Goal: Information Seeking & Learning: Learn about a topic

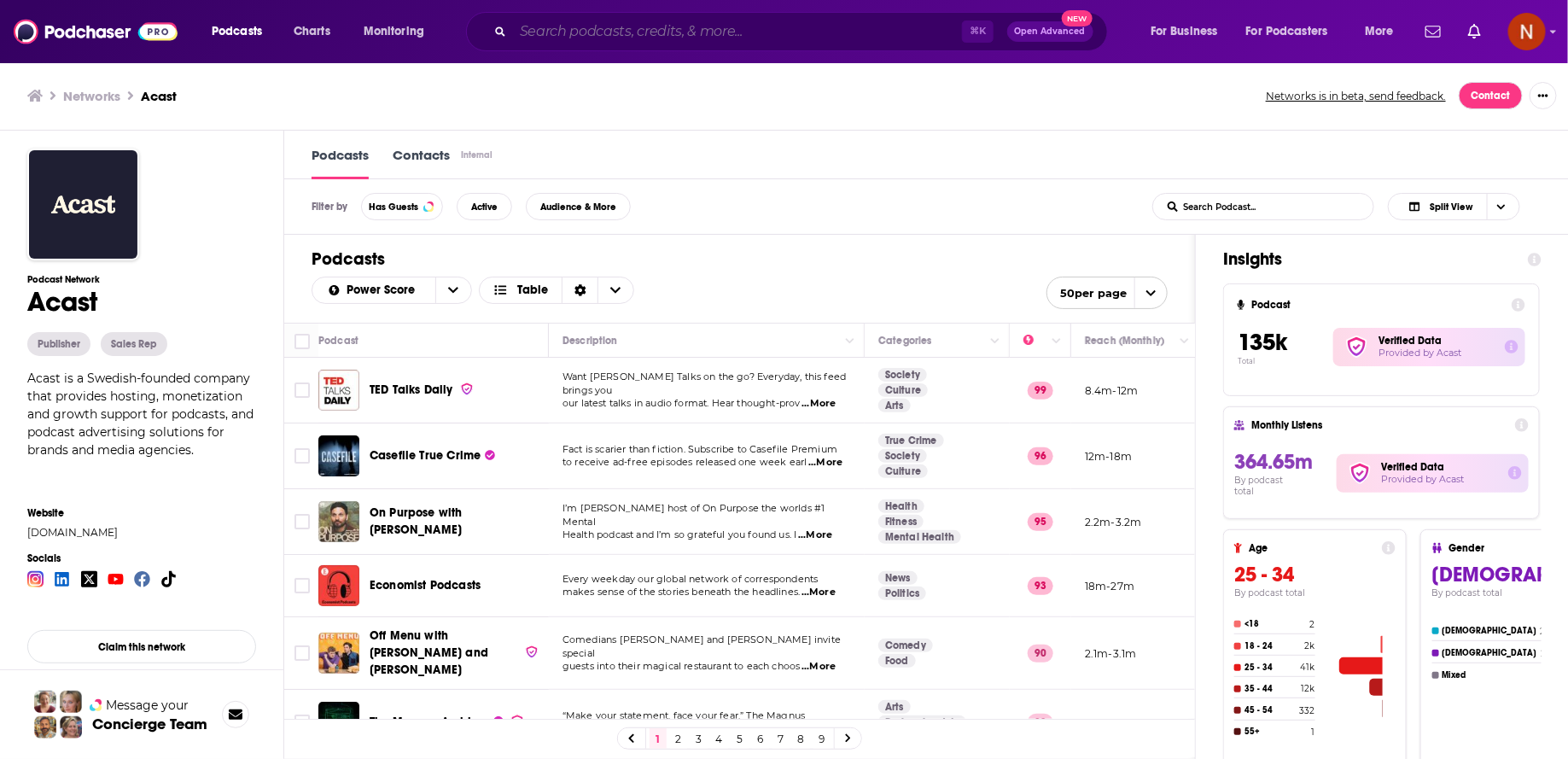
click at [671, 28] on input "Search podcasts, credits, & more..." at bounding box center [737, 31] width 449 height 27
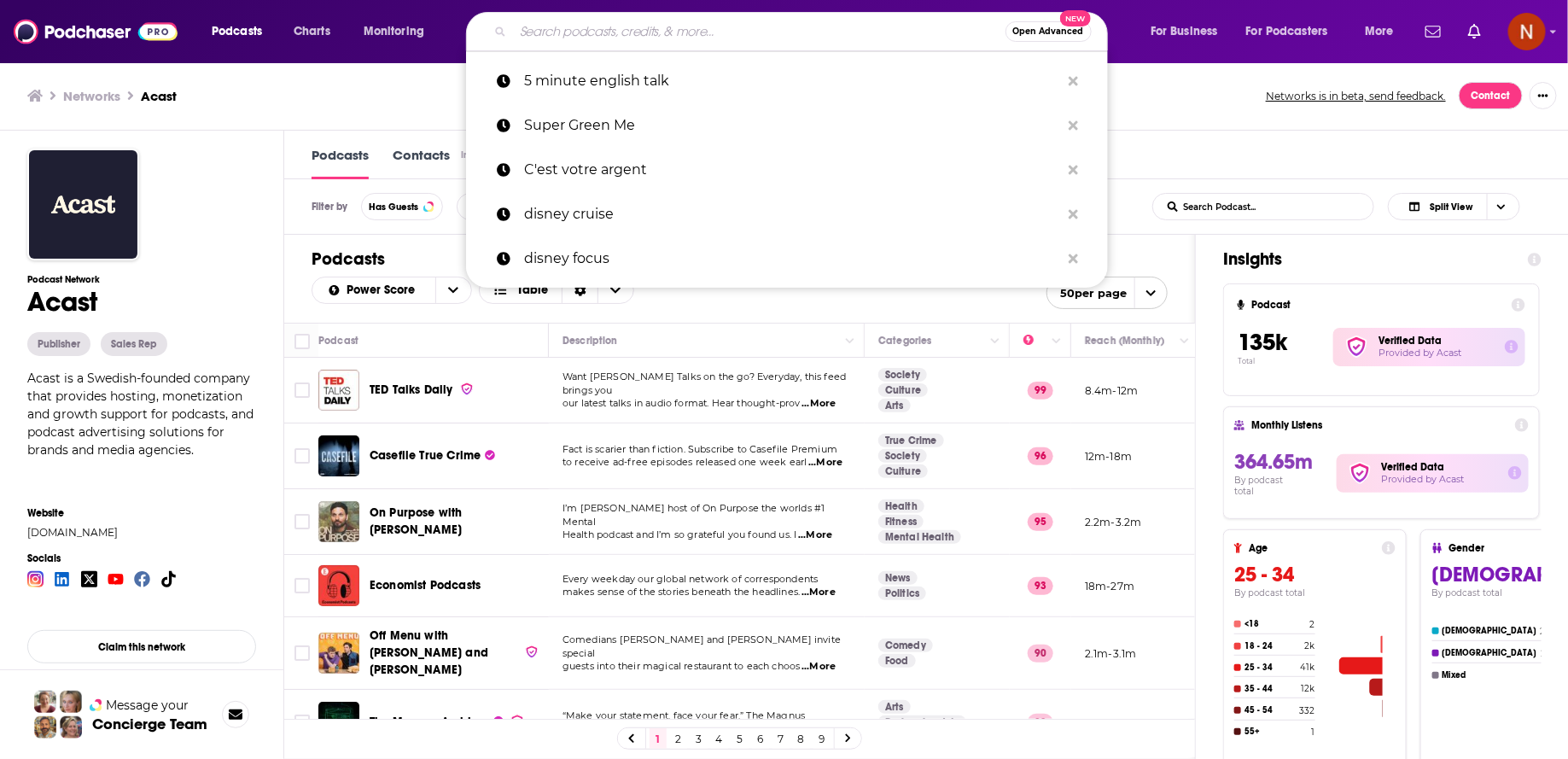
paste input "بودكاست فنجان"
type input "بودكاست فنجان"
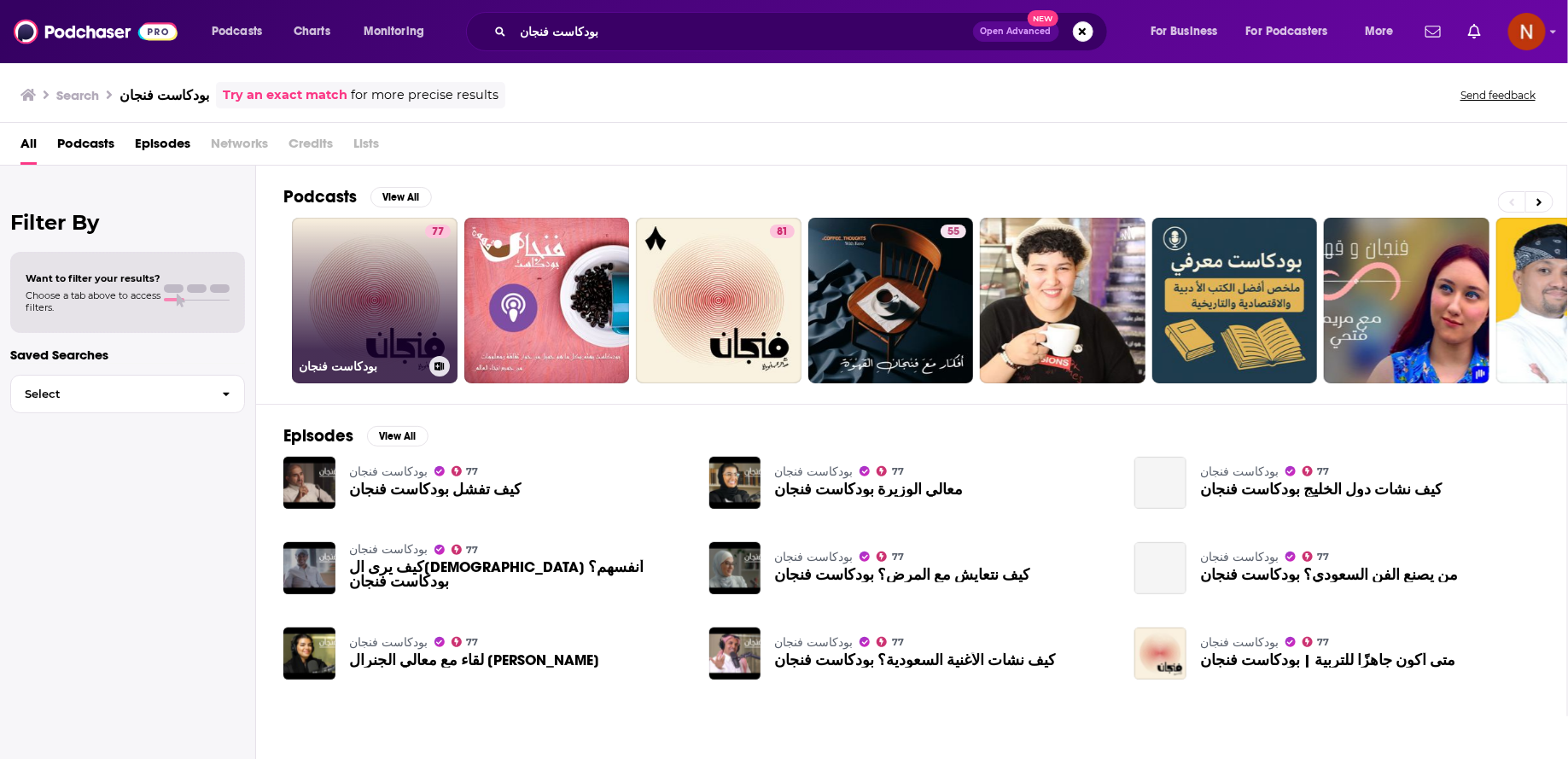
click at [414, 310] on link "77 بودكاست فنجان" at bounding box center [374, 300] width 165 height 165
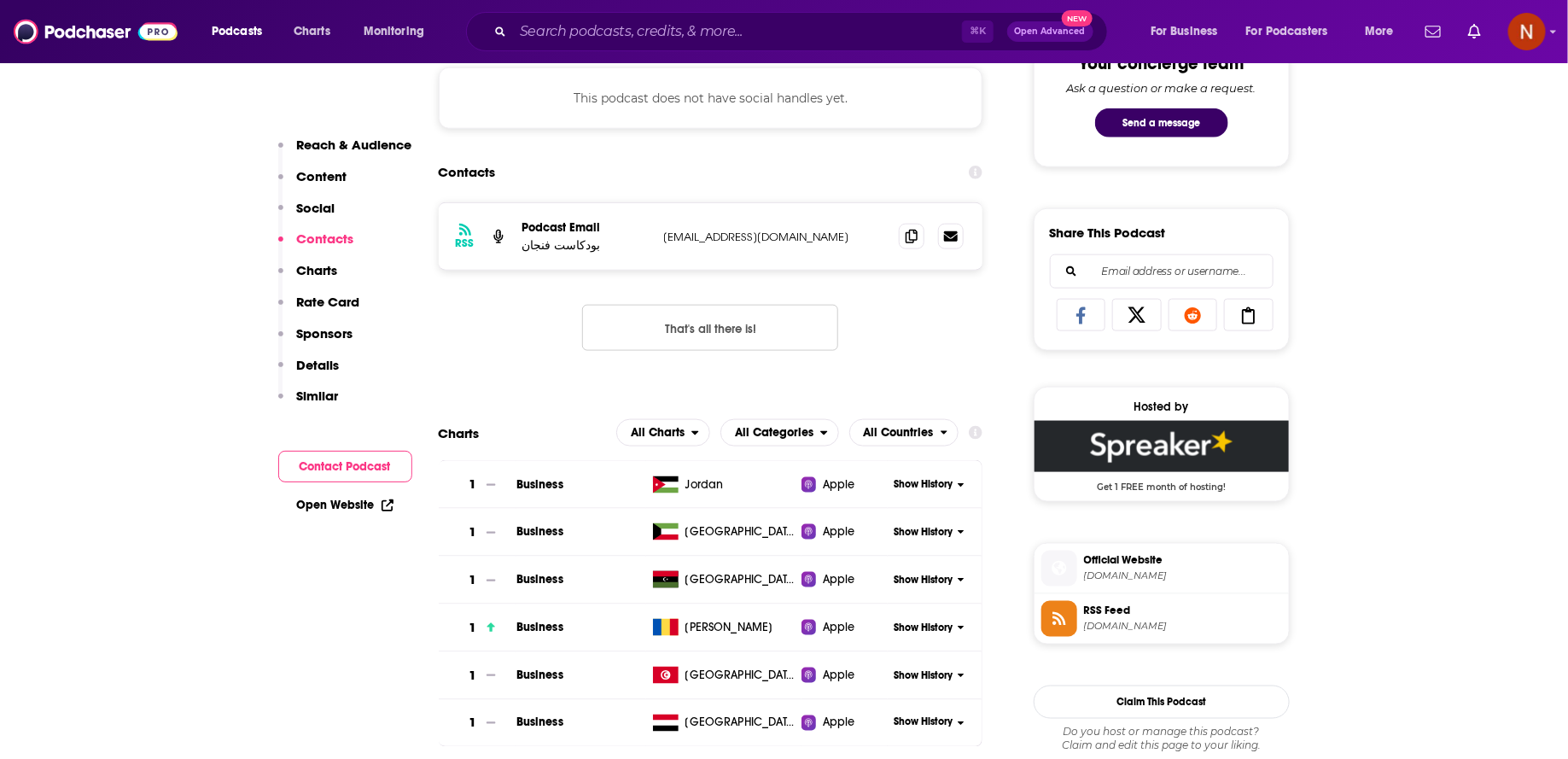
scroll to position [903, 0]
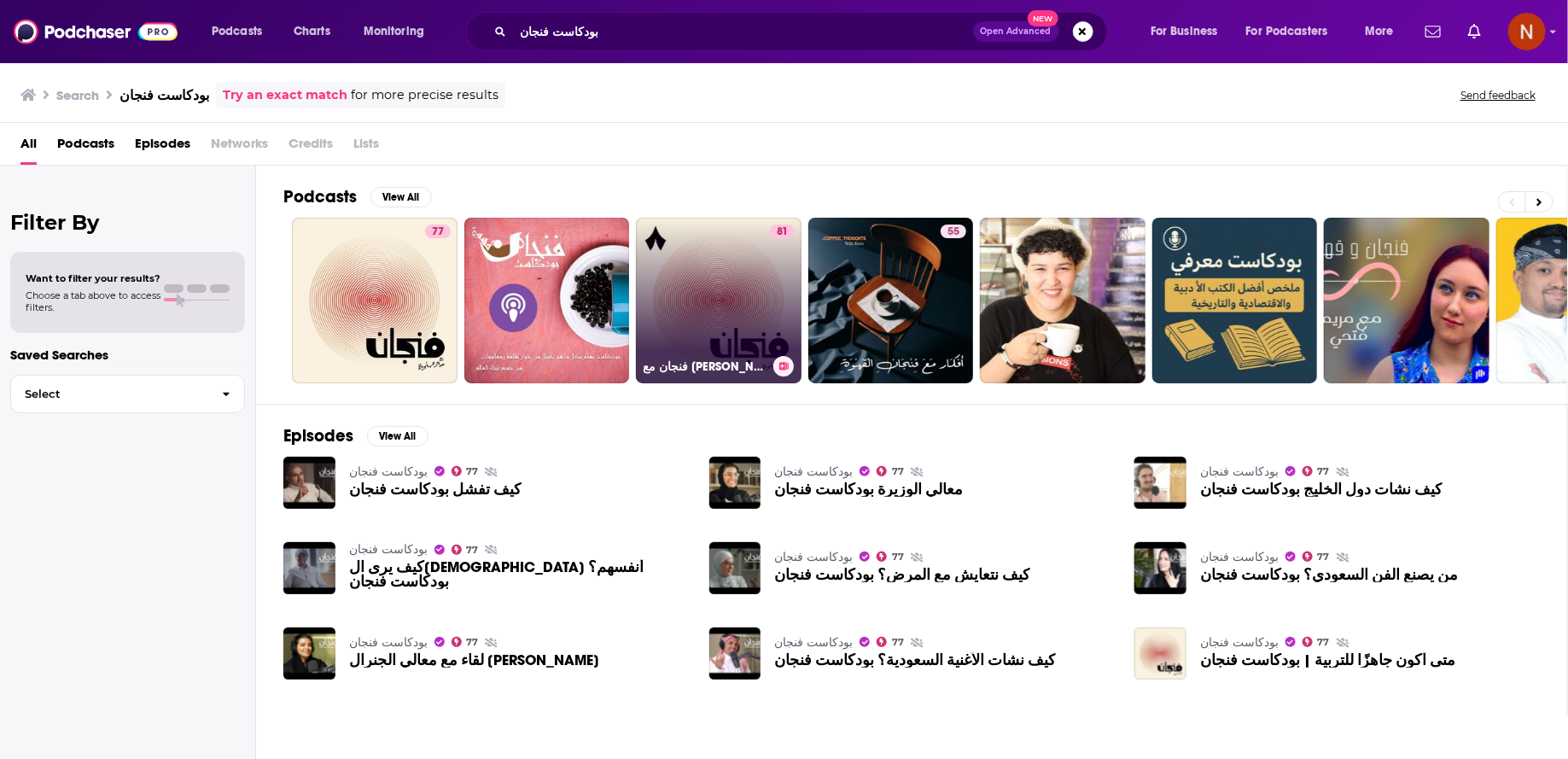
click at [739, 362] on h3 "فنجان مع عبدالرحمن أبومالح" at bounding box center [705, 367] width 124 height 15
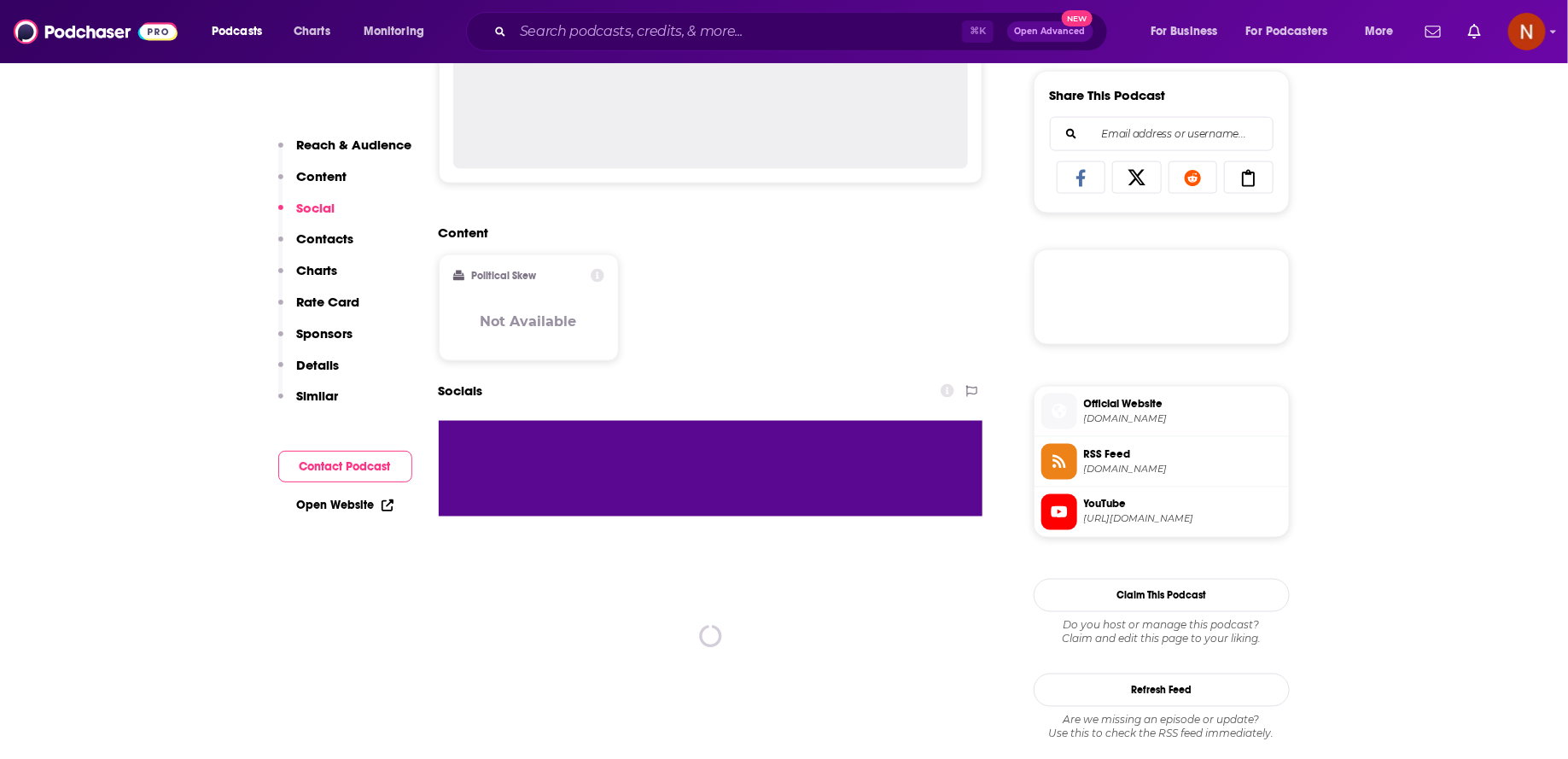
scroll to position [1044, 0]
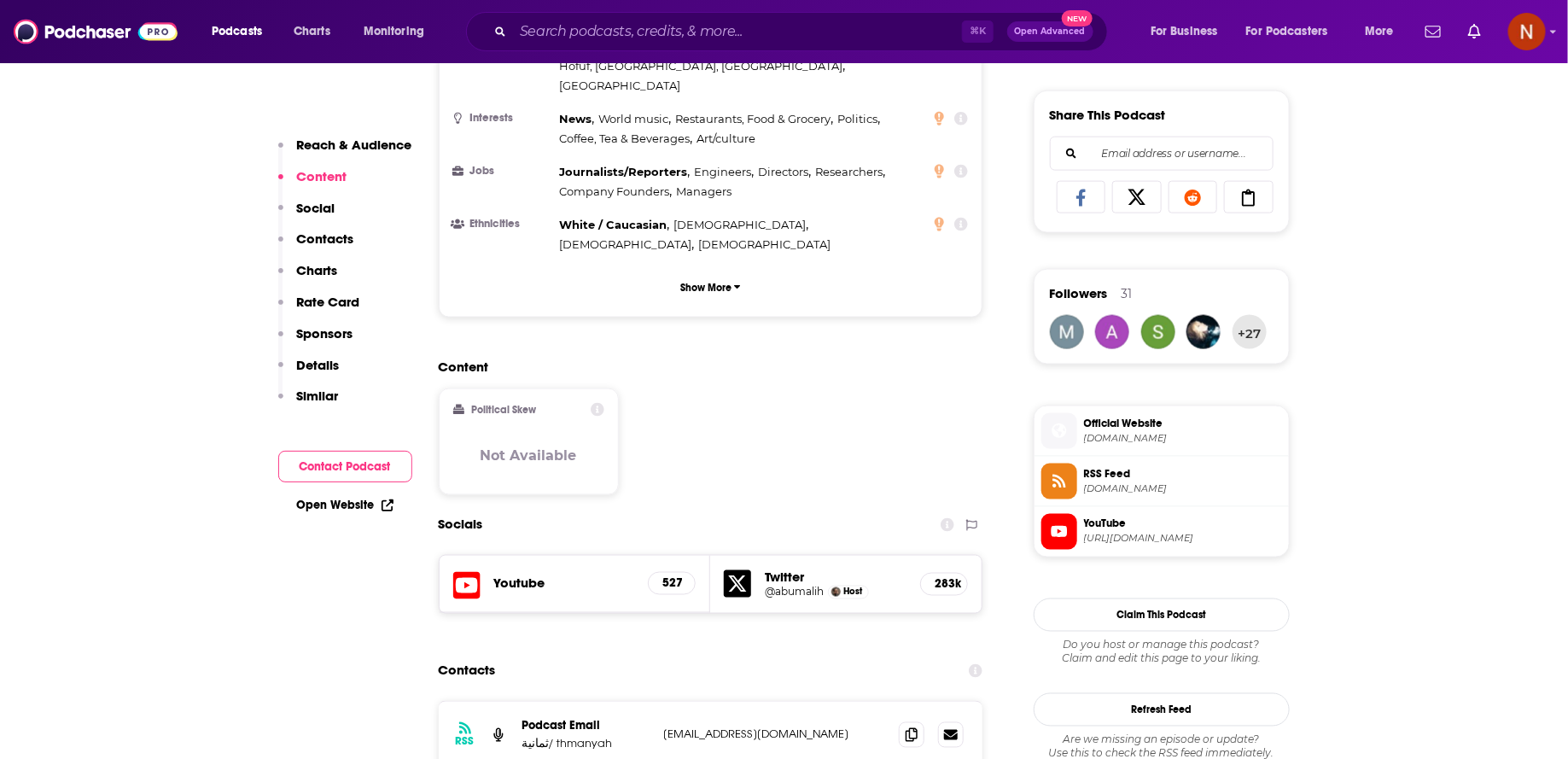
click at [1127, 482] on span "files.hosting.thmanyah.com" at bounding box center [1183, 488] width 198 height 13
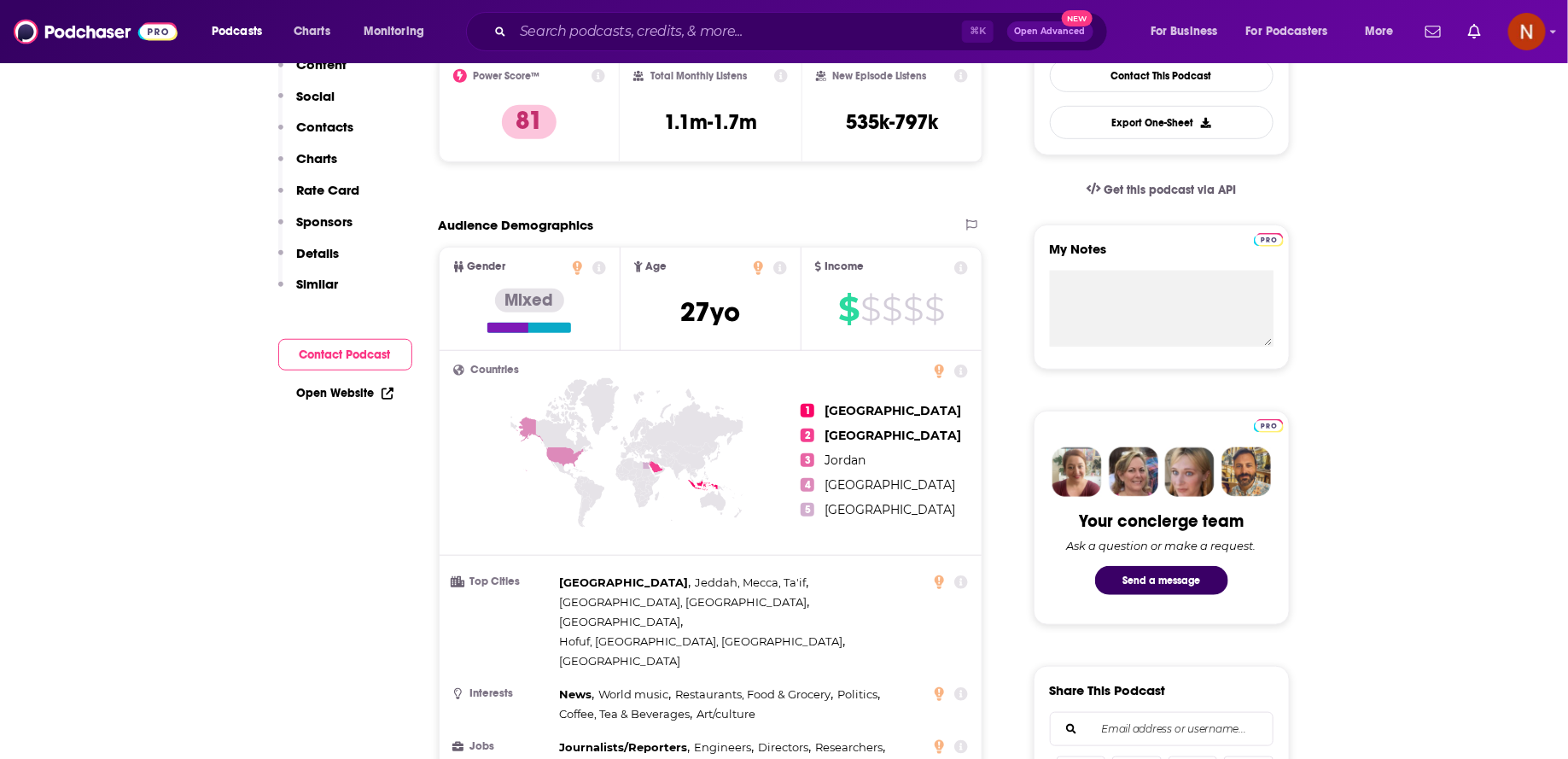
scroll to position [0, 0]
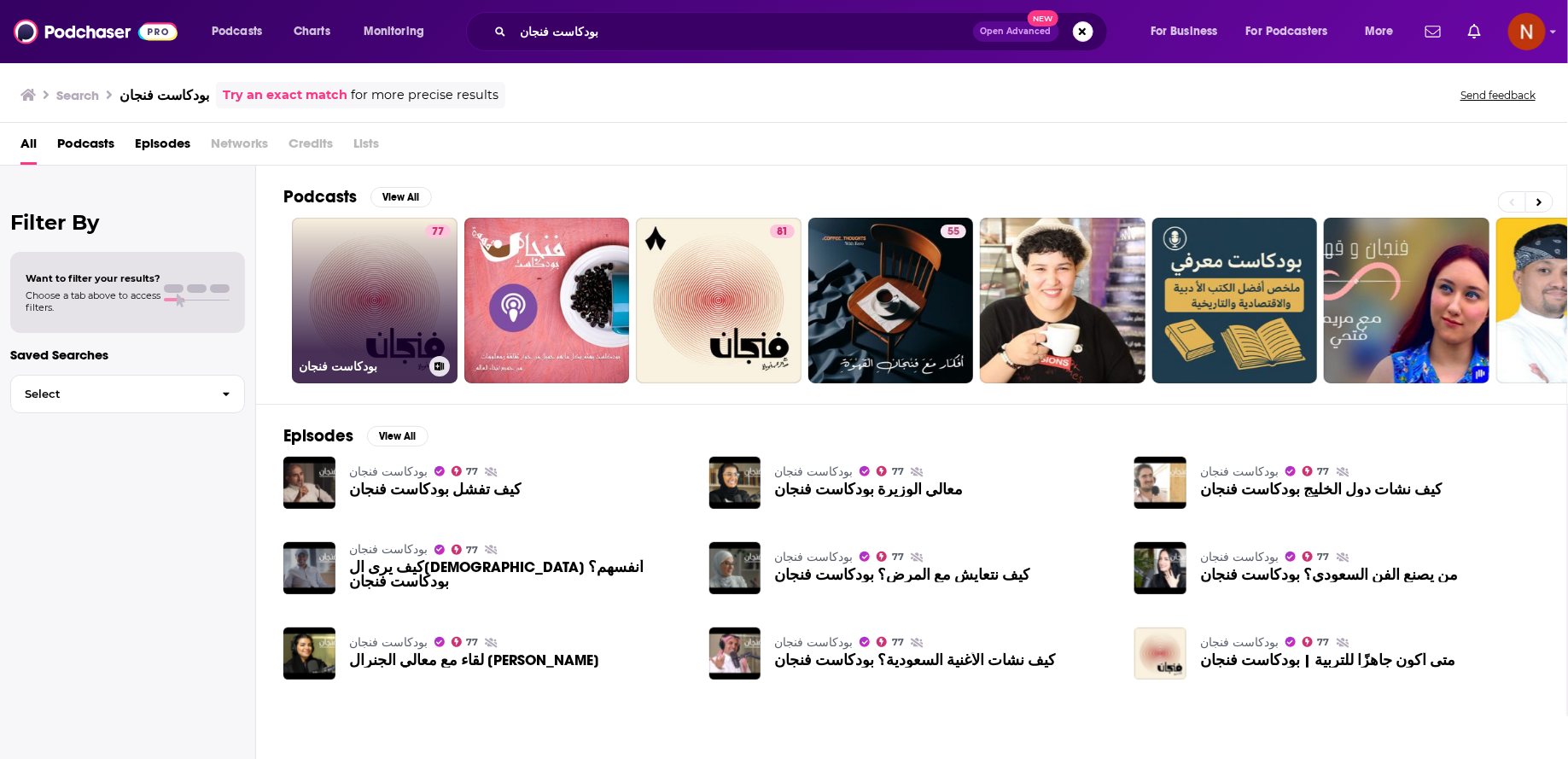
click at [384, 352] on link "77 بودكاست فنجان" at bounding box center [374, 300] width 165 height 165
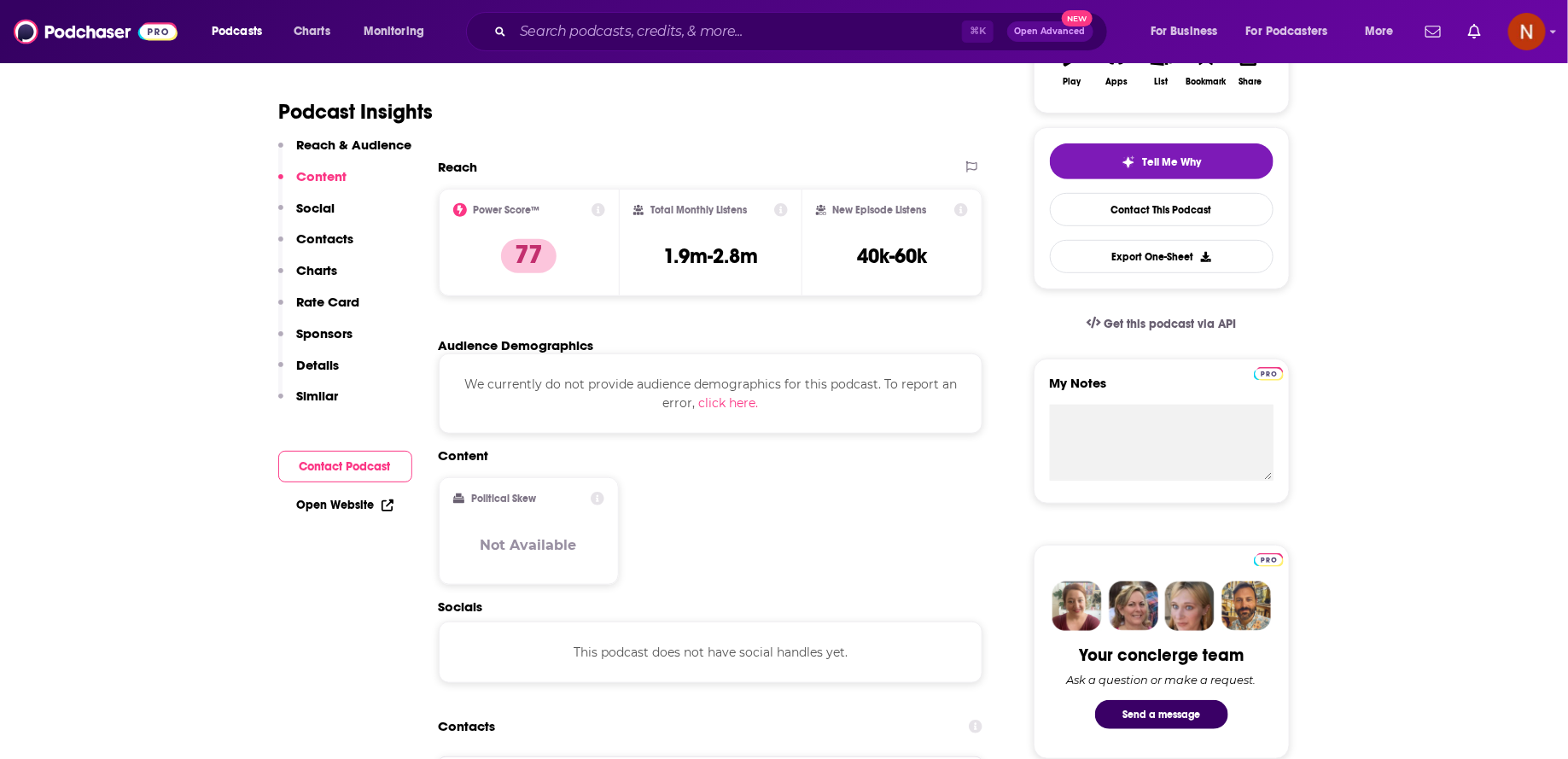
scroll to position [112, 0]
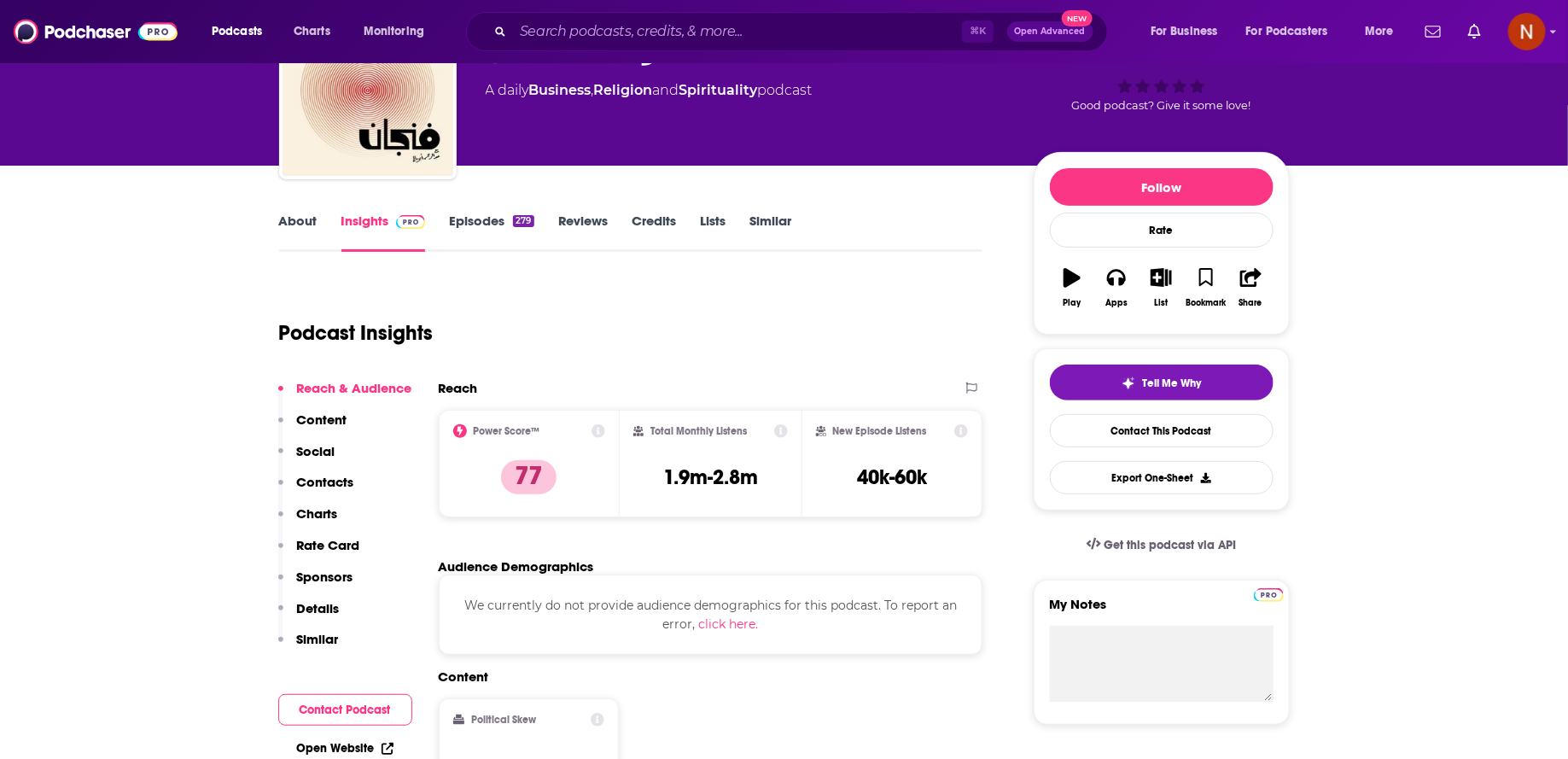
click at [482, 226] on link "Episodes 279" at bounding box center [491, 232] width 84 height 39
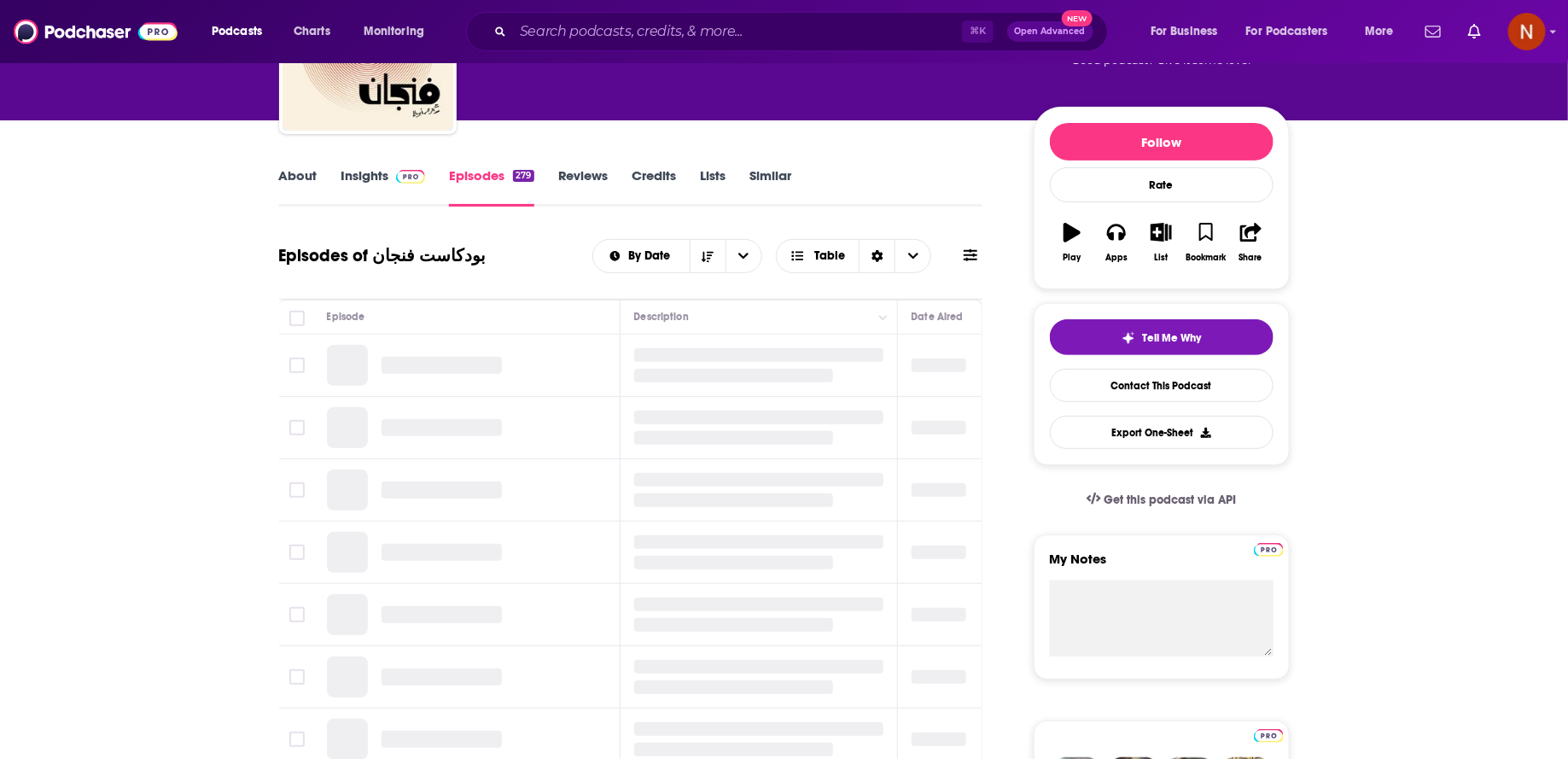
scroll to position [1045, 0]
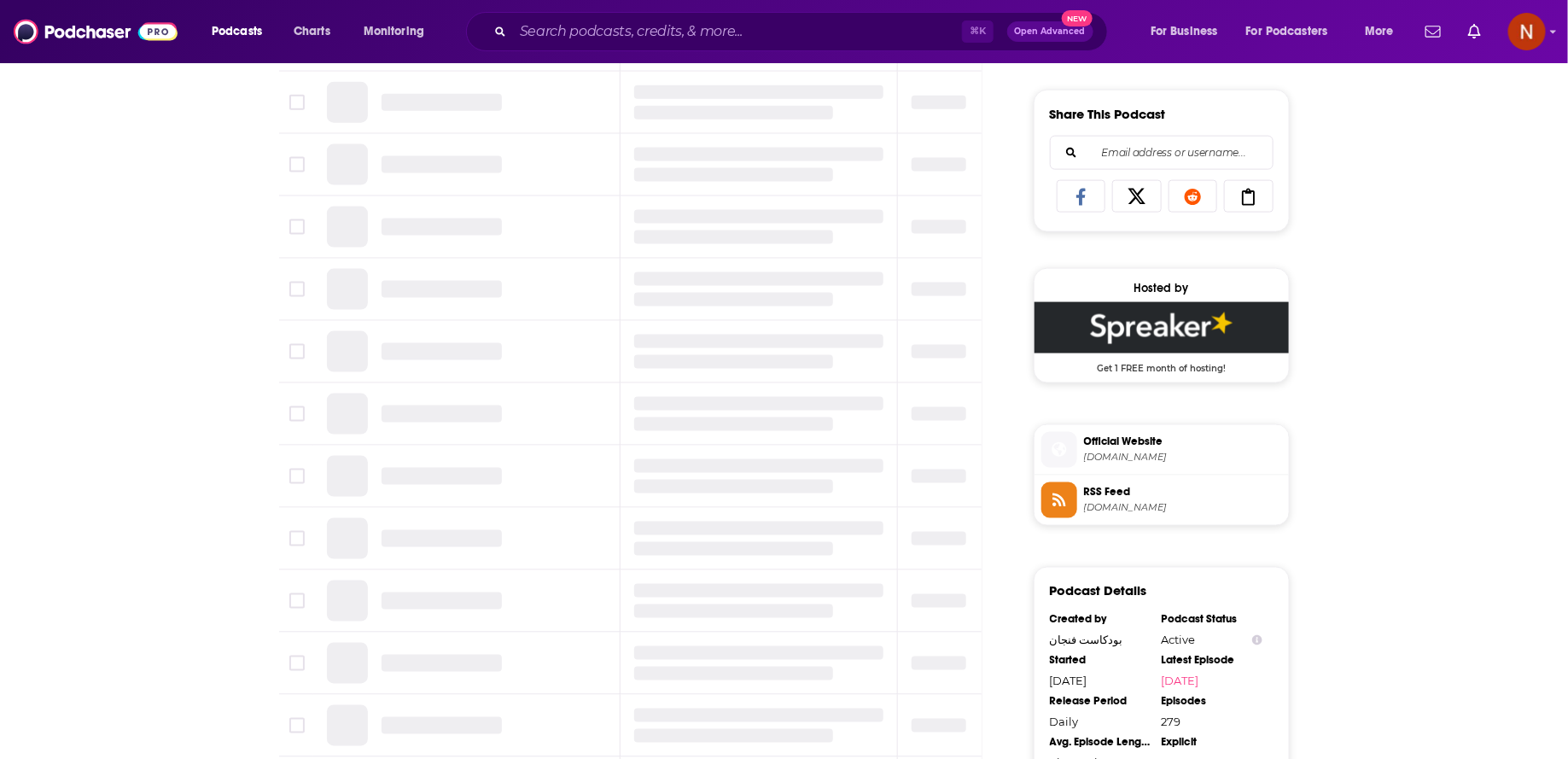
click at [1208, 484] on span "RSS Feed" at bounding box center [1183, 492] width 198 height 16
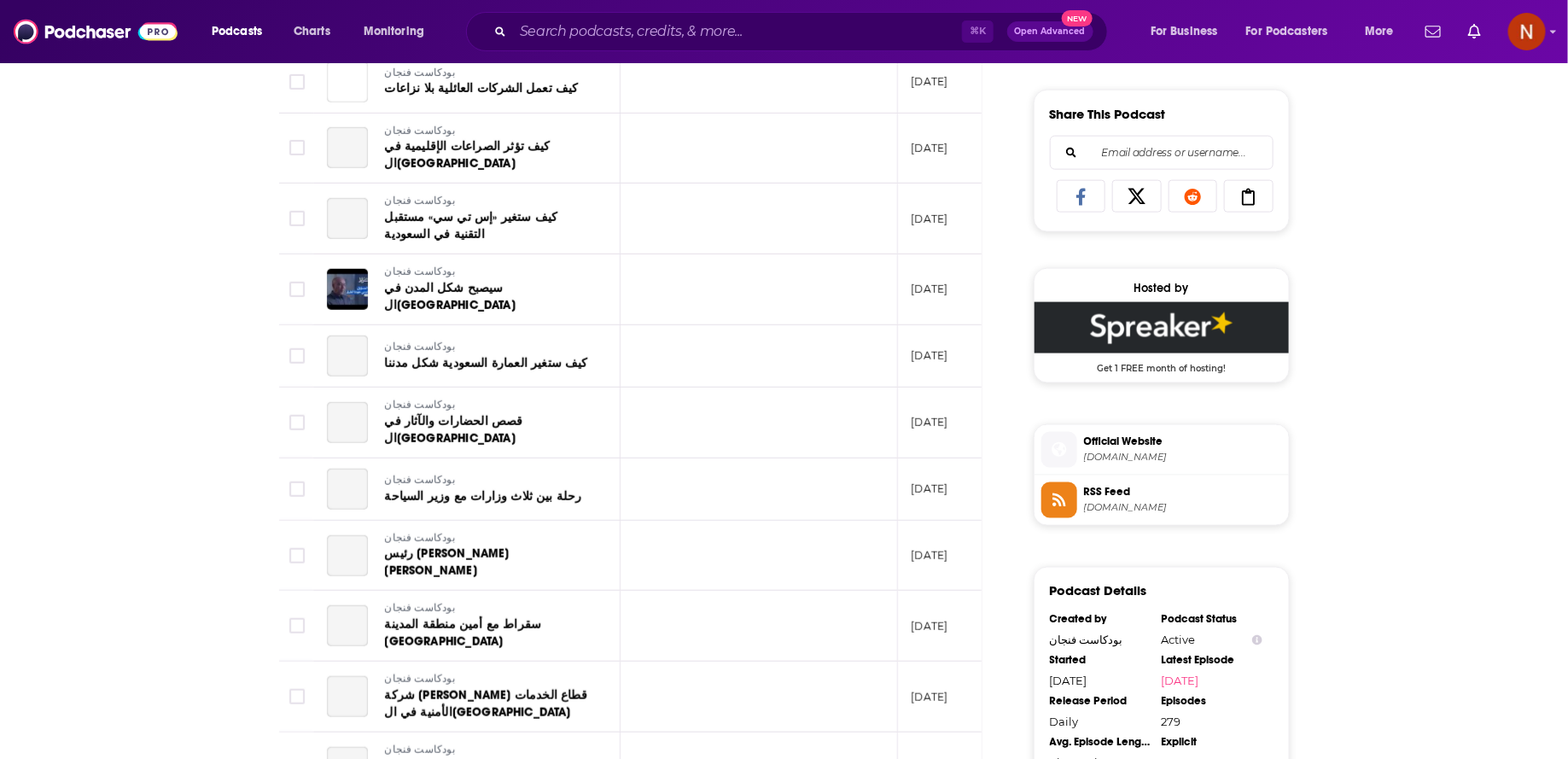
scroll to position [0, 0]
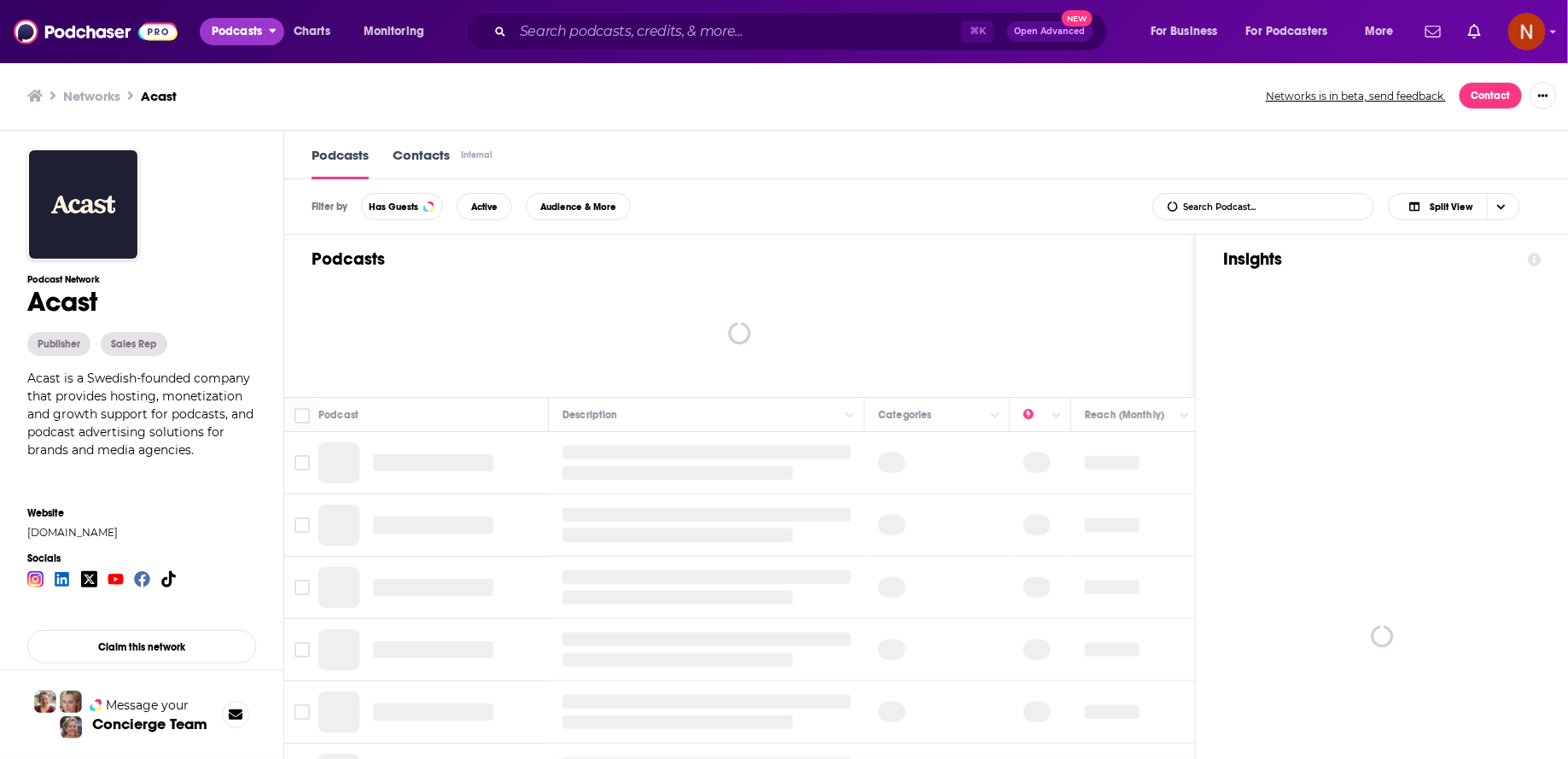
click at [243, 32] on span "Podcasts" at bounding box center [238, 31] width 51 height 23
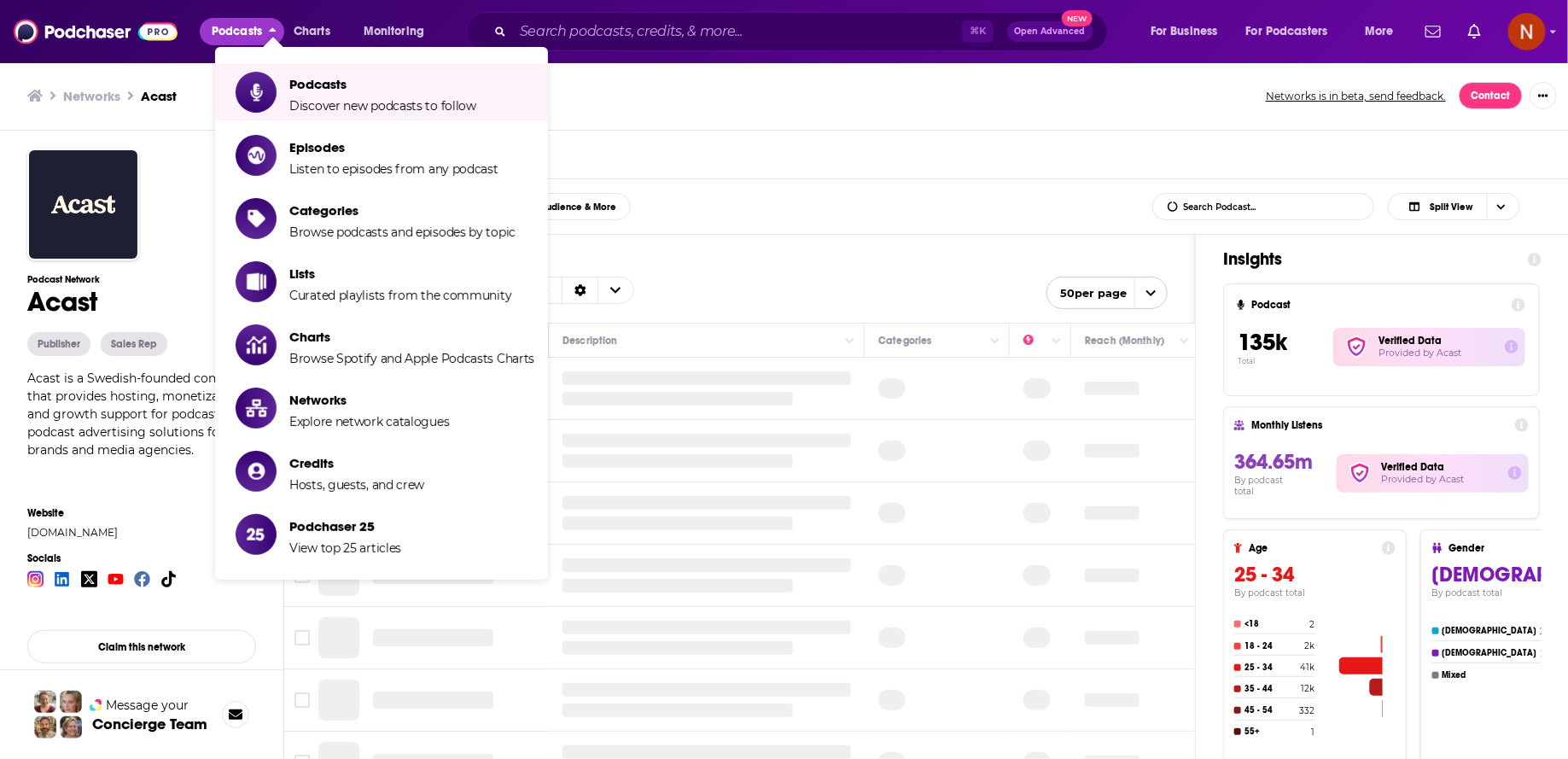
click at [749, 197] on div "Filter by Has Guests Active Audience & More List Search Input Search Podcast...…" at bounding box center [928, 206] width 1286 height 56
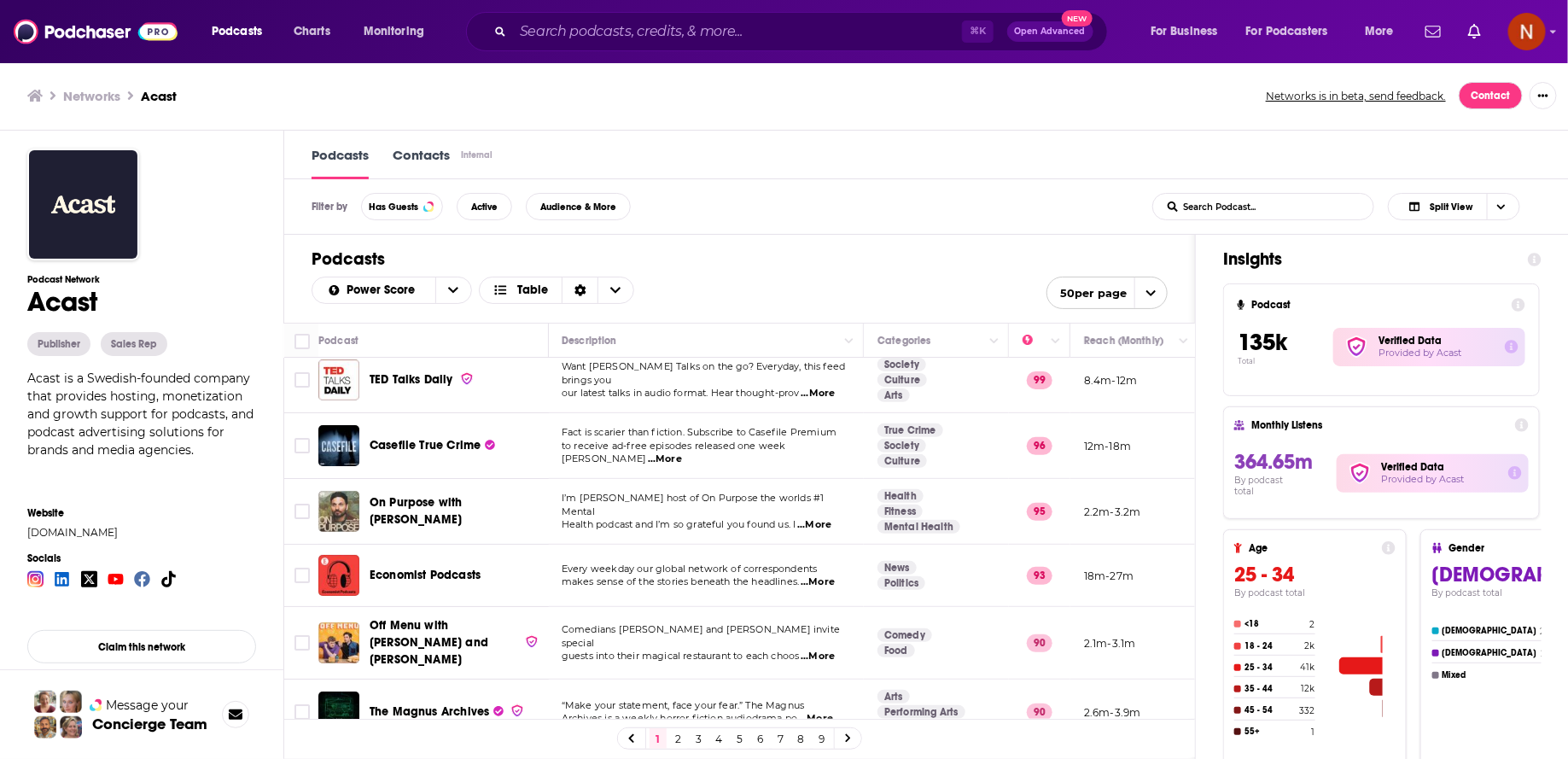
scroll to position [0, 1]
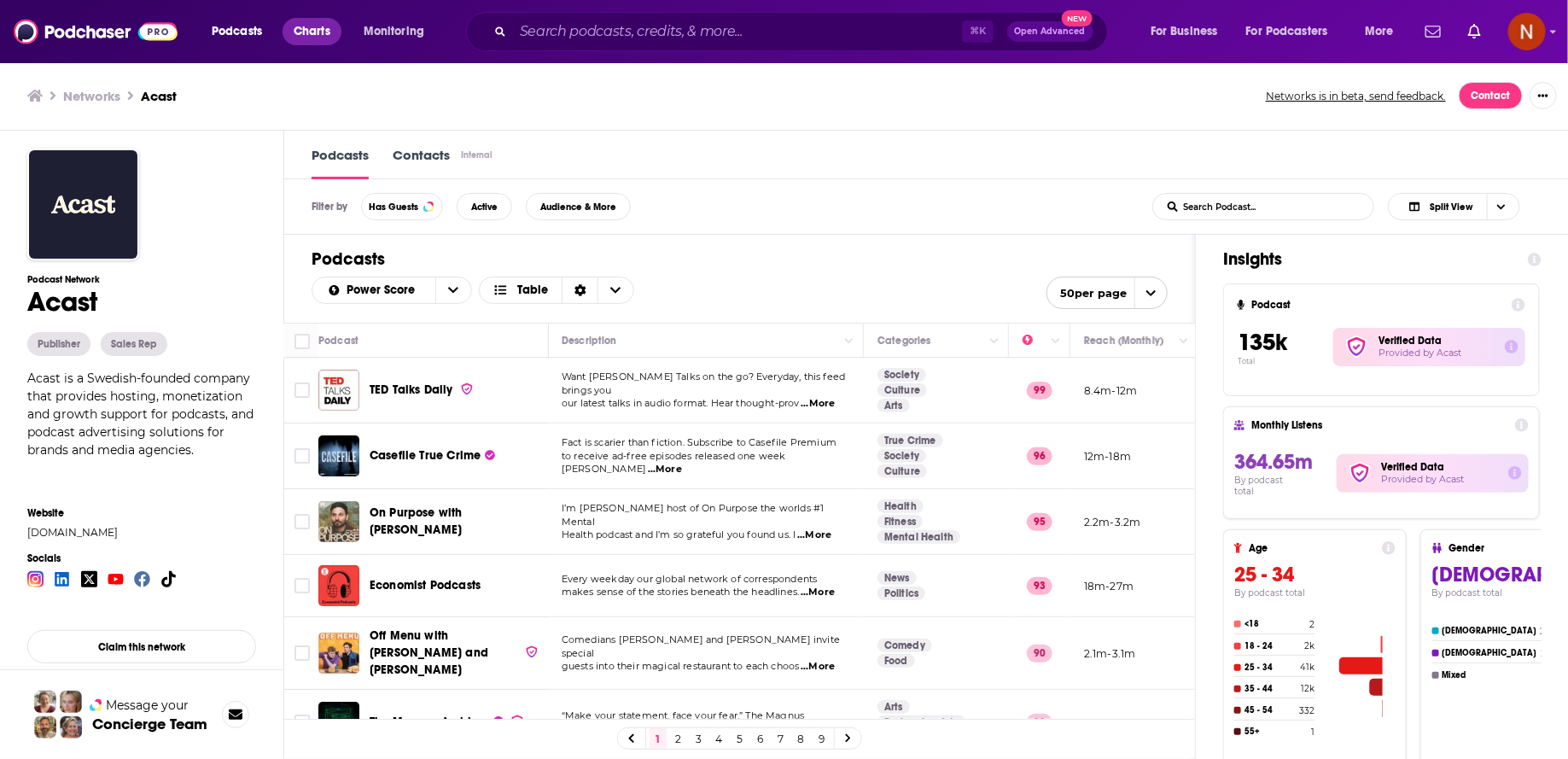
click at [314, 22] on span "Charts" at bounding box center [312, 31] width 37 height 23
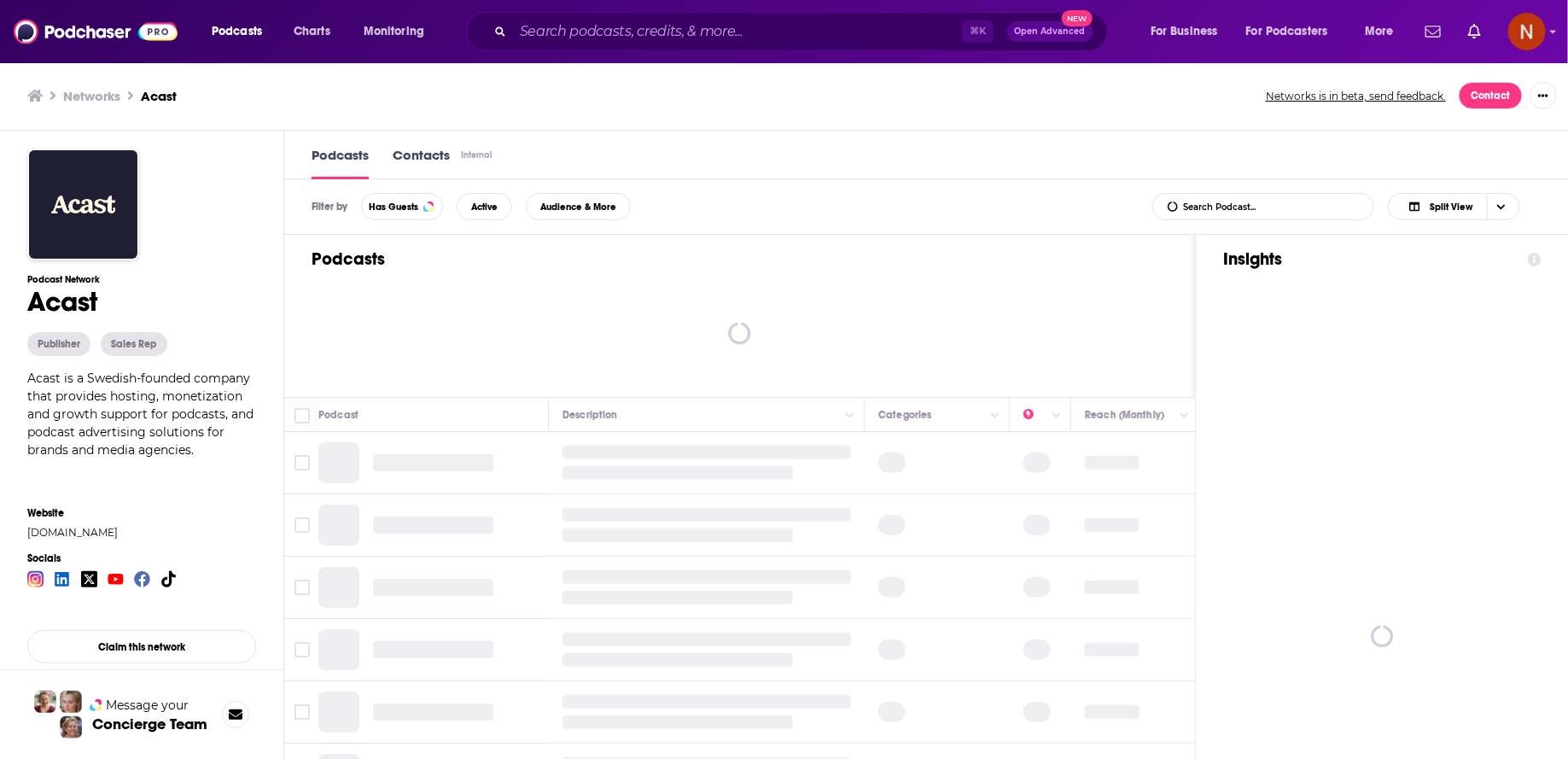
scroll to position [65, 0]
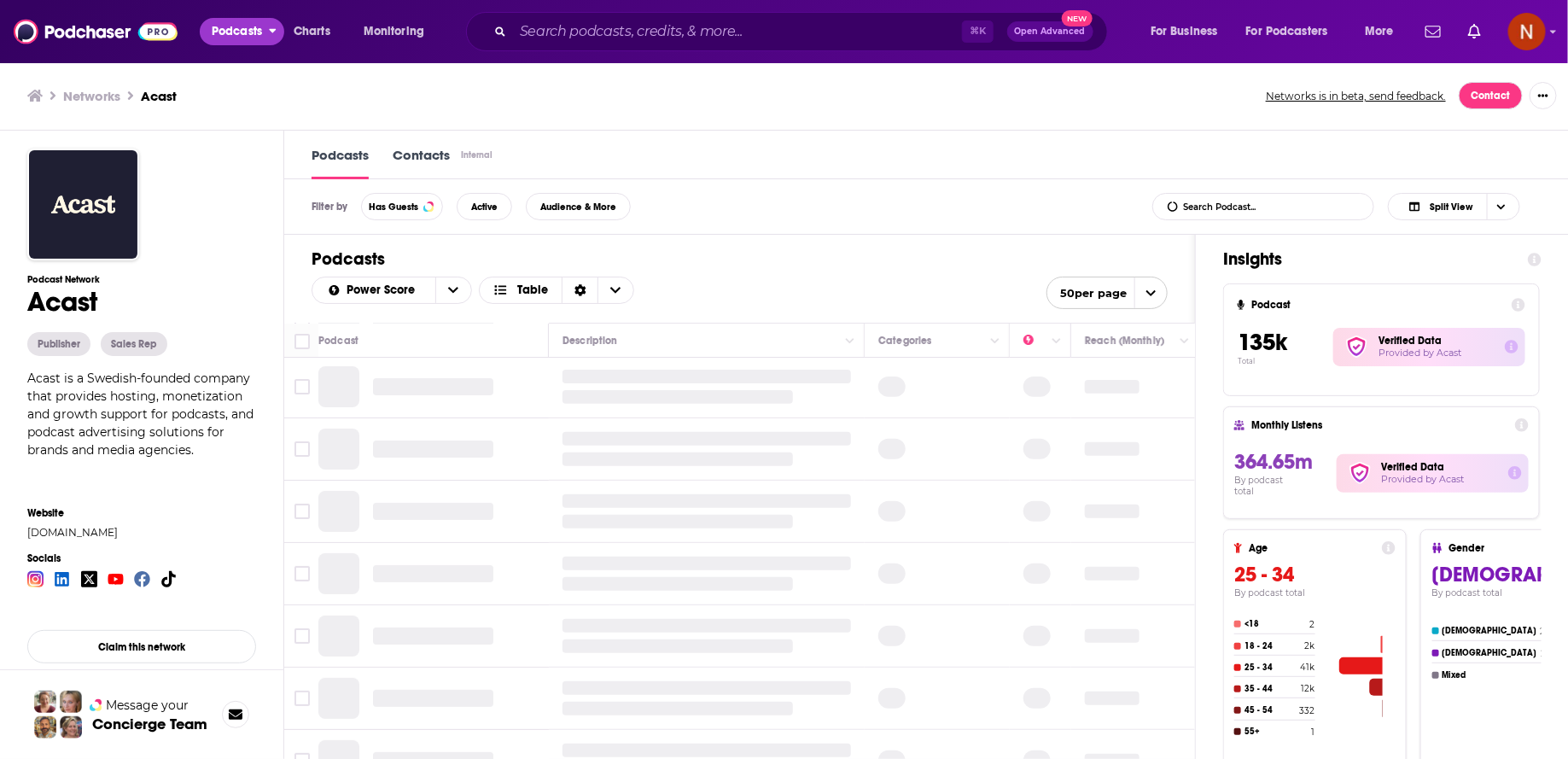
click at [240, 27] on span "Podcasts" at bounding box center [238, 31] width 51 height 23
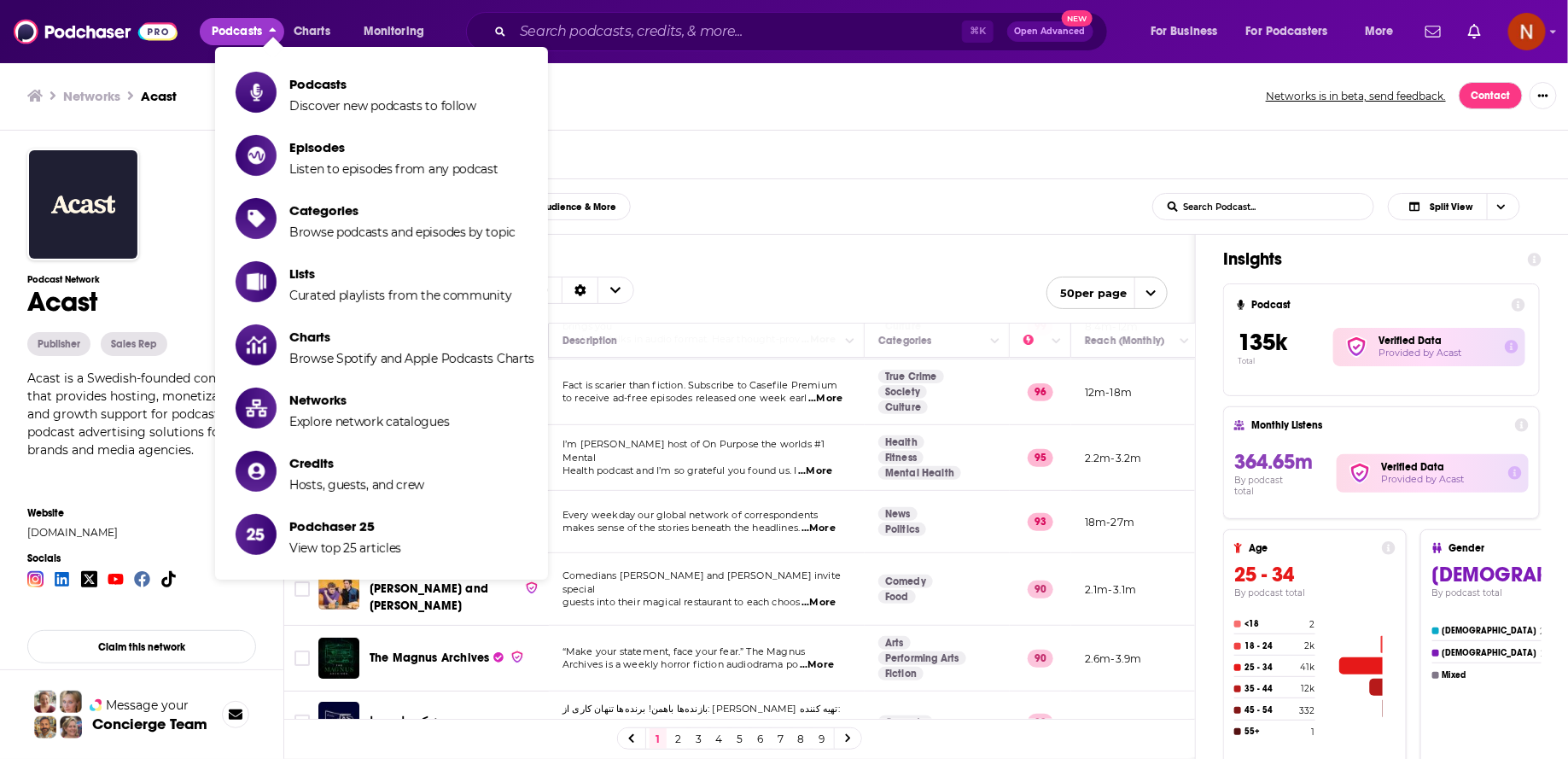
scroll to position [0, 0]
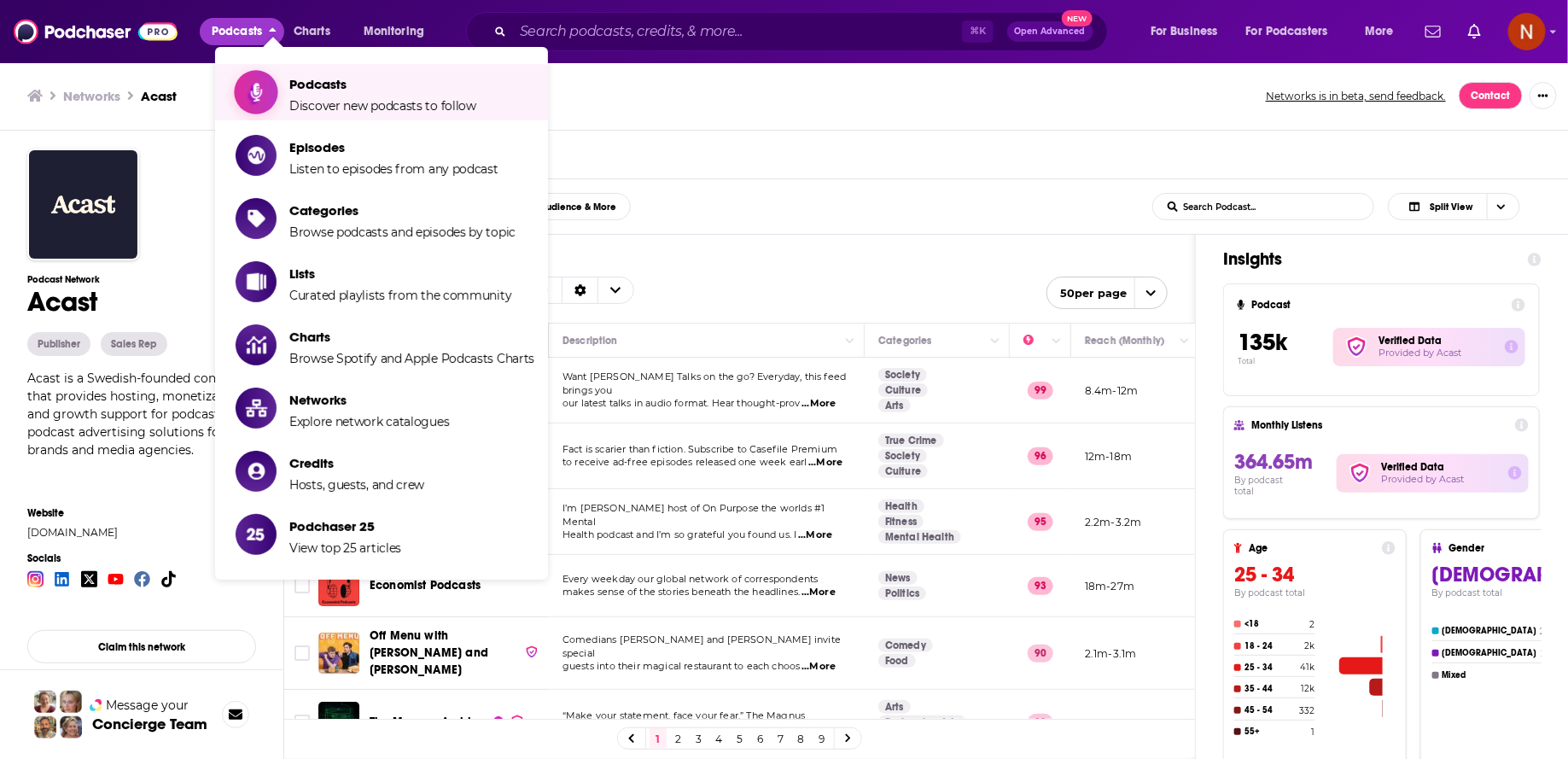
click at [287, 104] on link "Podcasts Discover new podcasts to follow" at bounding box center [385, 92] width 299 height 43
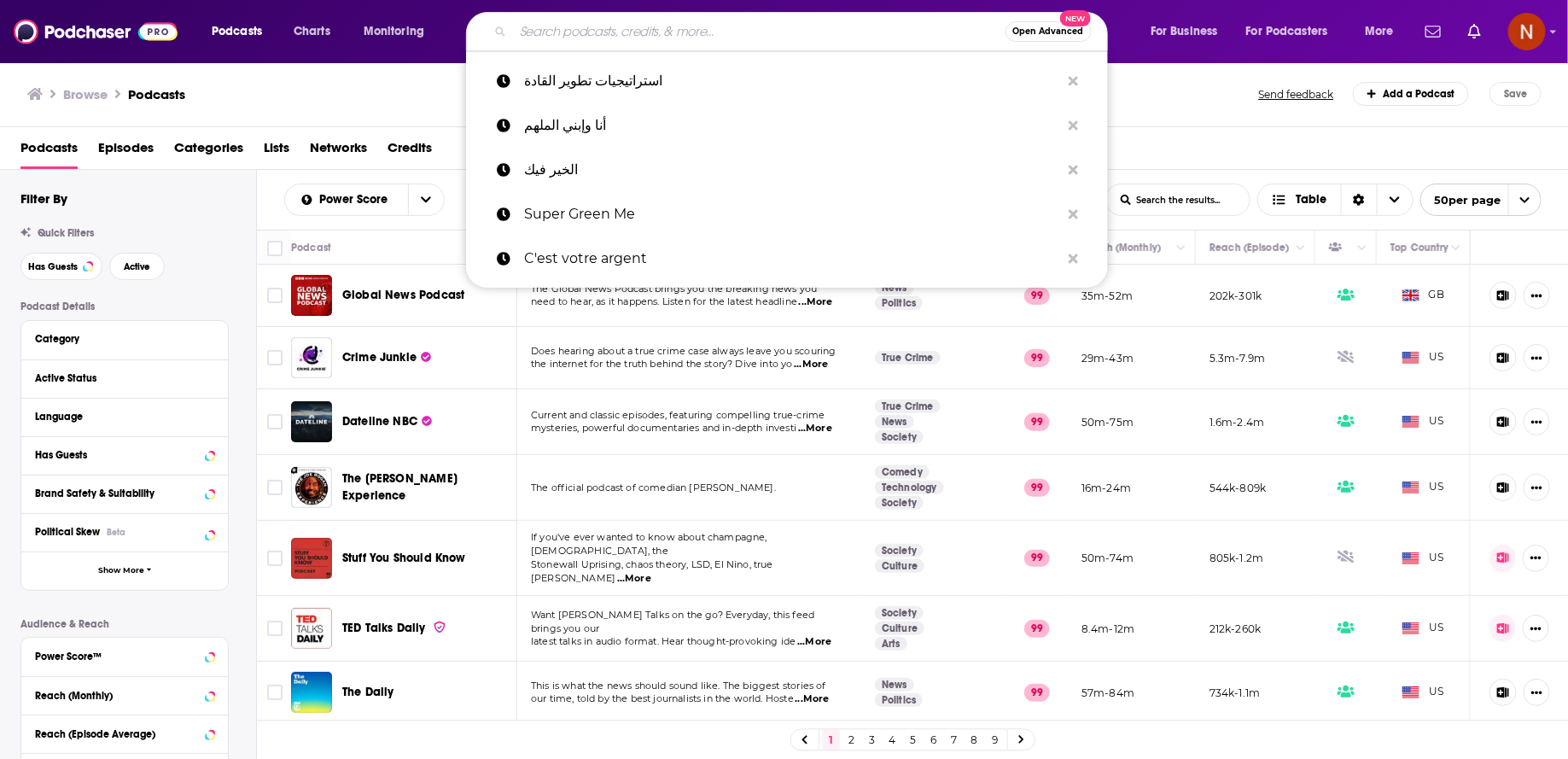
click at [548, 25] on input "Search podcasts, credits, & more..." at bounding box center [760, 31] width 493 height 27
paste input "بودكاست فنجان"
type input "بودكاست فنجان"
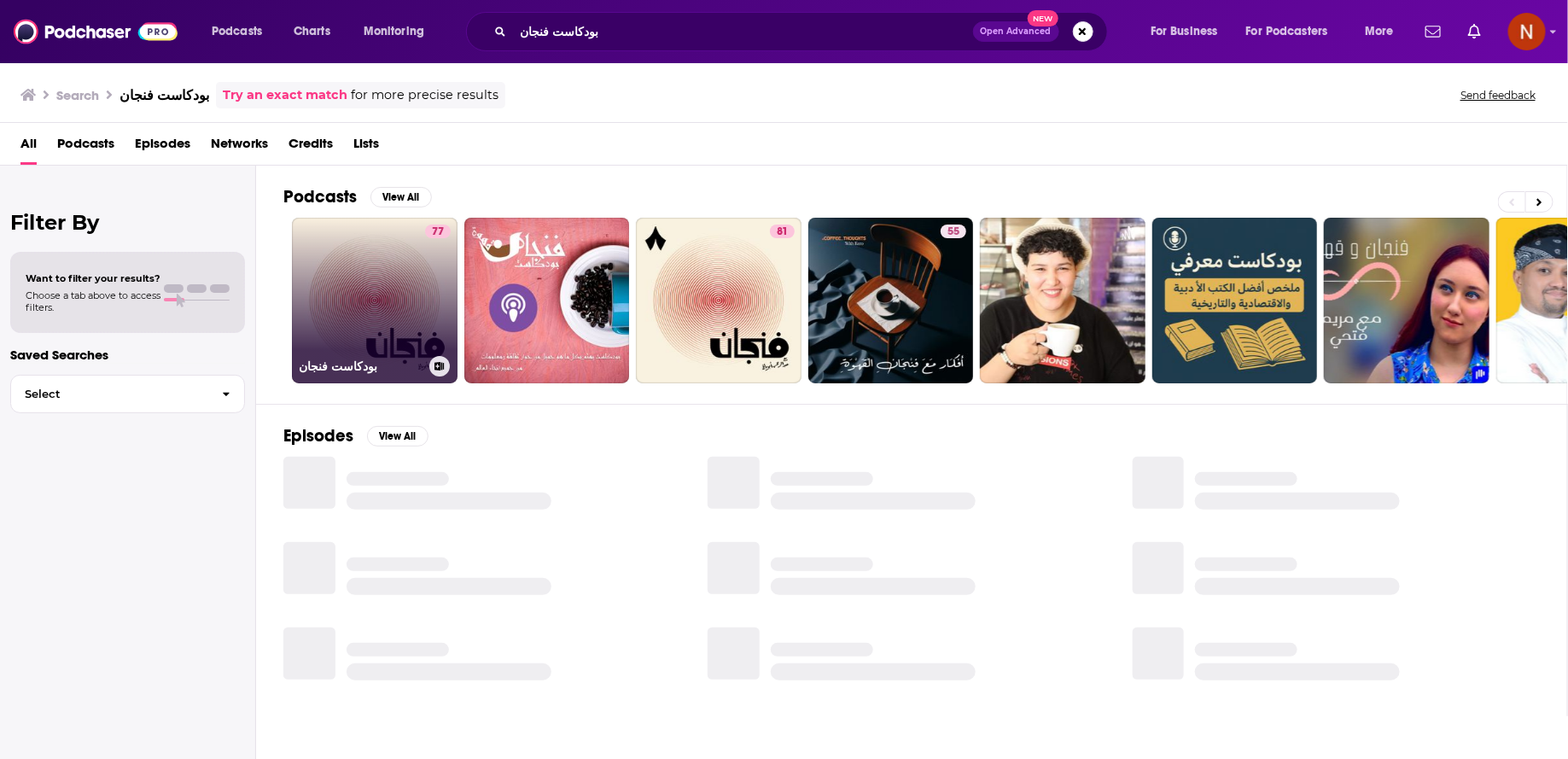
click at [394, 318] on link "77 بودكاست فنجان" at bounding box center [374, 300] width 165 height 165
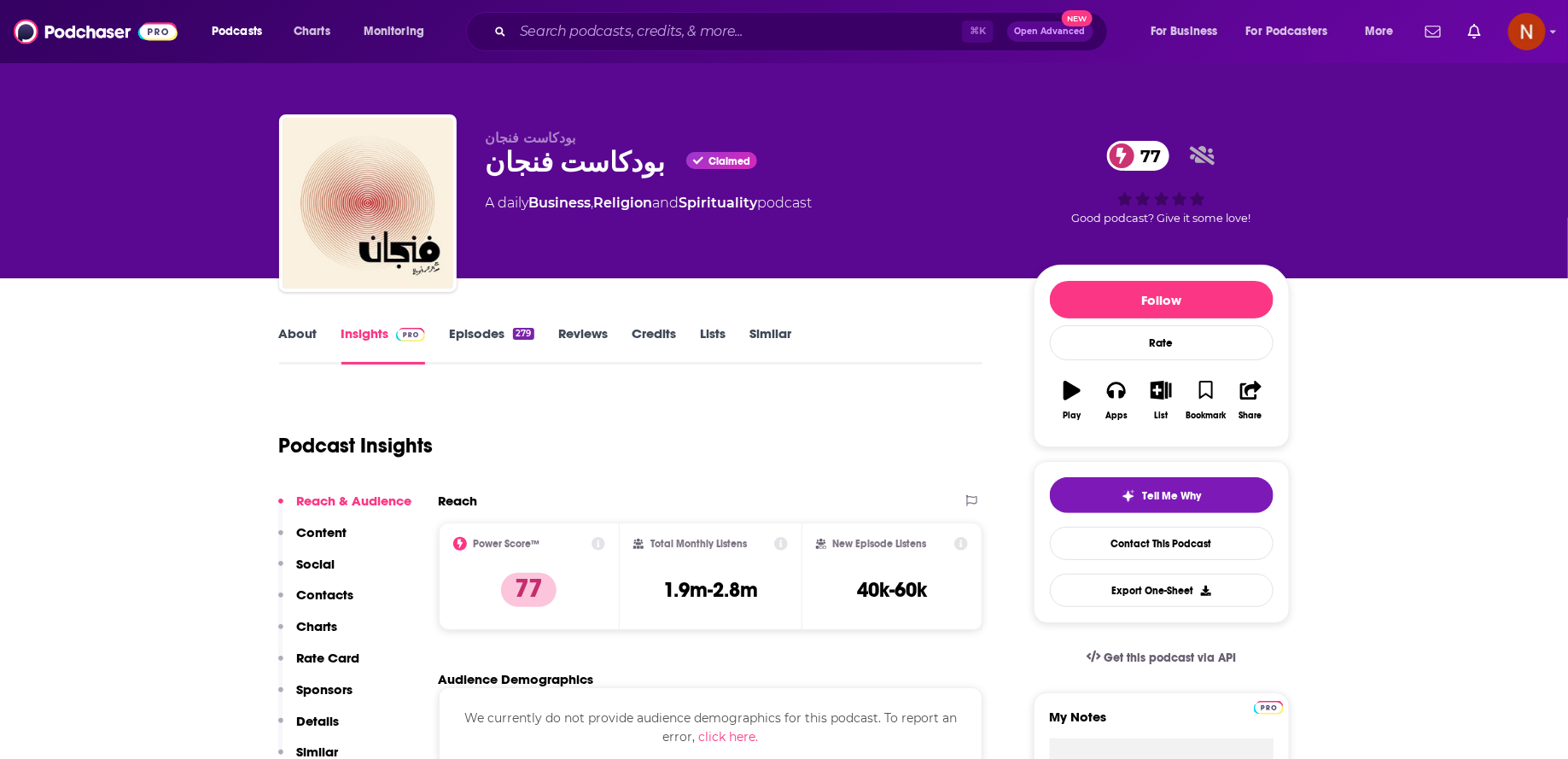
click at [486, 332] on link "Episodes 279" at bounding box center [491, 345] width 84 height 39
click at [527, 482] on div "Podcast Insights" at bounding box center [632, 442] width 705 height 101
click at [482, 334] on link "Episodes 279" at bounding box center [491, 345] width 84 height 39
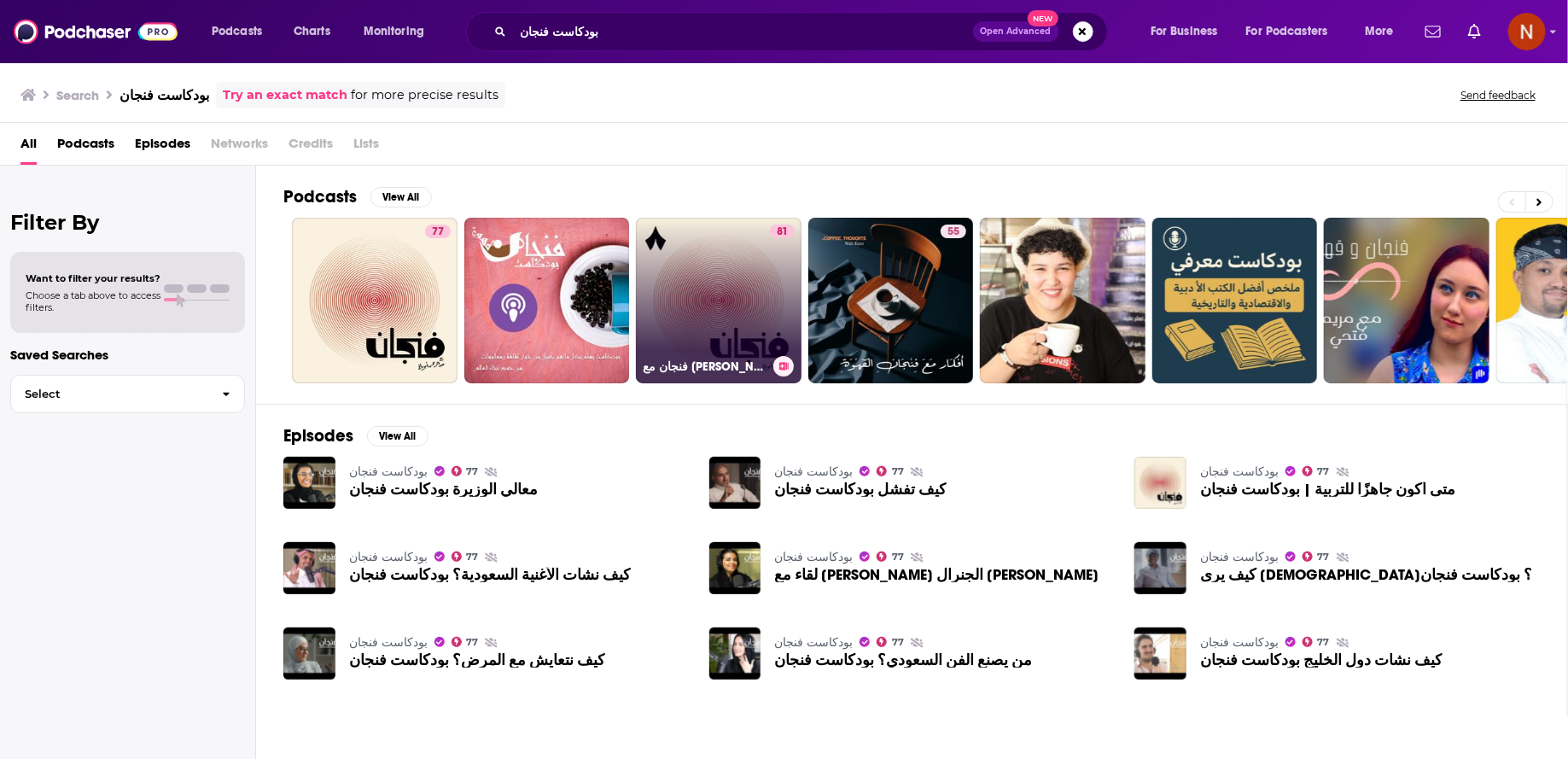
click at [753, 332] on link "81 فنجان مع عبدالرحمن أبومالح" at bounding box center [719, 300] width 165 height 165
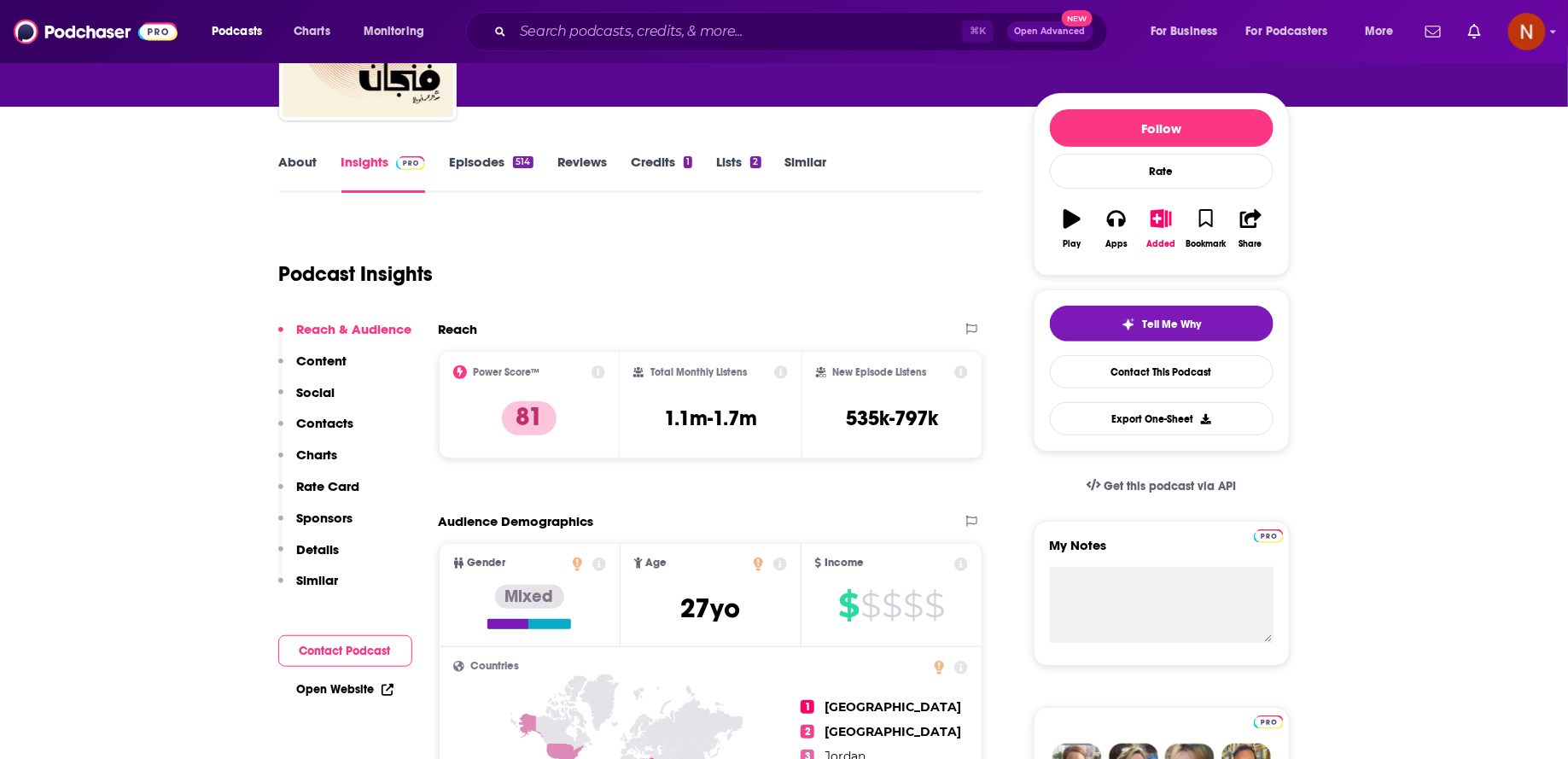
scroll to position [28, 0]
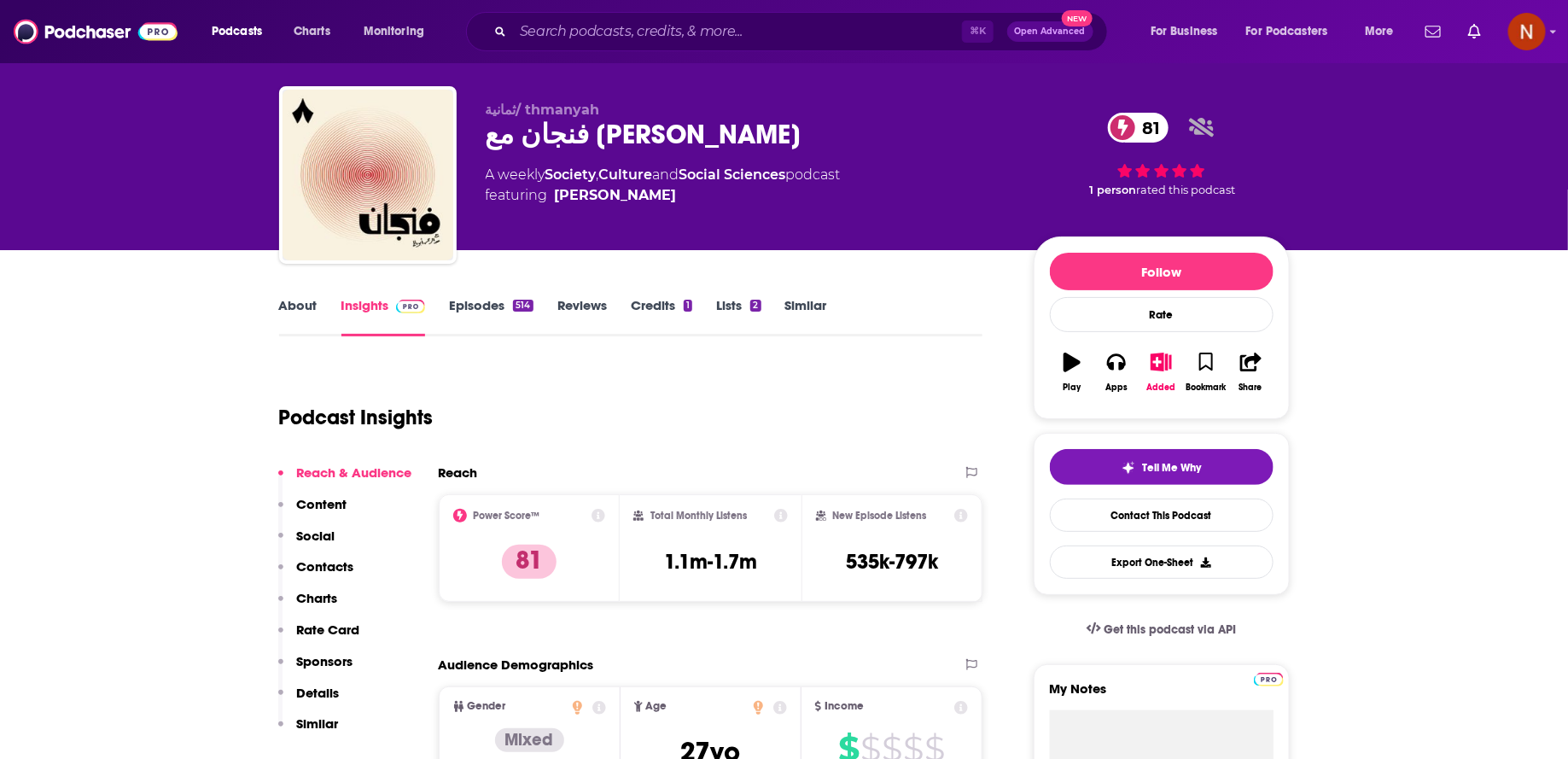
click at [504, 319] on link "Episodes 514" at bounding box center [491, 317] width 84 height 39
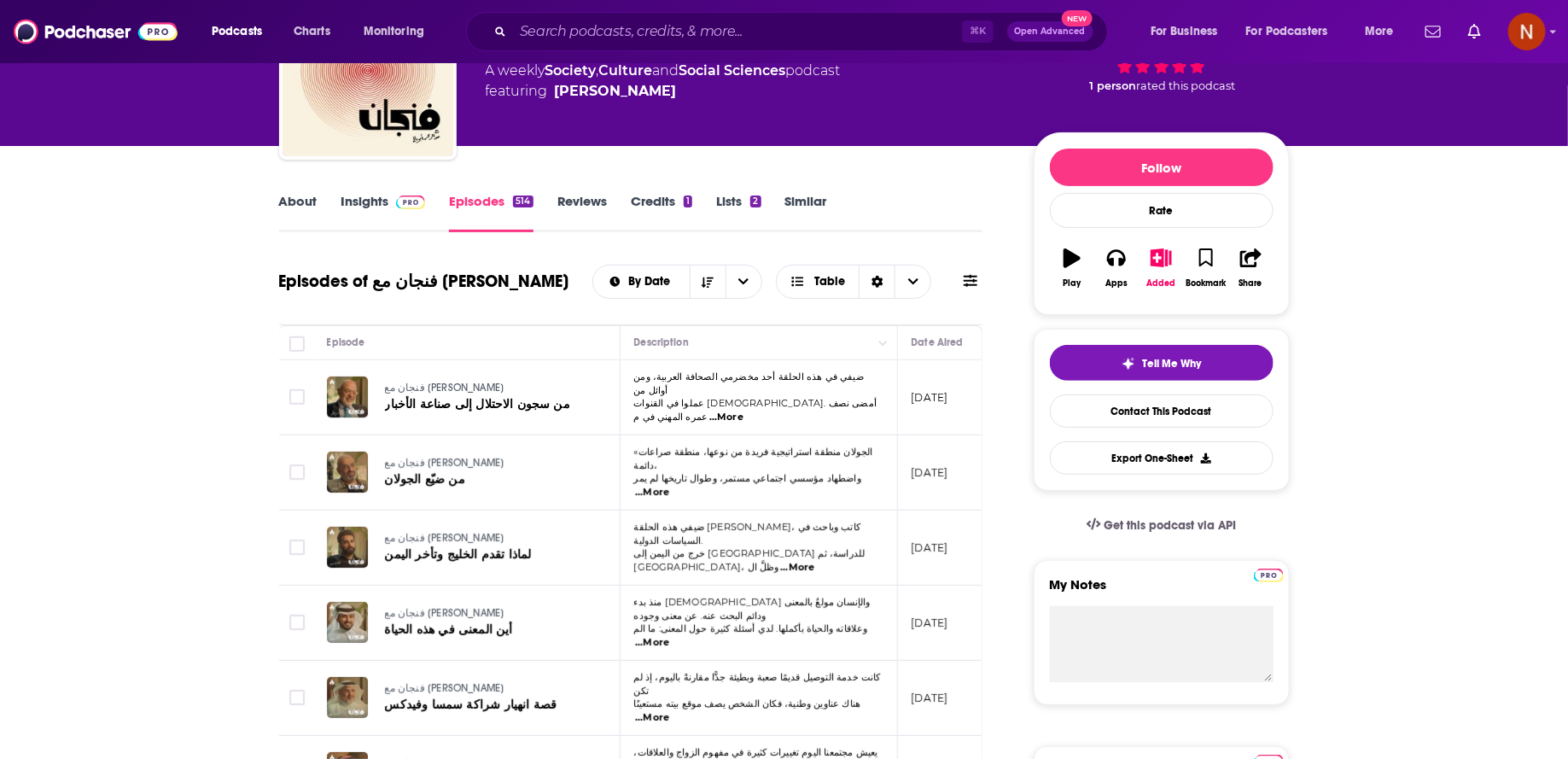
scroll to position [202, 0]
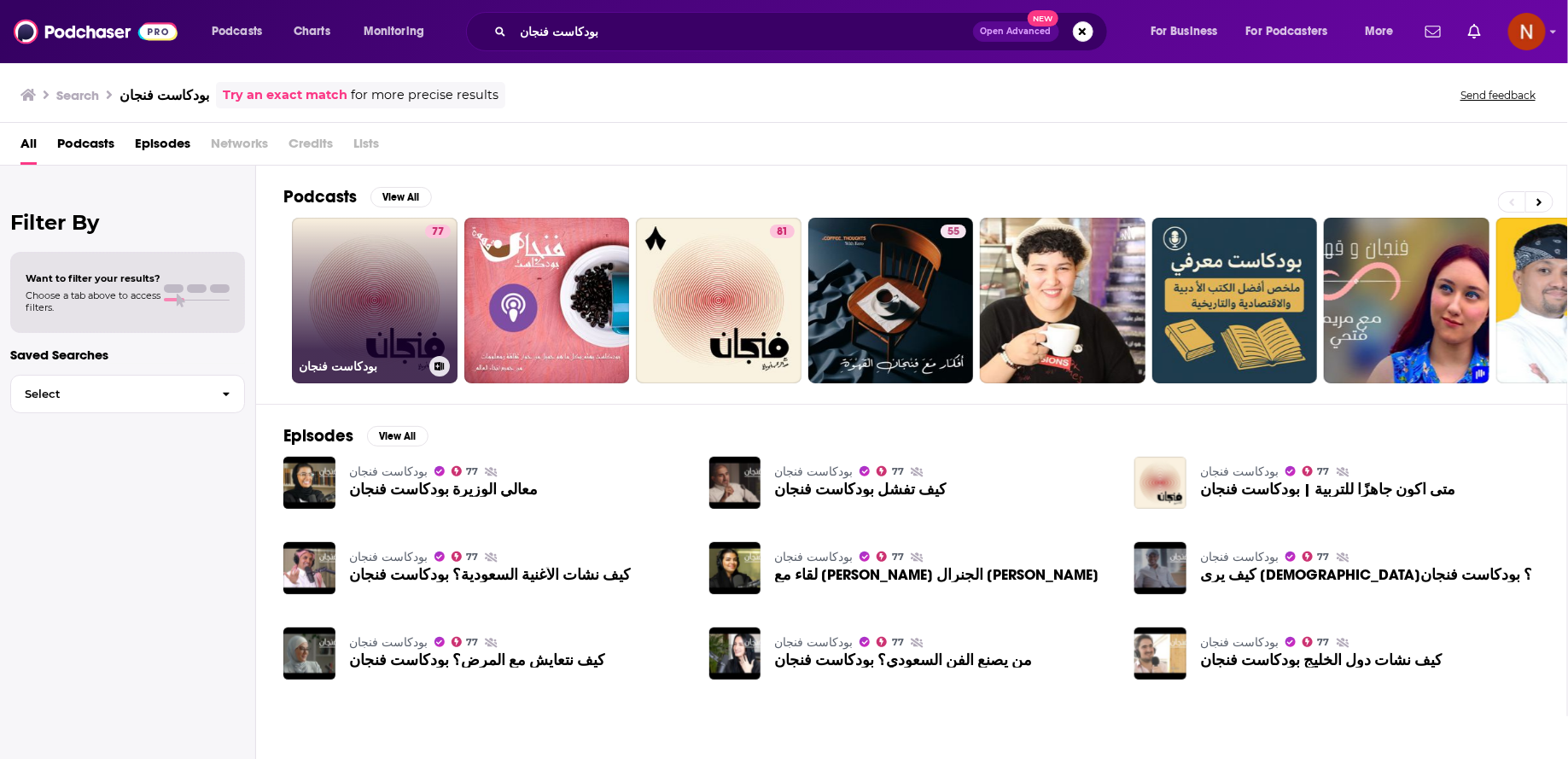
click at [411, 339] on link "77 بودكاست فنجان" at bounding box center [374, 300] width 165 height 165
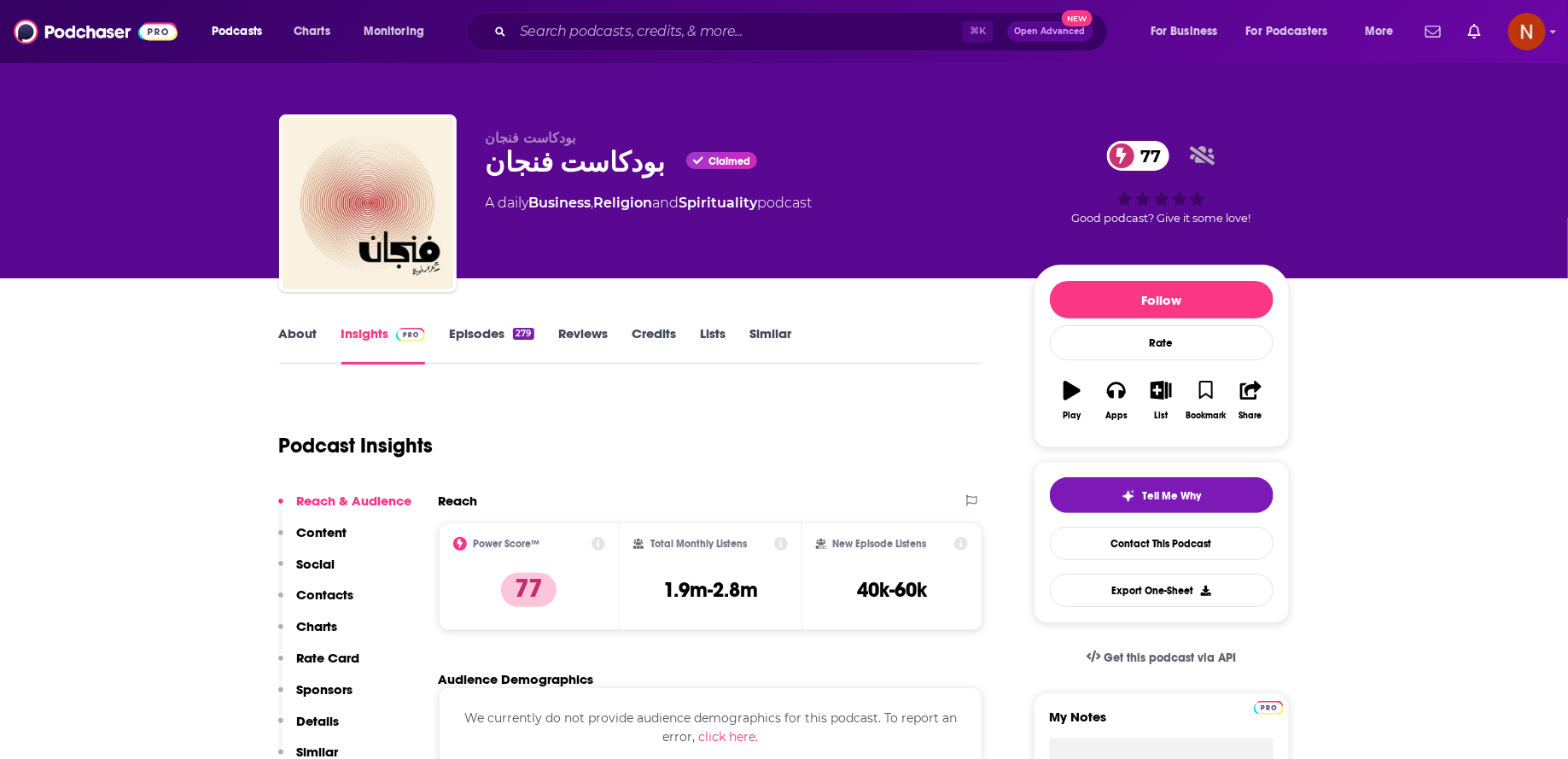
scroll to position [72, 0]
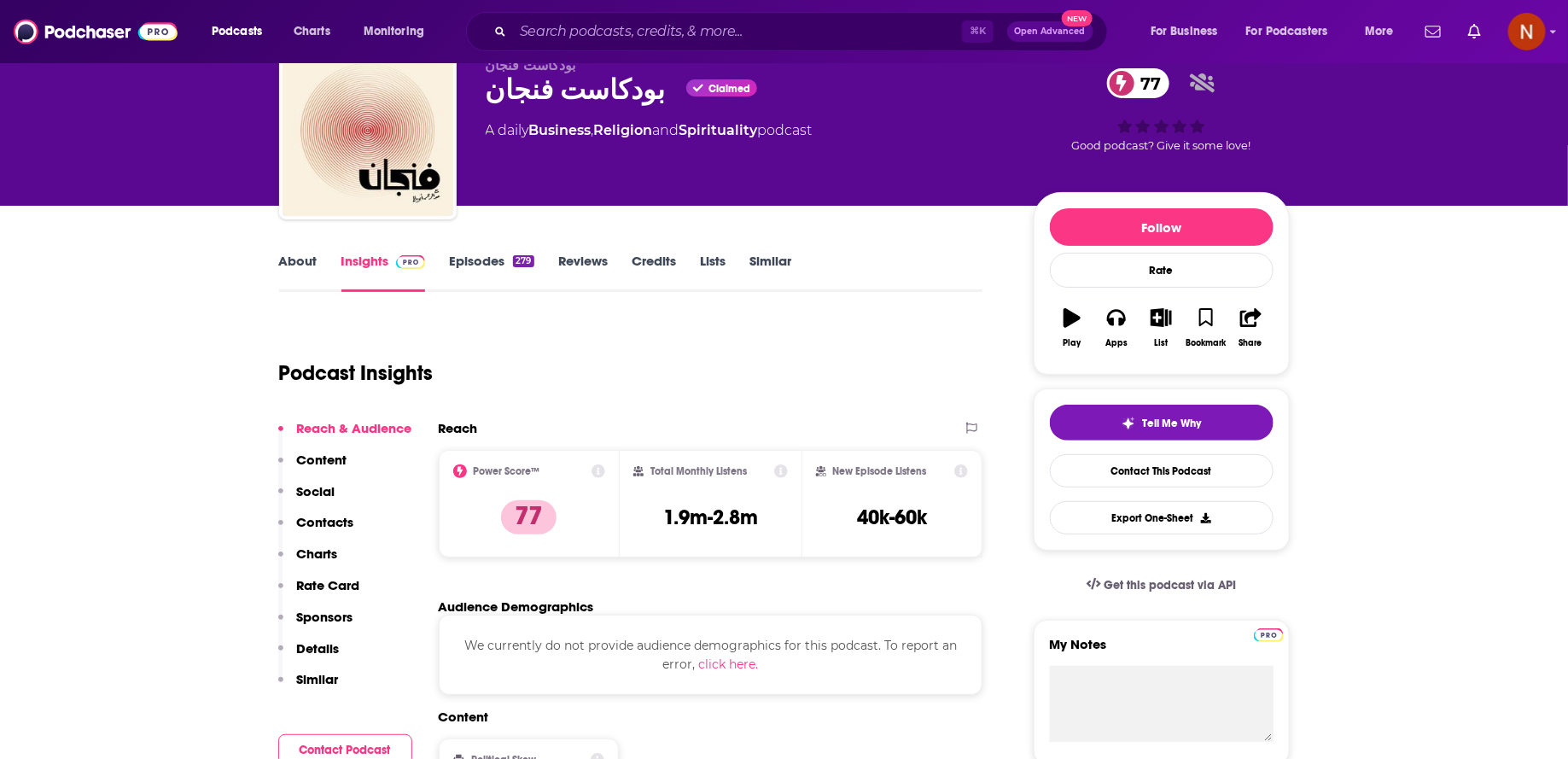
click at [471, 255] on link "Episodes 279" at bounding box center [491, 273] width 84 height 39
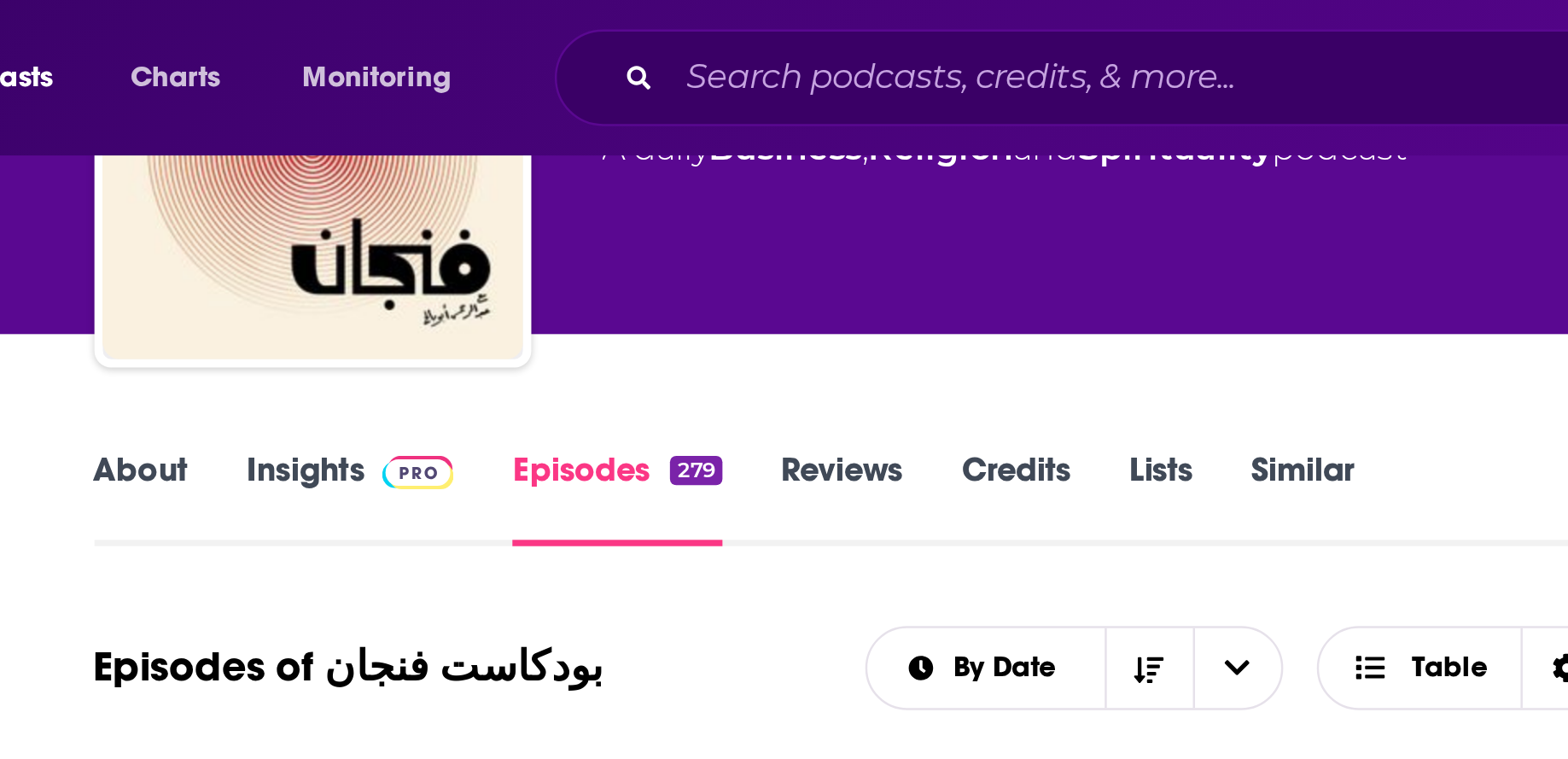
scroll to position [136, 0]
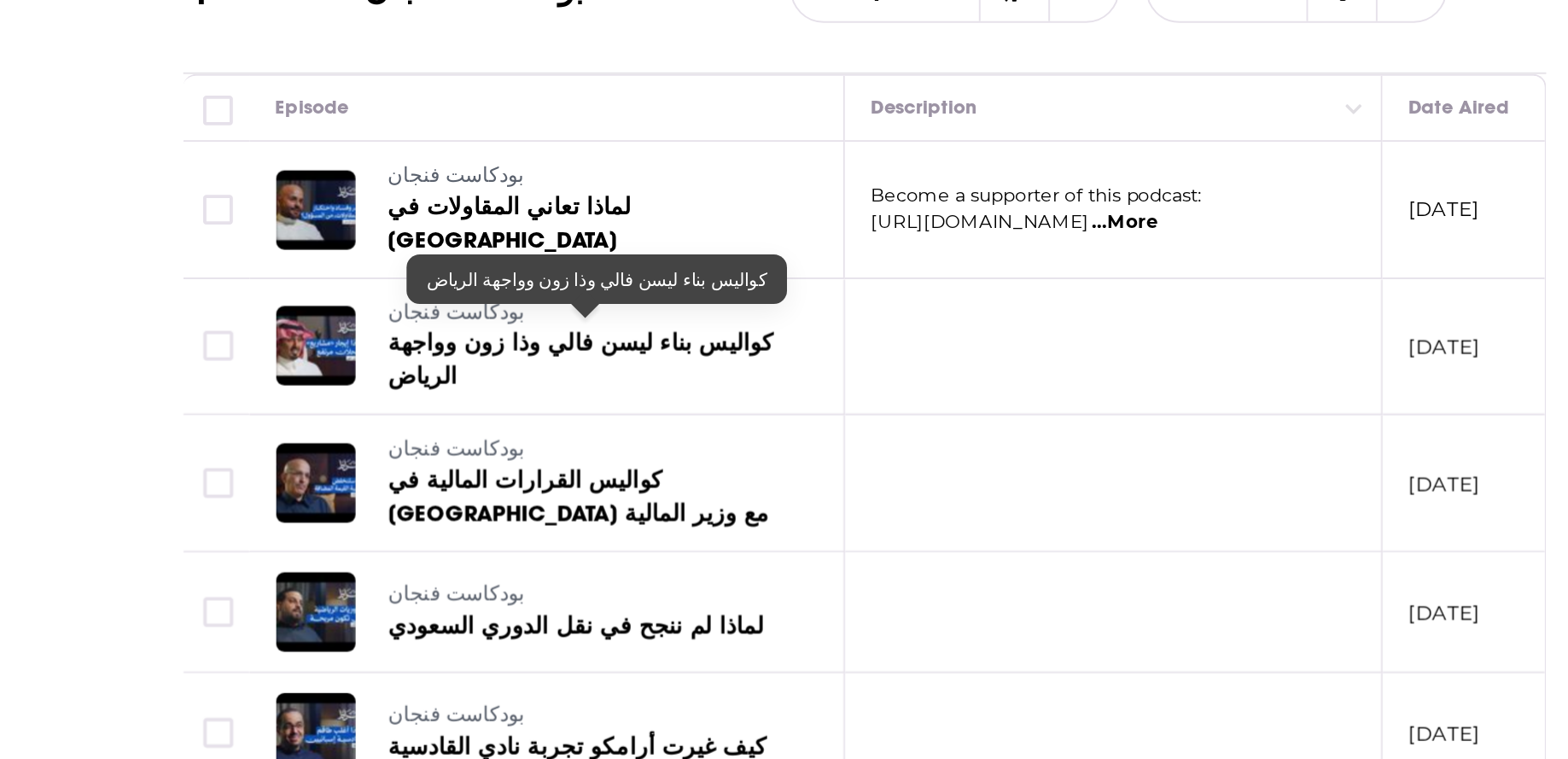
click at [537, 454] on span "كواليس بناء ليسن فالي وذا زون وواجهة الرياض" at bounding box center [484, 469] width 198 height 31
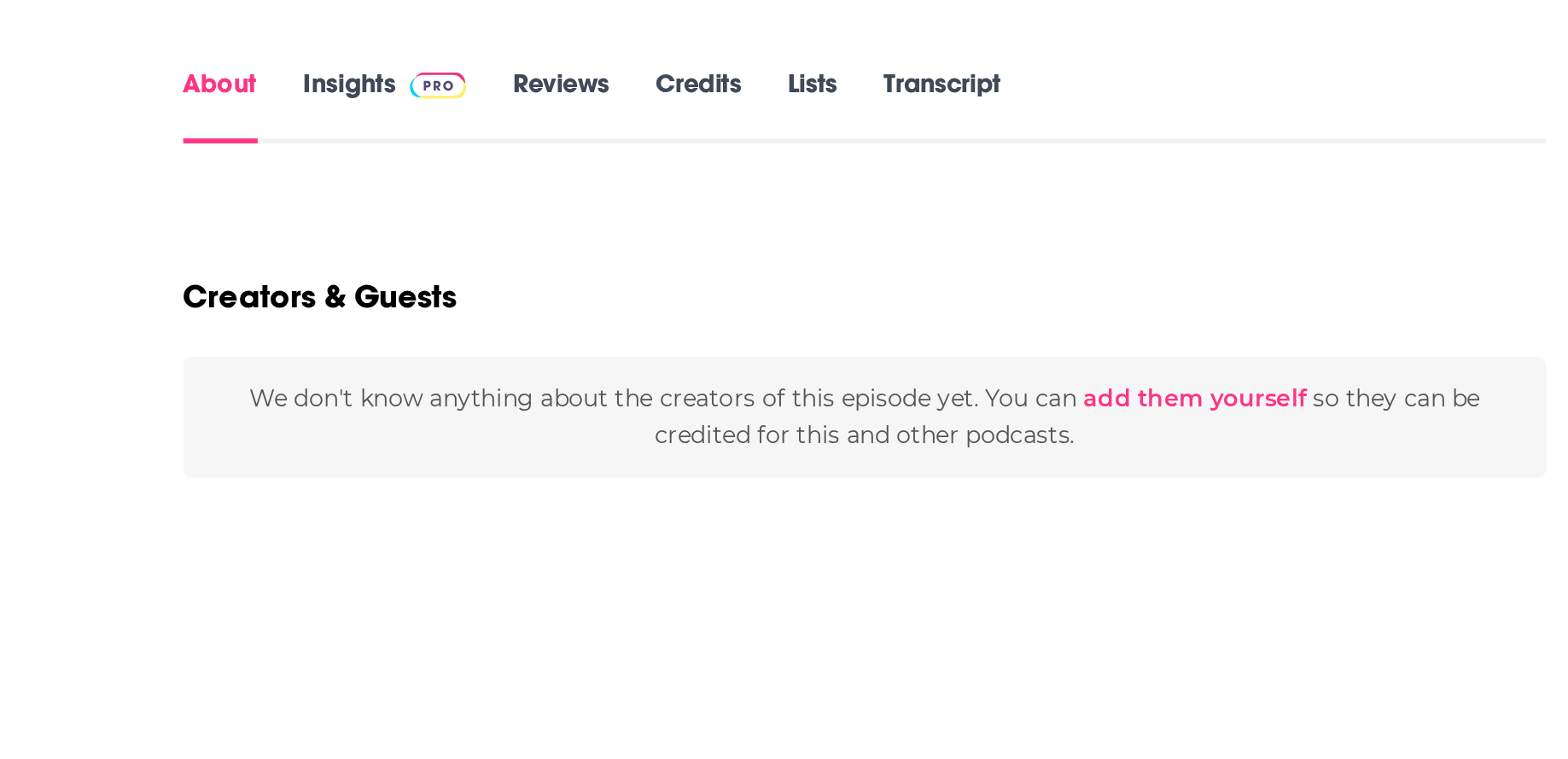
click at [537, 452] on div "Creators & Guests" at bounding box center [632, 426] width 705 height 83
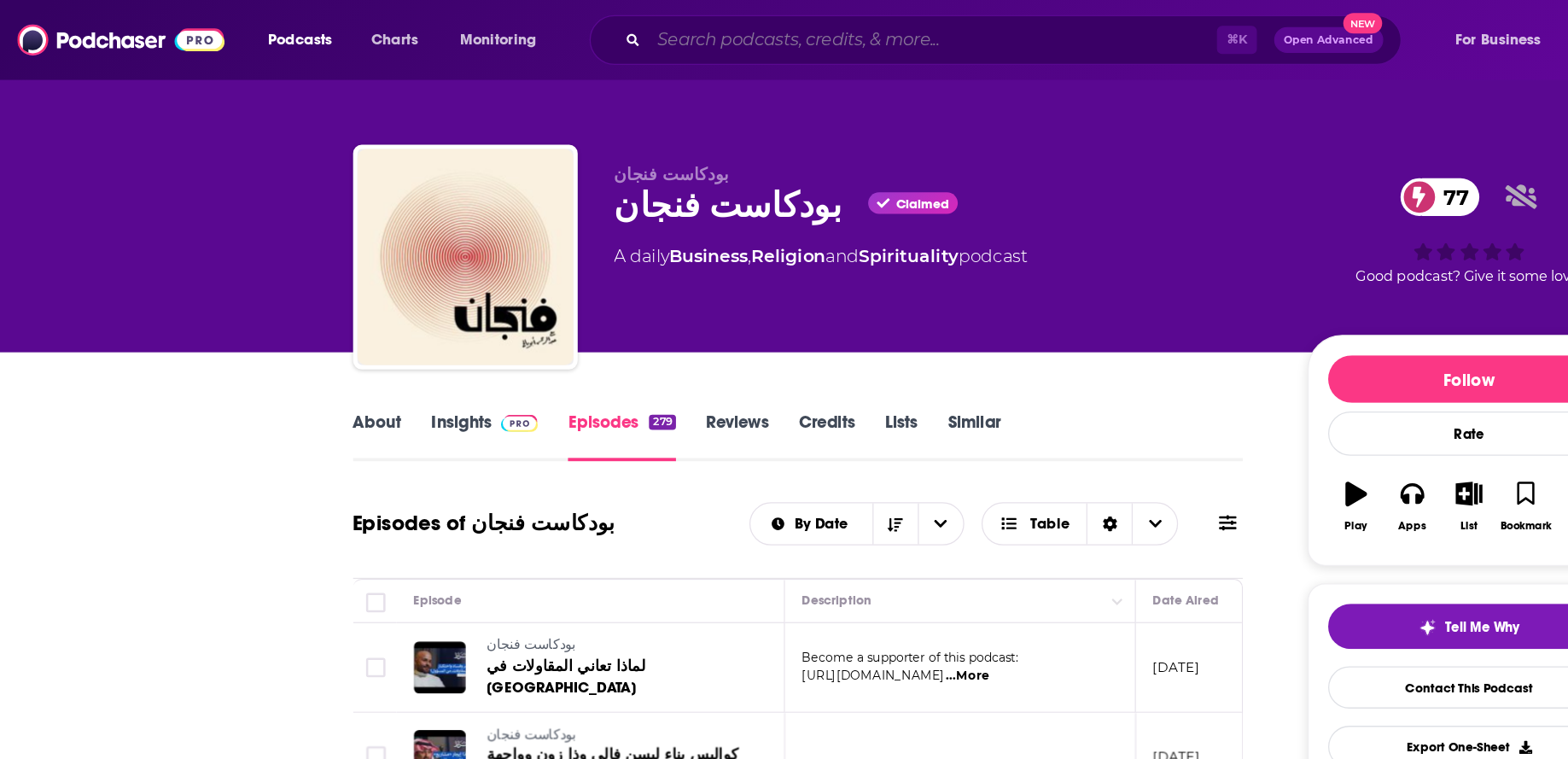
click at [624, 32] on input "Search podcasts, credits, & more..." at bounding box center [737, 31] width 449 height 27
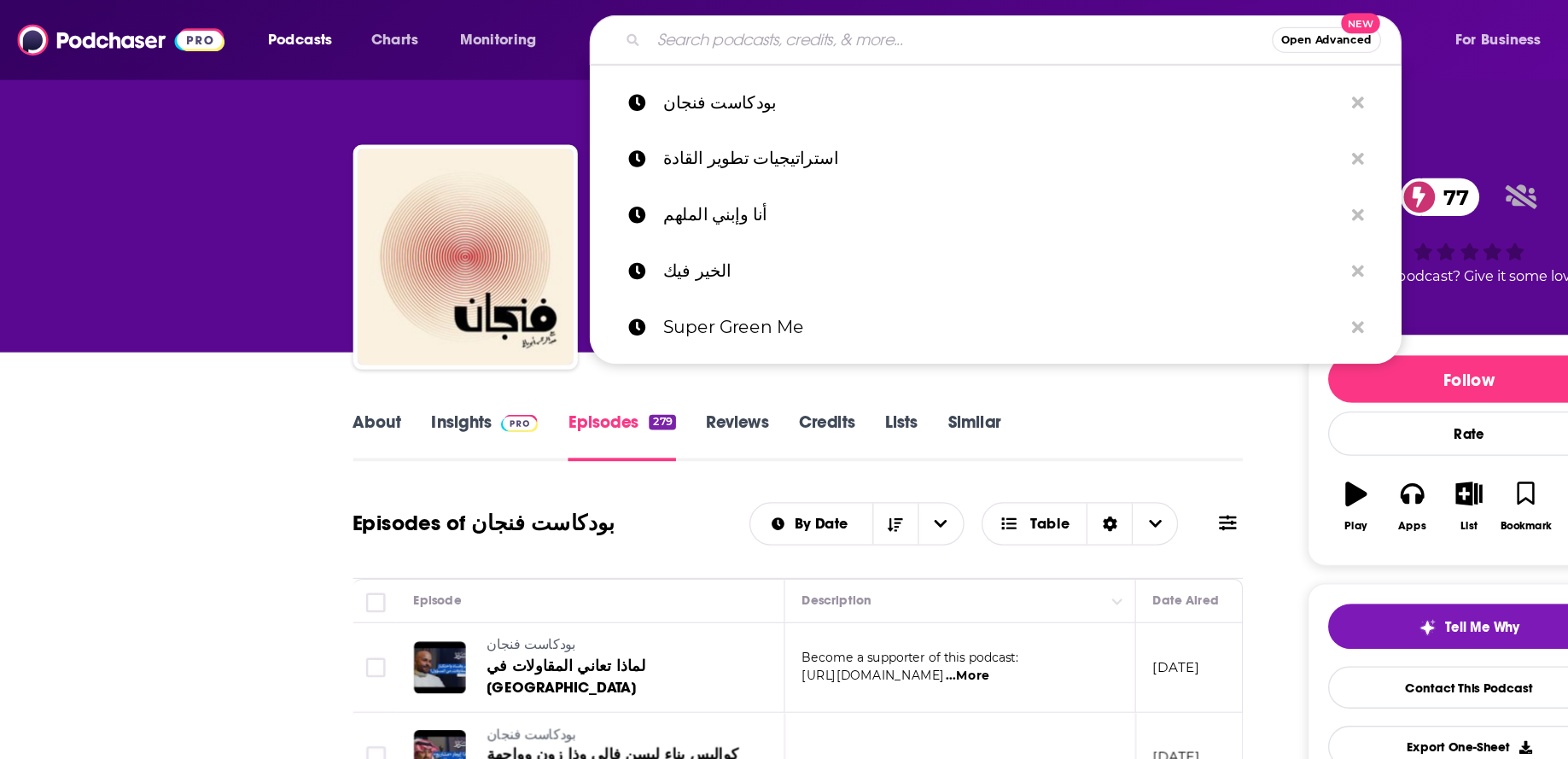
paste input "سقراط"
type input "سقراط"
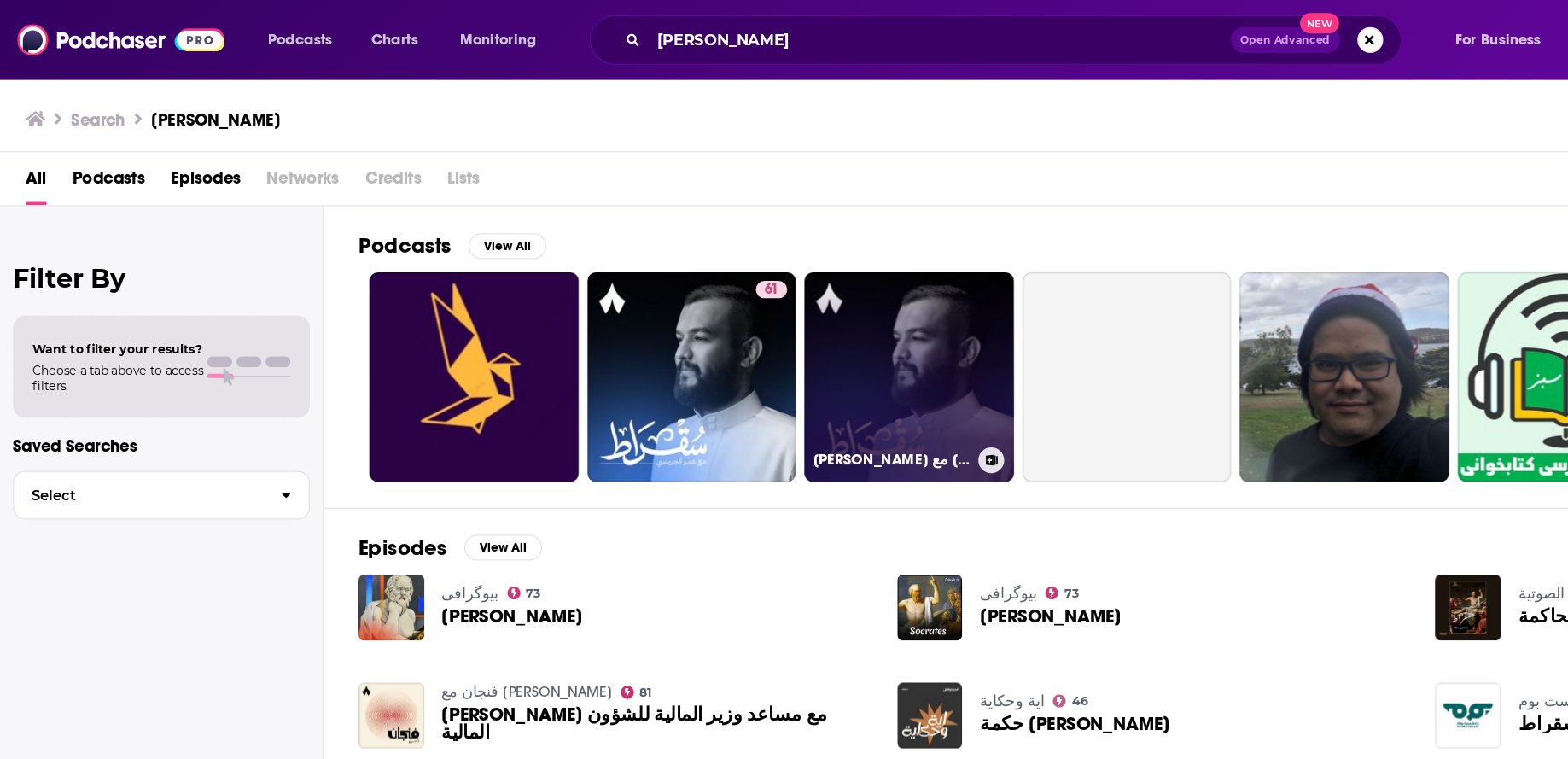
click at [719, 319] on link "سقراط مع عمر الجريسي" at bounding box center [719, 297] width 165 height 165
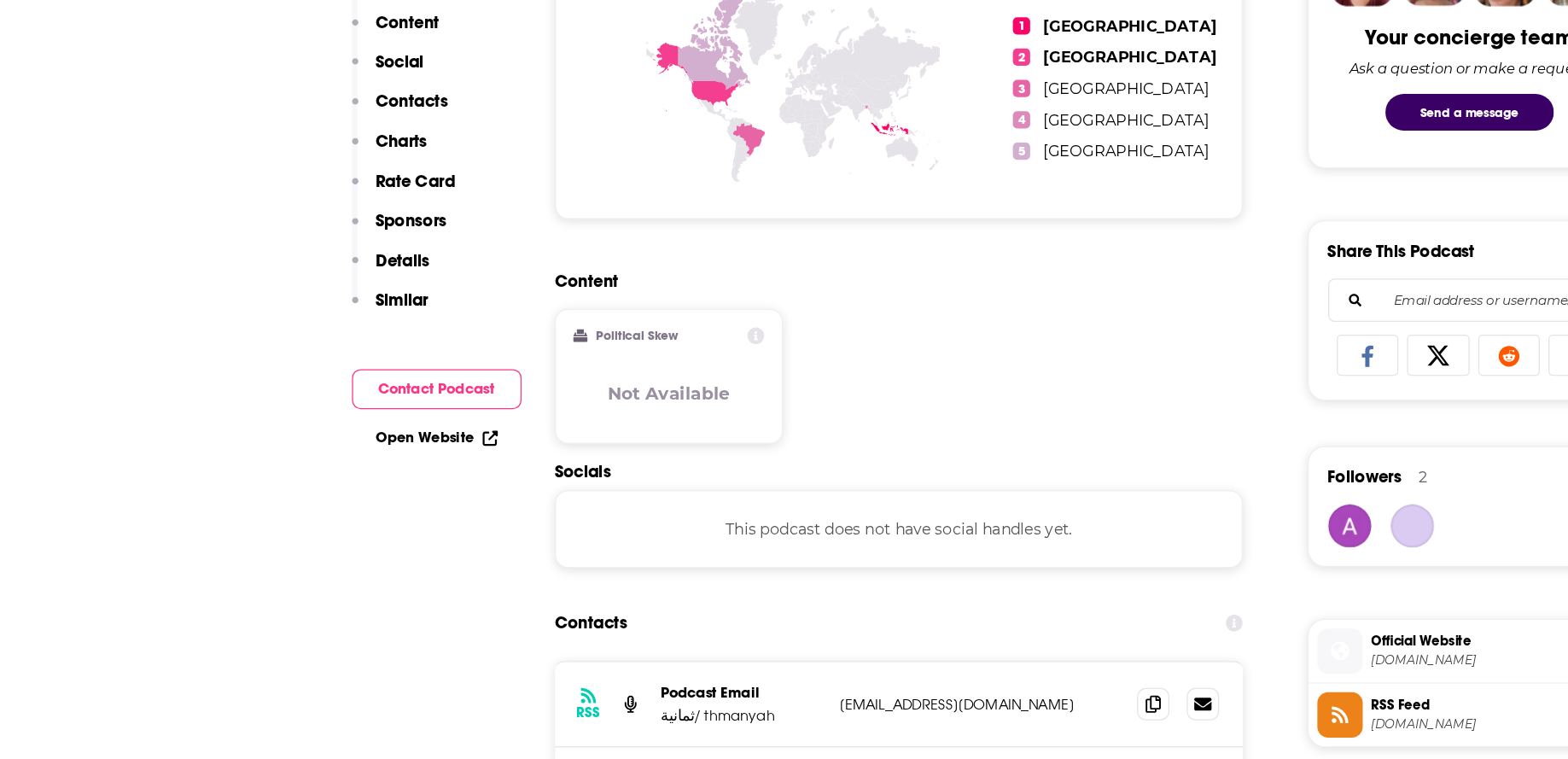
scroll to position [800, 0]
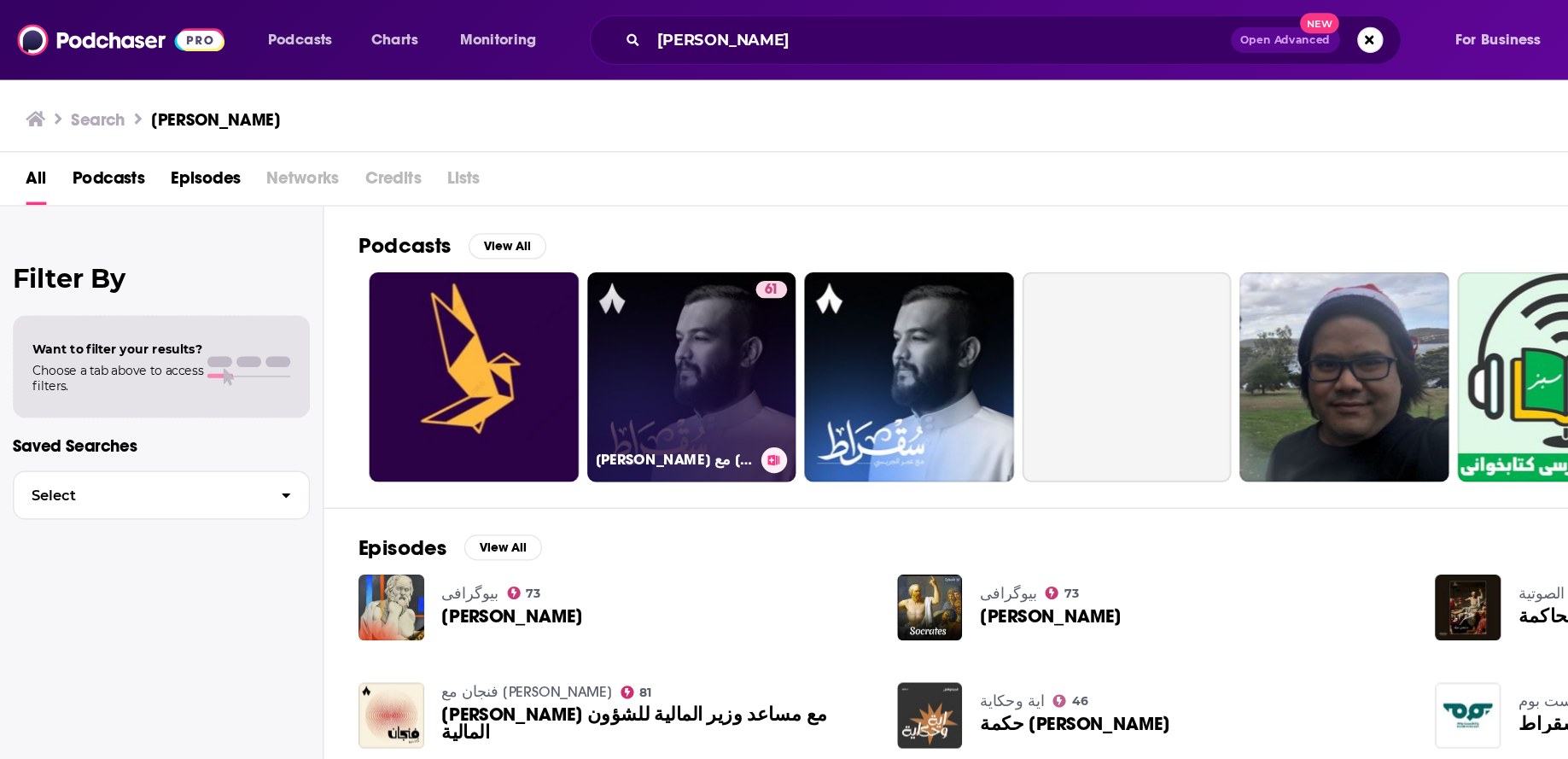
click at [527, 342] on link "61 سقراط مع عمر الجريسي" at bounding box center [546, 297] width 165 height 165
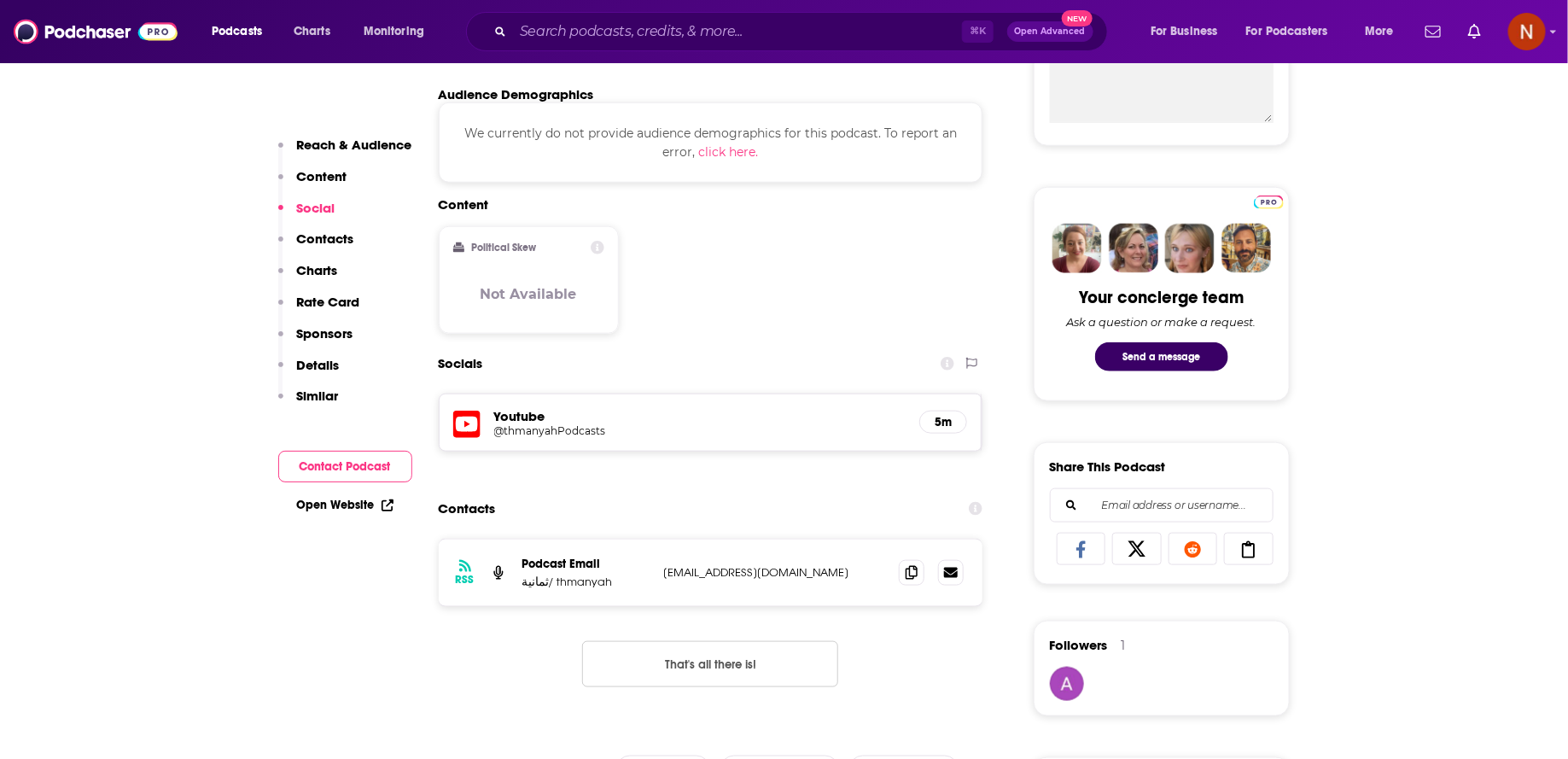
scroll to position [680, 0]
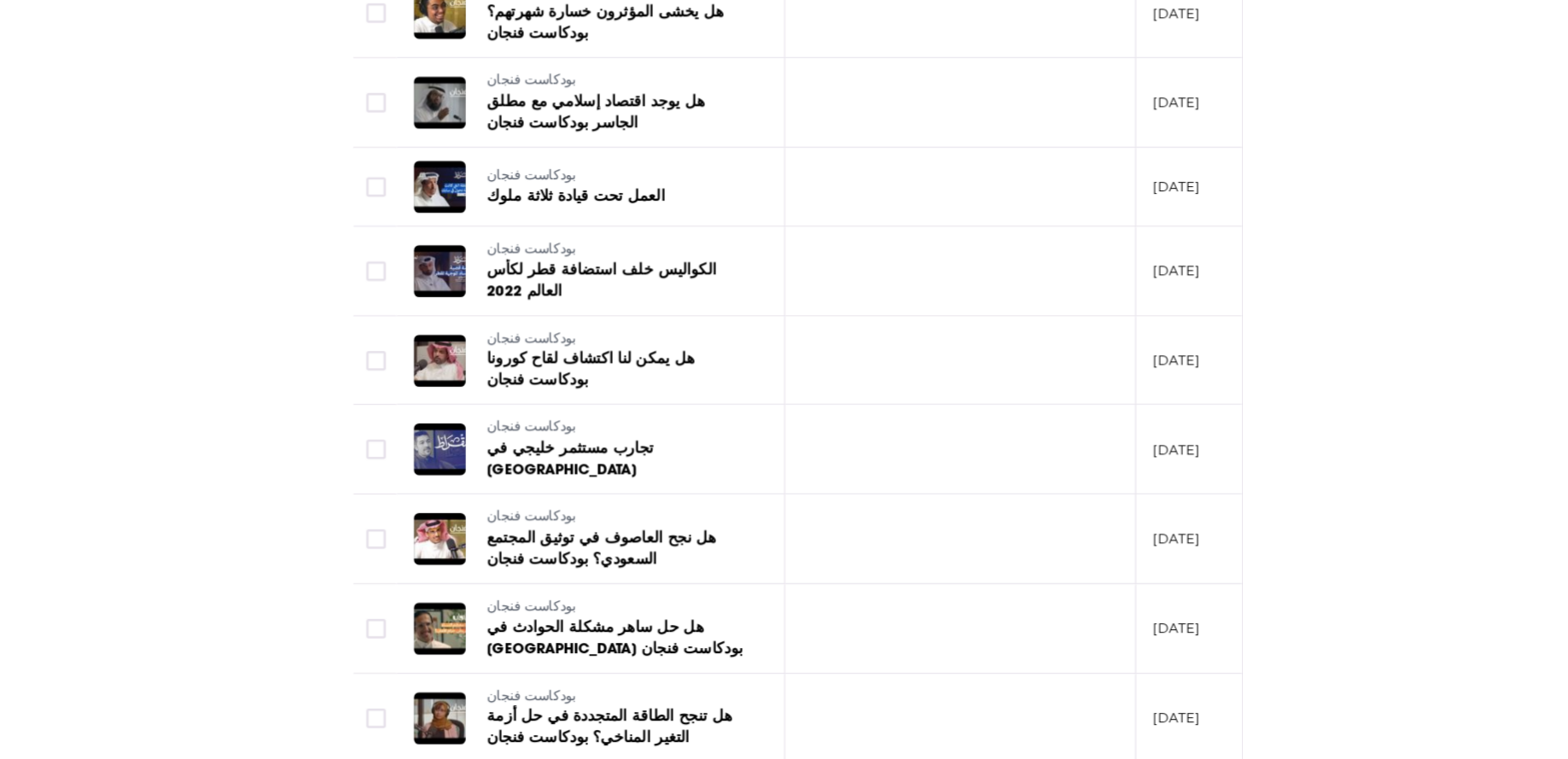
scroll to position [3020, 0]
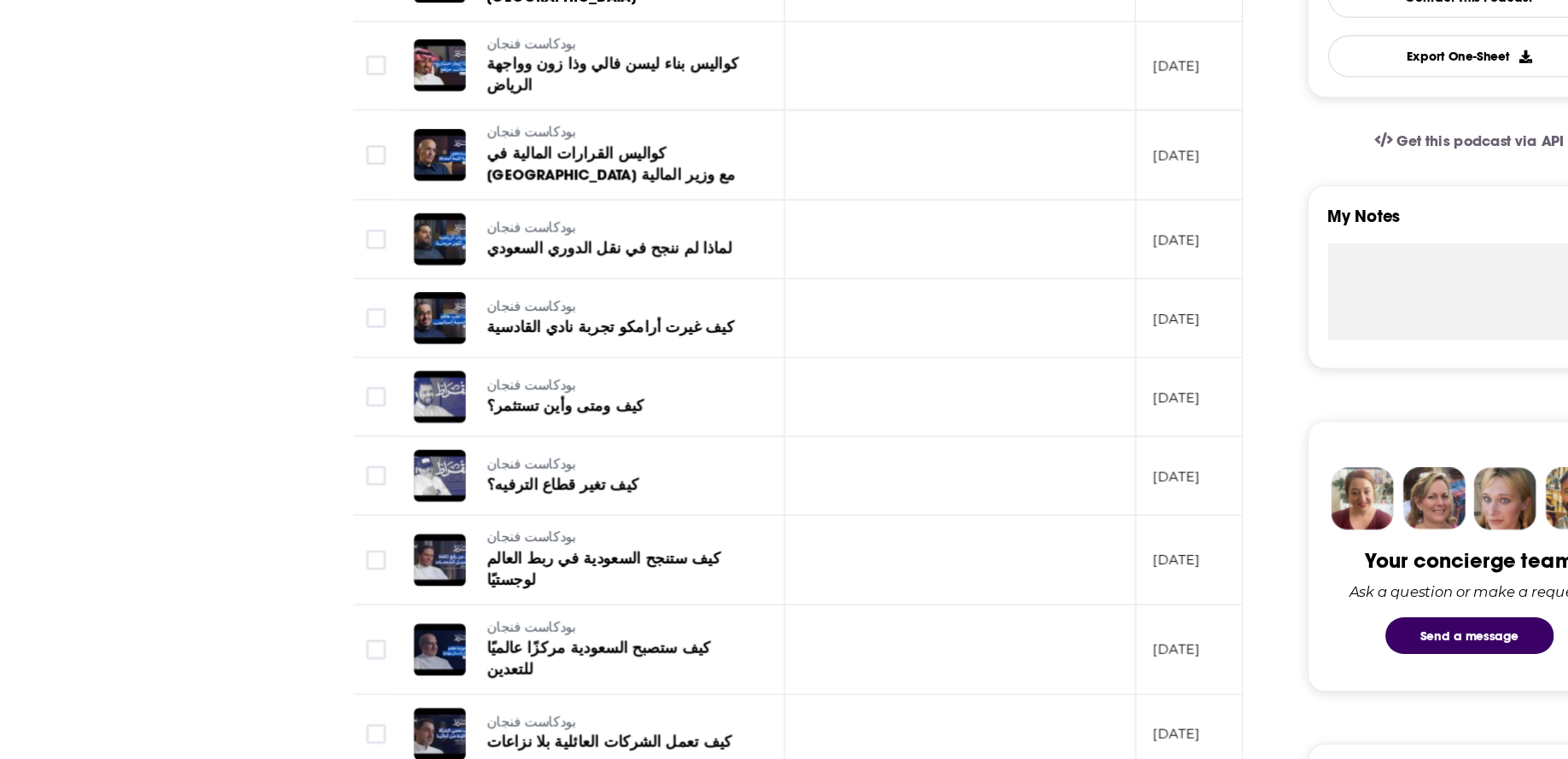
scroll to position [0, 0]
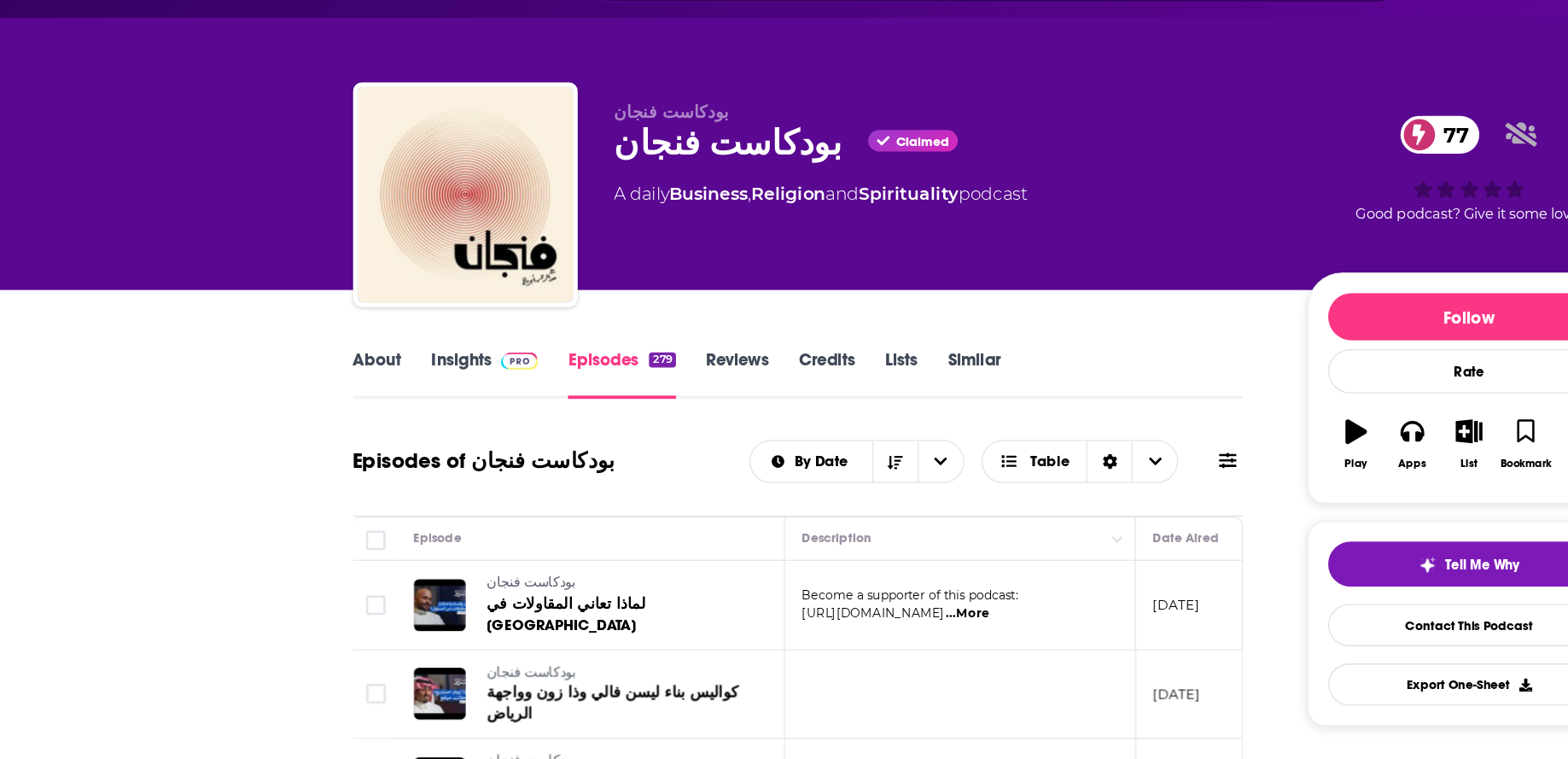
click at [560, 187] on div "بودكاست فنجان بودكاست فنجان Claimed 77 A daily Business , Religion and Spiritua…" at bounding box center [746, 199] width 521 height 137
click at [569, 172] on div "بودكاست فنجان Claimed 77" at bounding box center [746, 162] width 521 height 33
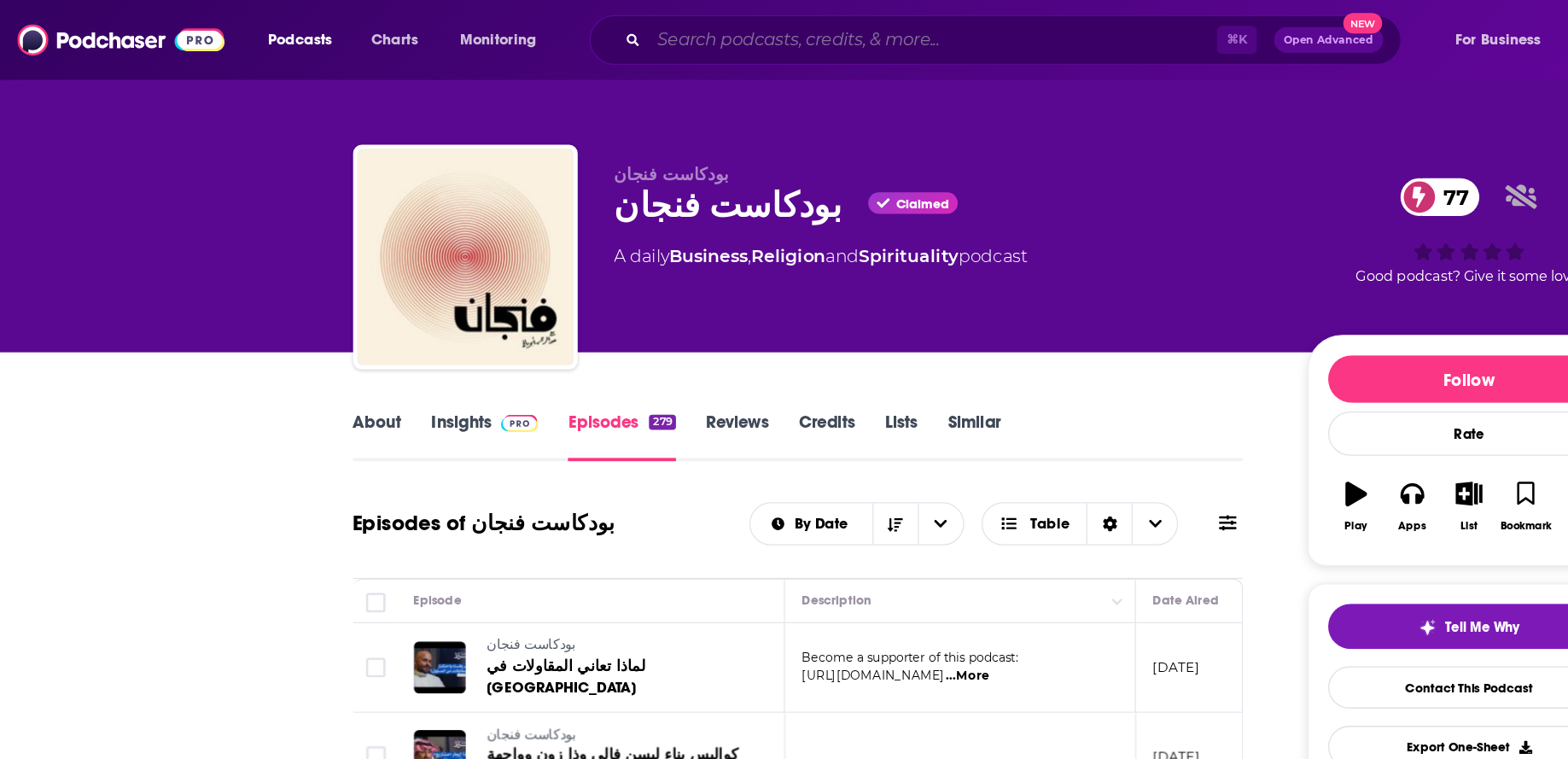
click at [591, 19] on input "Search podcasts, credits, & more..." at bounding box center [737, 31] width 449 height 27
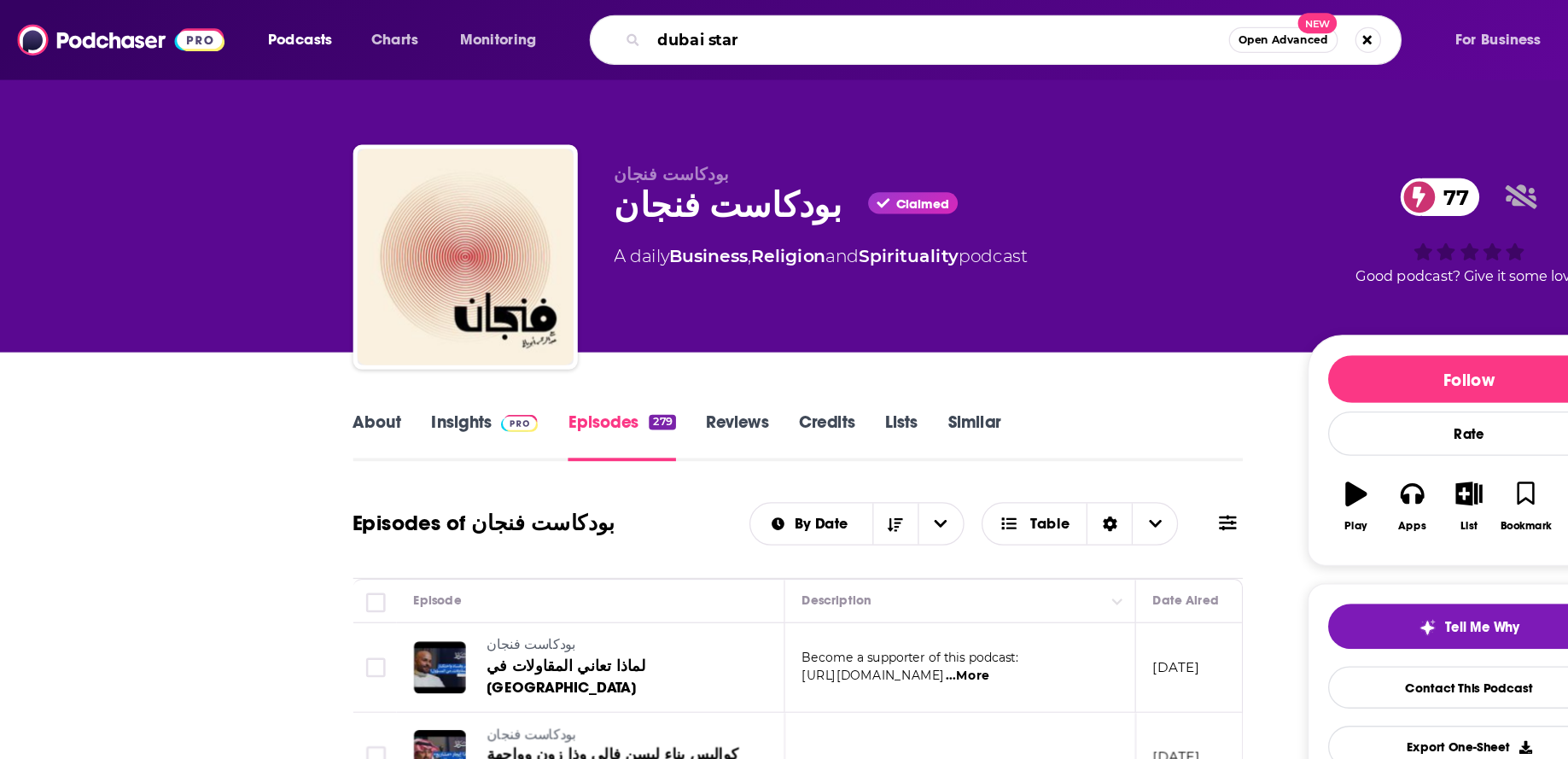
type input "dubai stars"
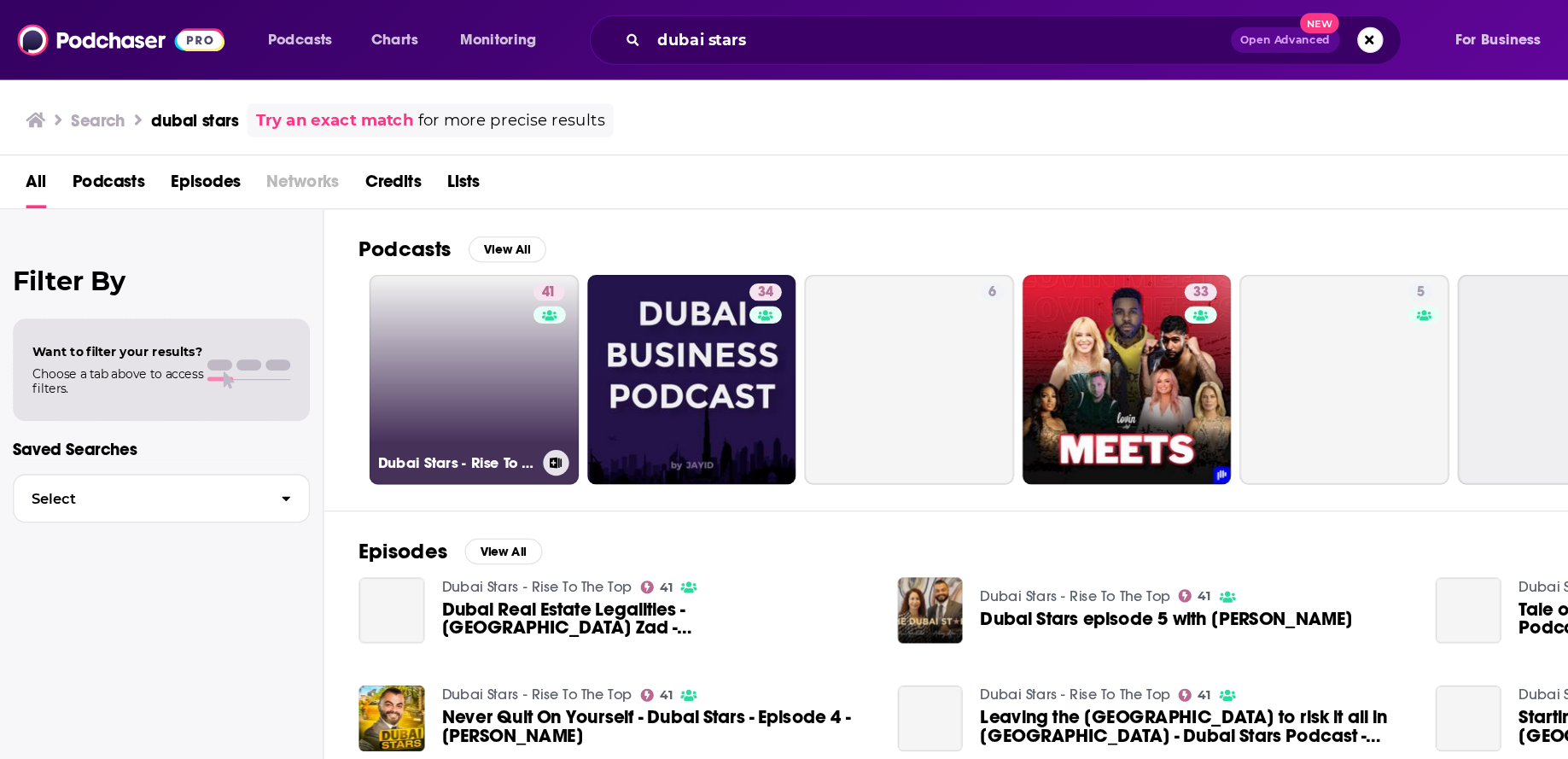
click at [430, 300] on div "41" at bounding box center [436, 290] width 29 height 131
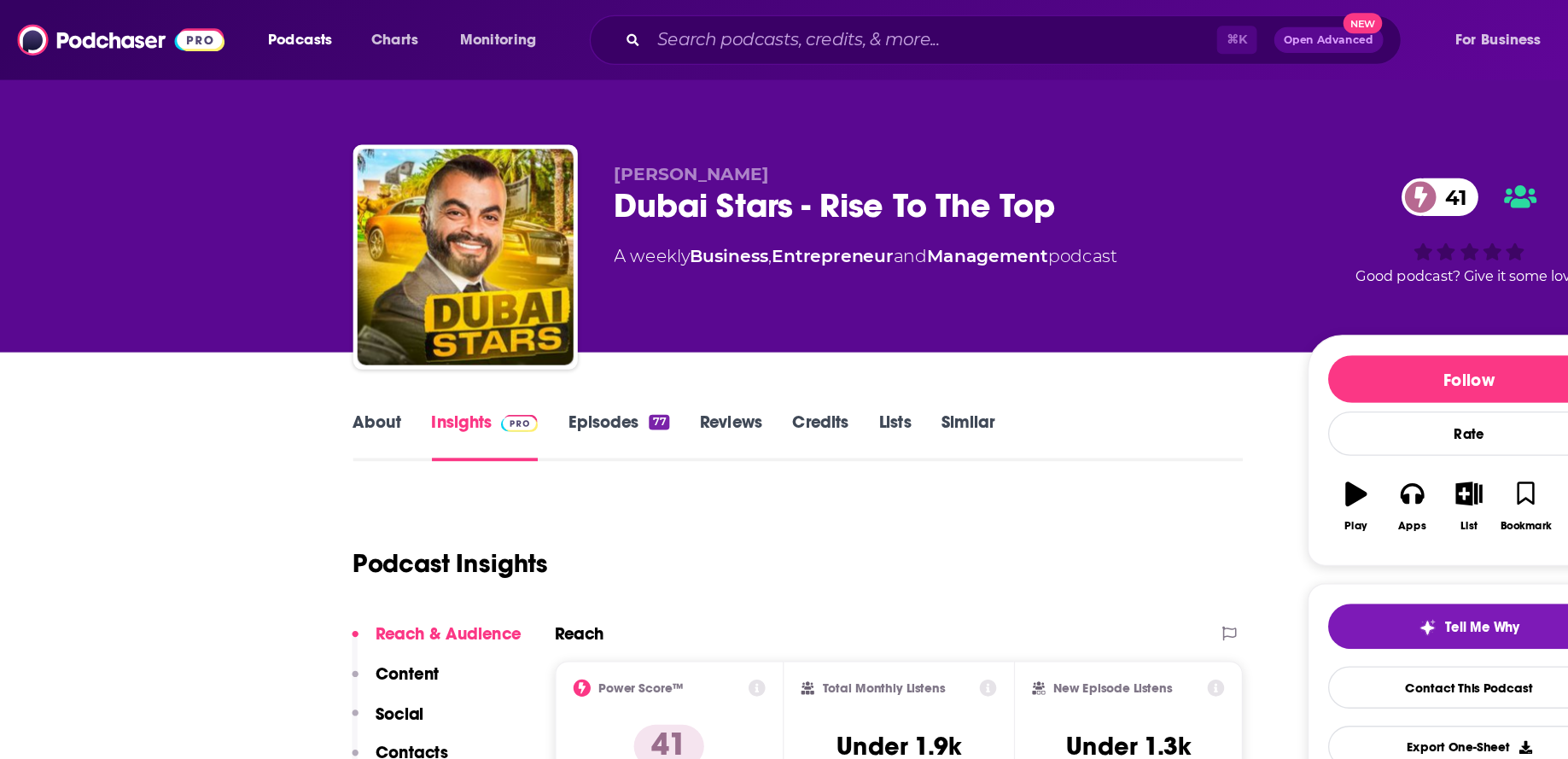
click at [484, 343] on link "Episodes 77" at bounding box center [488, 345] width 79 height 39
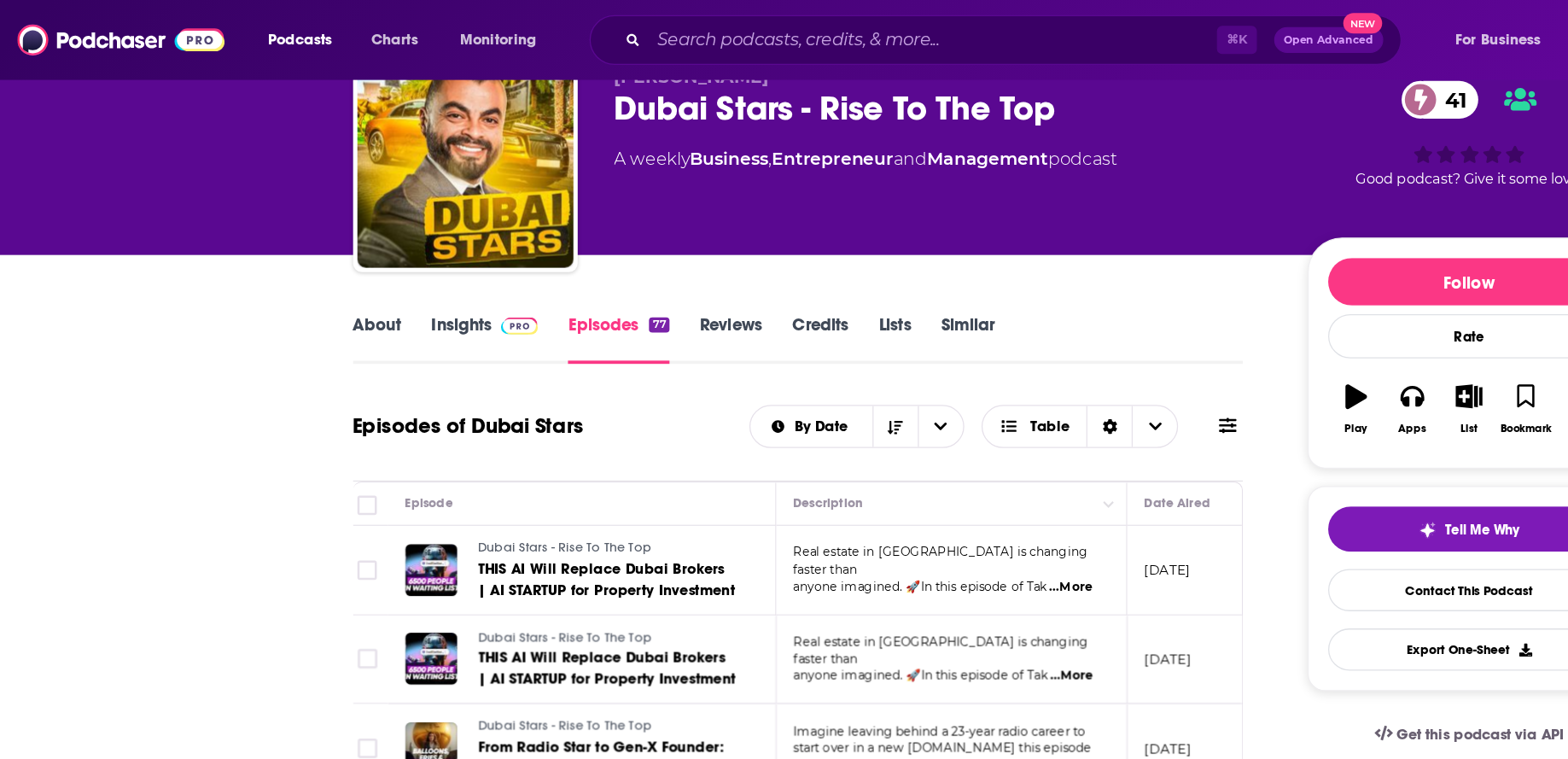
scroll to position [70, 0]
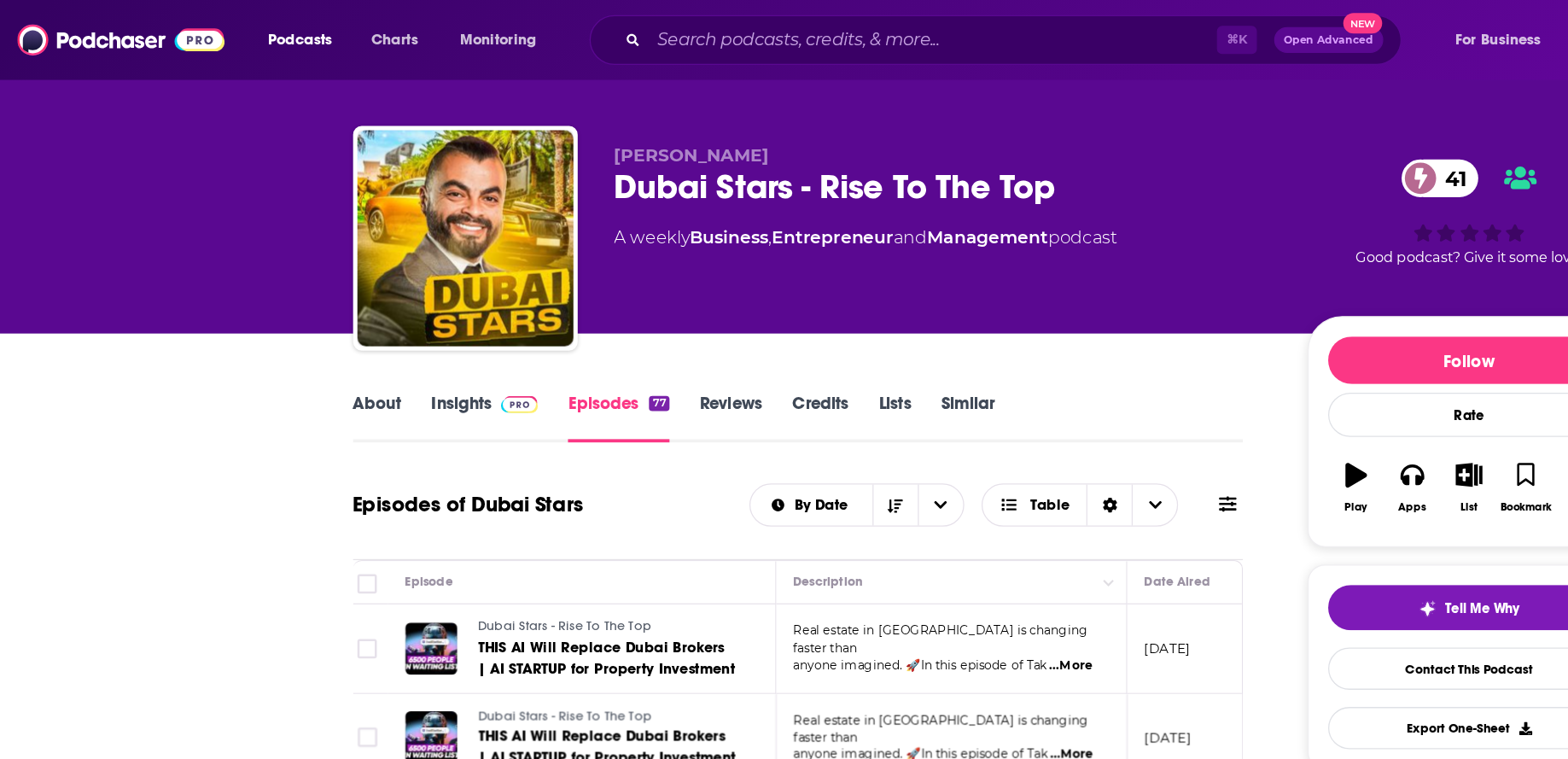
scroll to position [0, 0]
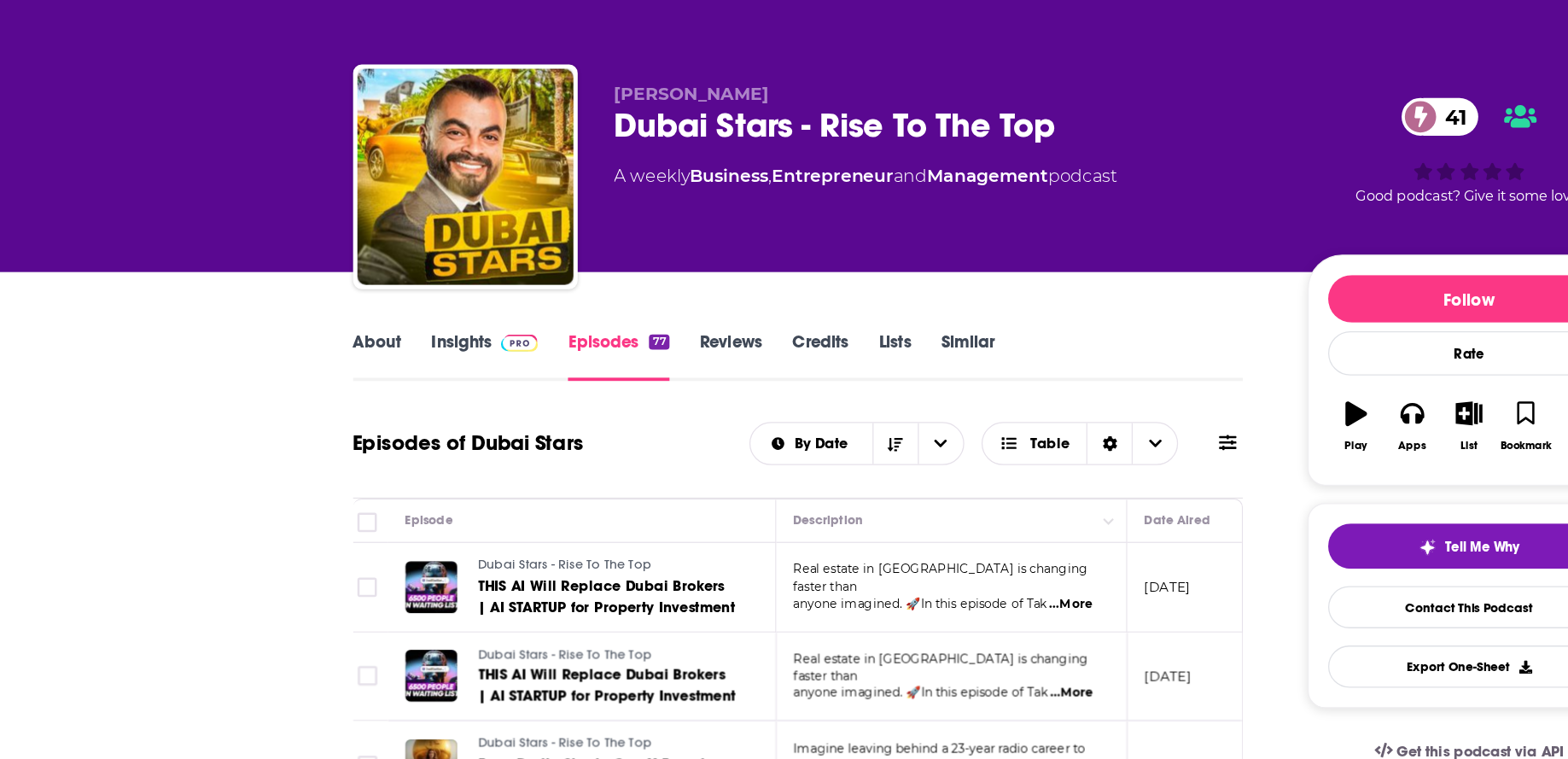
click at [646, 159] on div "Dubai Stars - Rise To The Top 41" at bounding box center [746, 162] width 521 height 33
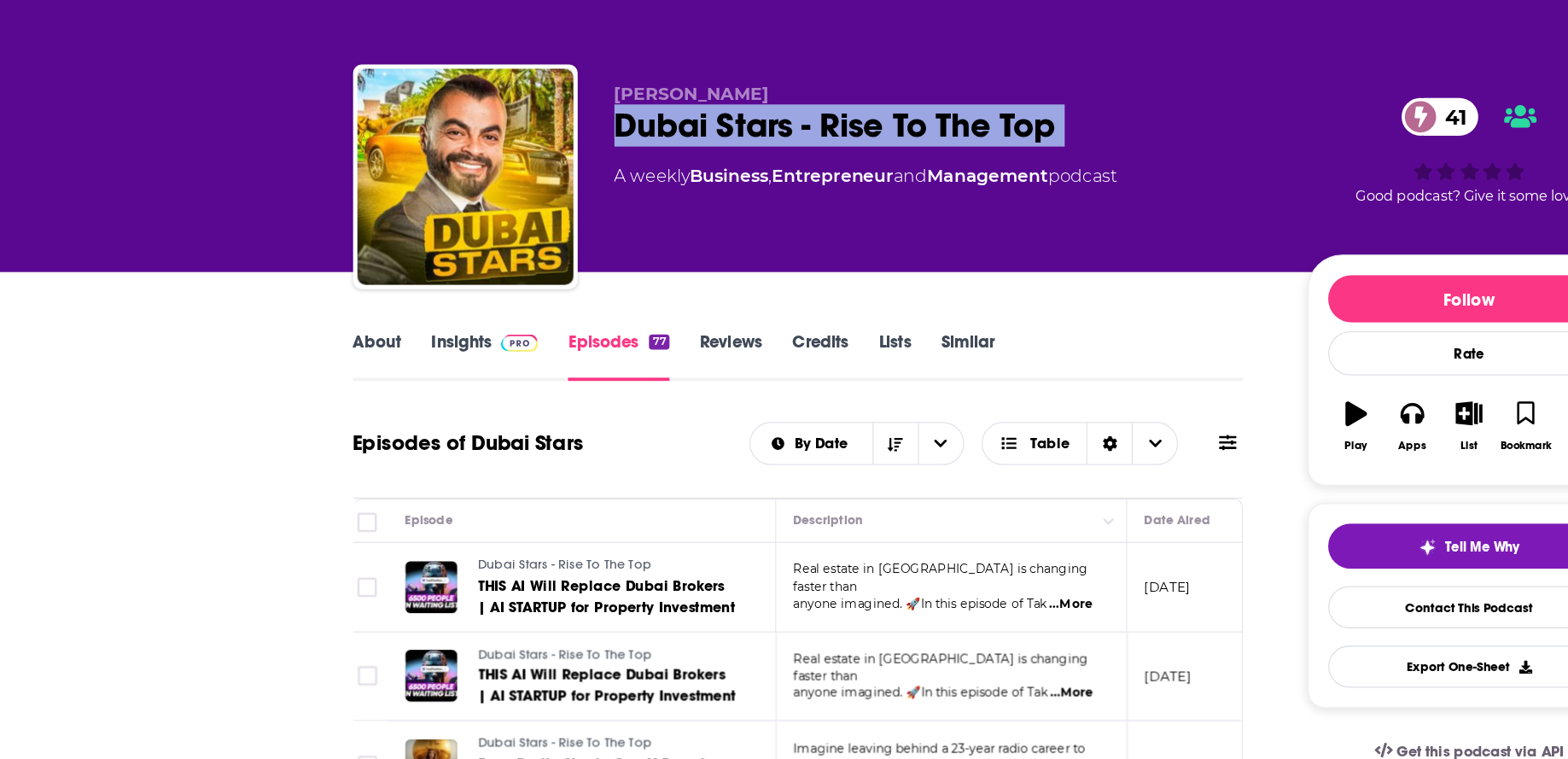
click at [646, 159] on div "Dubai Stars - Rise To The Top 41" at bounding box center [746, 162] width 521 height 33
copy div "Dubai Stars - Rise To The Top 41"
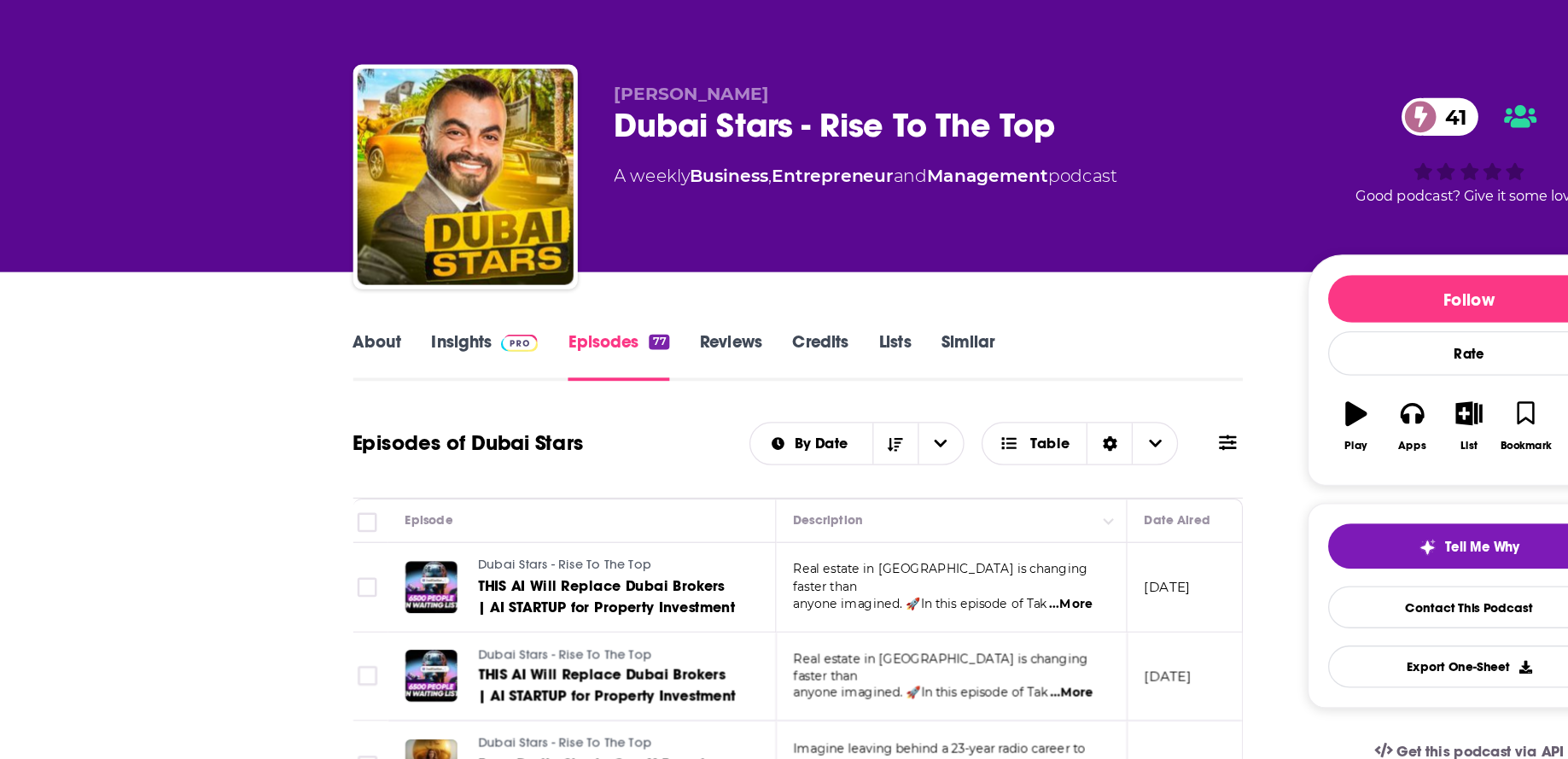
click at [418, 328] on img at bounding box center [411, 335] width 30 height 14
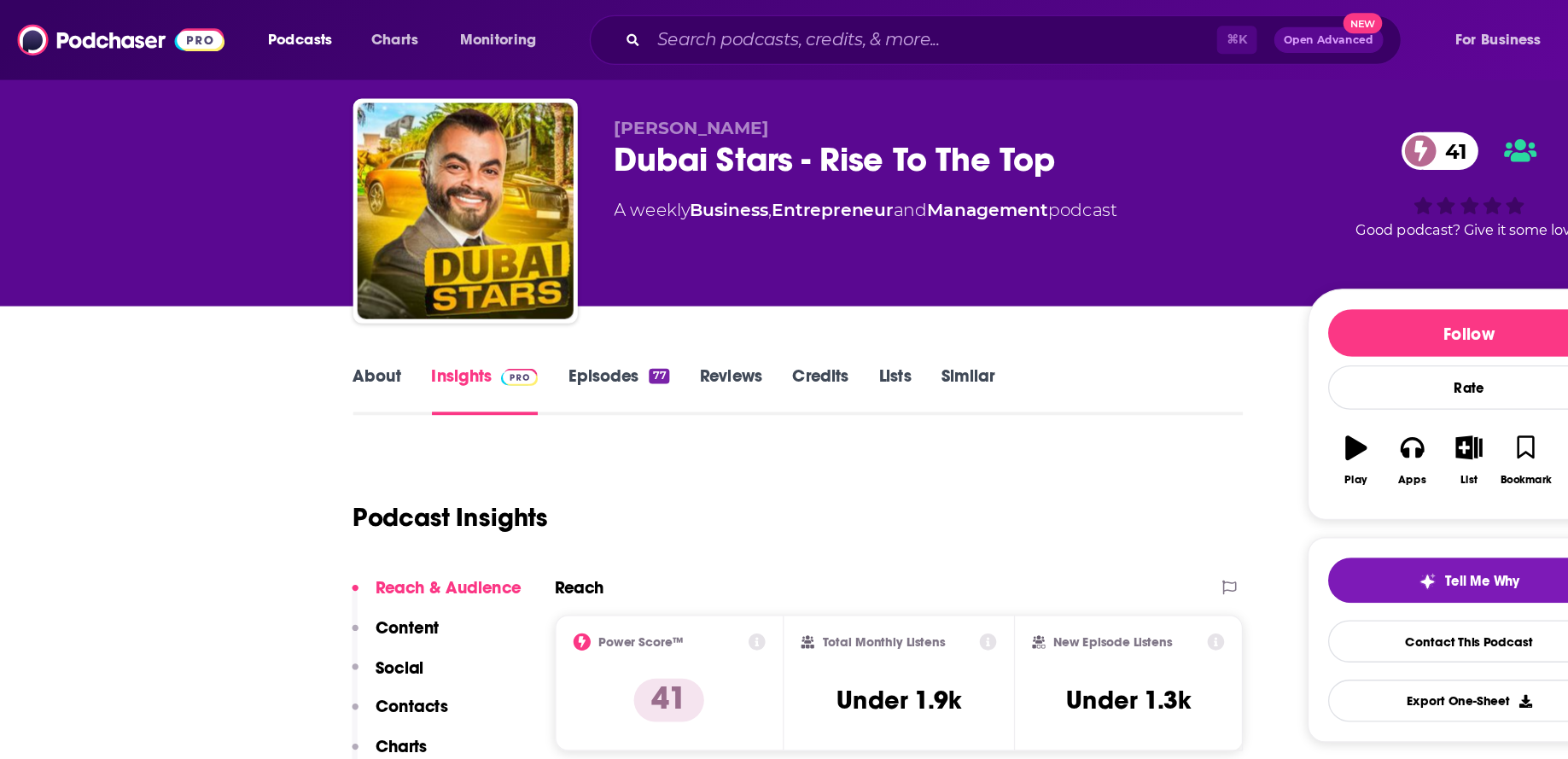
scroll to position [22, 0]
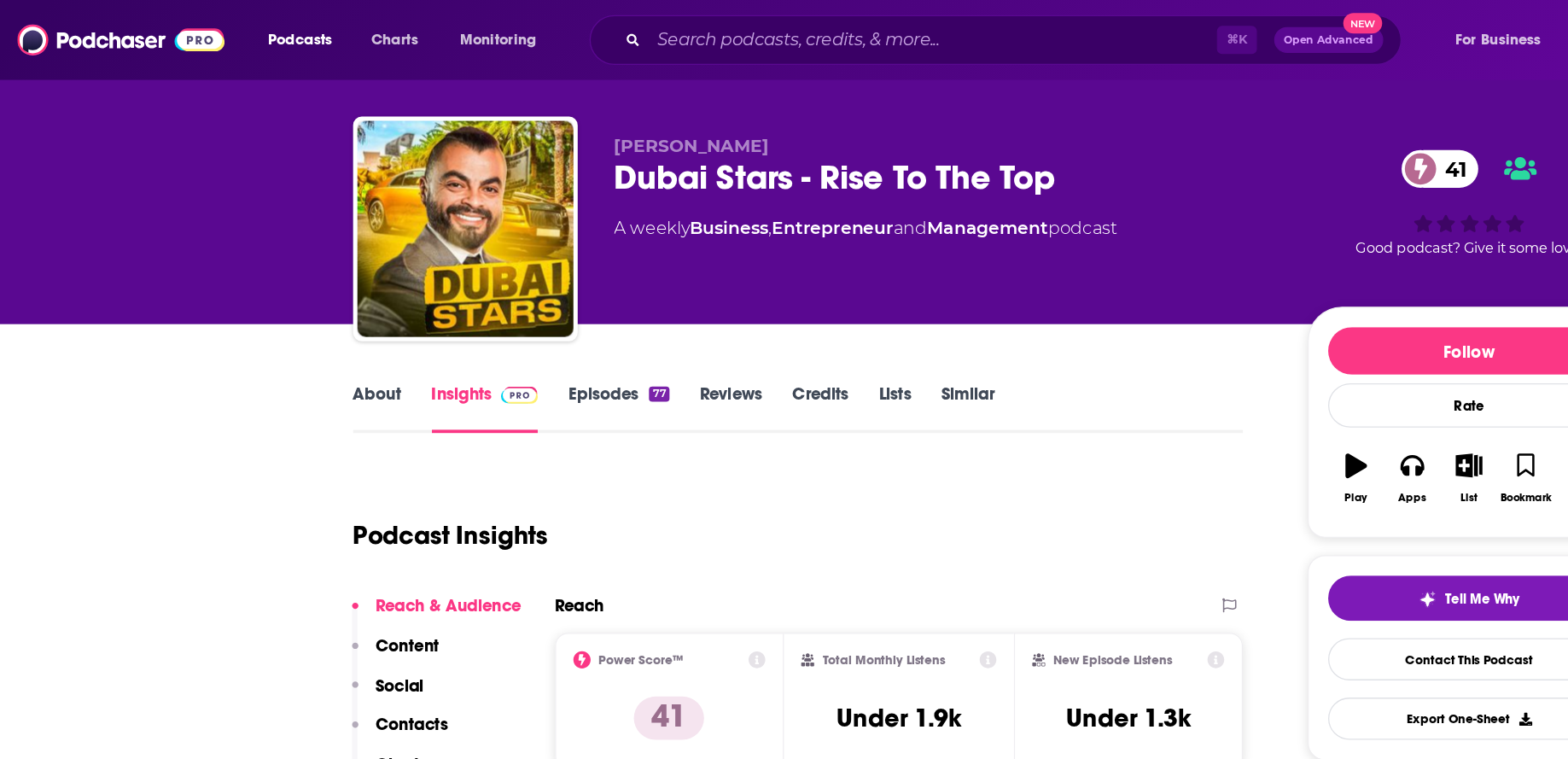
click at [549, 136] on div "Dubai Stars - Rise To The Top 41" at bounding box center [746, 141] width 521 height 33
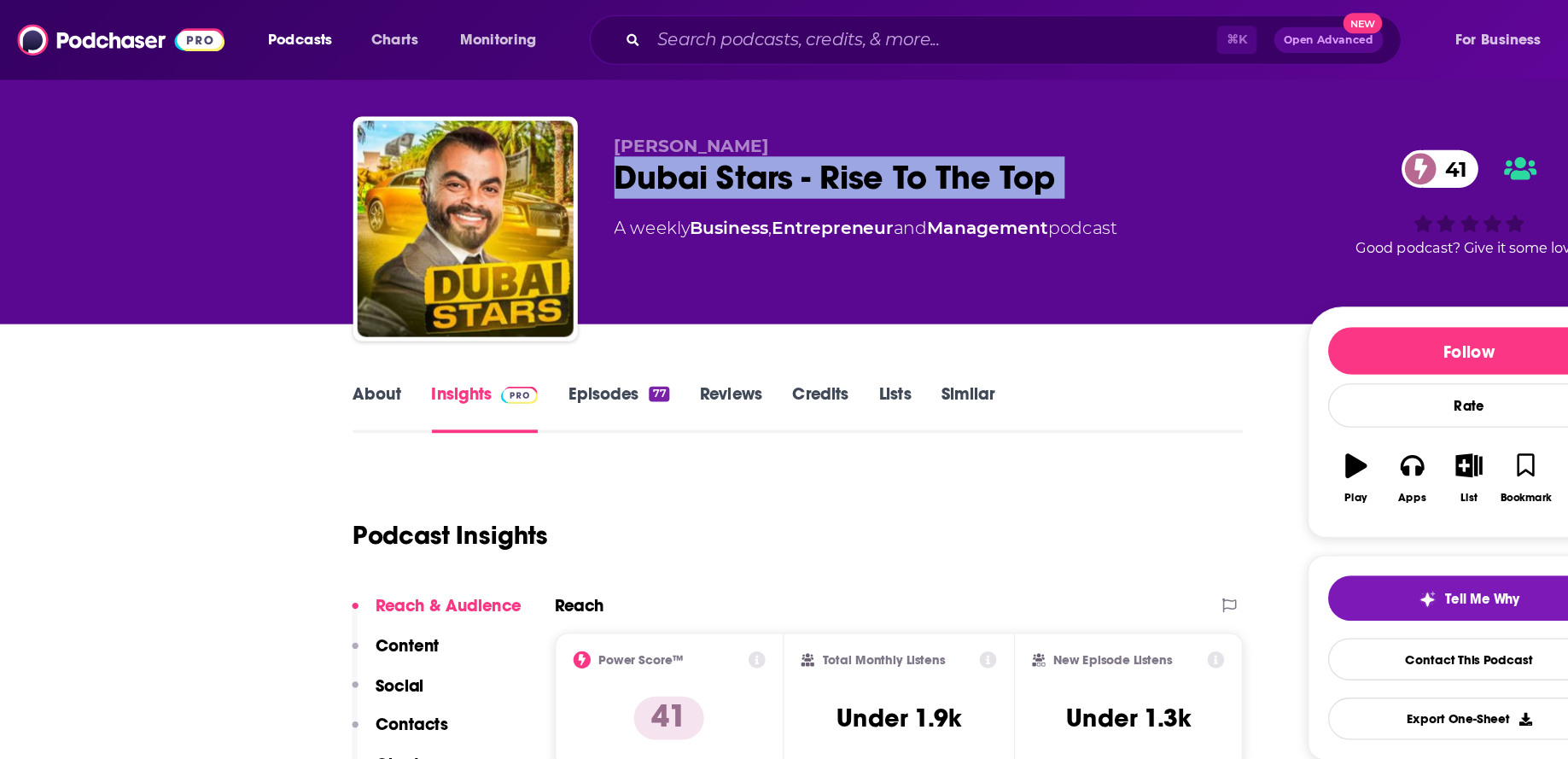
click at [549, 136] on div "Dubai Stars - Rise To The Top 41" at bounding box center [746, 141] width 521 height 33
copy div "Dubai Stars - Rise To The Top 41"
click at [296, 315] on link "About" at bounding box center [298, 323] width 38 height 39
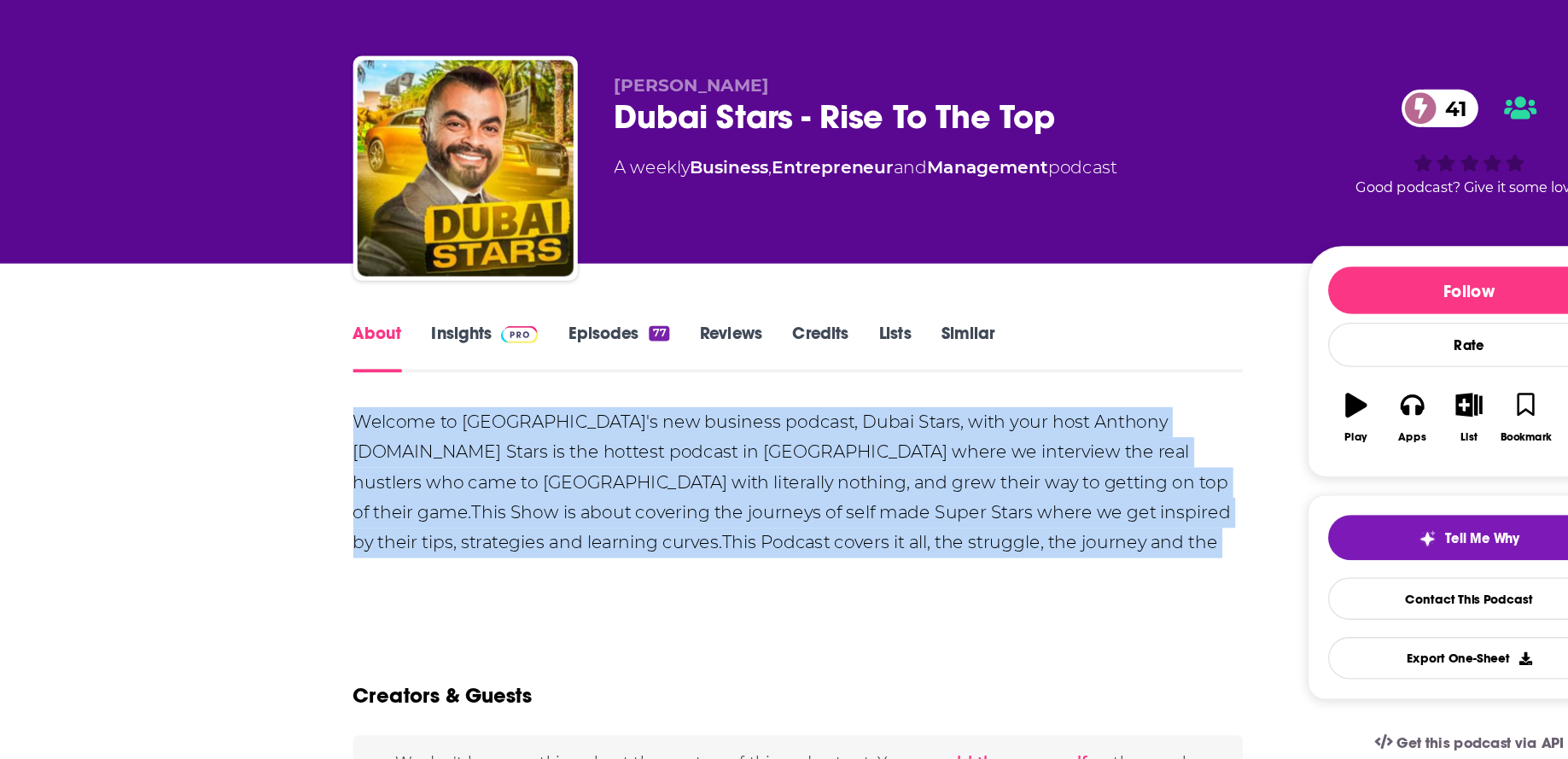
drag, startPoint x: 873, startPoint y: 493, endPoint x: 267, endPoint y: 398, distance: 613.4
copy div "Welcome to Dubai's new business podcast, Dubai Stars, with your host Anthony Jo…"
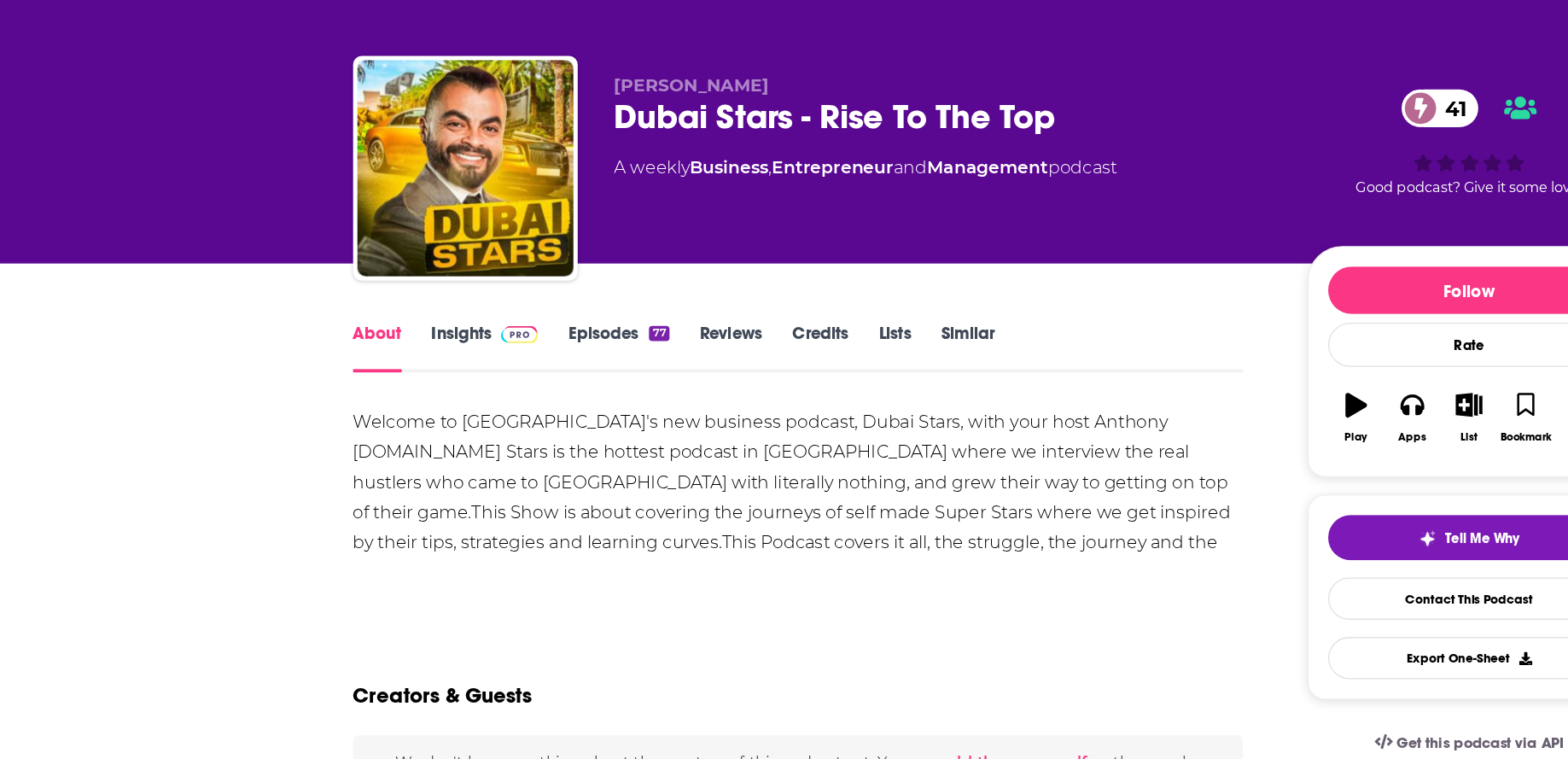
click at [567, 156] on div "Dubai Stars - Rise To The Top 41" at bounding box center [746, 162] width 521 height 33
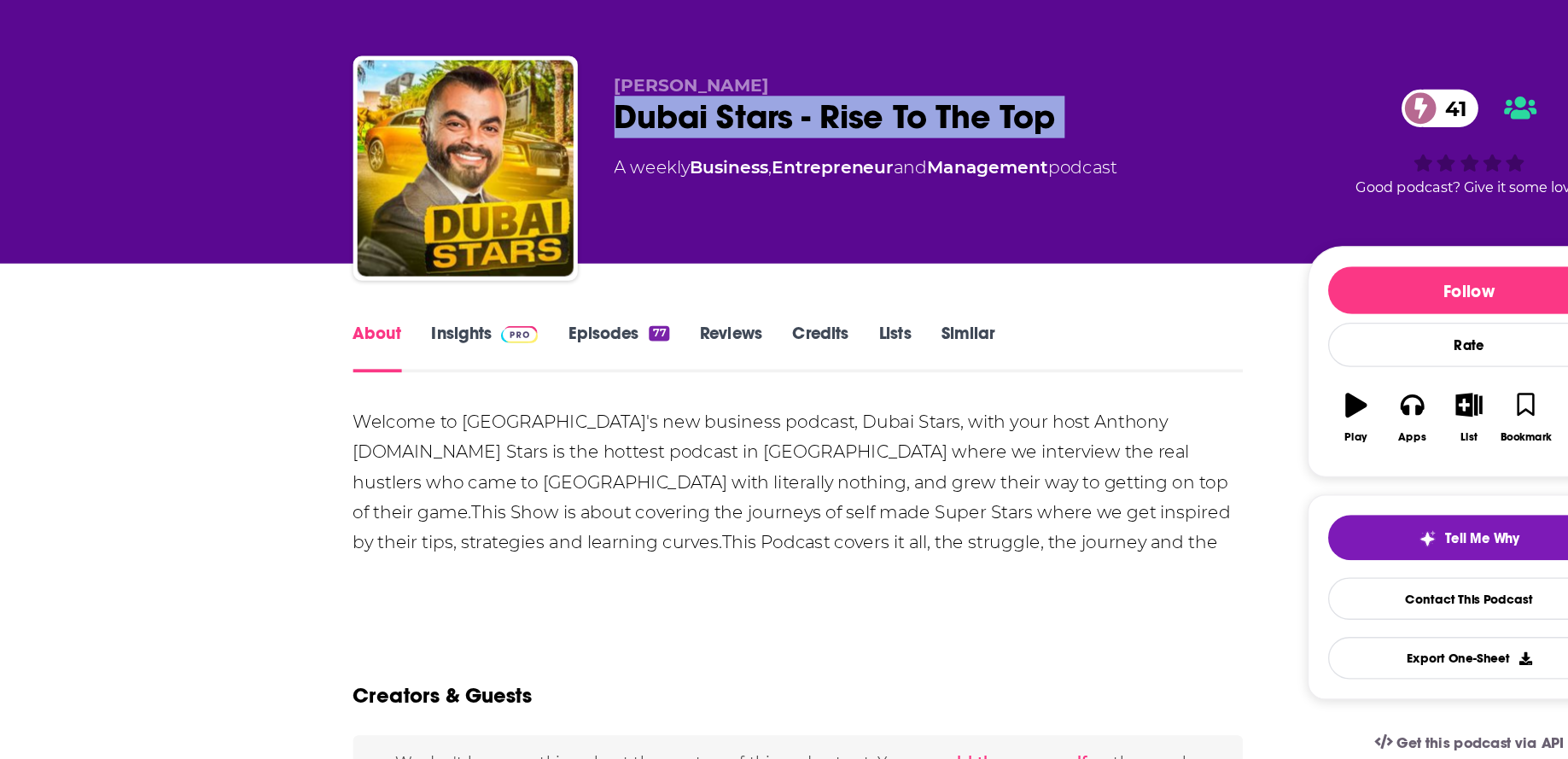
click at [567, 156] on div "Dubai Stars - Rise To The Top 41" at bounding box center [746, 162] width 521 height 33
copy div "Dubai Stars - Rise To The Top 41"
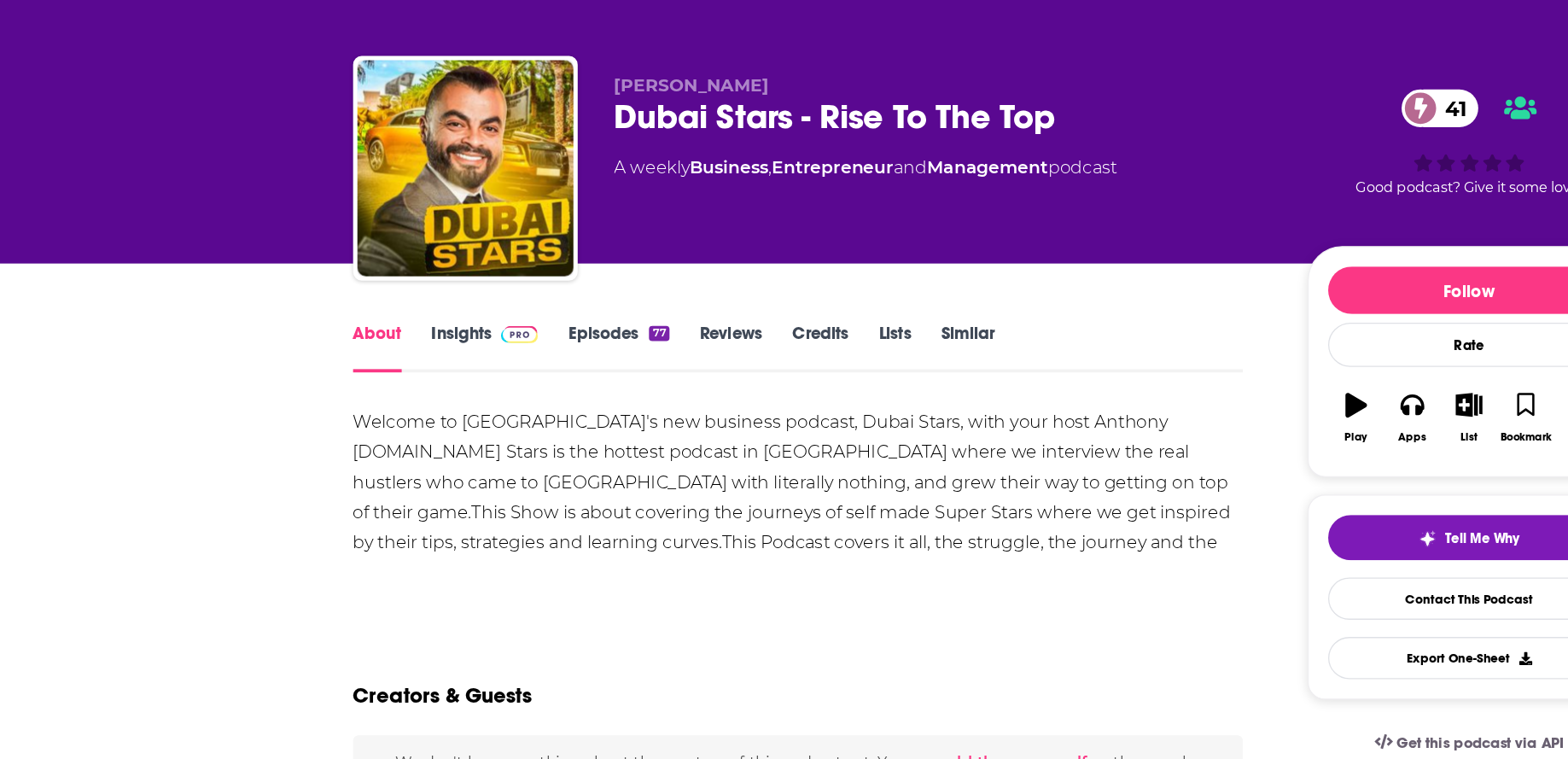
click at [582, 138] on span "Anthony Joseph Abou Jaoude" at bounding box center [546, 138] width 122 height 17
copy p "Anthony Joseph Abou Jaoude"
click at [476, 335] on link "Episodes 77" at bounding box center [488, 345] width 79 height 39
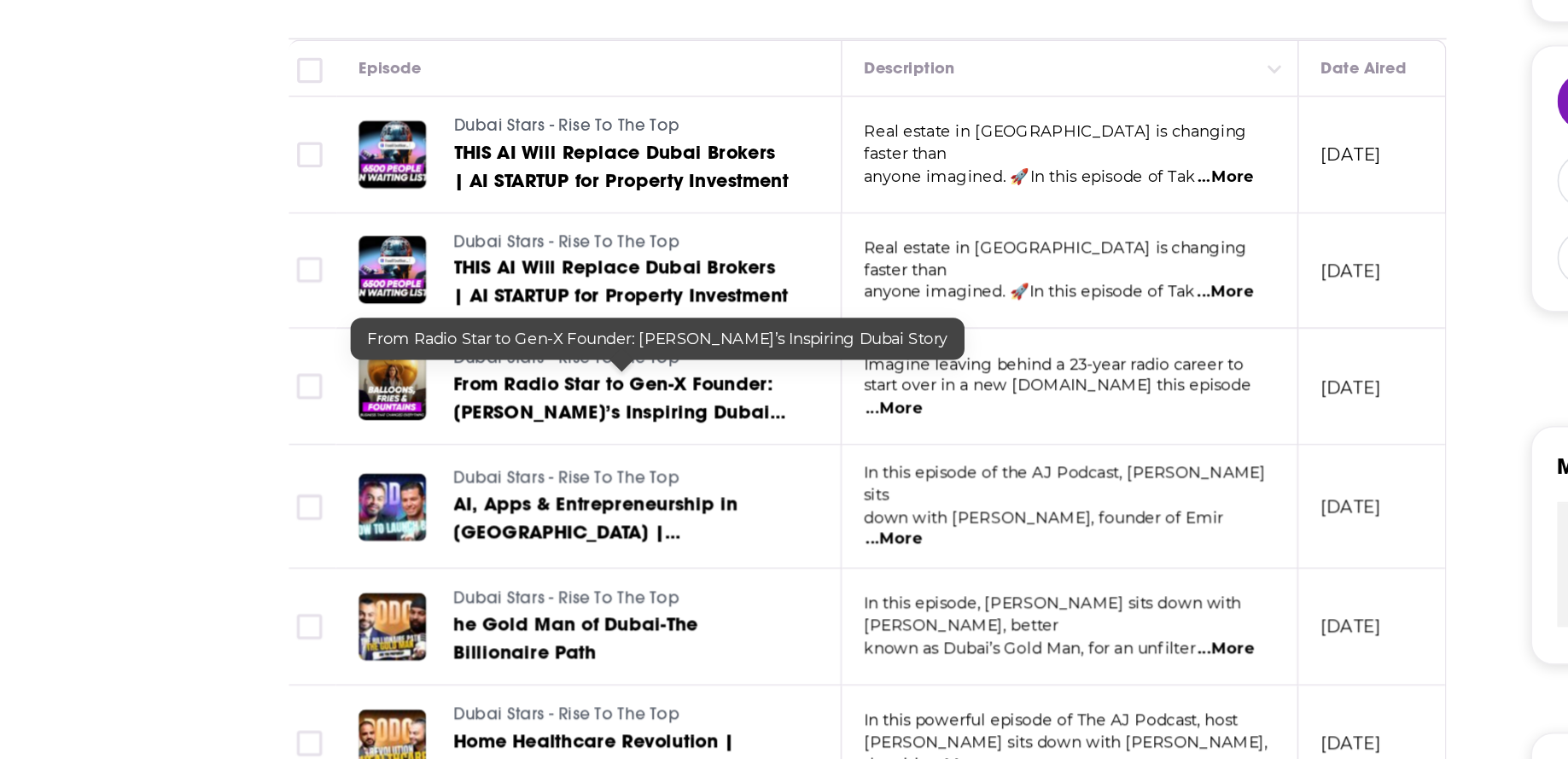
scroll to position [135, 0]
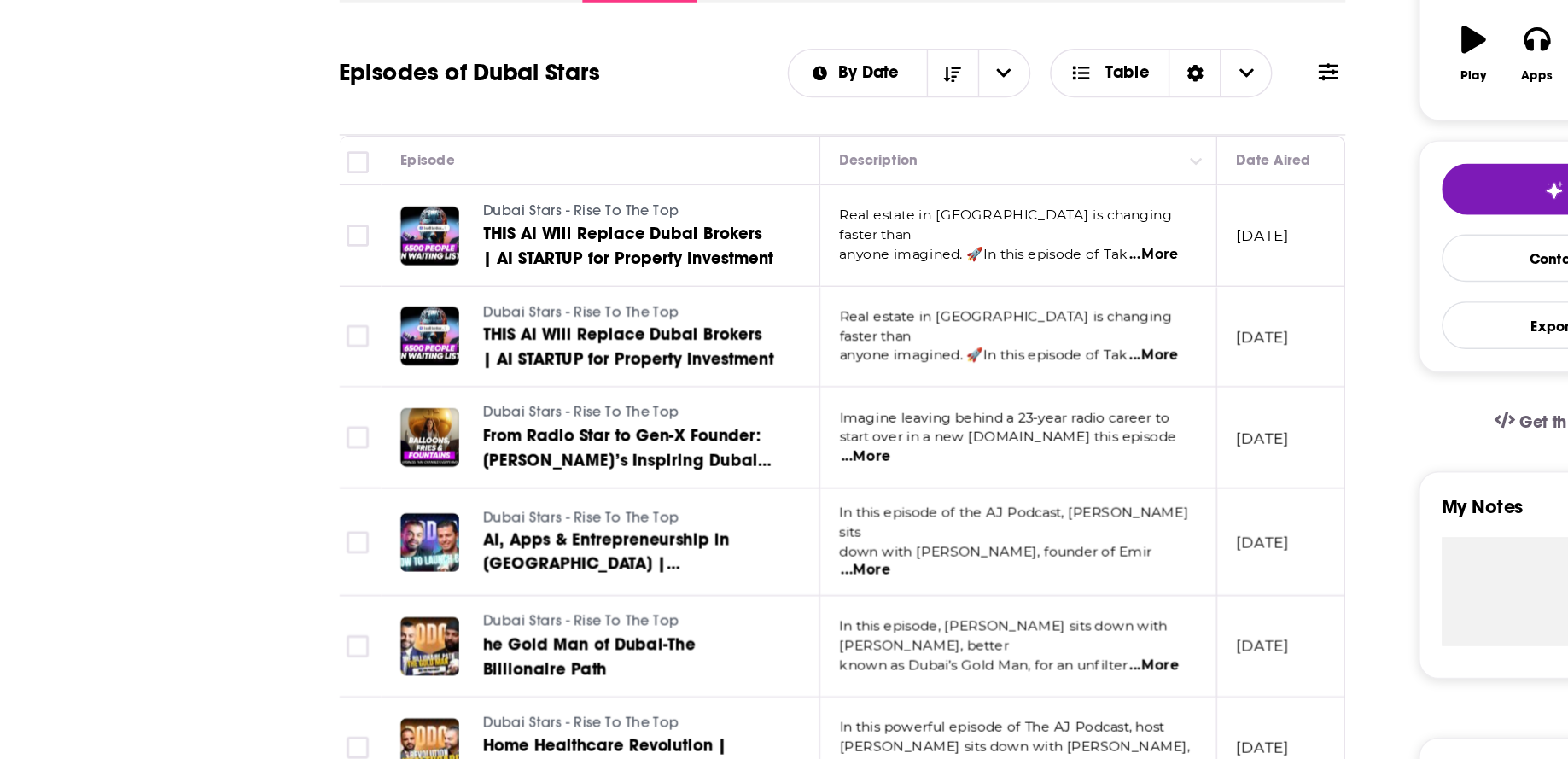
click at [664, 541] on span "...More" at bounding box center [647, 548] width 34 height 14
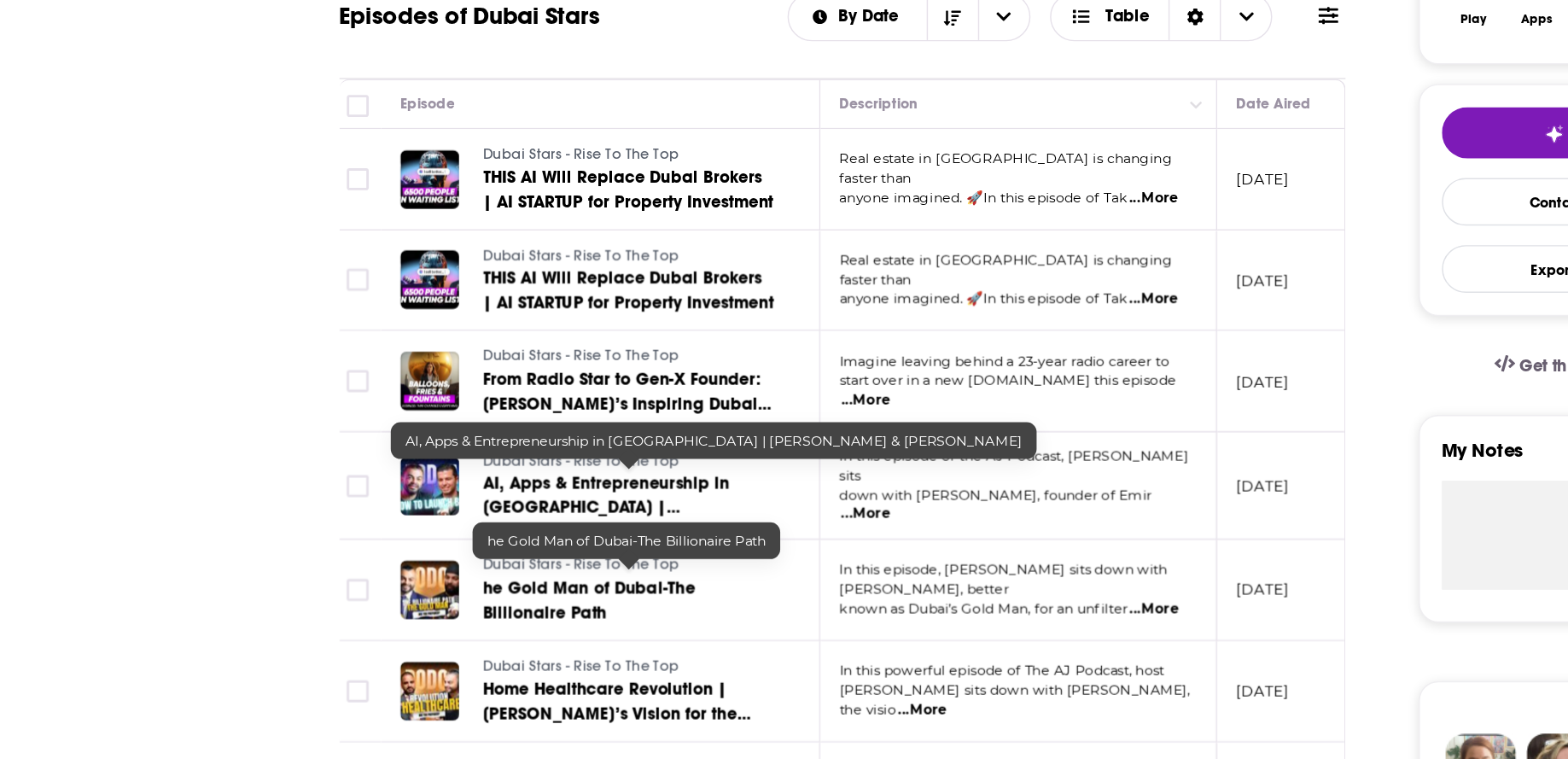
scroll to position [202, 0]
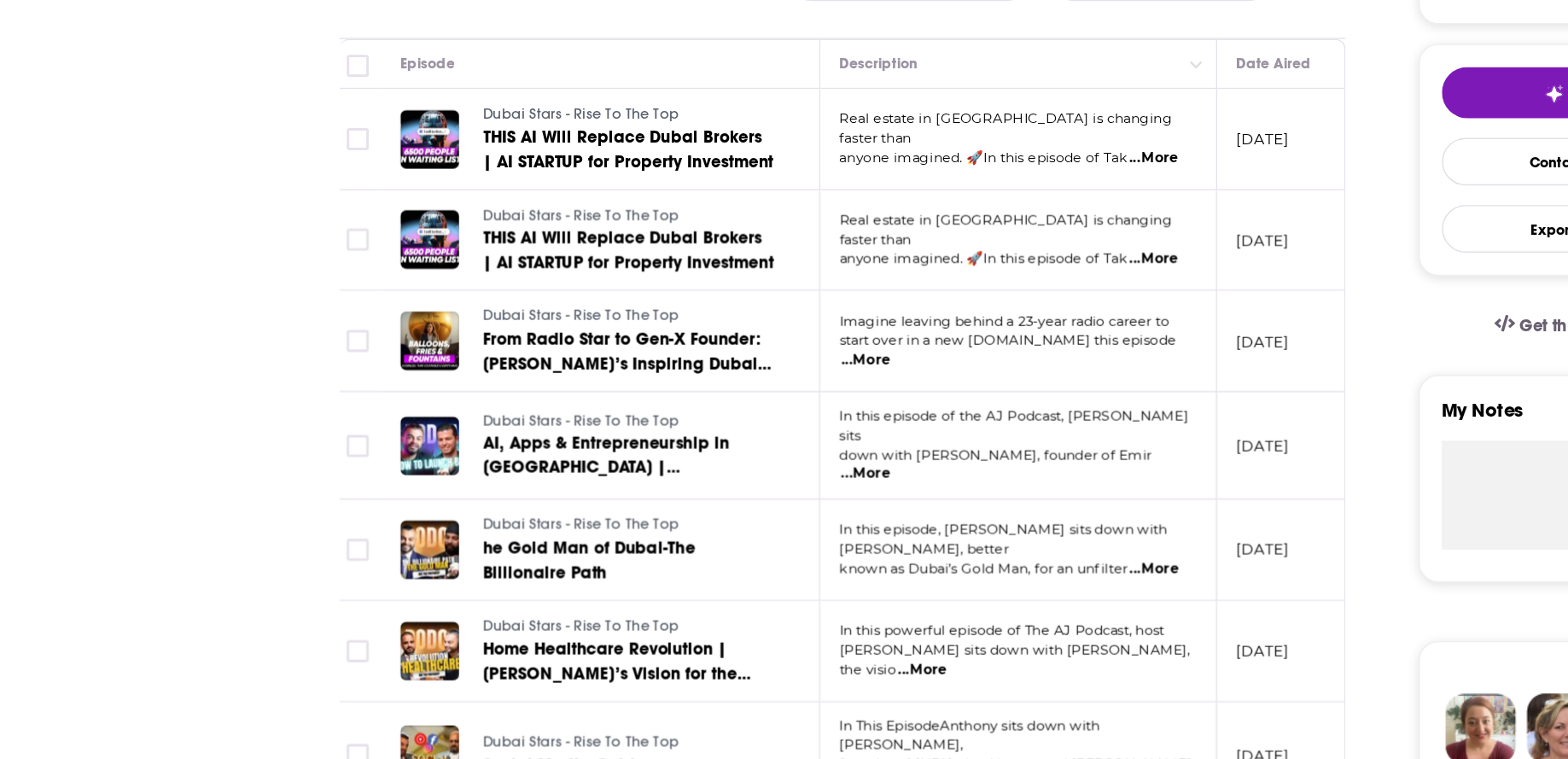
click at [845, 619] on span "...More" at bounding box center [849, 626] width 34 height 14
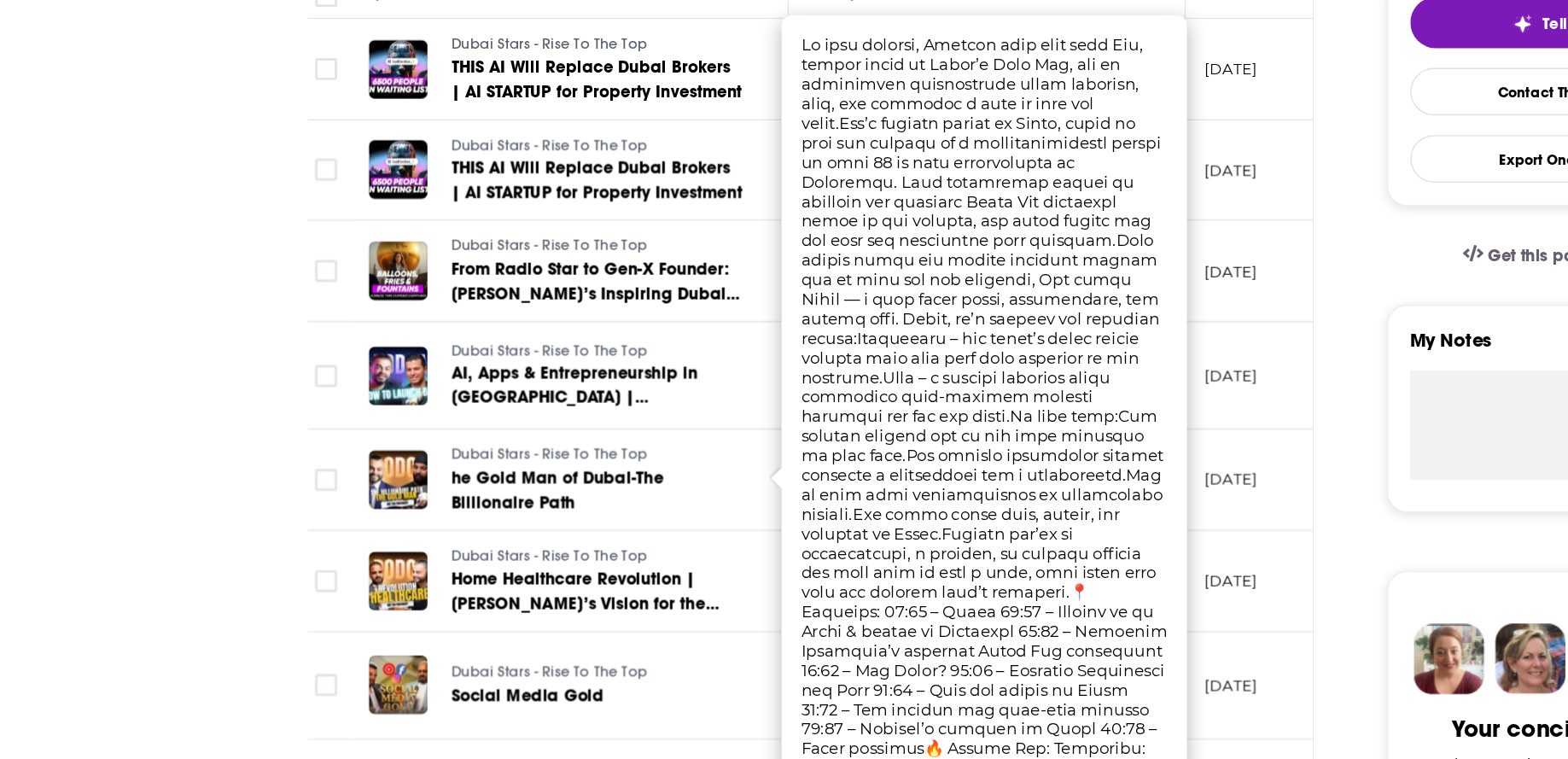
scroll to position [250, 0]
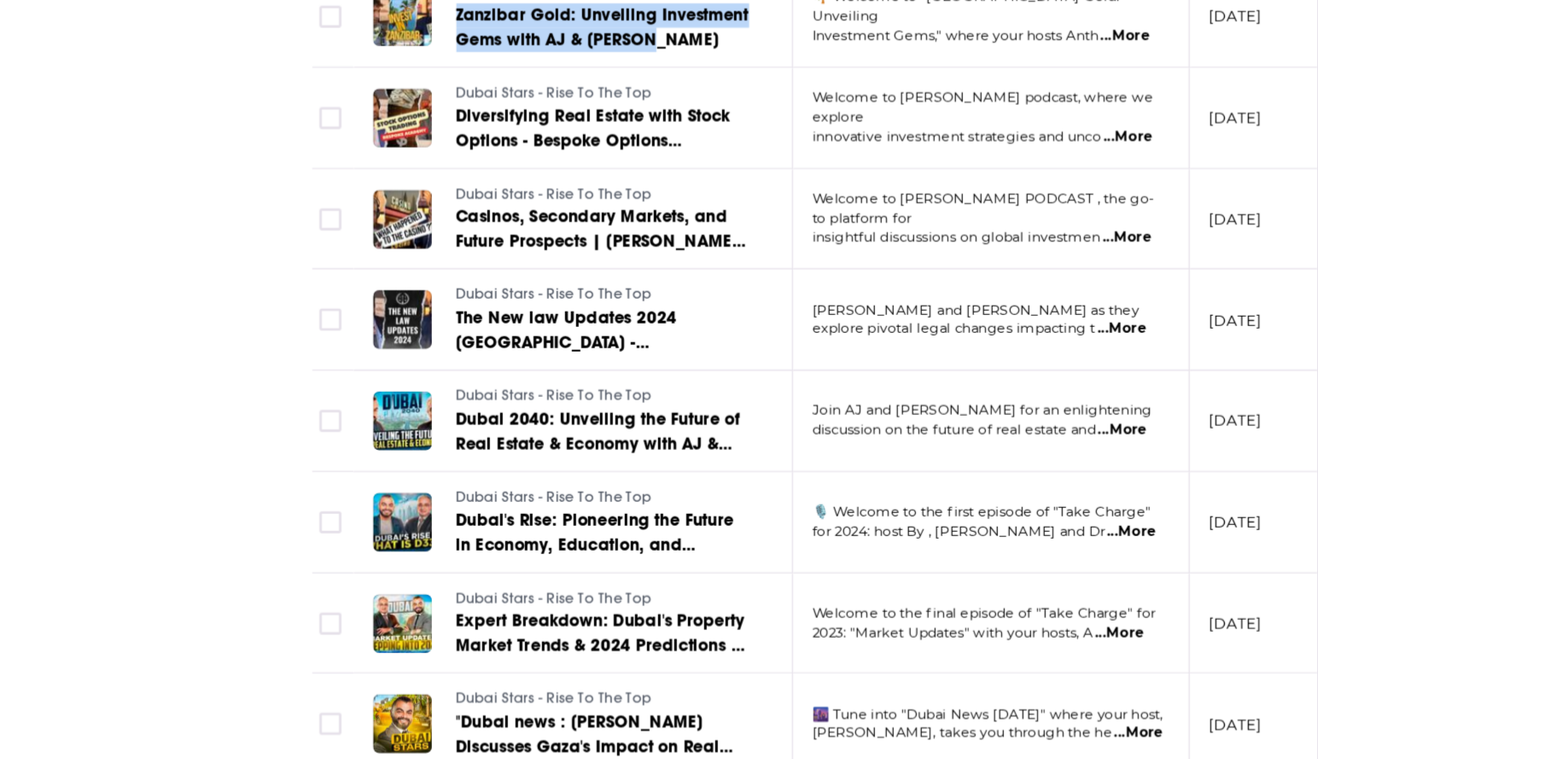
scroll to position [2000, 0]
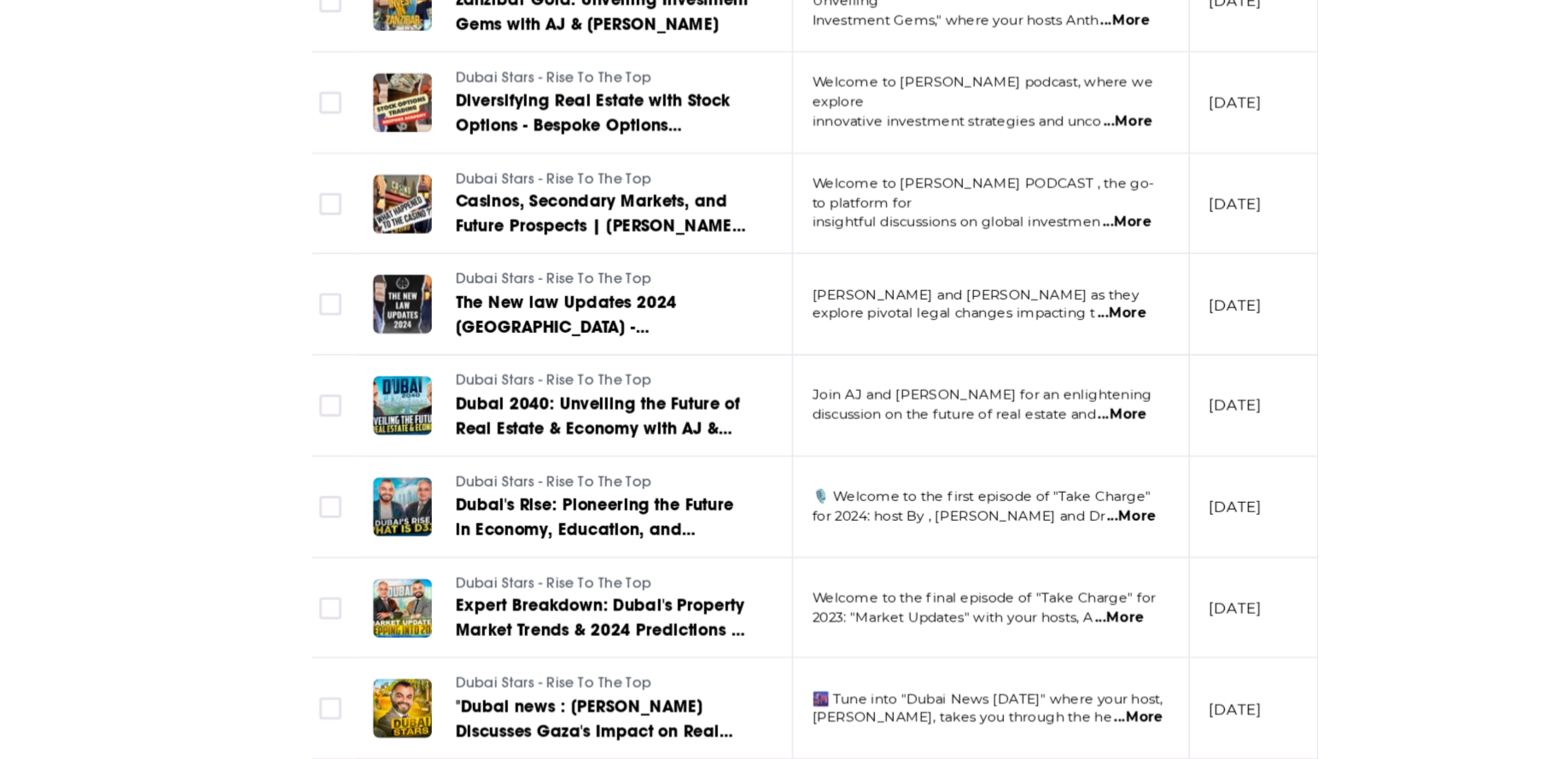
click at [196, 668] on div "About Insights Episodes 77 Reviews Credits Lists Similar Episodes of Dubai Star…" at bounding box center [784, 198] width 1568 height 3841
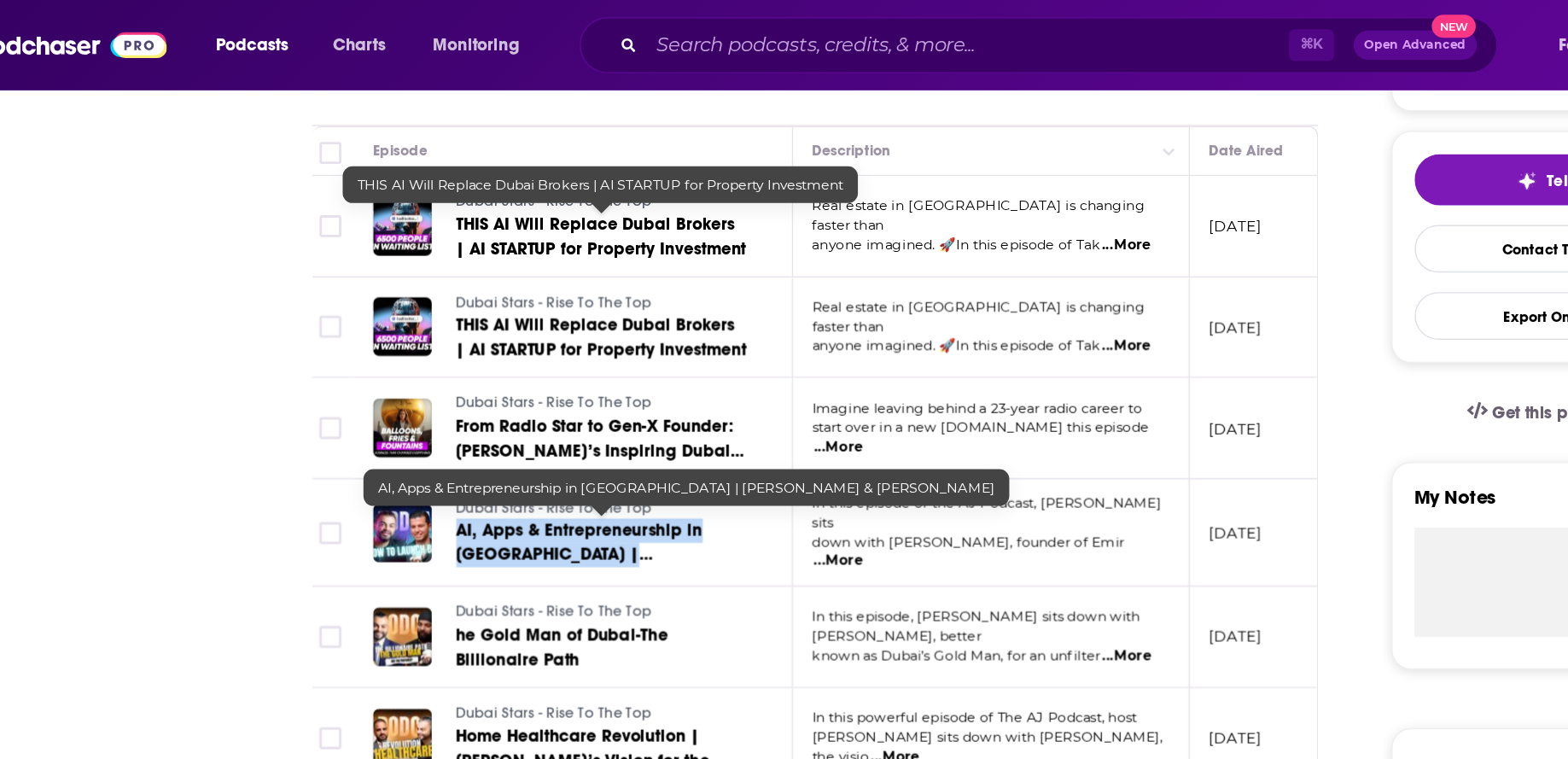
scroll to position [0, 0]
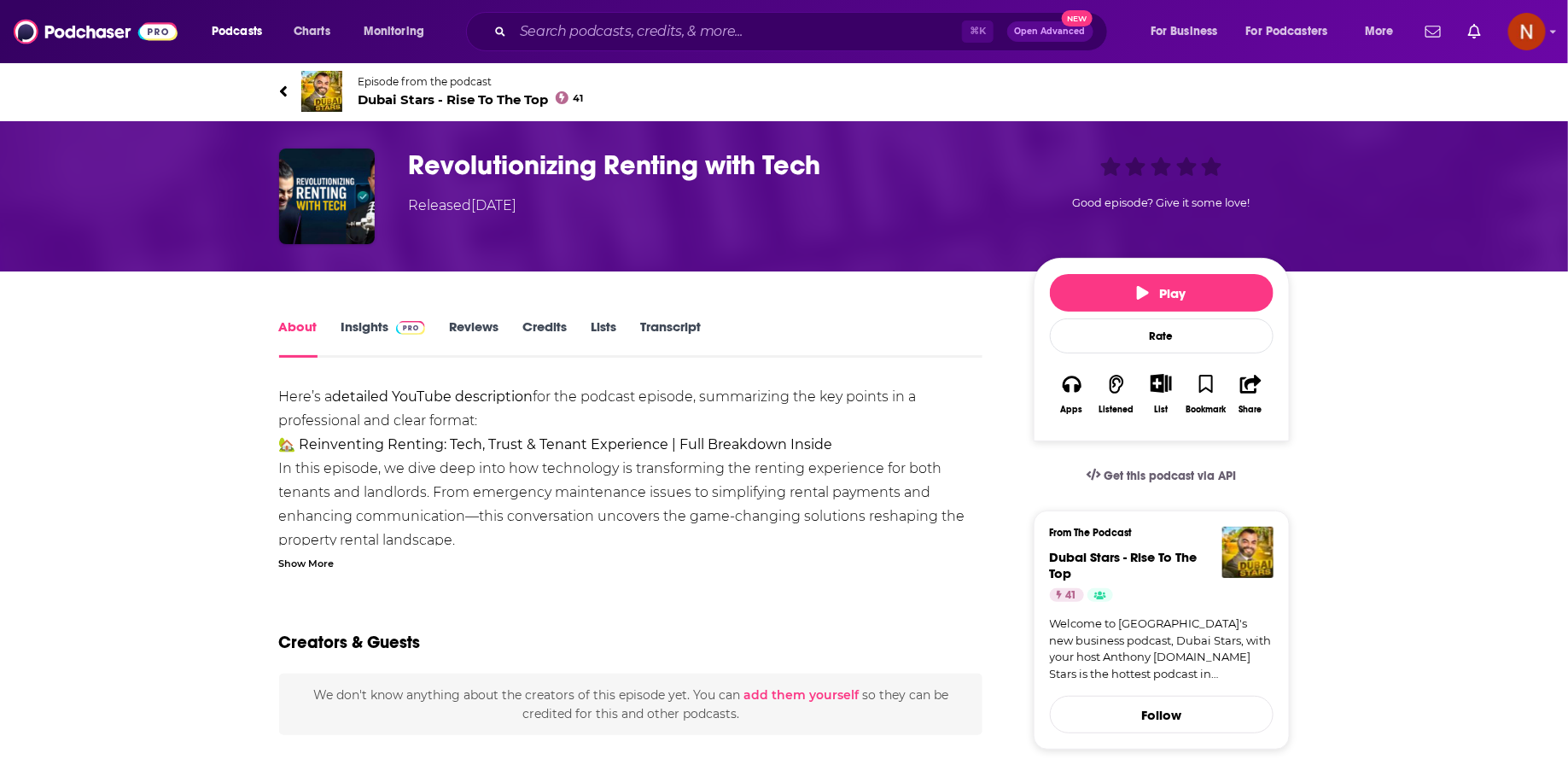
click at [305, 566] on div "Show More" at bounding box center [307, 562] width 56 height 17
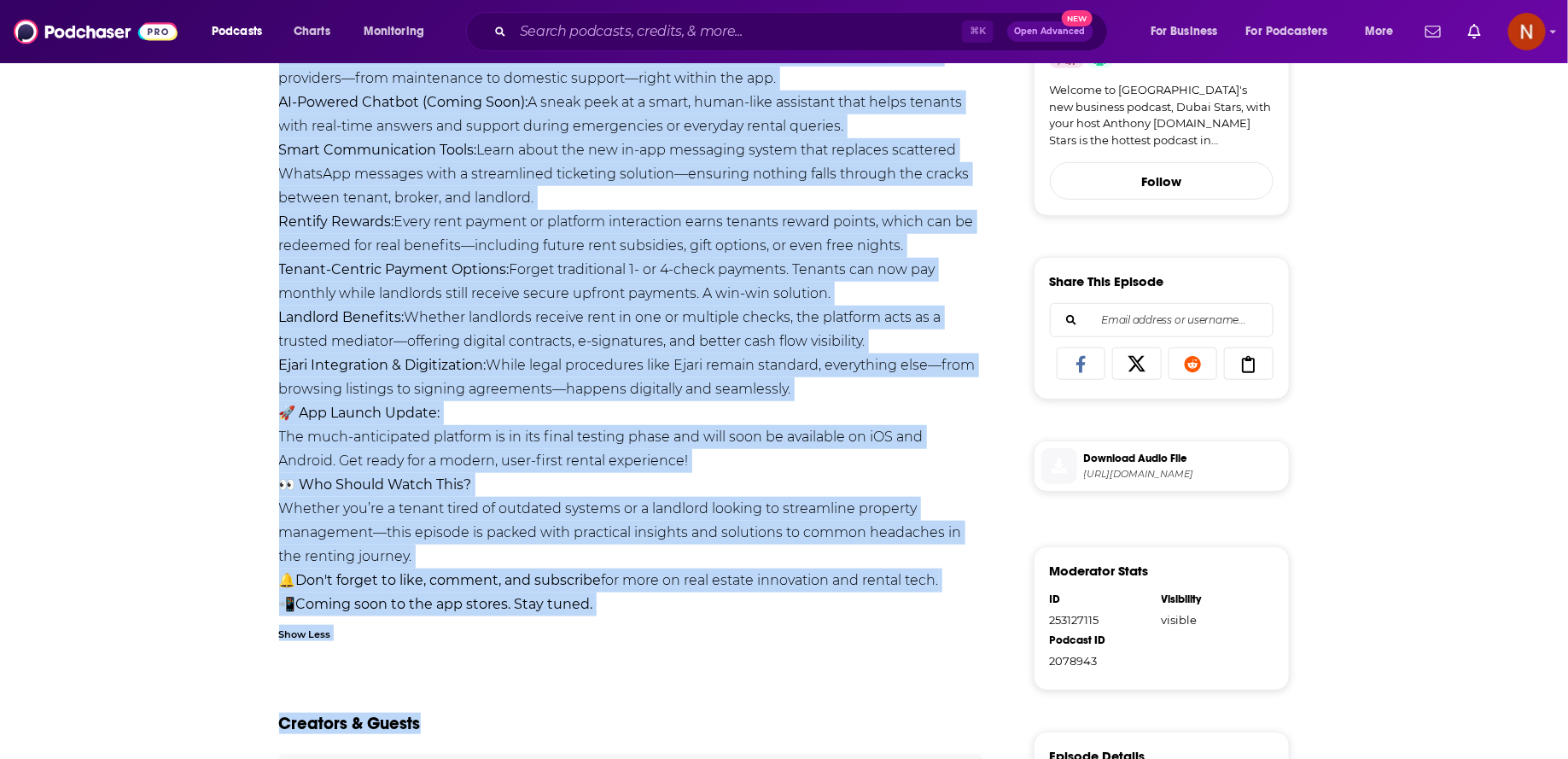
scroll to position [675, 0]
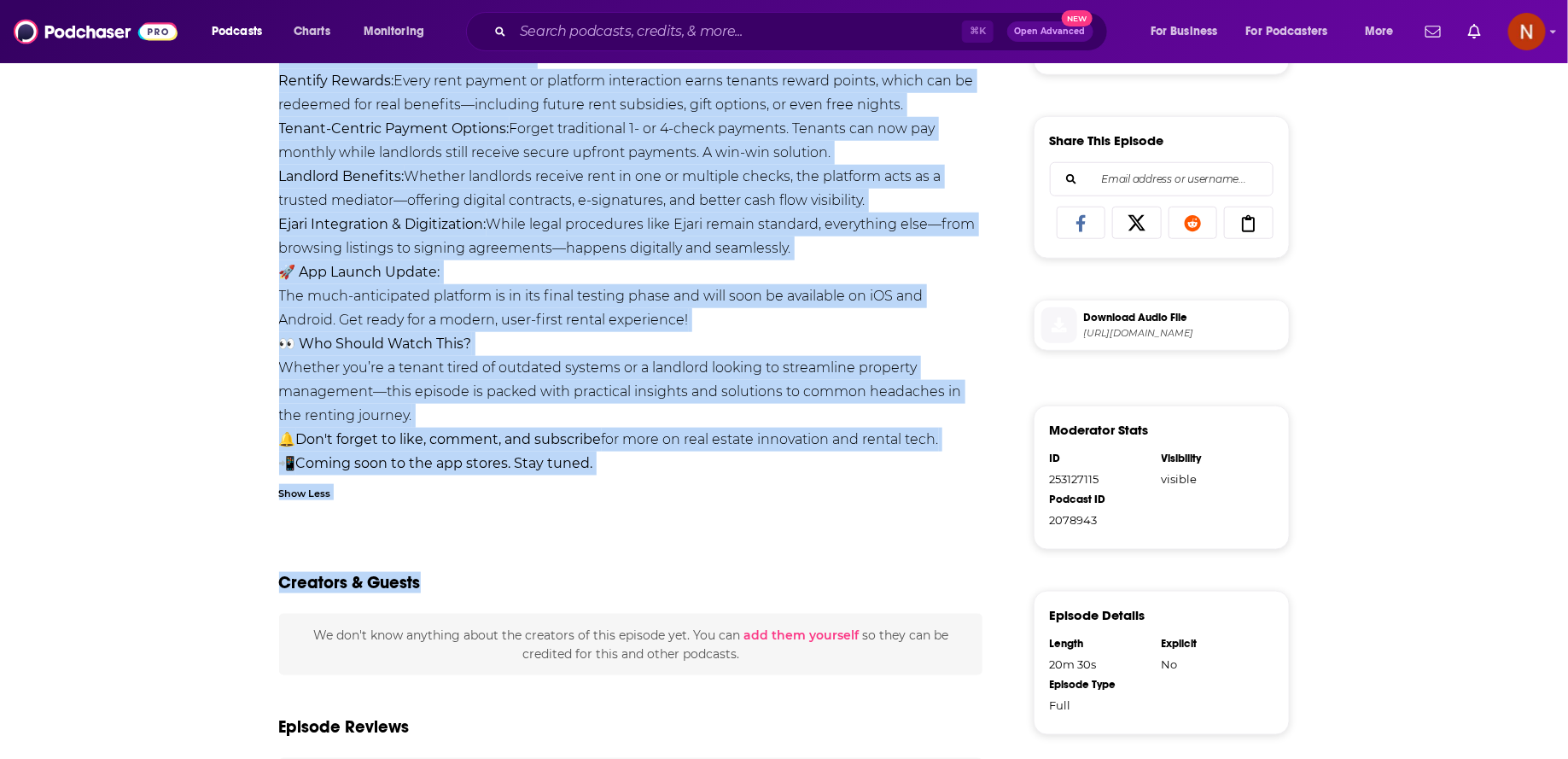
drag, startPoint x: 272, startPoint y: 139, endPoint x: 588, endPoint y: 420, distance: 422.9
click at [588, 420] on div "About Insights Reviews Credits Lists Transcript Here’s a detailed YouTube descr…" at bounding box center [643, 277] width 782 height 1272
copy div "Here’s a detailed YouTube description for the podcast episode, summarizing the …"
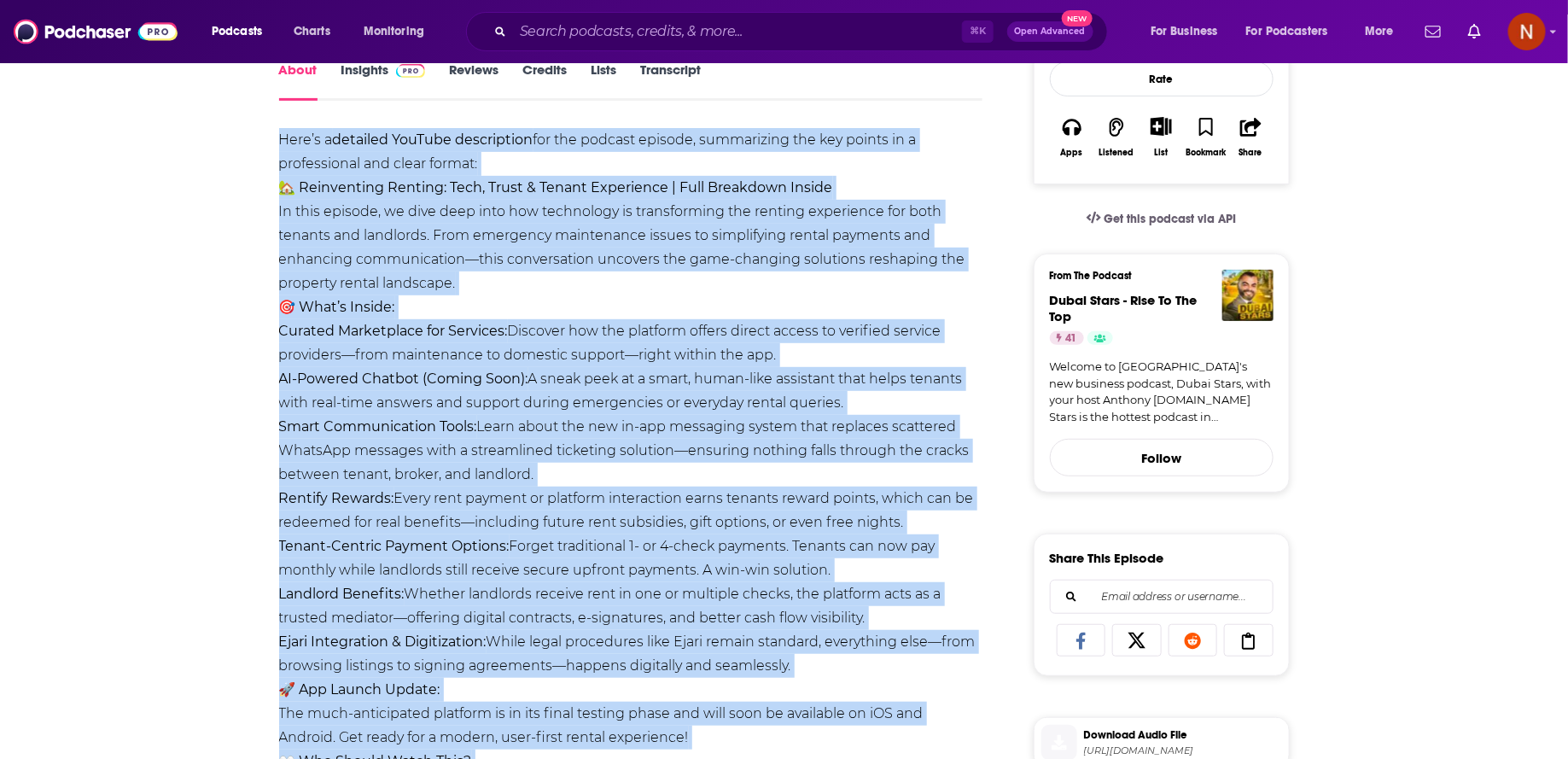
scroll to position [0, 0]
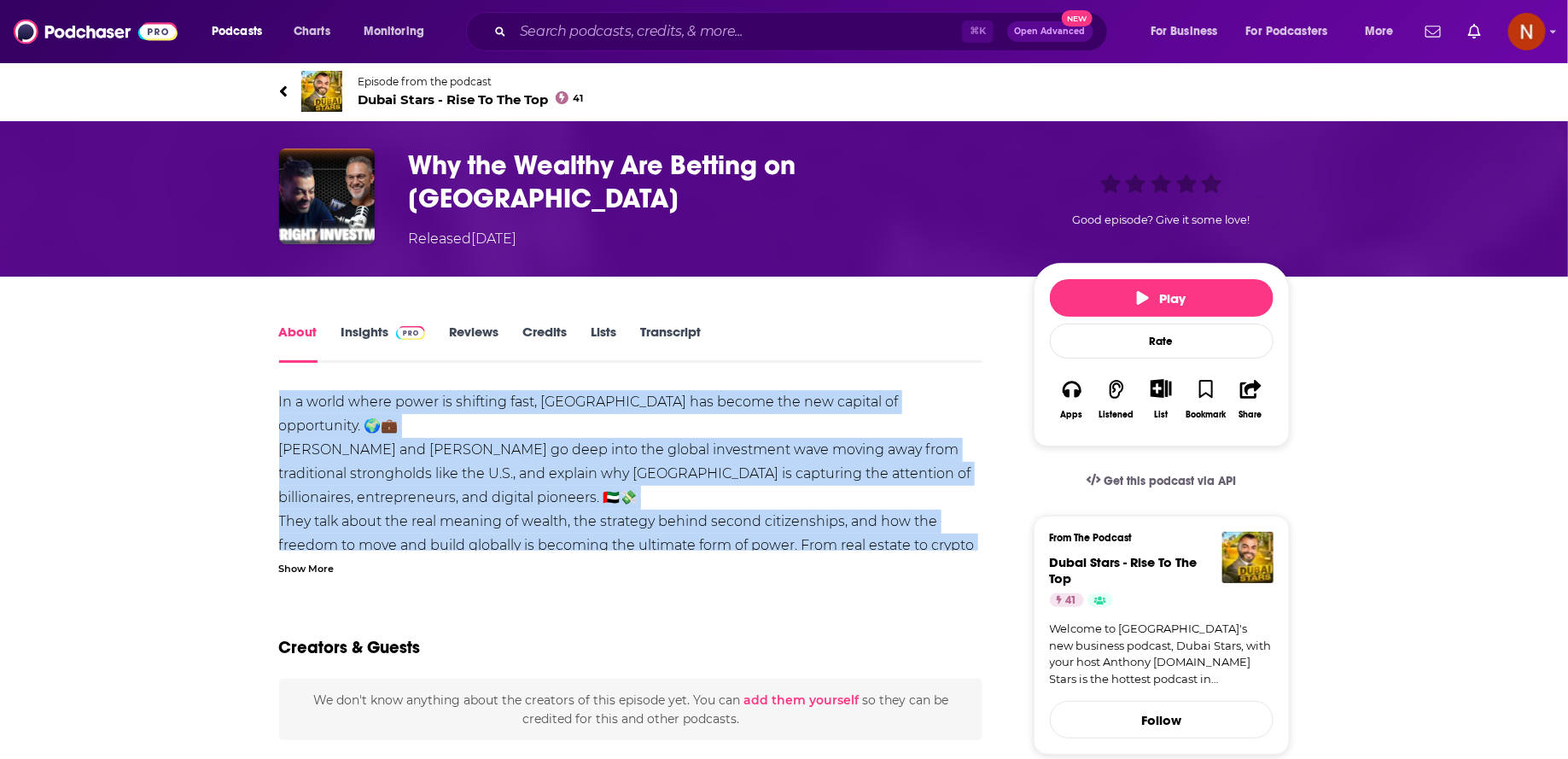
drag, startPoint x: 893, startPoint y: 551, endPoint x: 276, endPoint y: 381, distance: 640.0
copy div "In a world where power is shifting fast, [GEOGRAPHIC_DATA] has become the new c…"
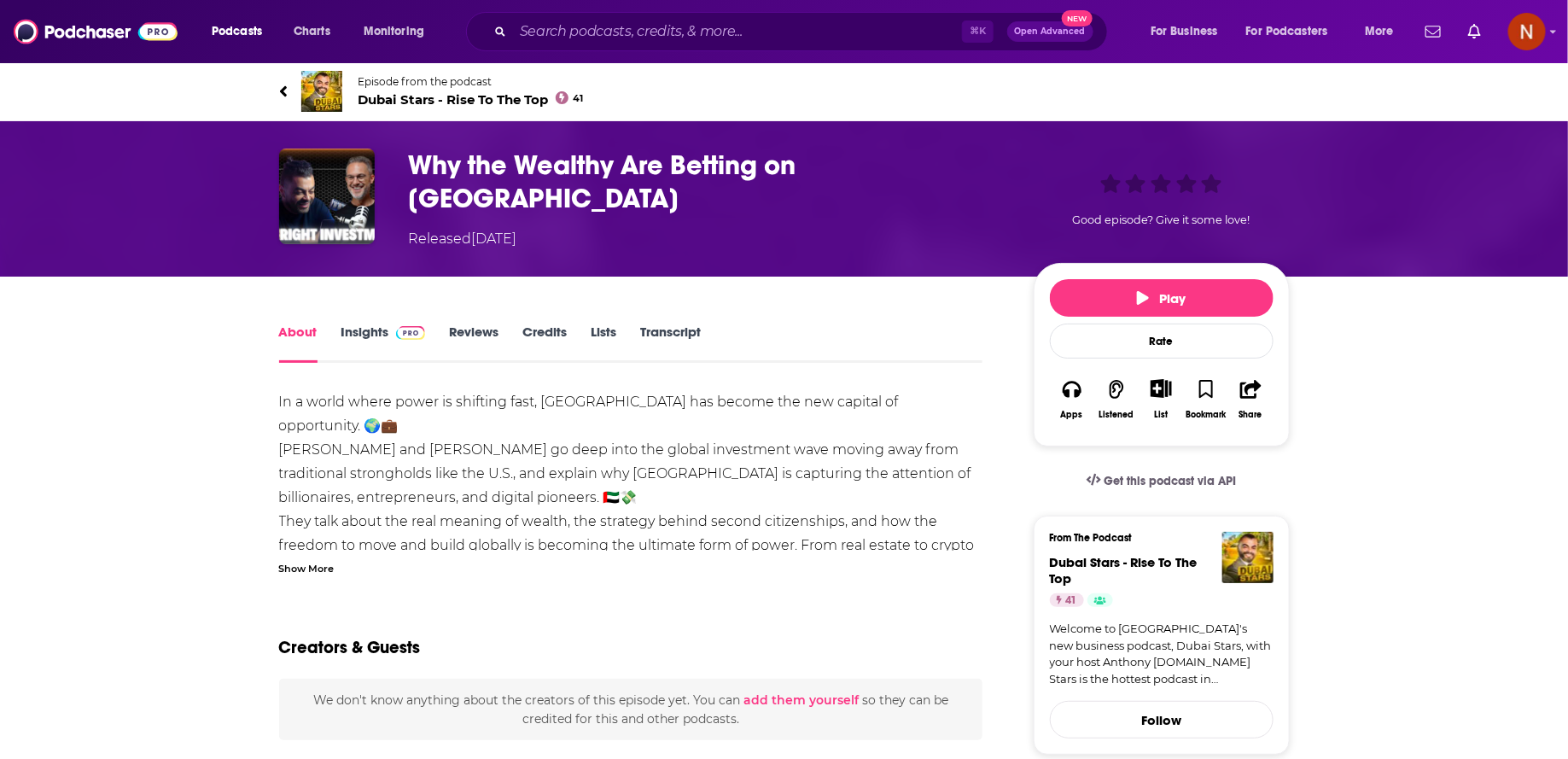
click at [321, 564] on div "Show More" at bounding box center [307, 567] width 56 height 17
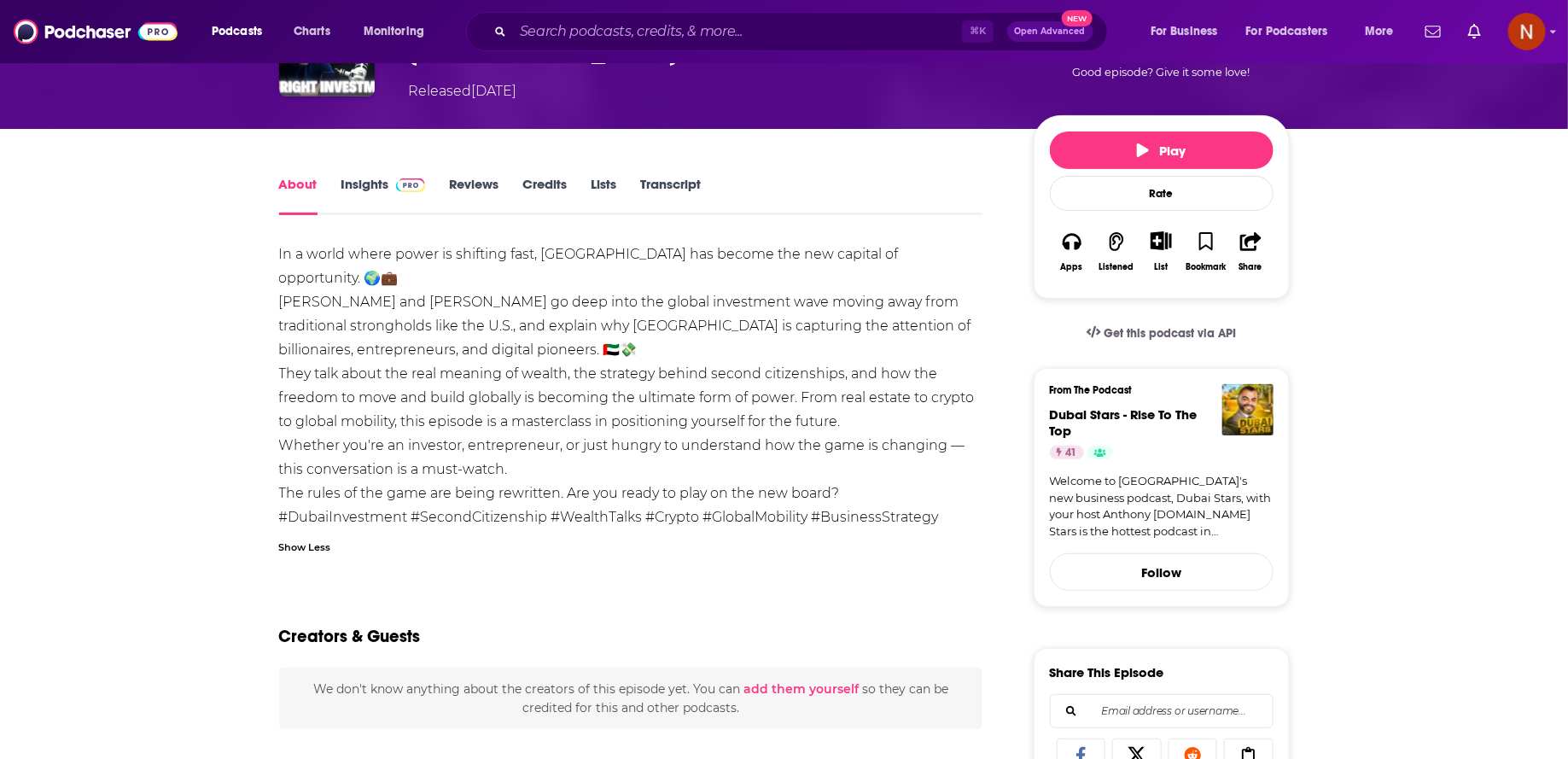
scroll to position [156, 0]
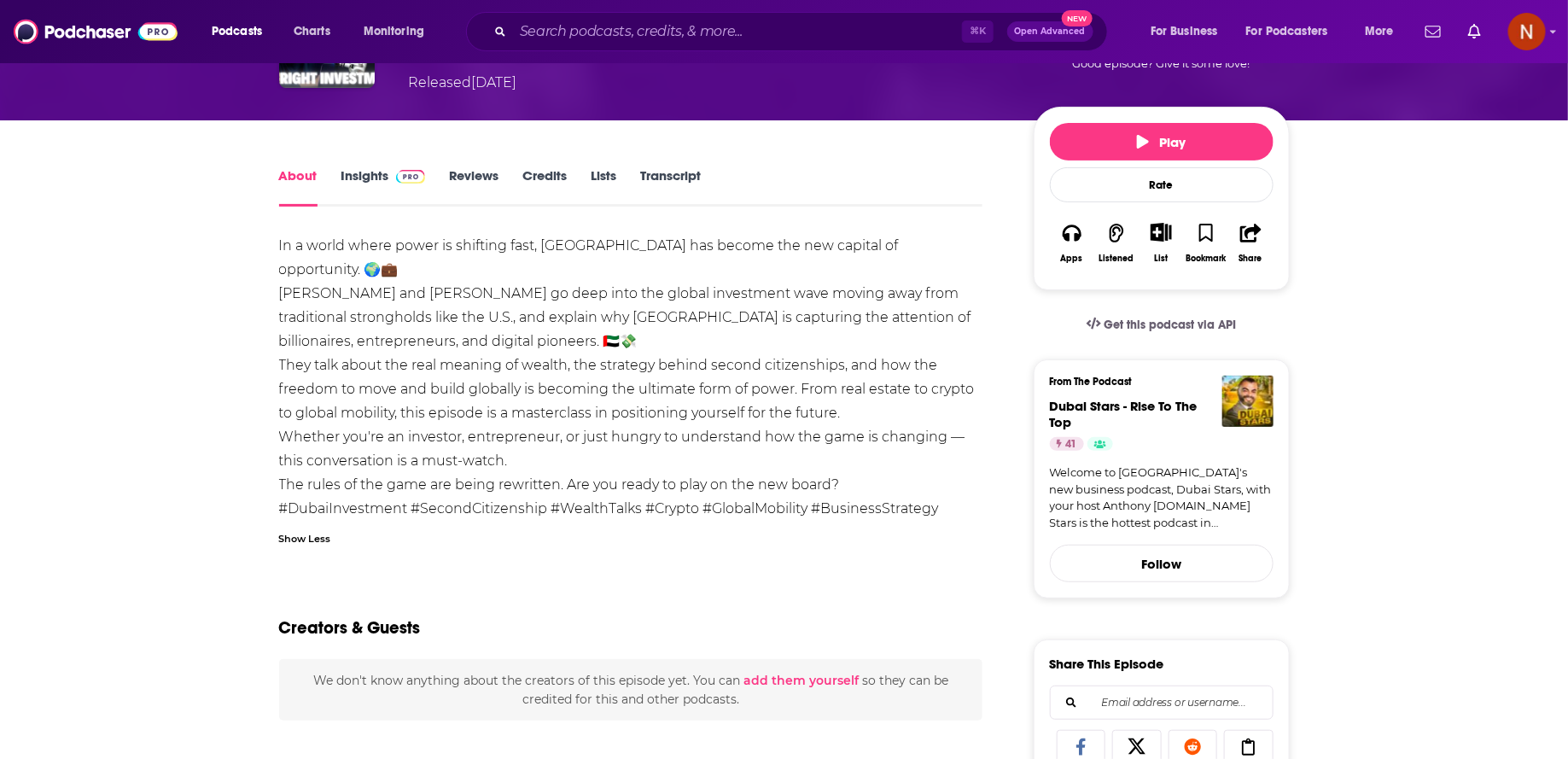
drag, startPoint x: 885, startPoint y: 460, endPoint x: 267, endPoint y: 240, distance: 656.0
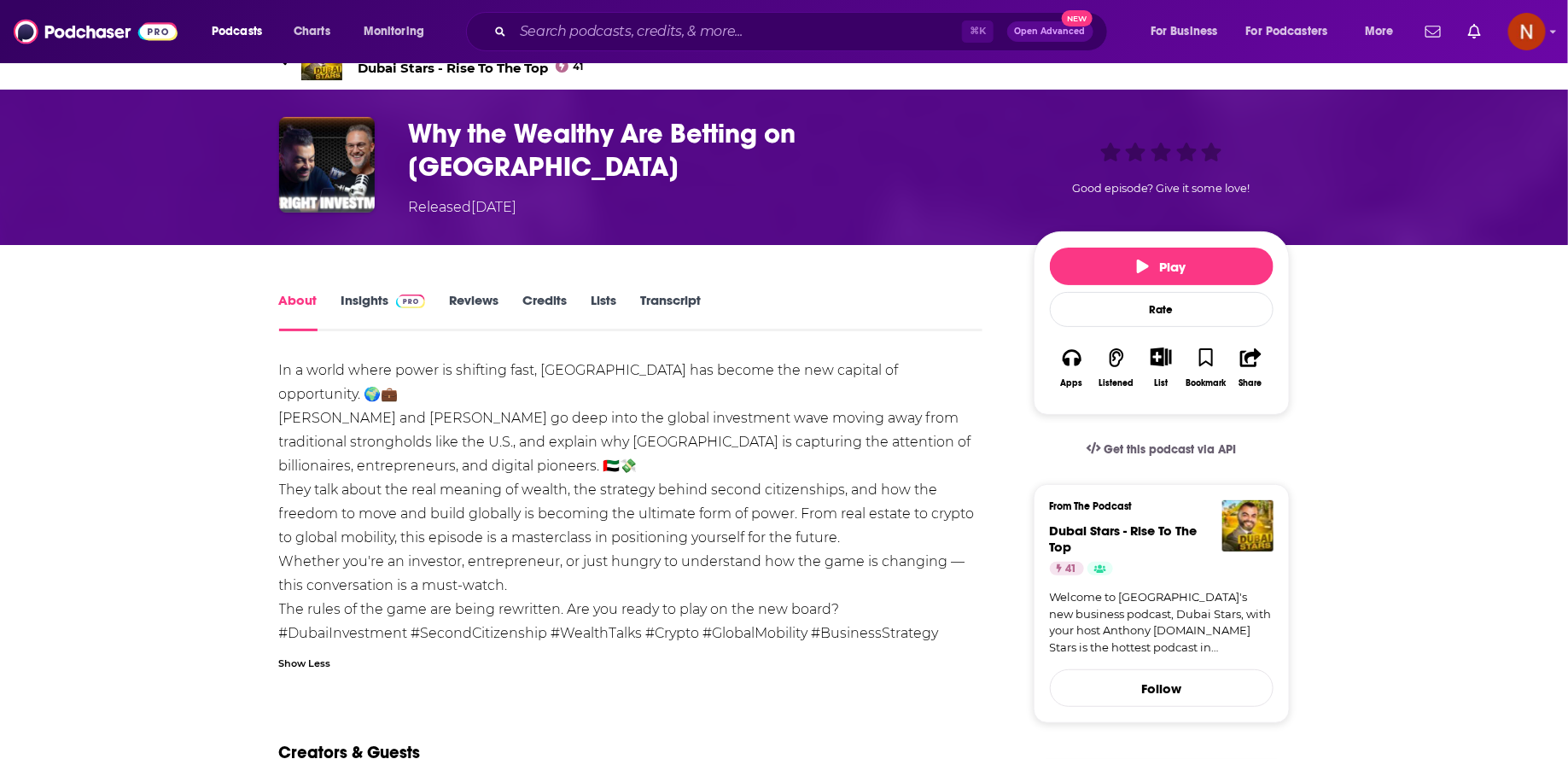
scroll to position [0, 0]
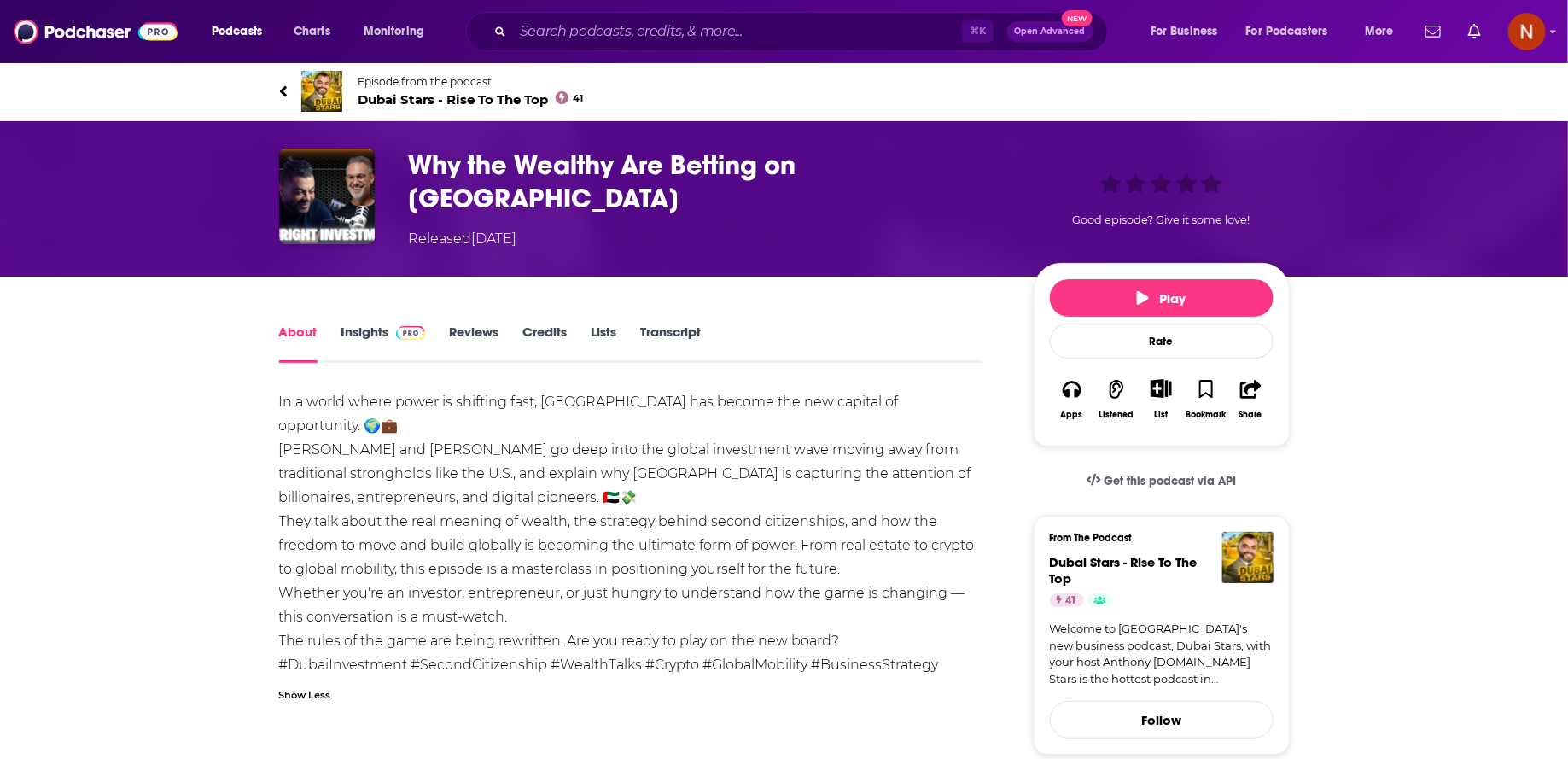
copy div "In a world where power is shifting fast, [GEOGRAPHIC_DATA] has become the new c…"
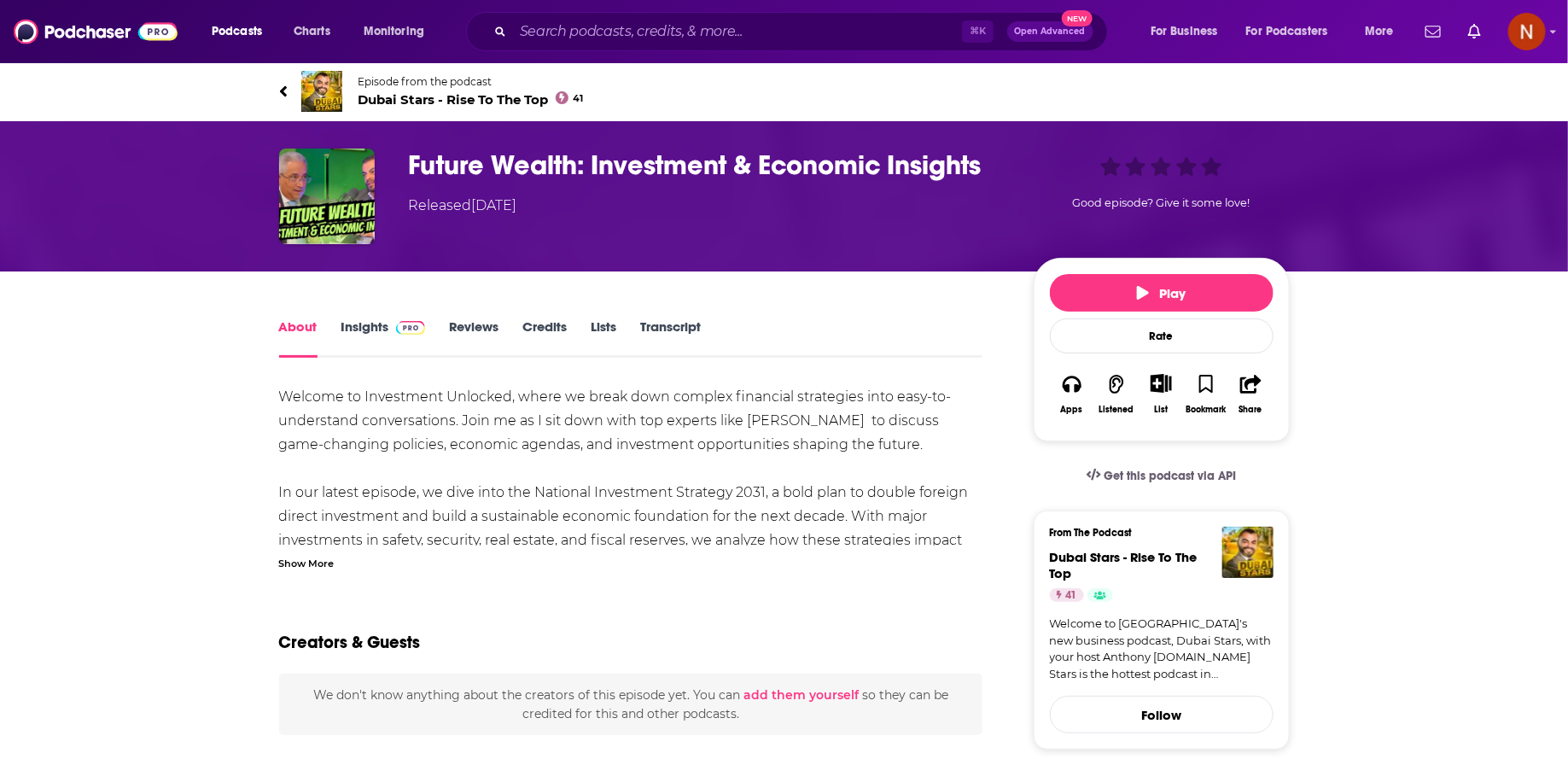
click at [936, 529] on div "Welcome to Investment Unlocked, where we break down complex financial strategie…" at bounding box center [632, 684] width 705 height 598
click at [306, 559] on div "Show More" at bounding box center [307, 562] width 56 height 17
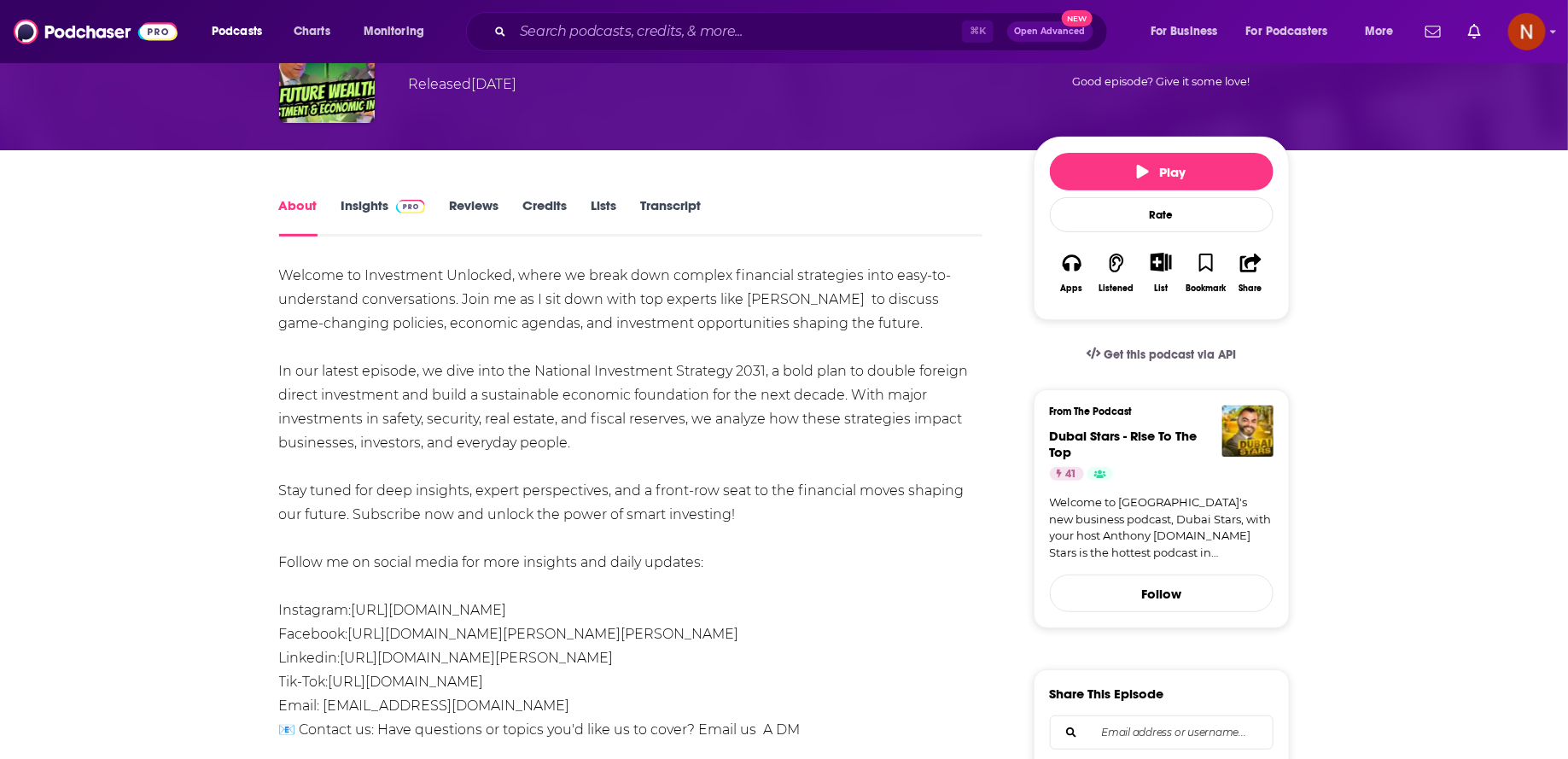
scroll to position [72, 0]
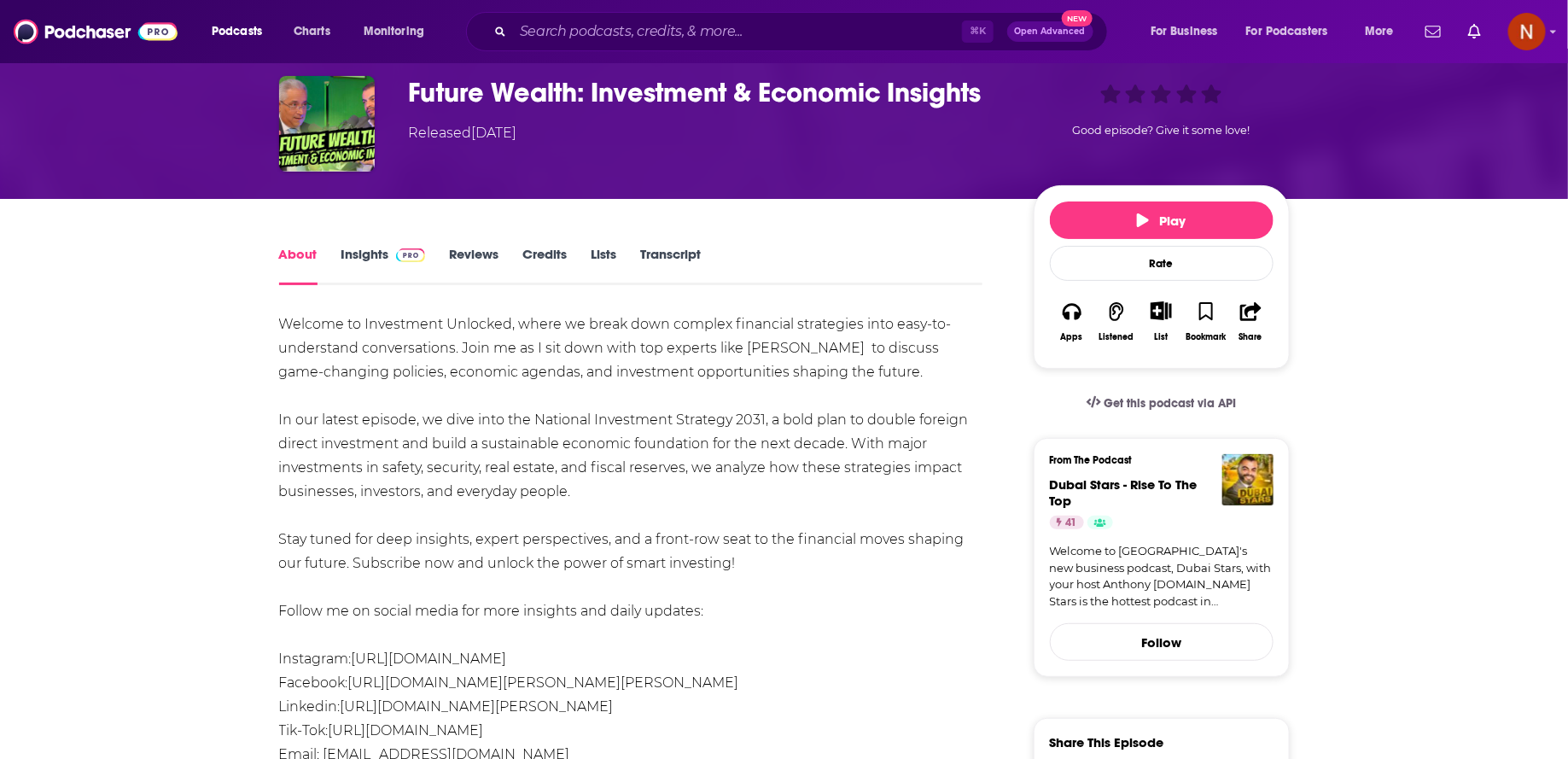
drag, startPoint x: 747, startPoint y: 566, endPoint x: 256, endPoint y: 322, distance: 548.3
copy div "Welcome to Investment Unlocked, where we break down complex financial strategie…"
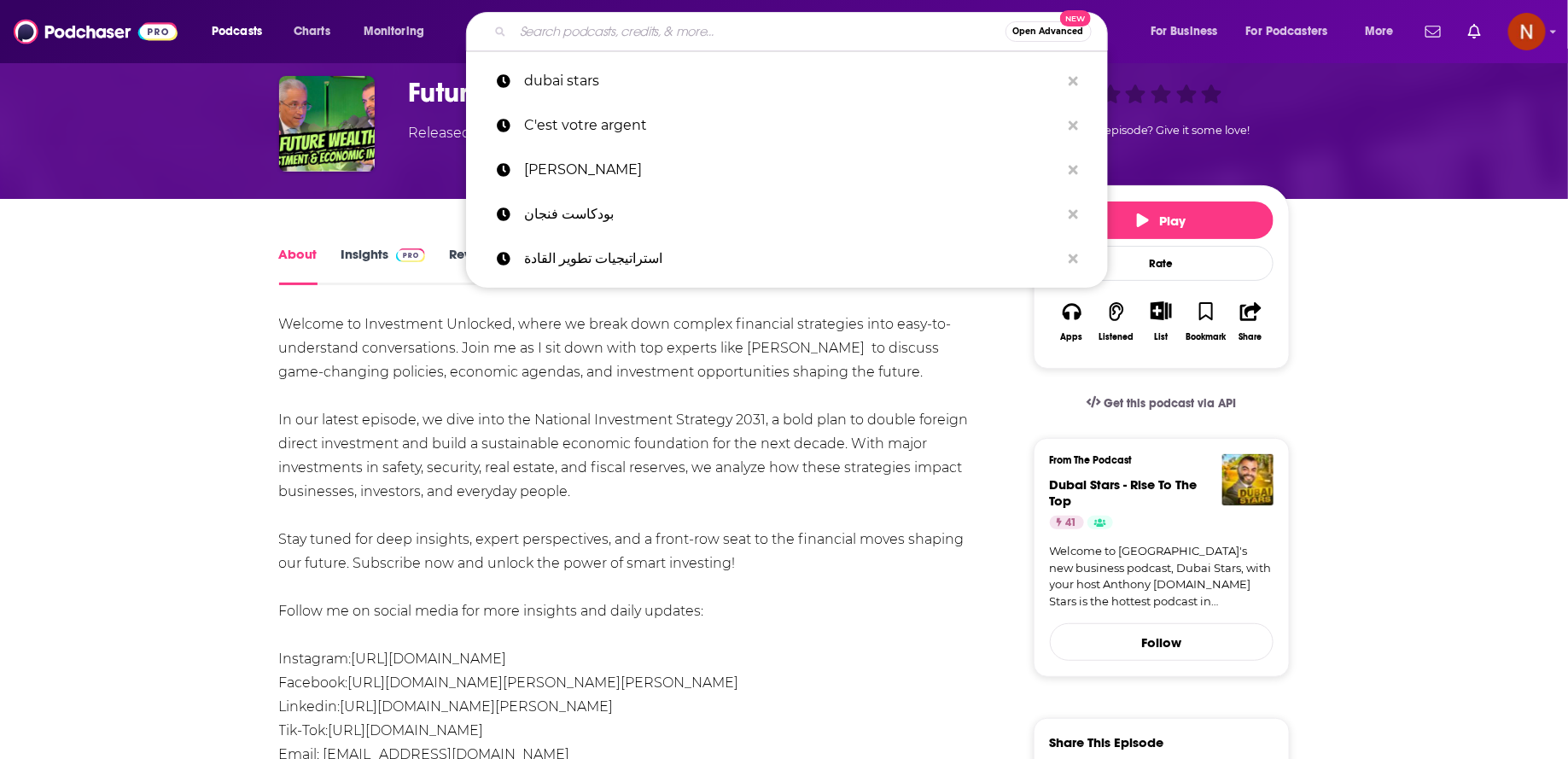
click at [745, 24] on input "Search podcasts, credits, & more..." at bounding box center [760, 31] width 493 height 27
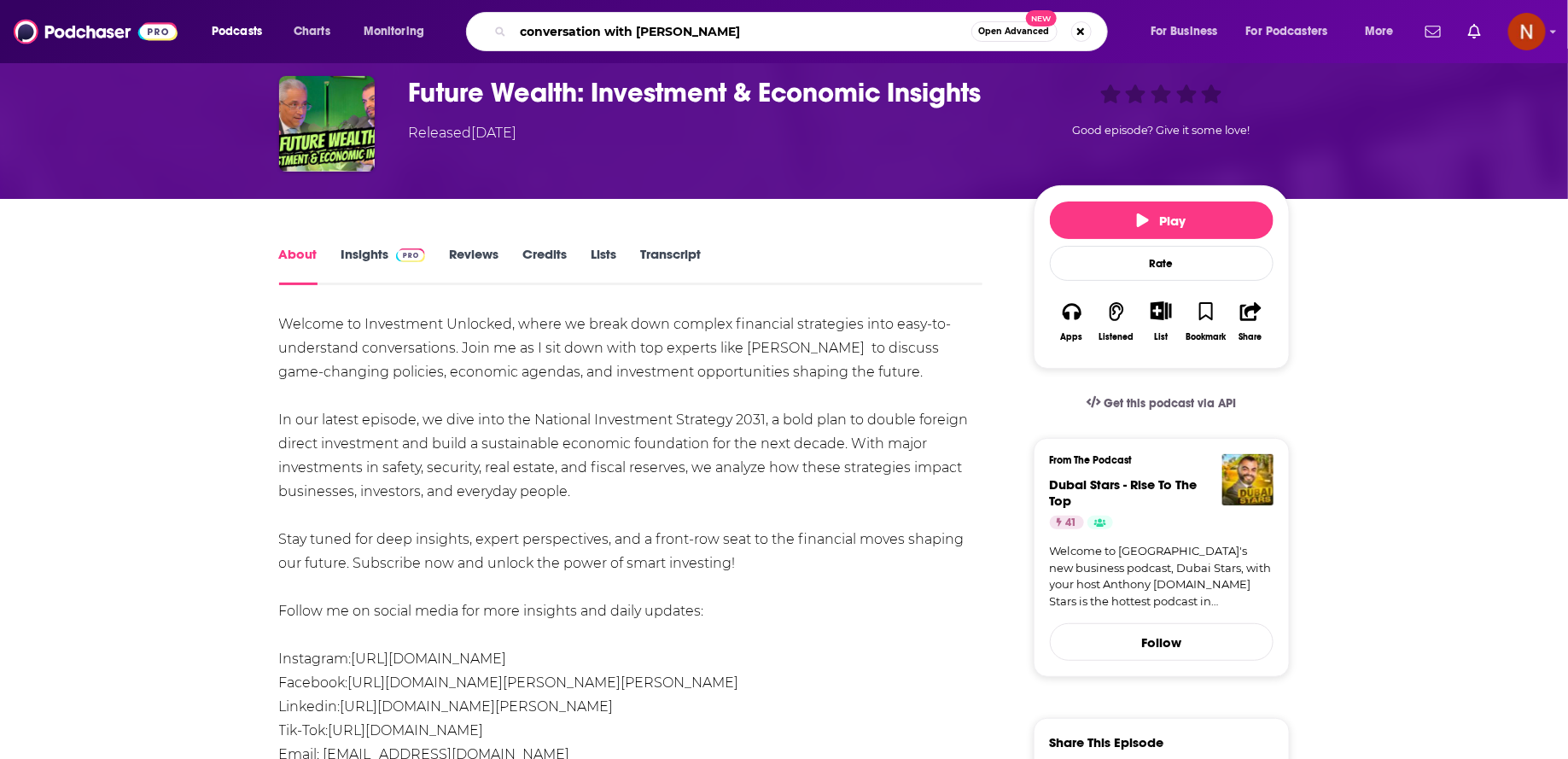
type input "conversation with loulou"
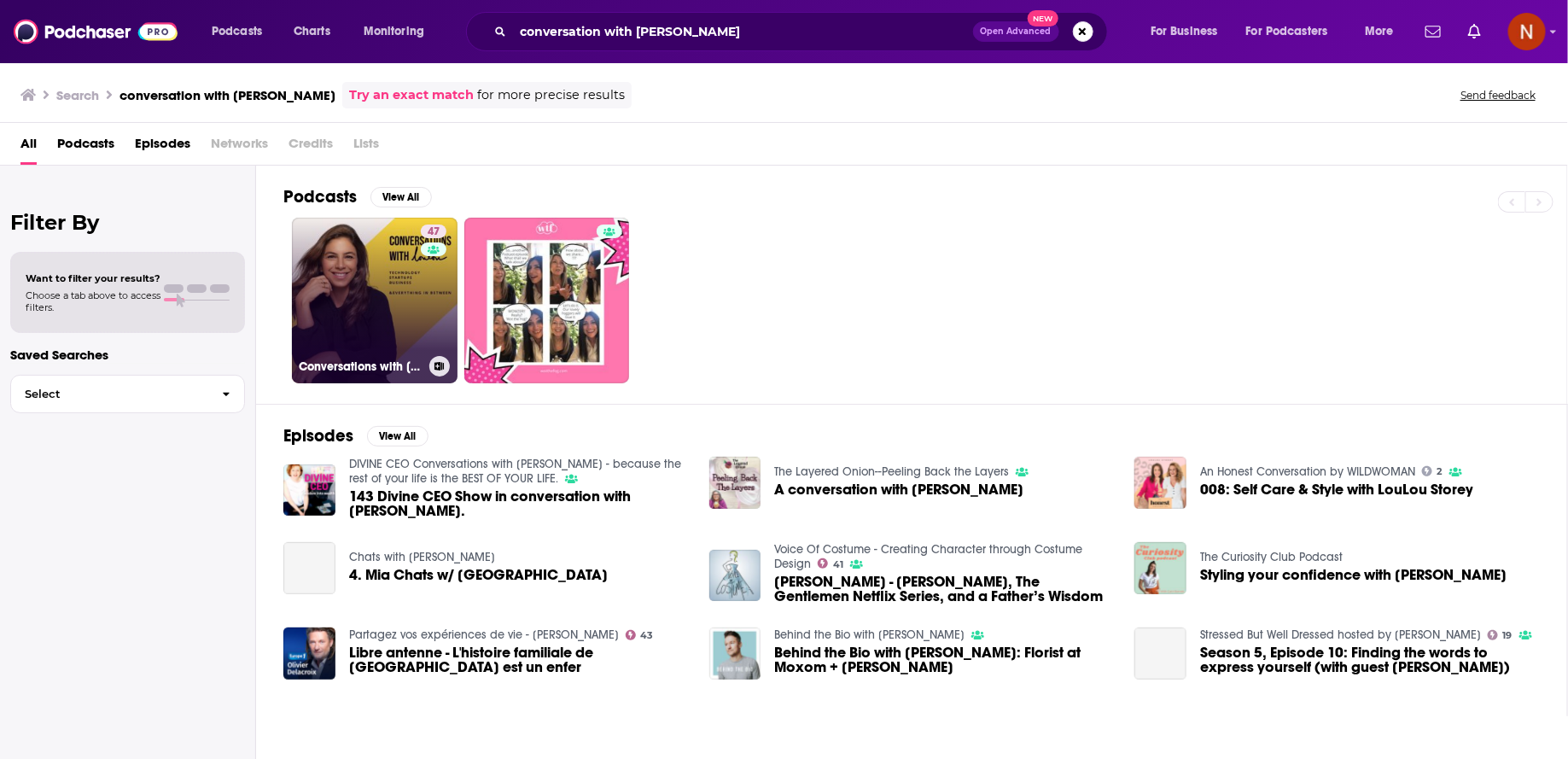
click at [391, 296] on link "47 Conversations with Loulou" at bounding box center [374, 300] width 165 height 165
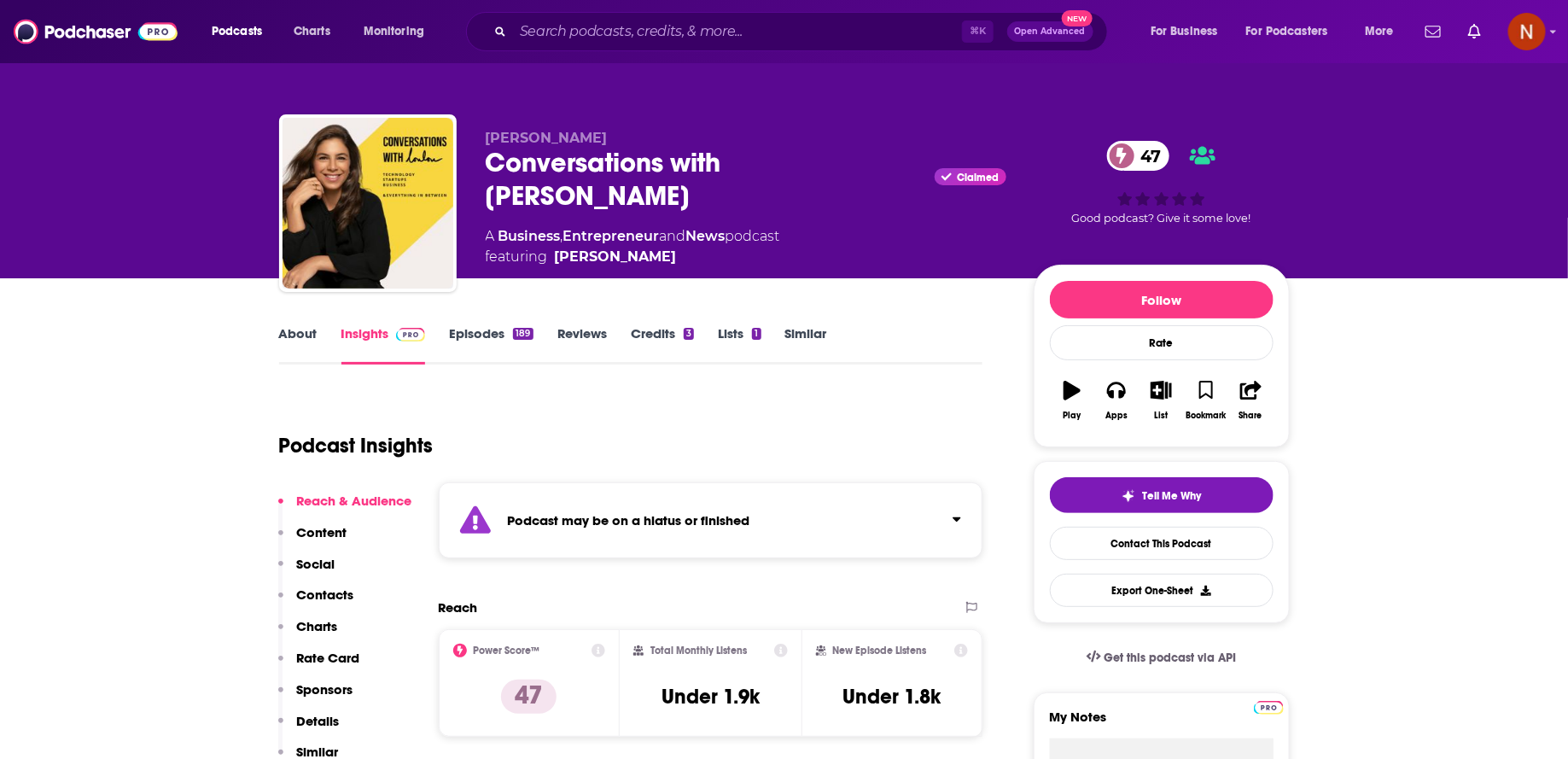
click at [602, 502] on div "Podcast may be on a hiatus or finished" at bounding box center [711, 520] width 544 height 76
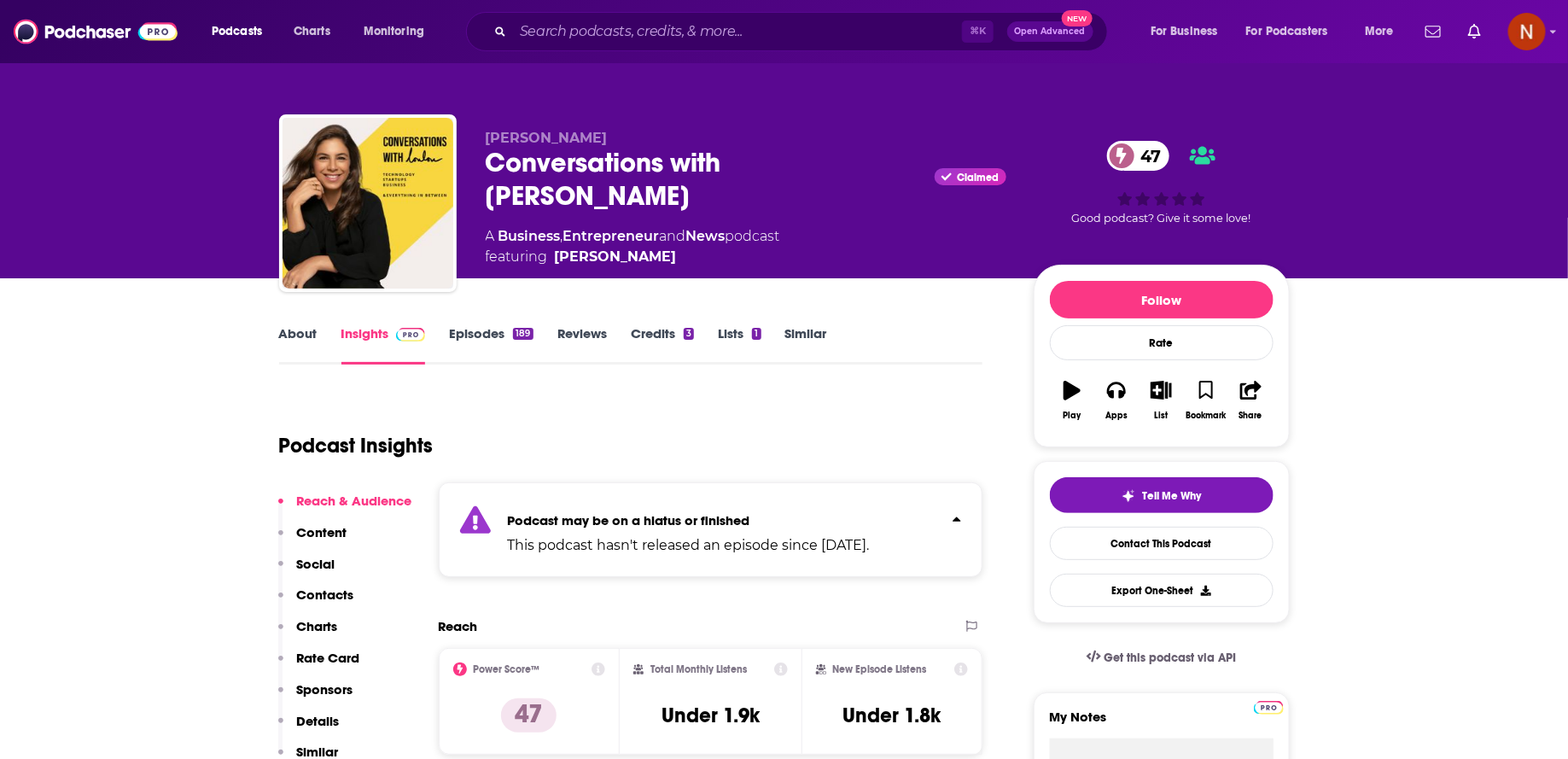
scroll to position [30, 0]
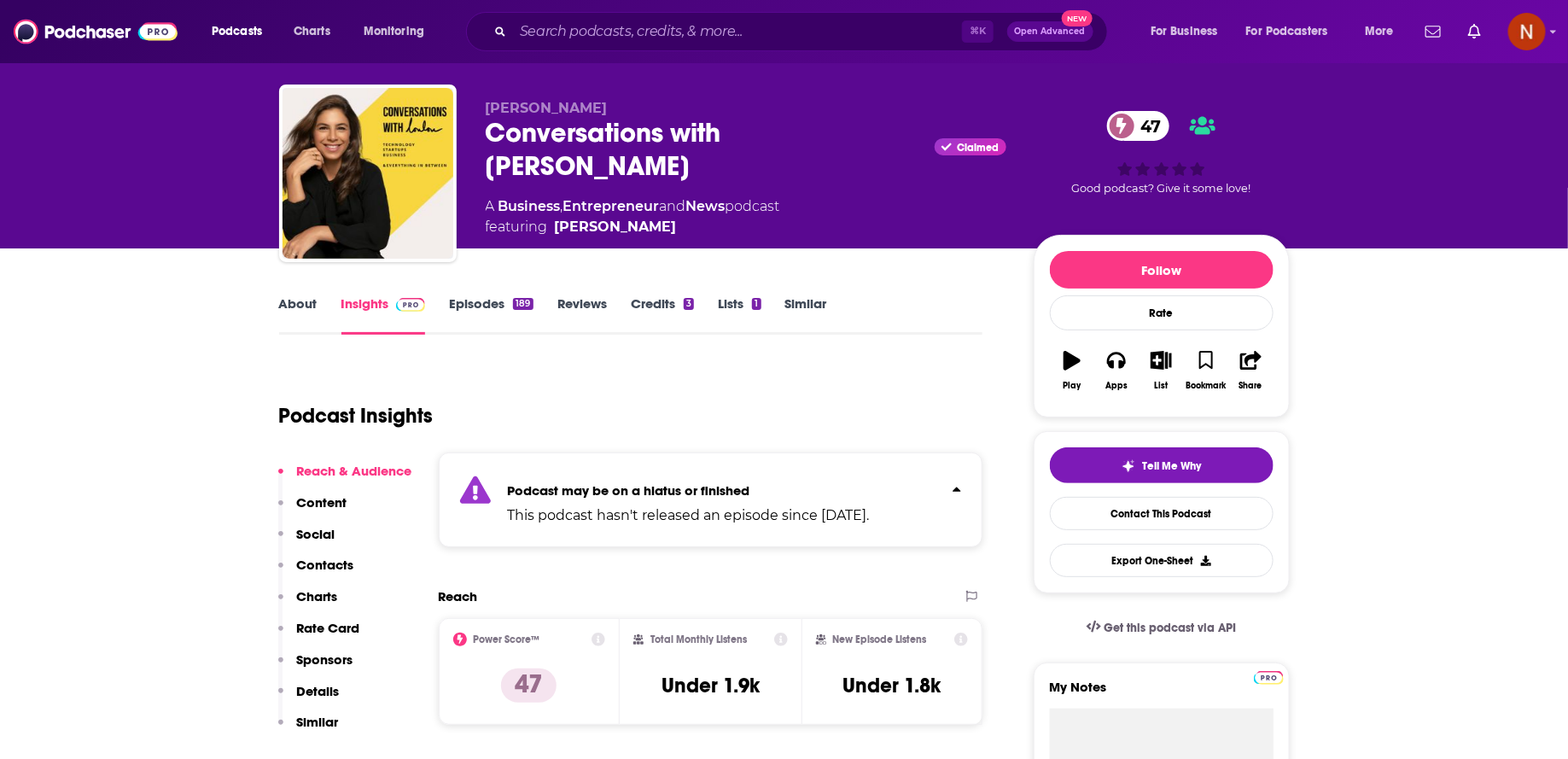
click at [481, 310] on link "Episodes 189" at bounding box center [491, 315] width 84 height 39
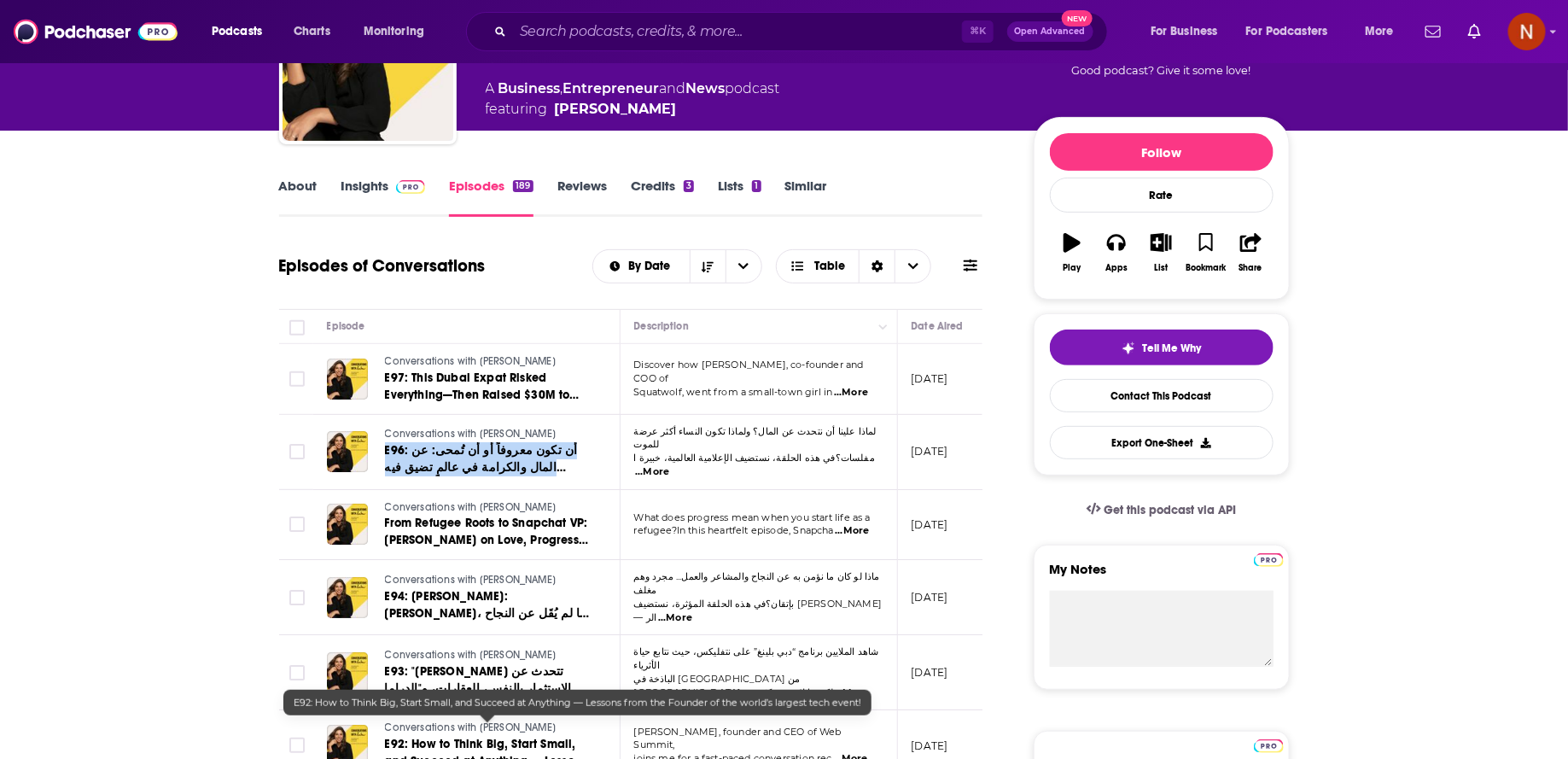
scroll to position [194, 0]
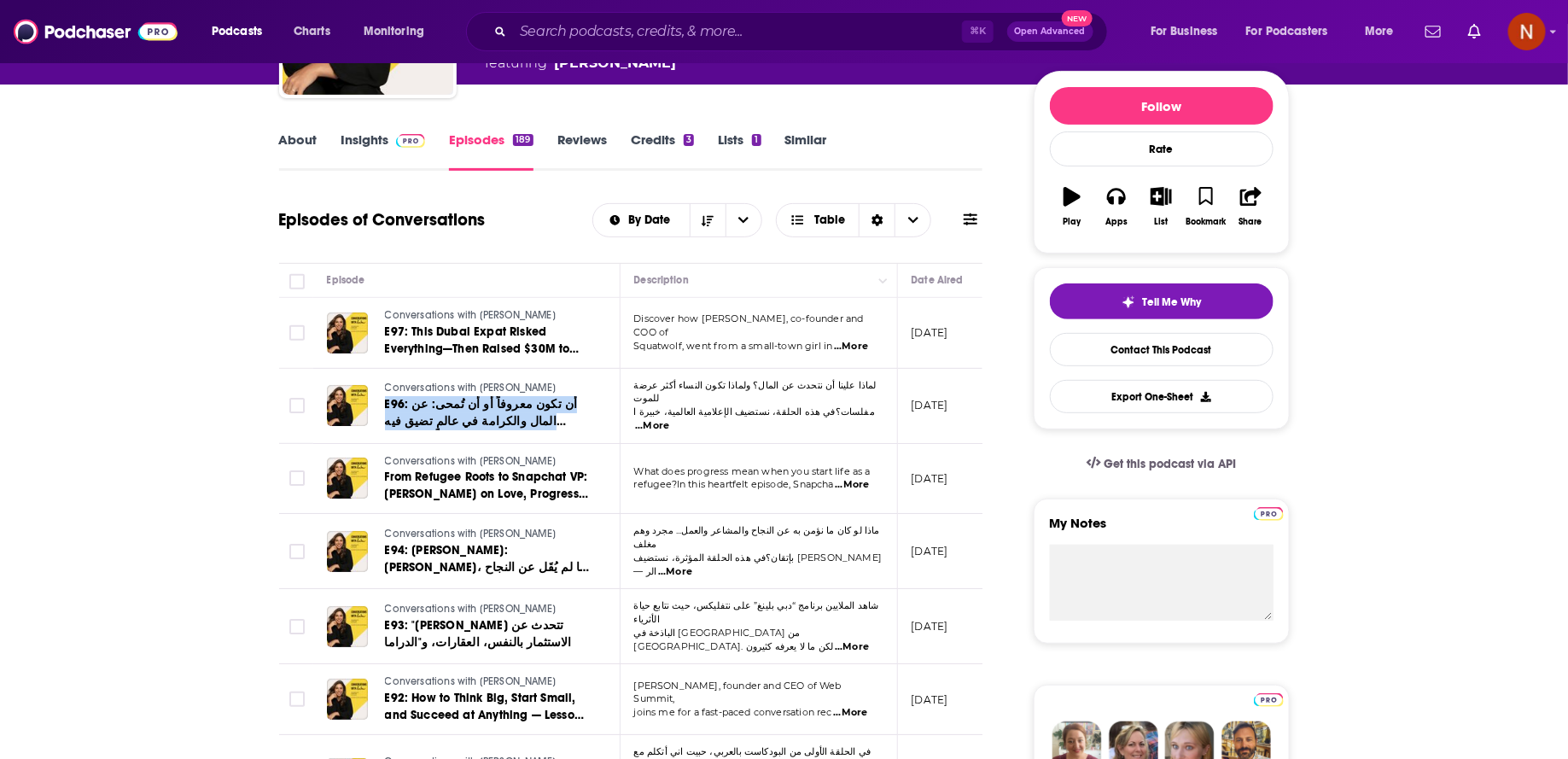
click at [856, 641] on span "...More" at bounding box center [851, 647] width 34 height 14
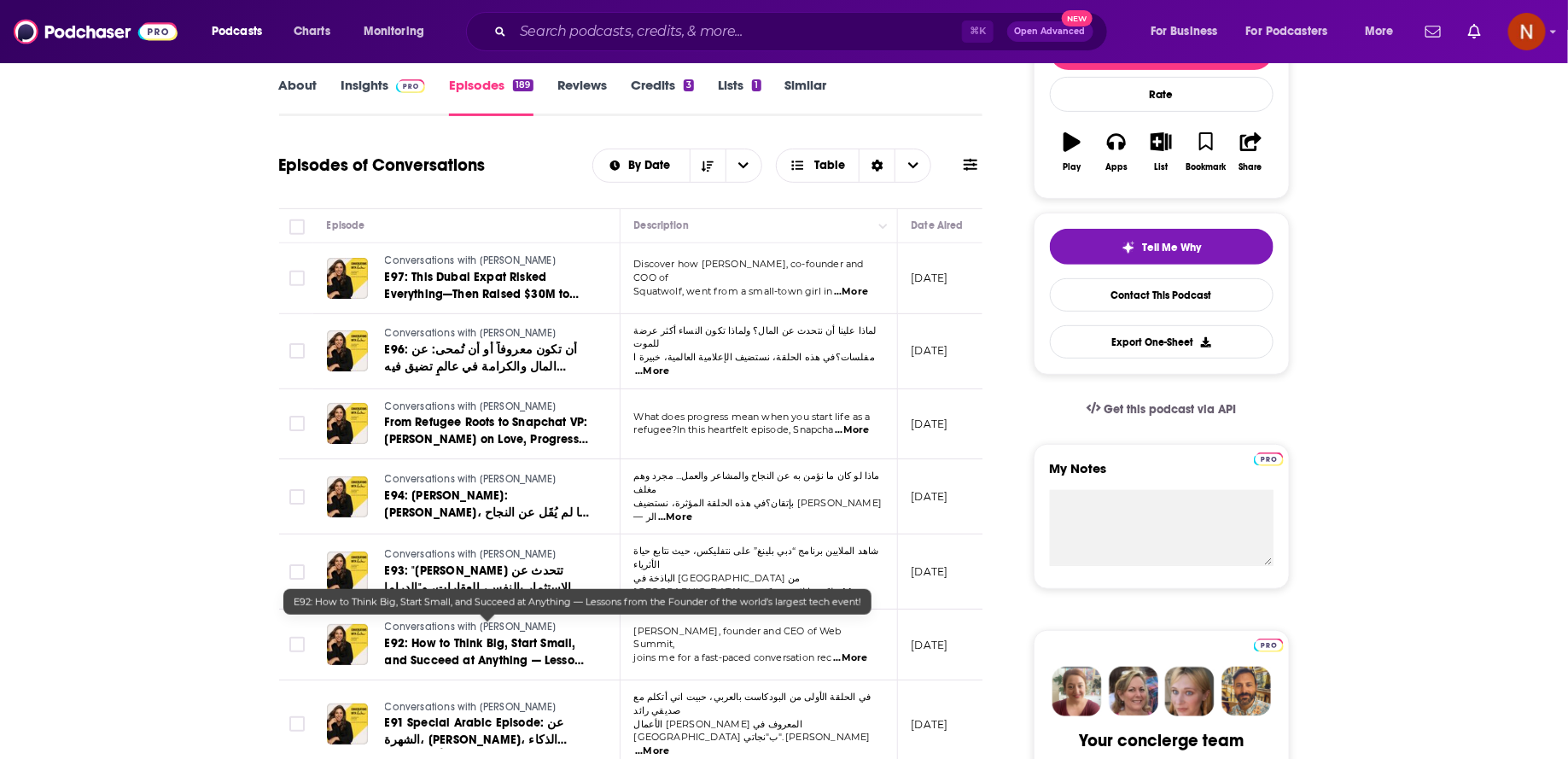
scroll to position [256, 0]
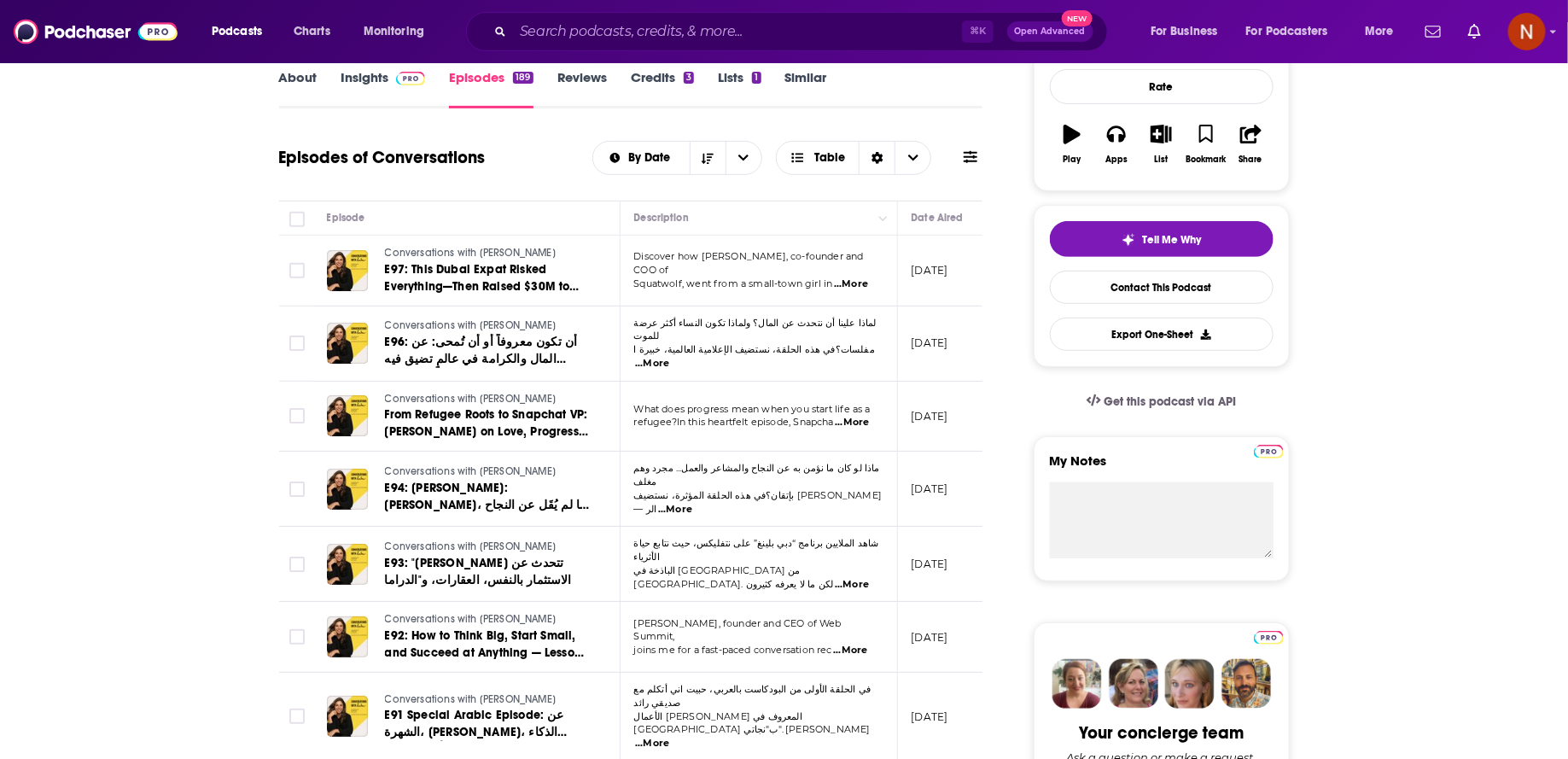
click at [862, 644] on span "...More" at bounding box center [849, 650] width 34 height 14
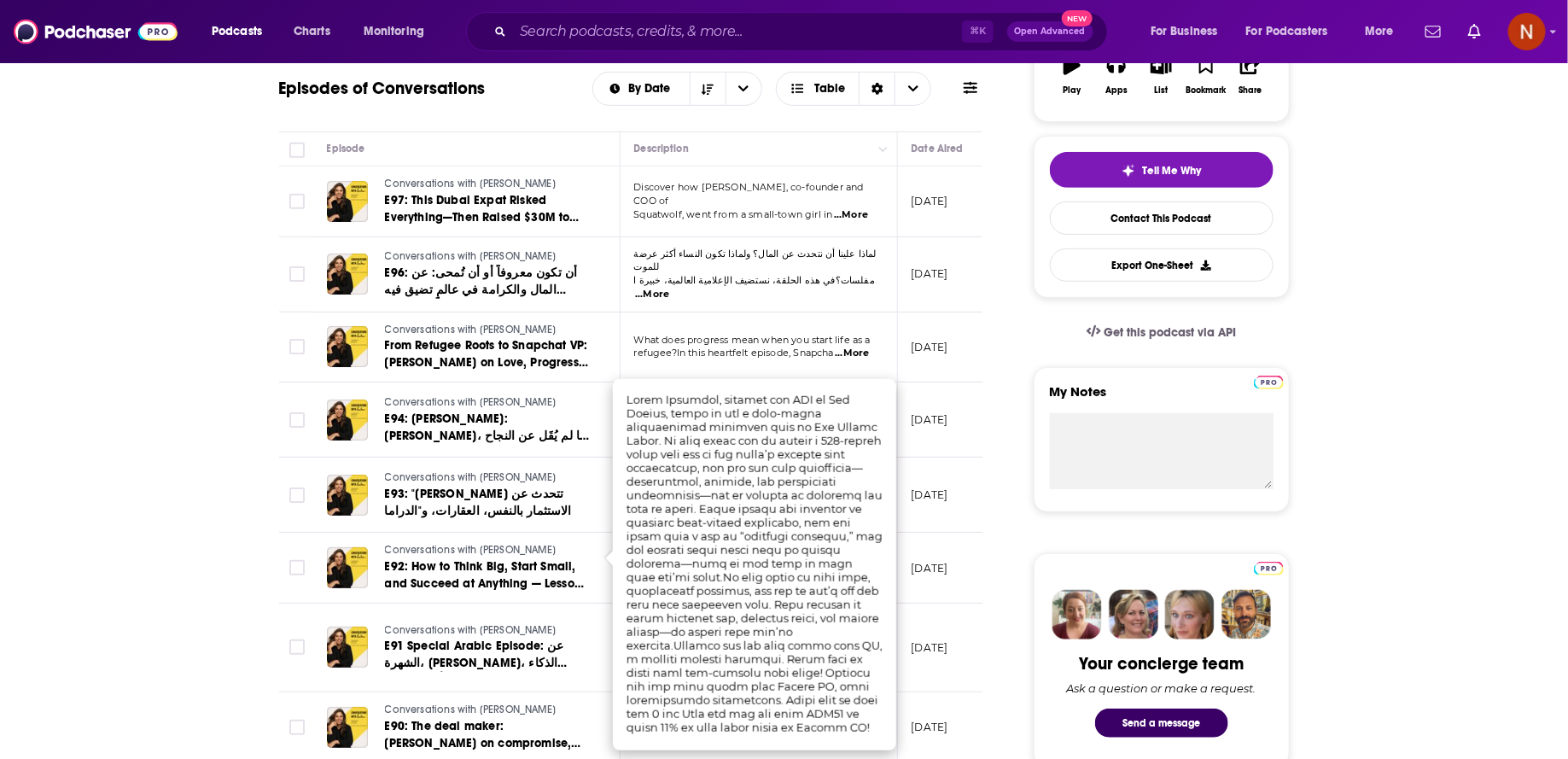
scroll to position [330, 0]
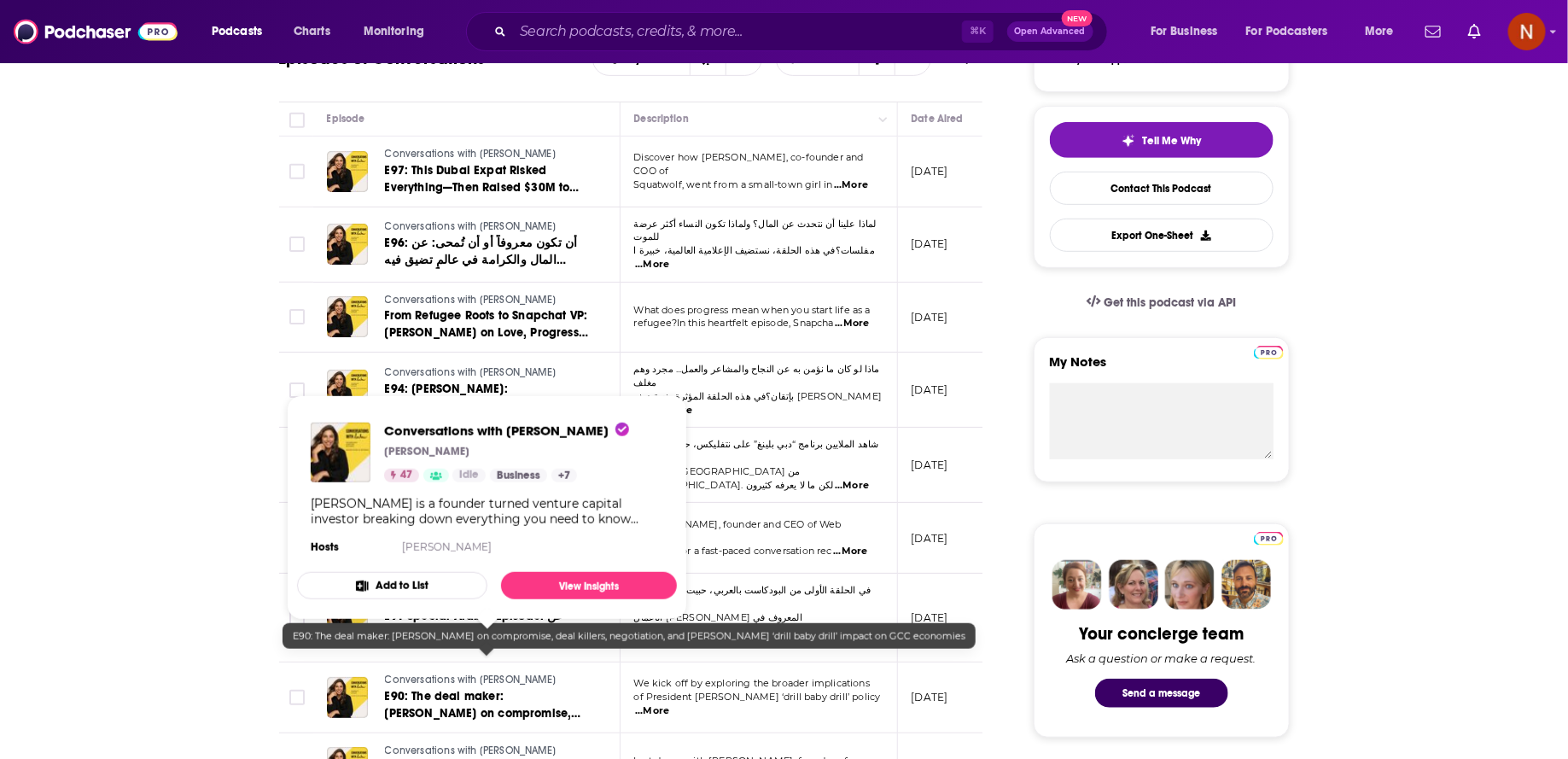
scroll to position [356, 0]
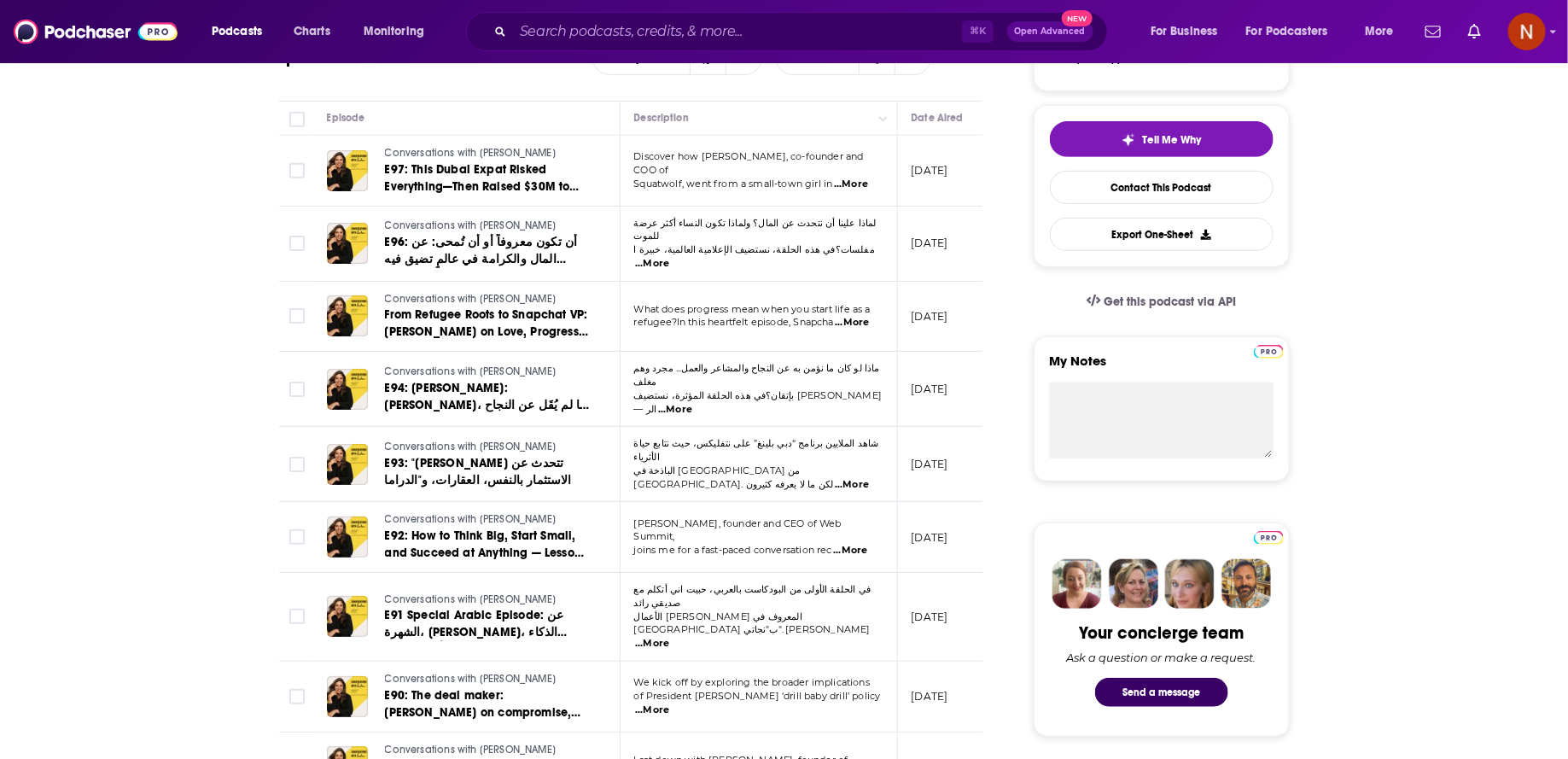
click at [670, 704] on span "...More" at bounding box center [652, 711] width 34 height 14
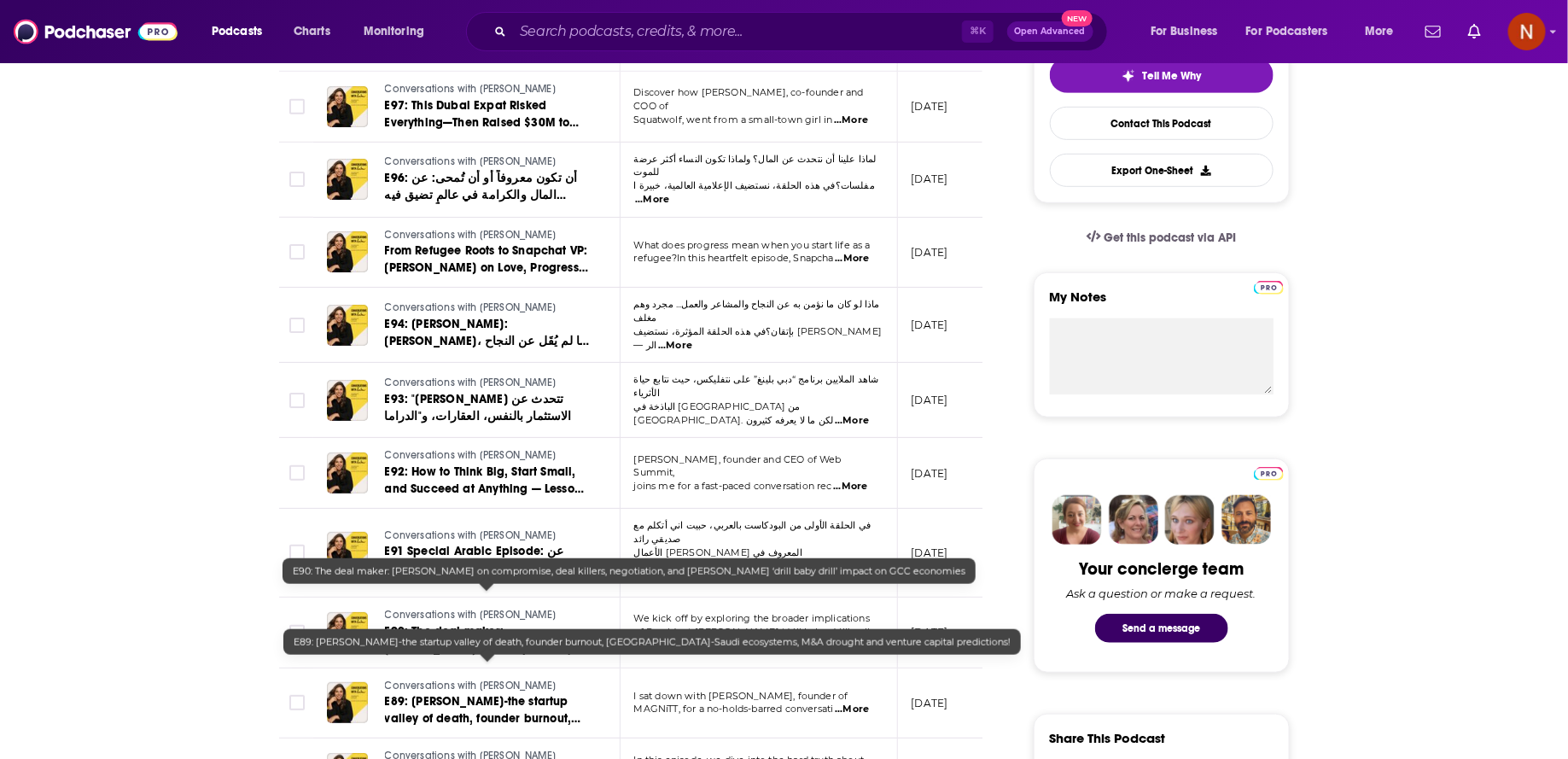
scroll to position [427, 0]
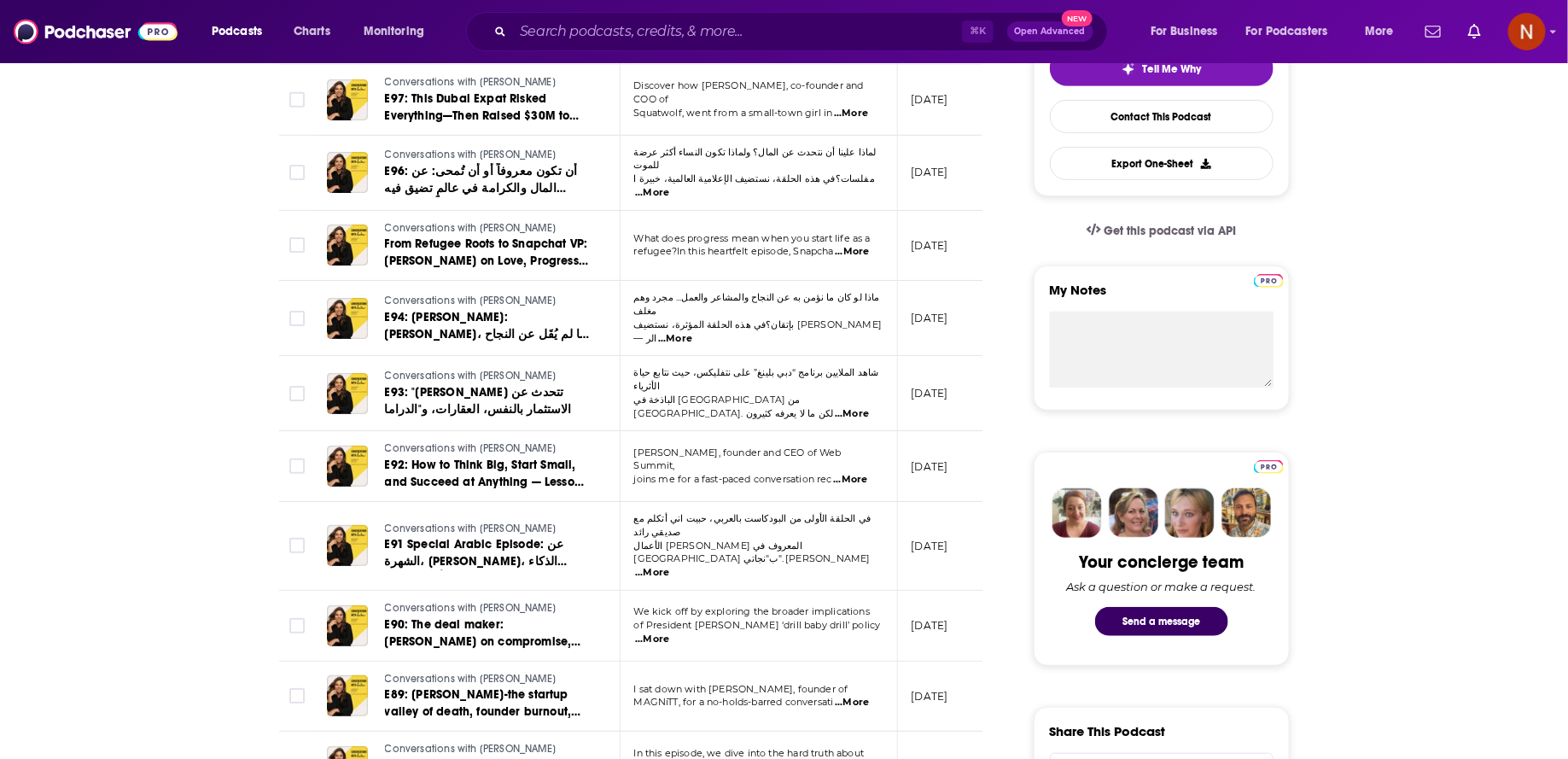
click at [857, 696] on span "...More" at bounding box center [851, 703] width 34 height 14
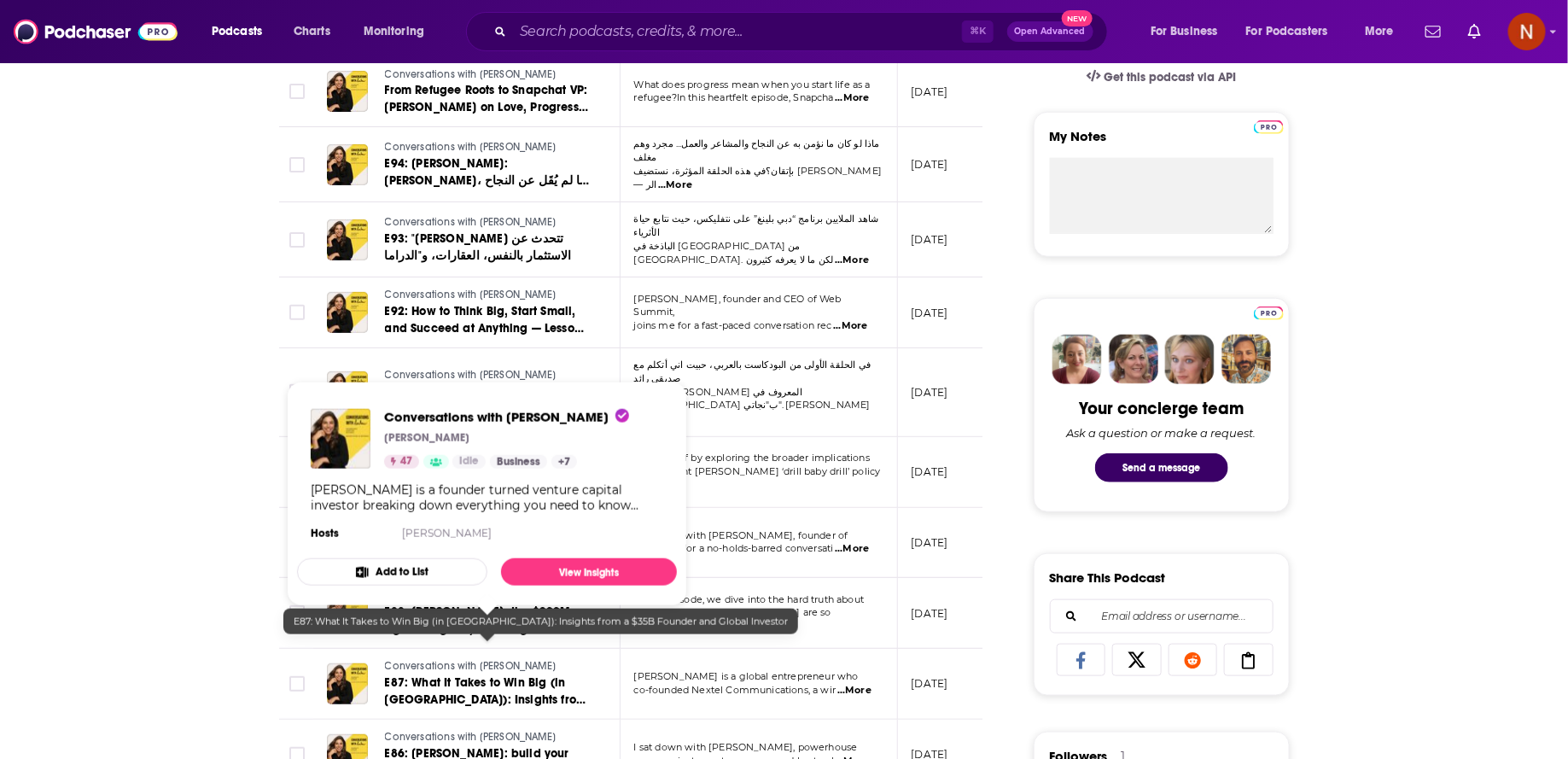
scroll to position [586, 0]
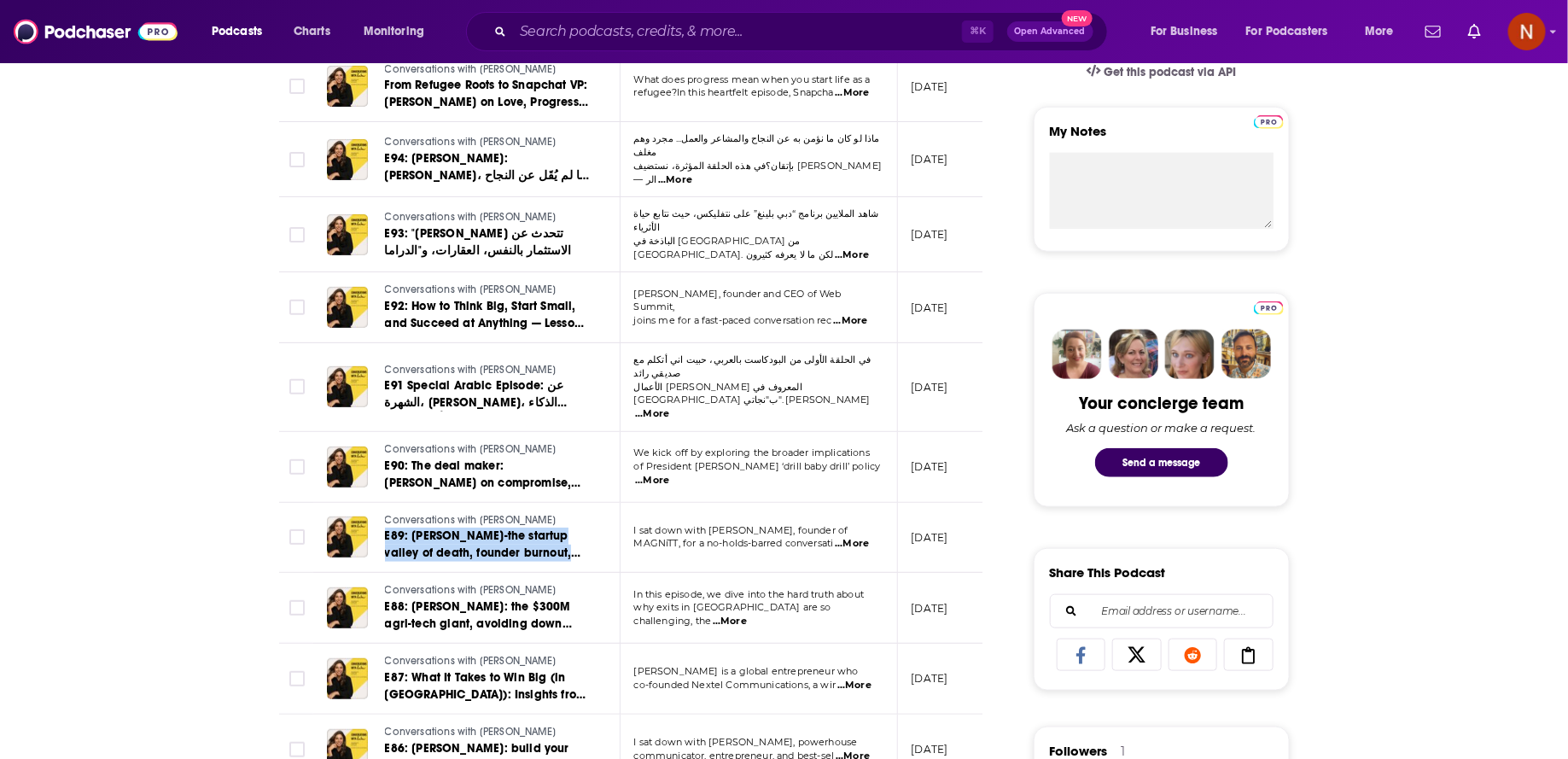
click at [866, 679] on span "...More" at bounding box center [854, 686] width 34 height 14
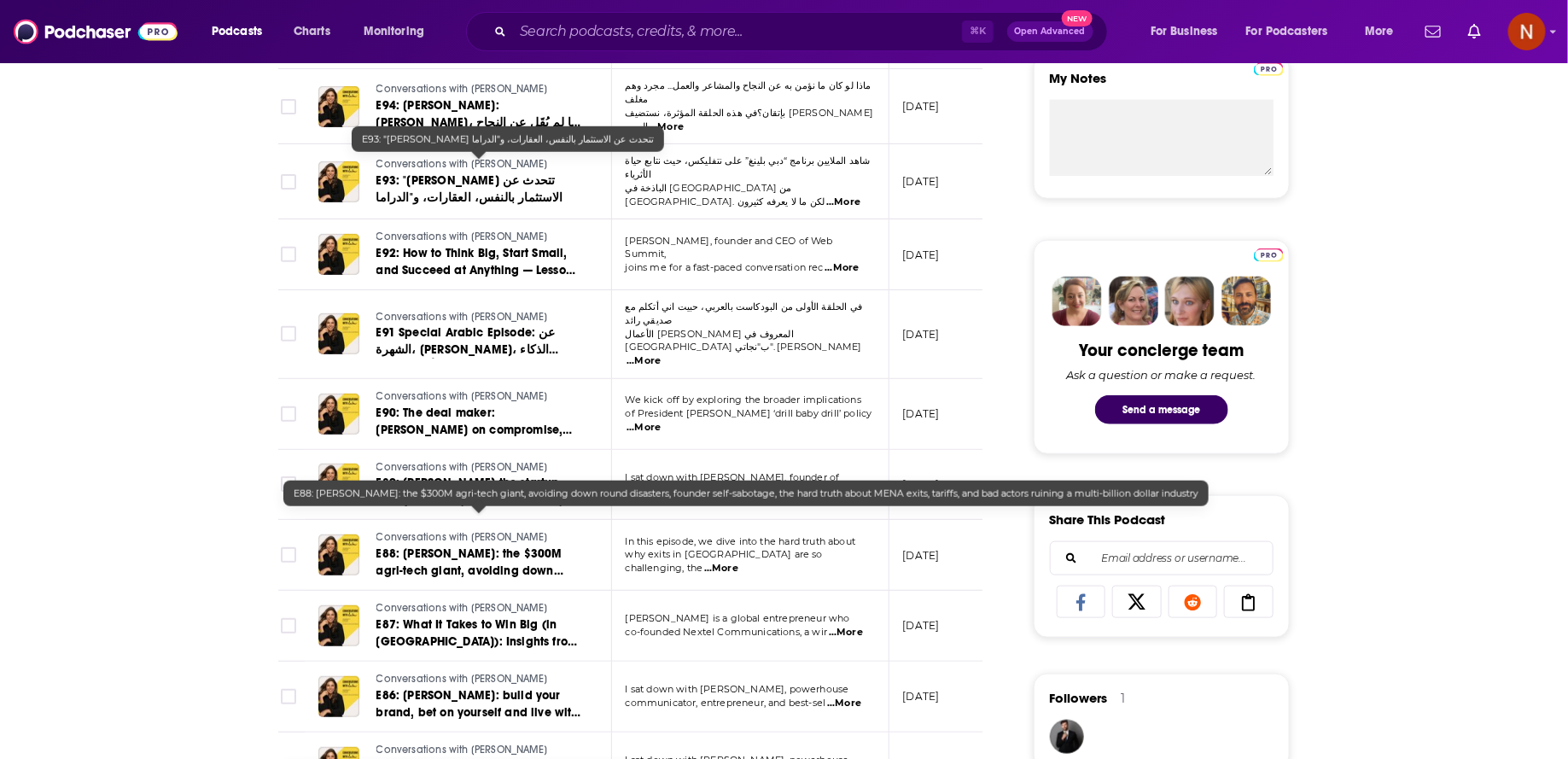
scroll to position [0, 0]
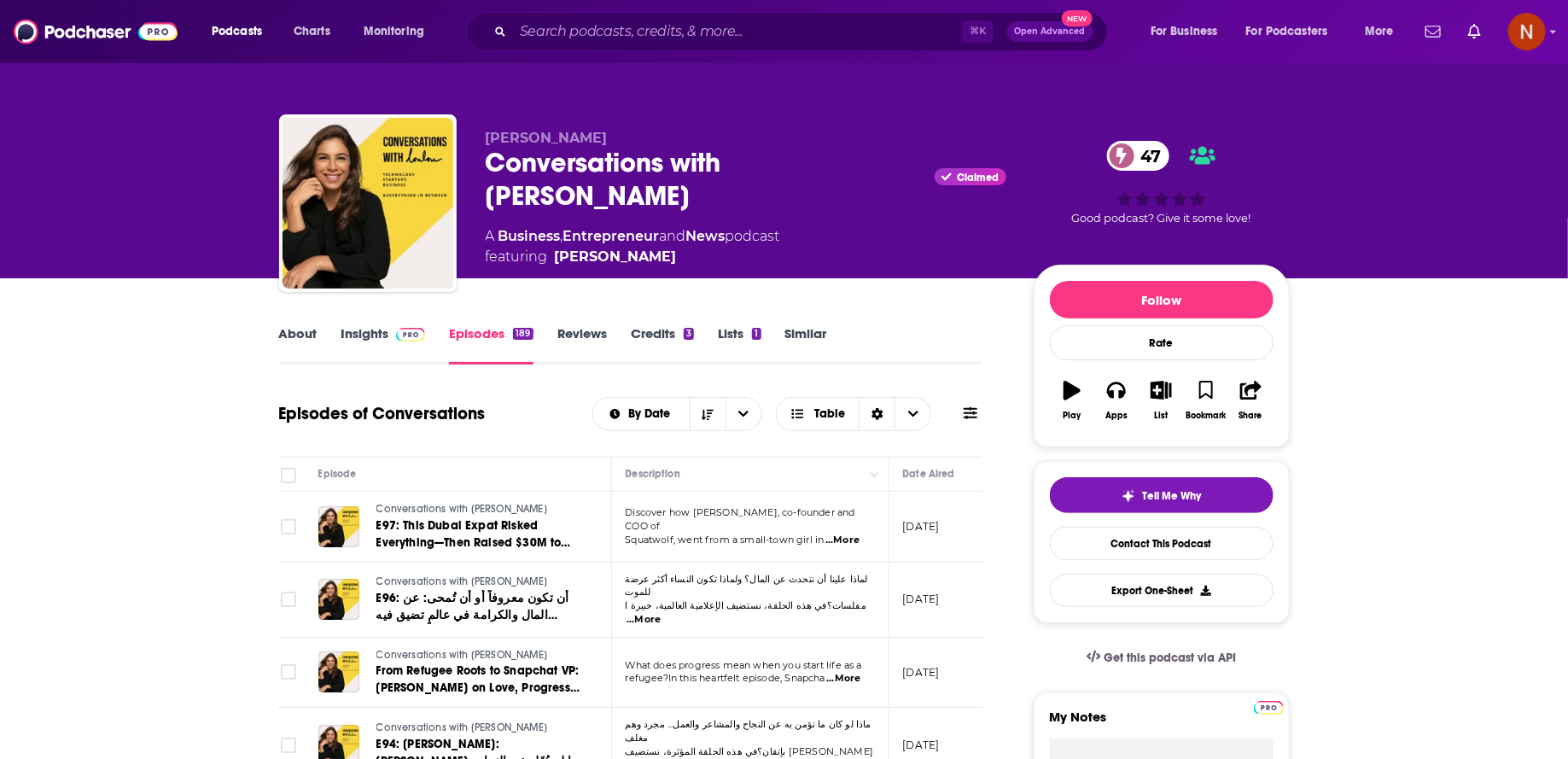
click at [296, 356] on link "About" at bounding box center [298, 345] width 38 height 39
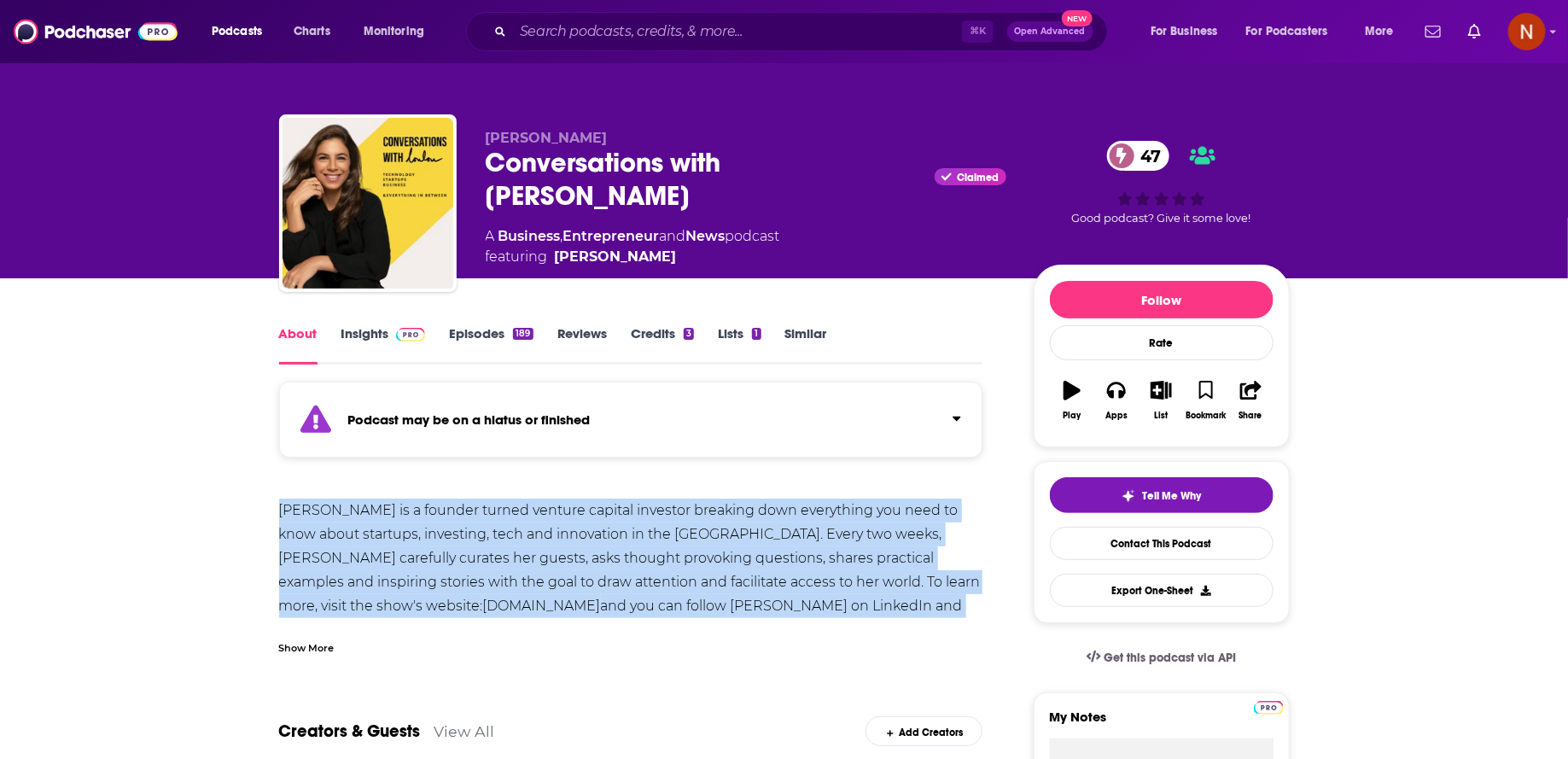
drag, startPoint x: 907, startPoint y: 610, endPoint x: 224, endPoint y: 515, distance: 689.6
copy div "Loulou Khazen is a founder turned venture capital investor breaking down everyt…"
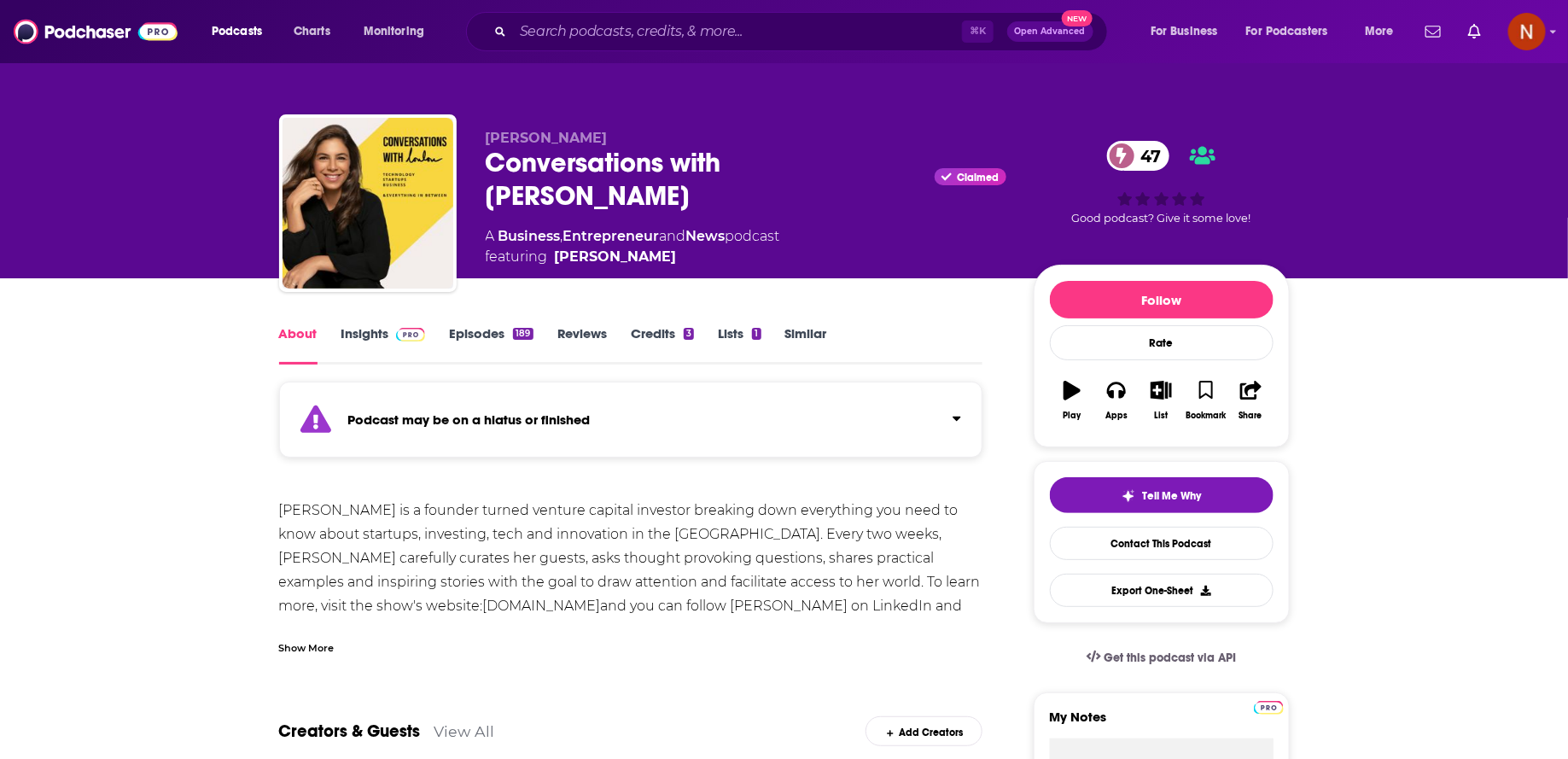
click at [602, 158] on div "Conversations with Loulou Claimed 47" at bounding box center [746, 179] width 521 height 67
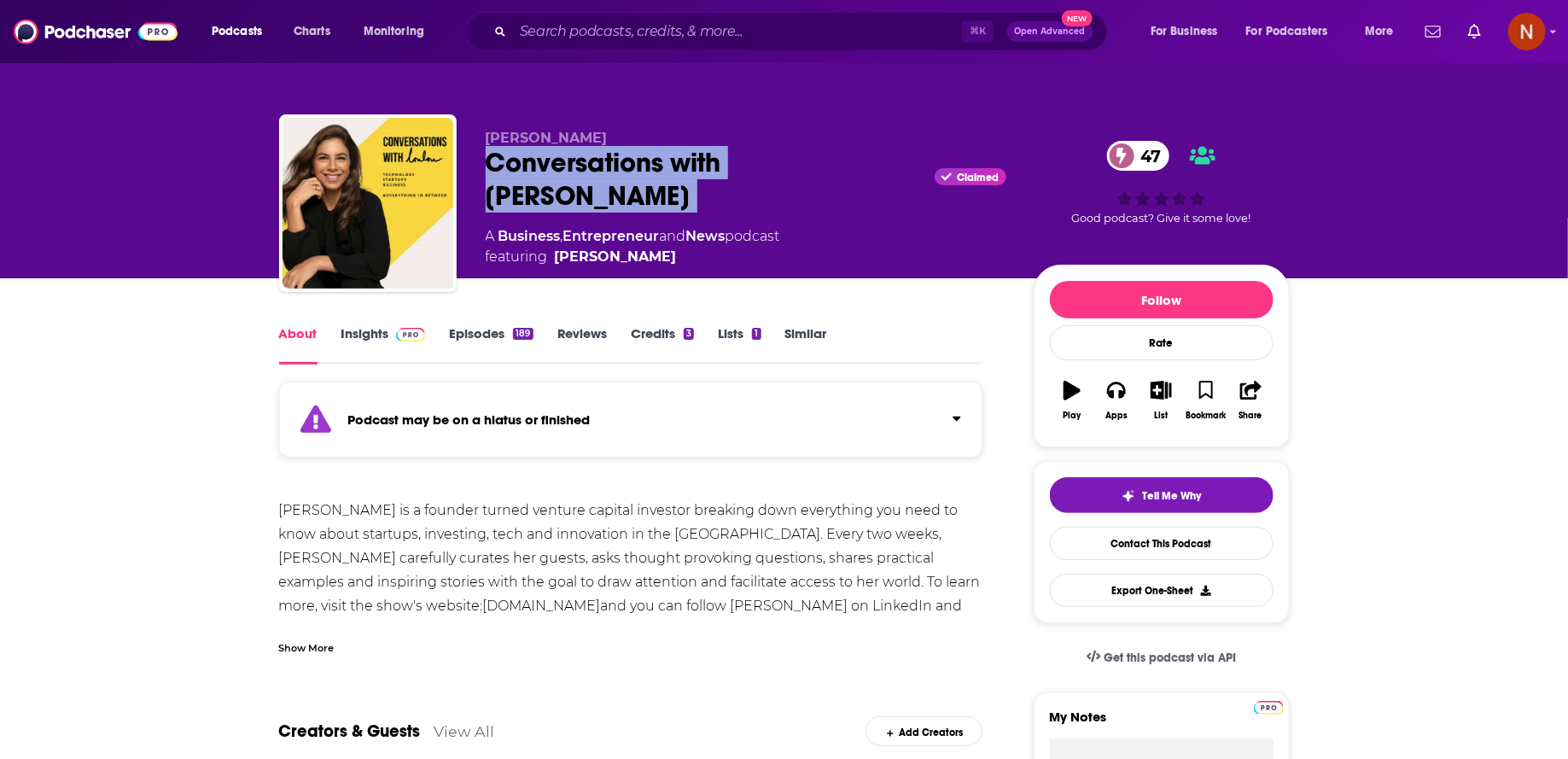
click at [602, 158] on div "Conversations with Loulou Claimed 47" at bounding box center [746, 179] width 521 height 67
copy div "Conversations with Loulou"
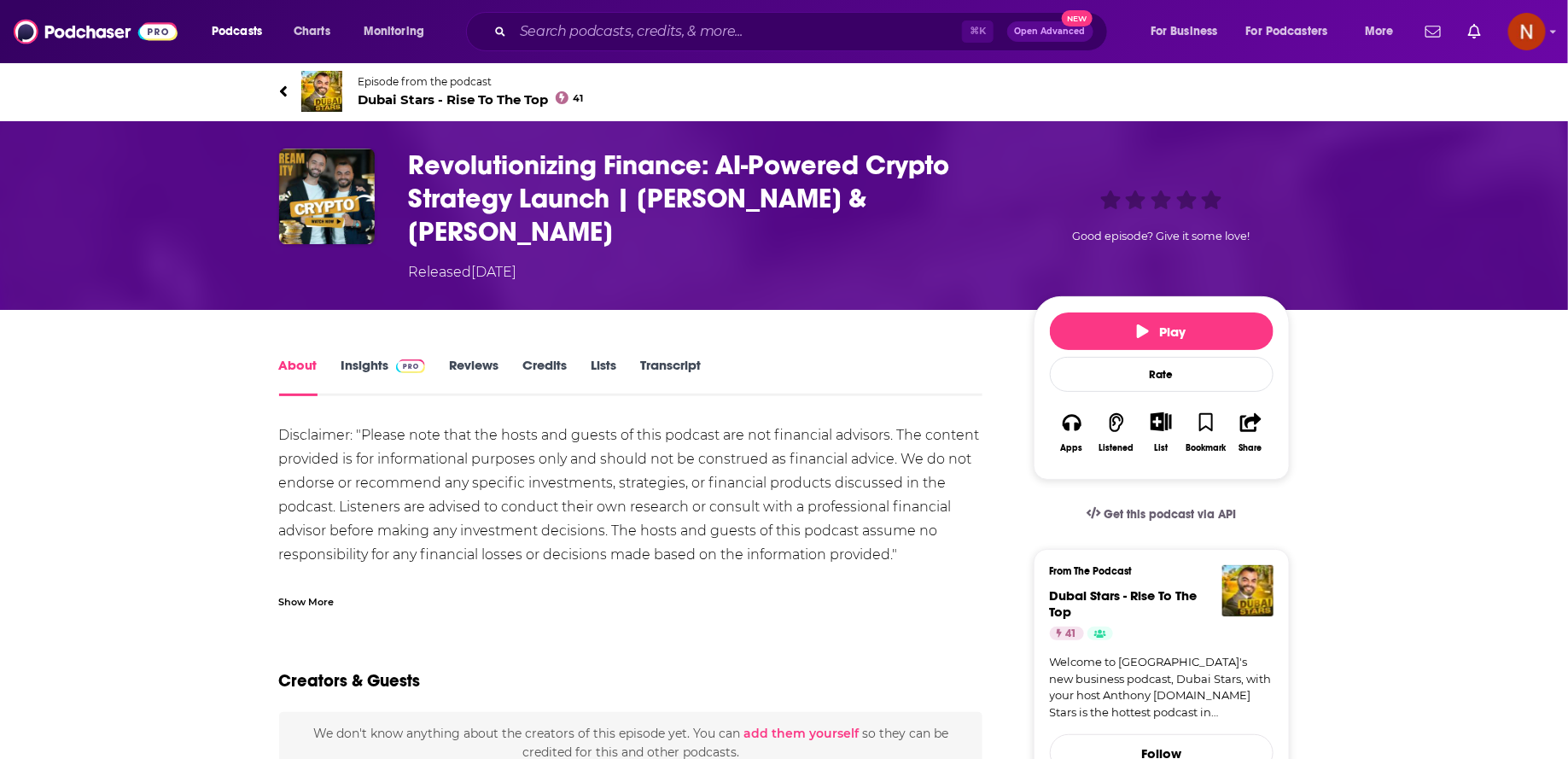
click at [715, 190] on h1 "Revolutionizing Finance: AI-Powered Crypto Strategy Launch | [PERSON_NAME] & [P…" at bounding box center [707, 199] width 597 height 100
click at [316, 593] on div "Show More" at bounding box center [307, 601] width 56 height 17
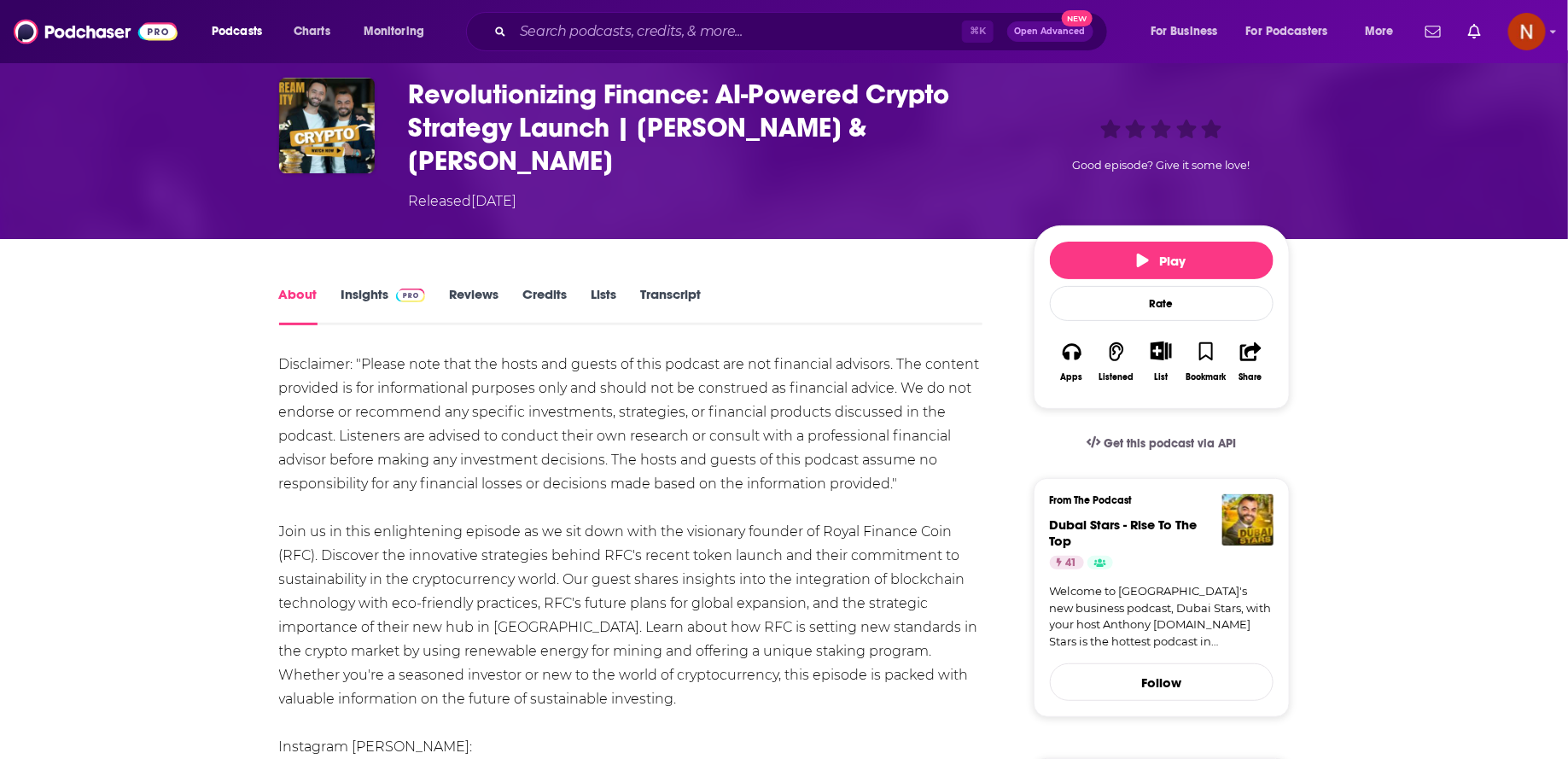
scroll to position [72, 0]
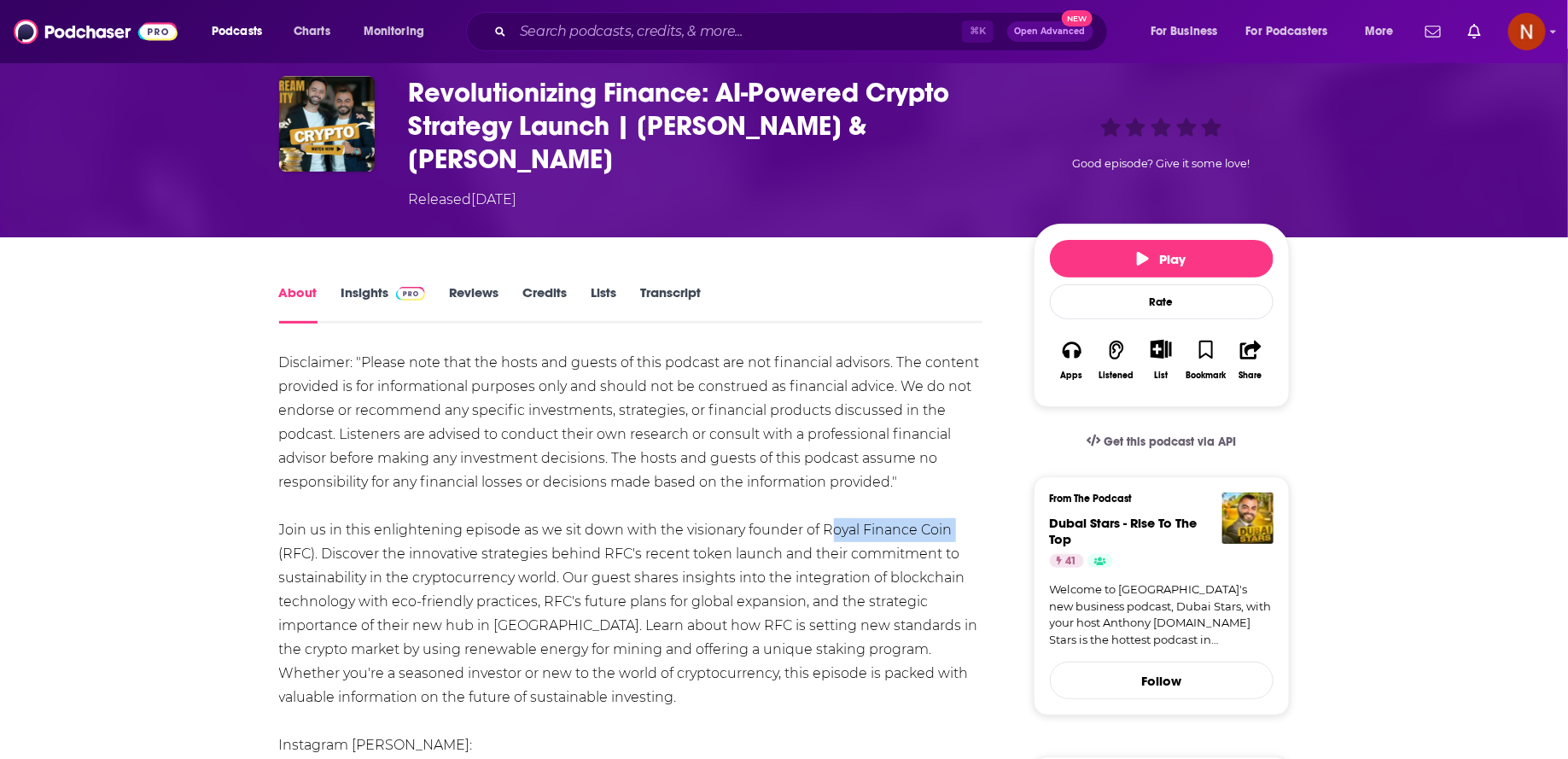
drag, startPoint x: 819, startPoint y: 501, endPoint x: 957, endPoint y: 503, distance: 138.0
click at [957, 503] on div "Disclaimer: "Please note that the hosts and guests of this podcast are not fina…" at bounding box center [632, 770] width 705 height 837
copy div "Royal Finance Coin"
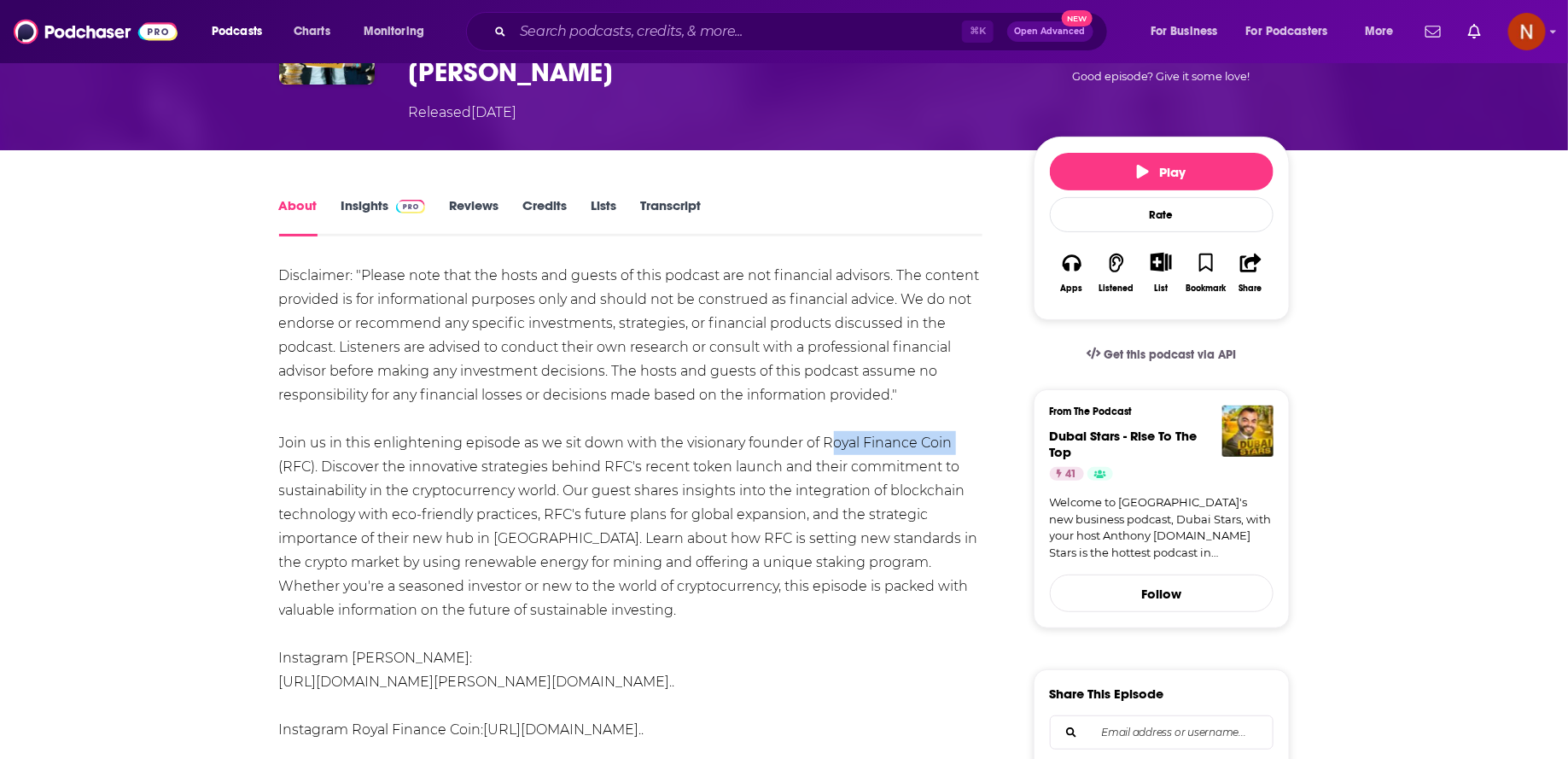
scroll to position [163, 0]
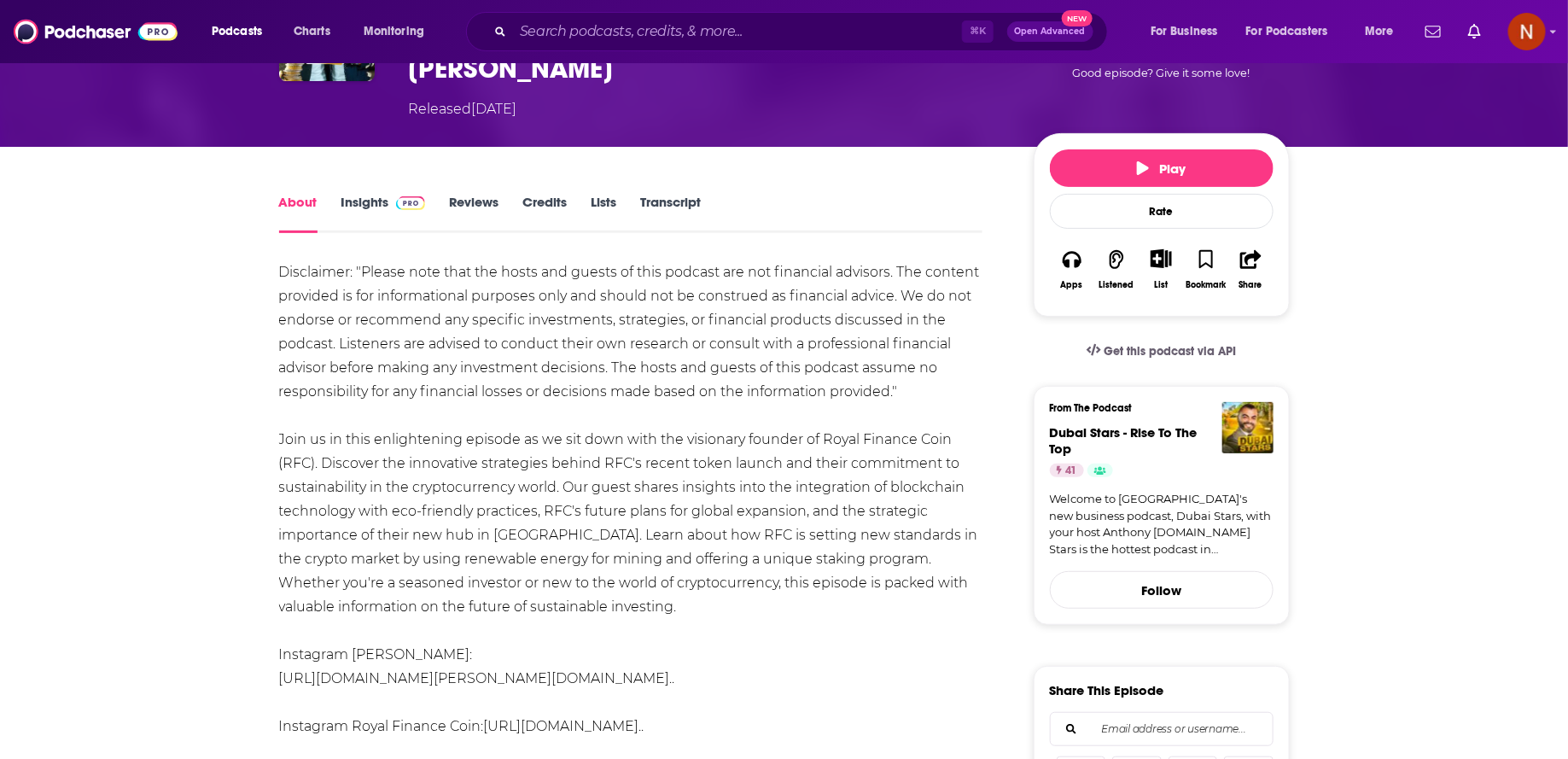
click at [612, 407] on div "Disclaimer: "Please note that the hosts and guests of this podcast are not fina…" at bounding box center [632, 679] width 705 height 837
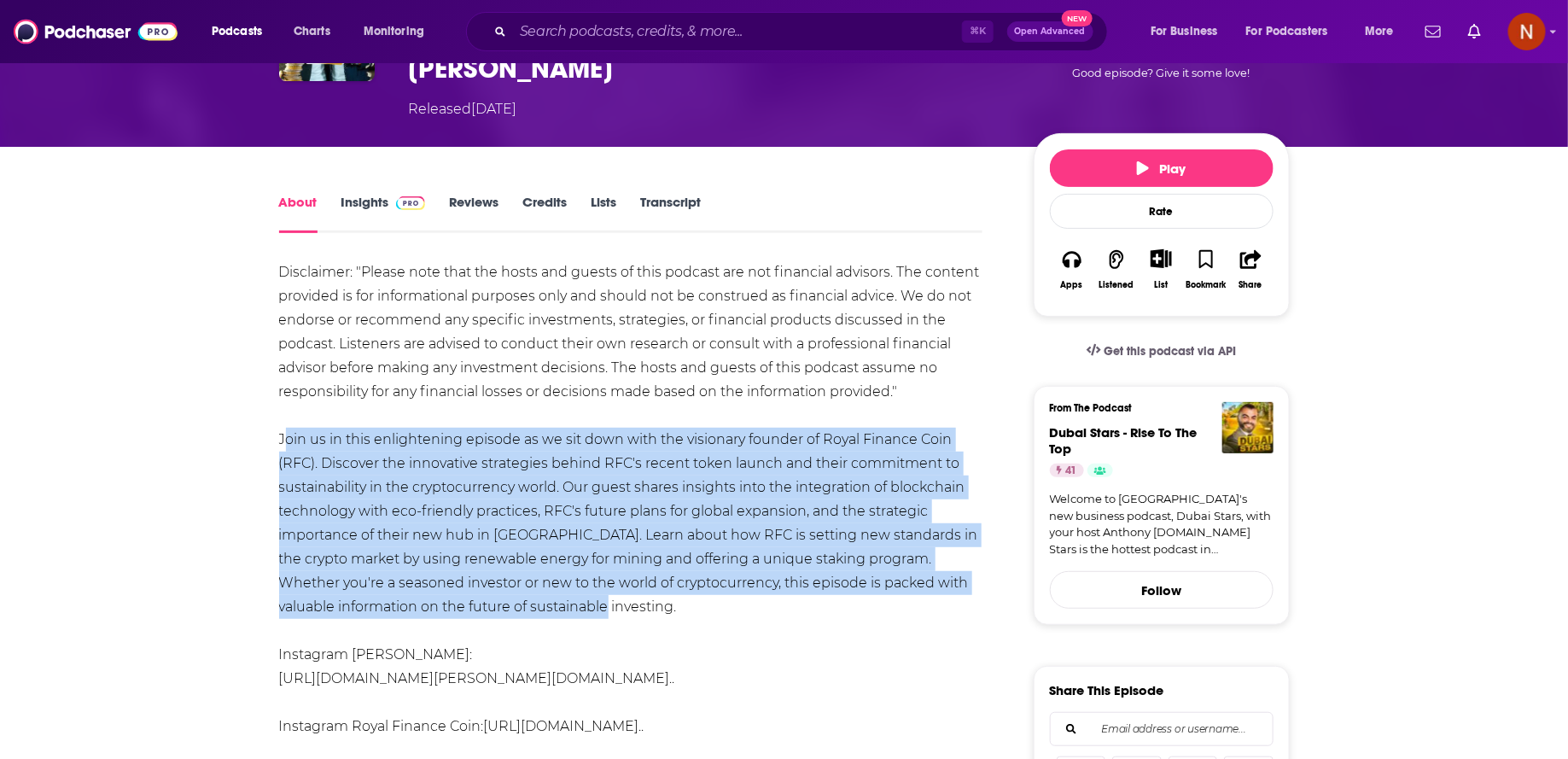
drag, startPoint x: 273, startPoint y: 405, endPoint x: 637, endPoint y: 583, distance: 405.2
copy div "Join us in this enlightening episode as we sit down with the visionary founder …"
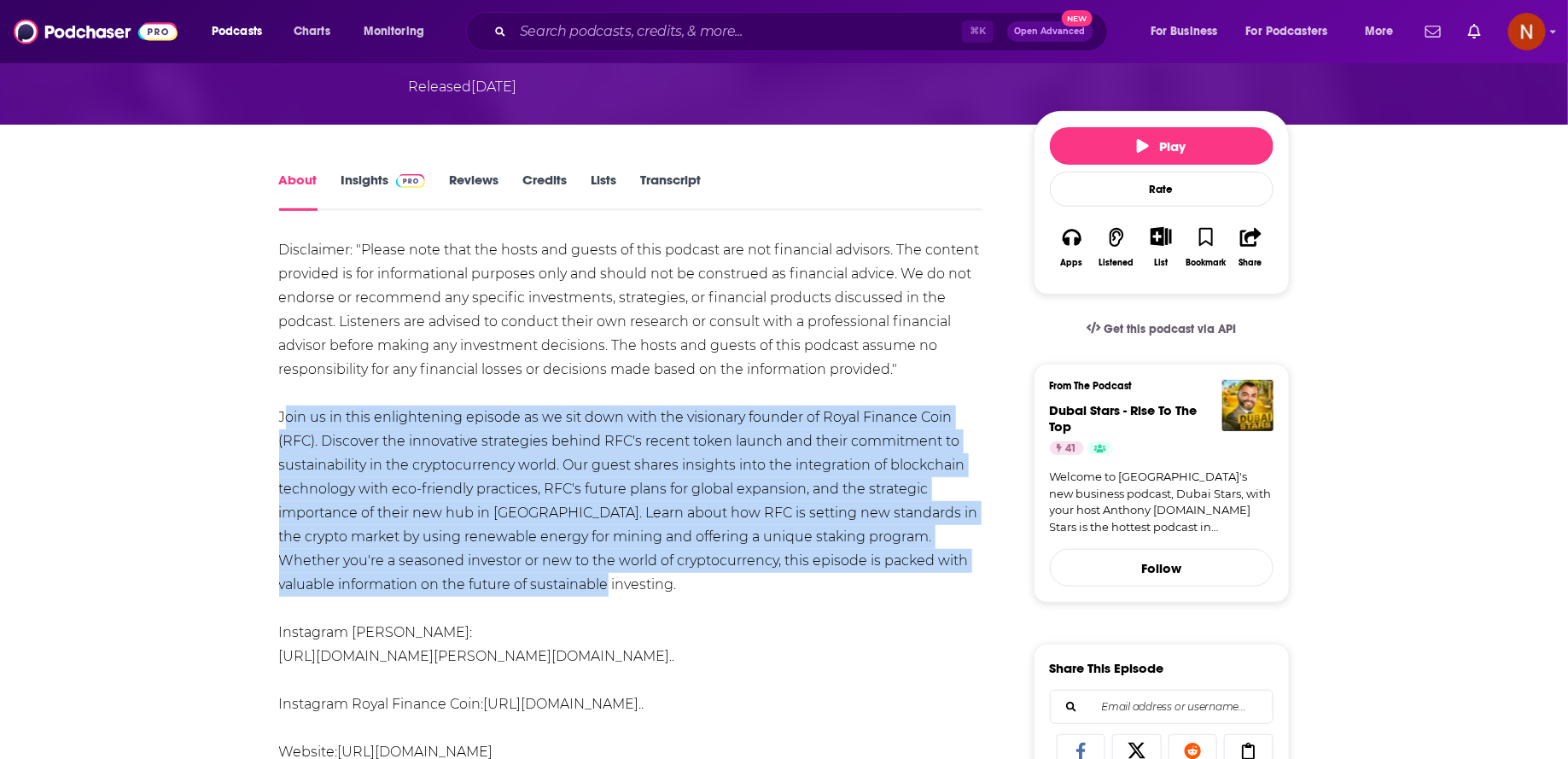
scroll to position [0, 0]
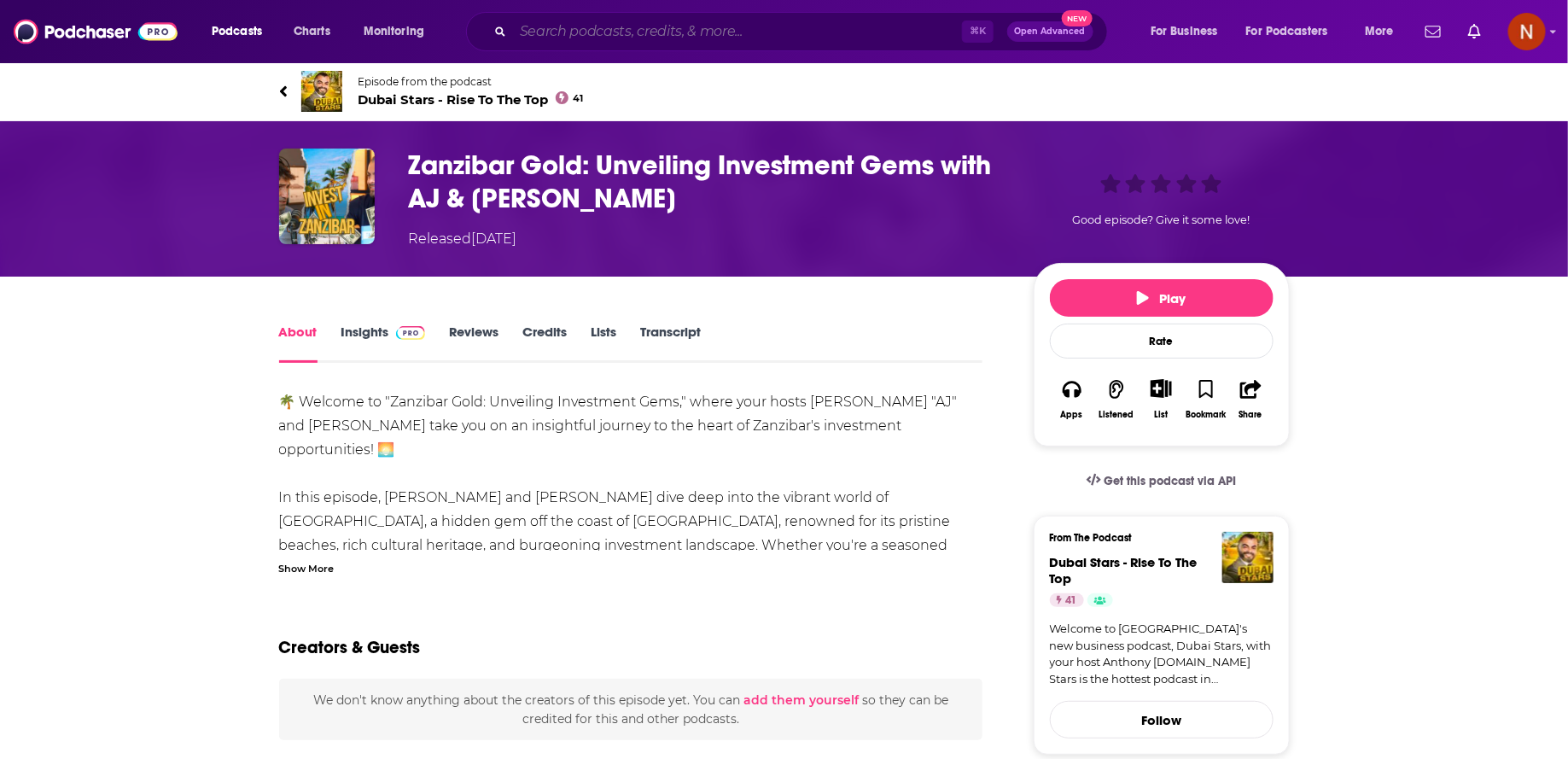
click at [610, 40] on input "Search podcasts, credits, & more..." at bounding box center [737, 31] width 449 height 27
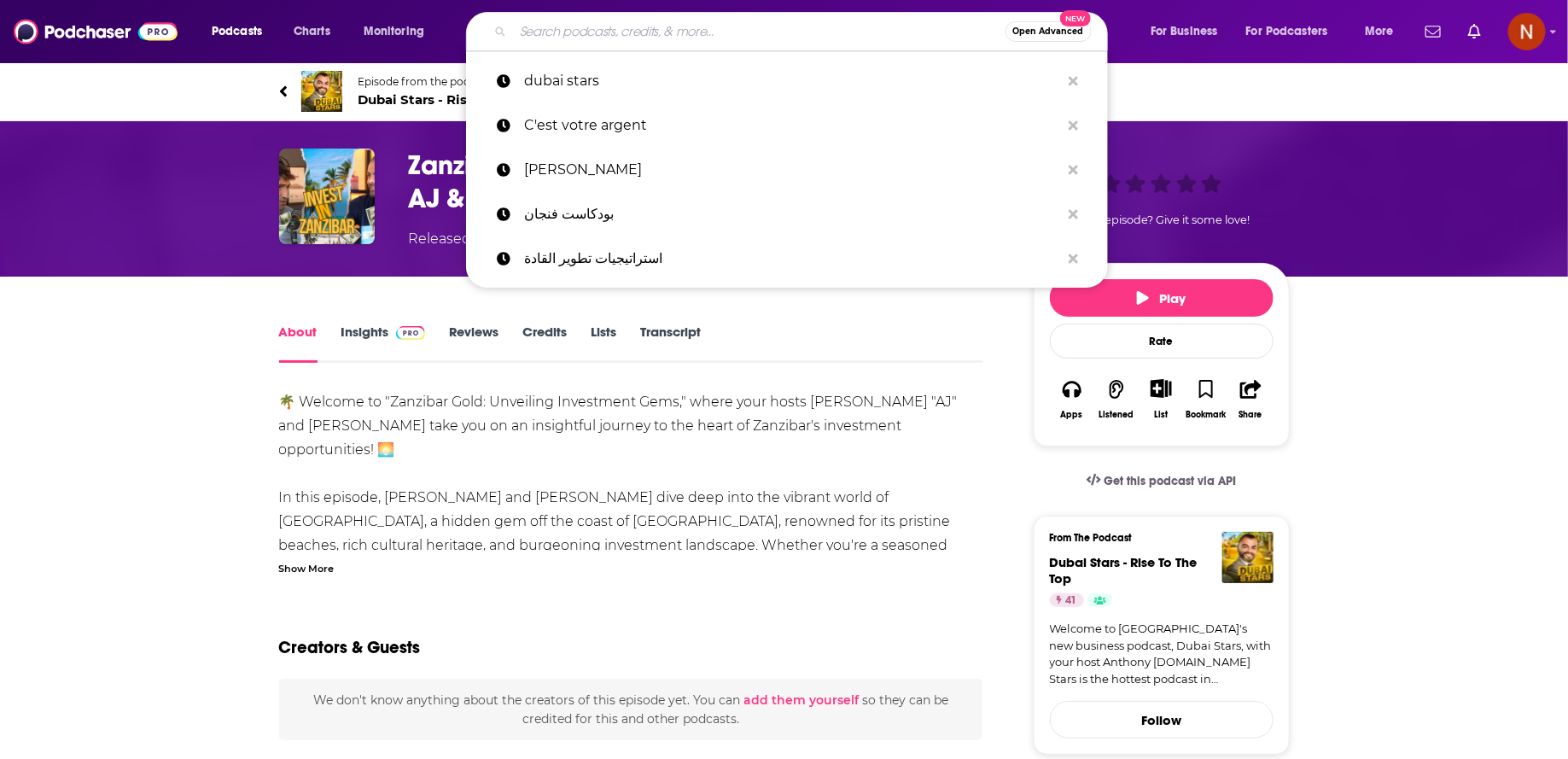
paste input "The inside track"
type input "The inside track"
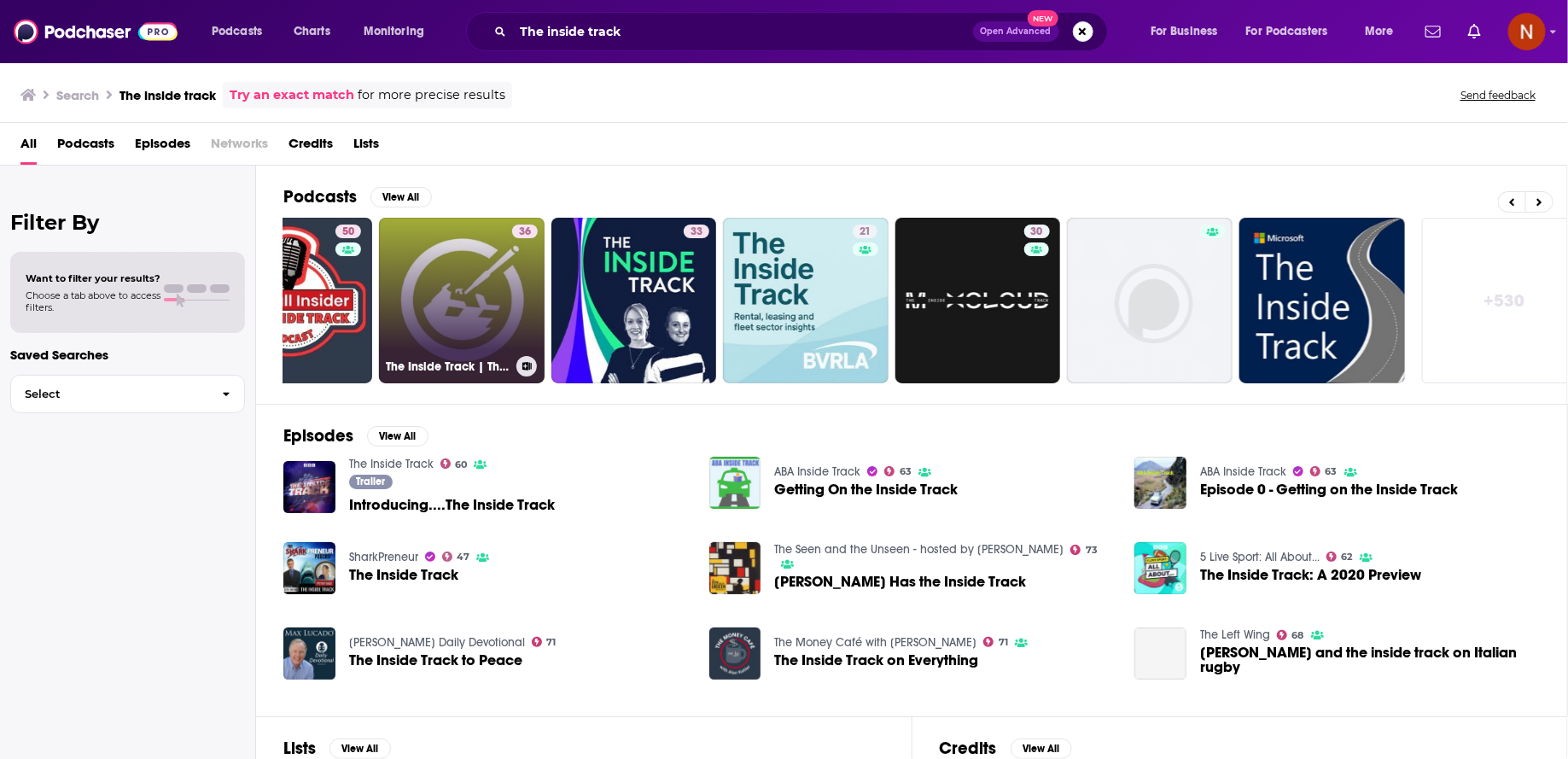
scroll to position [0, 283]
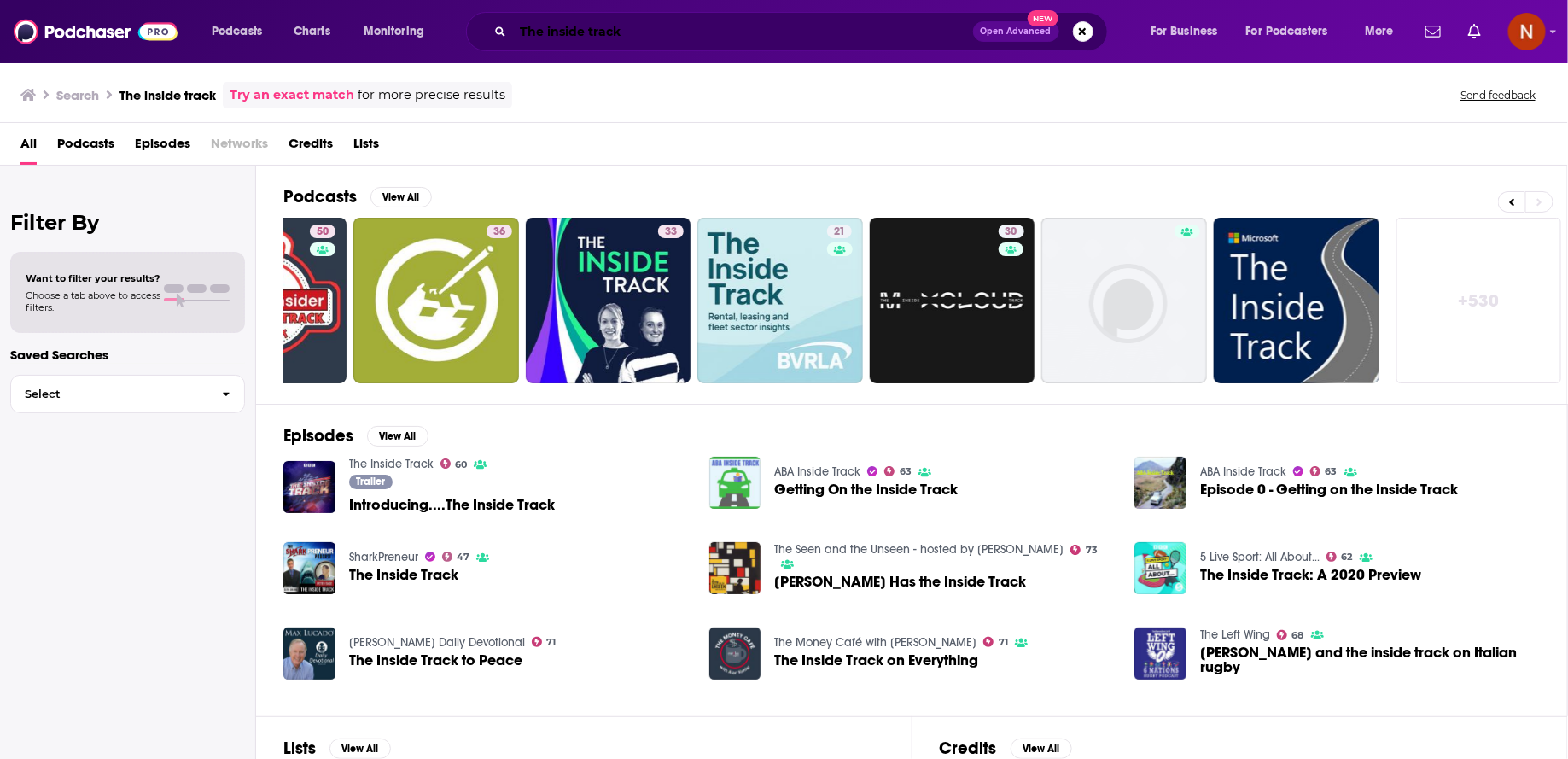
click at [664, 26] on input "The inside track" at bounding box center [743, 31] width 460 height 27
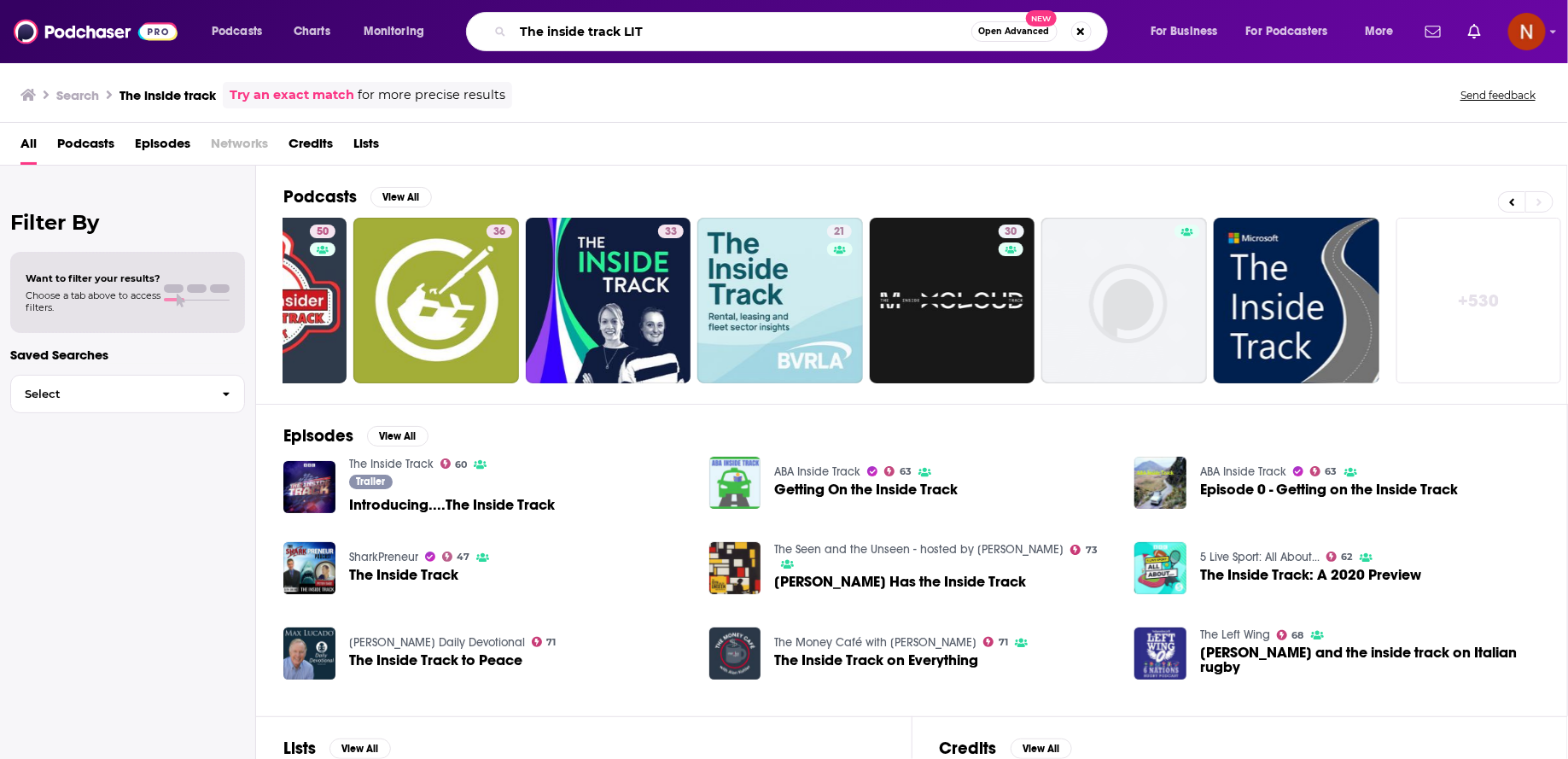
type input "The inside track LIT"
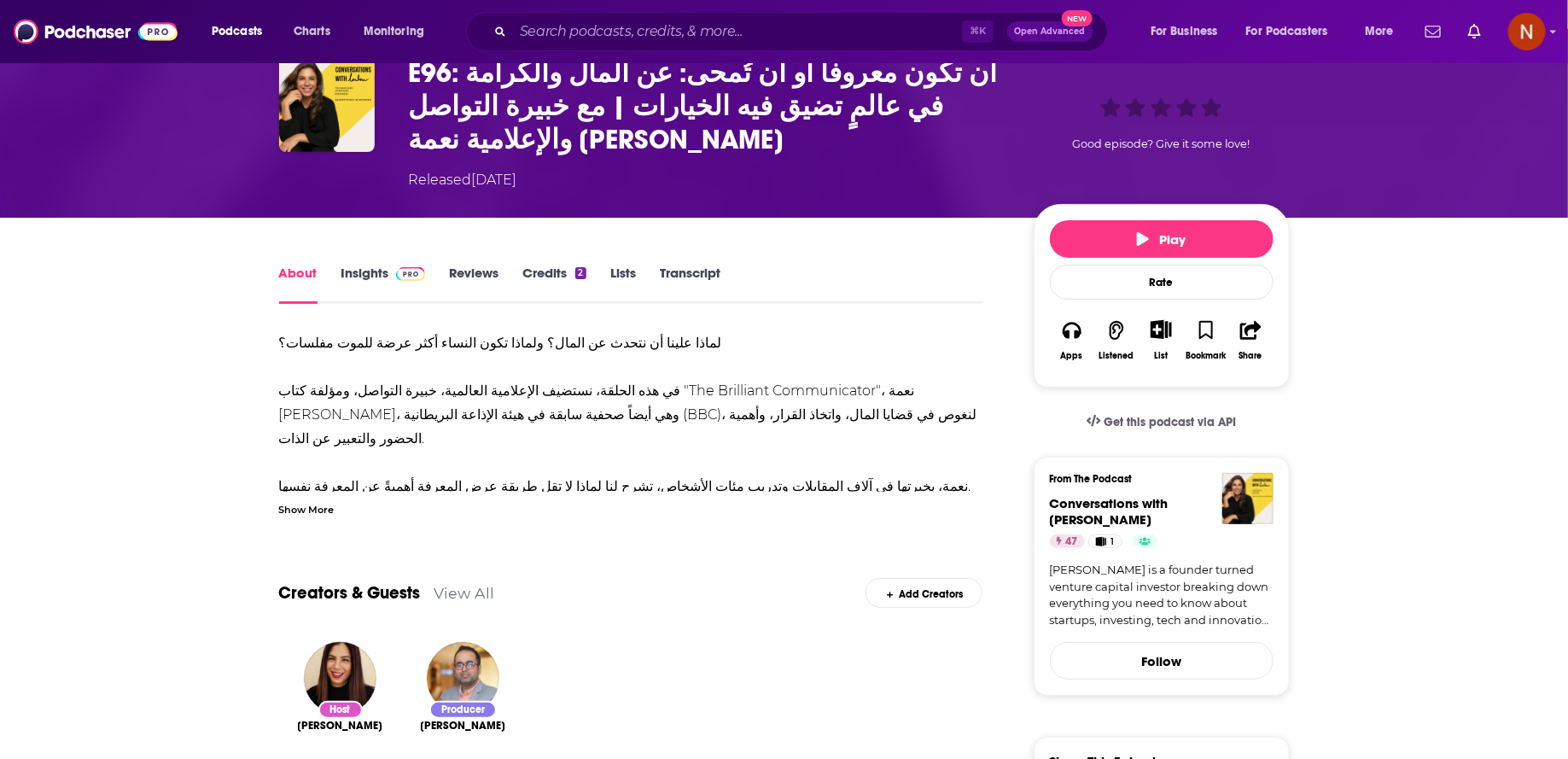
scroll to position [94, 0]
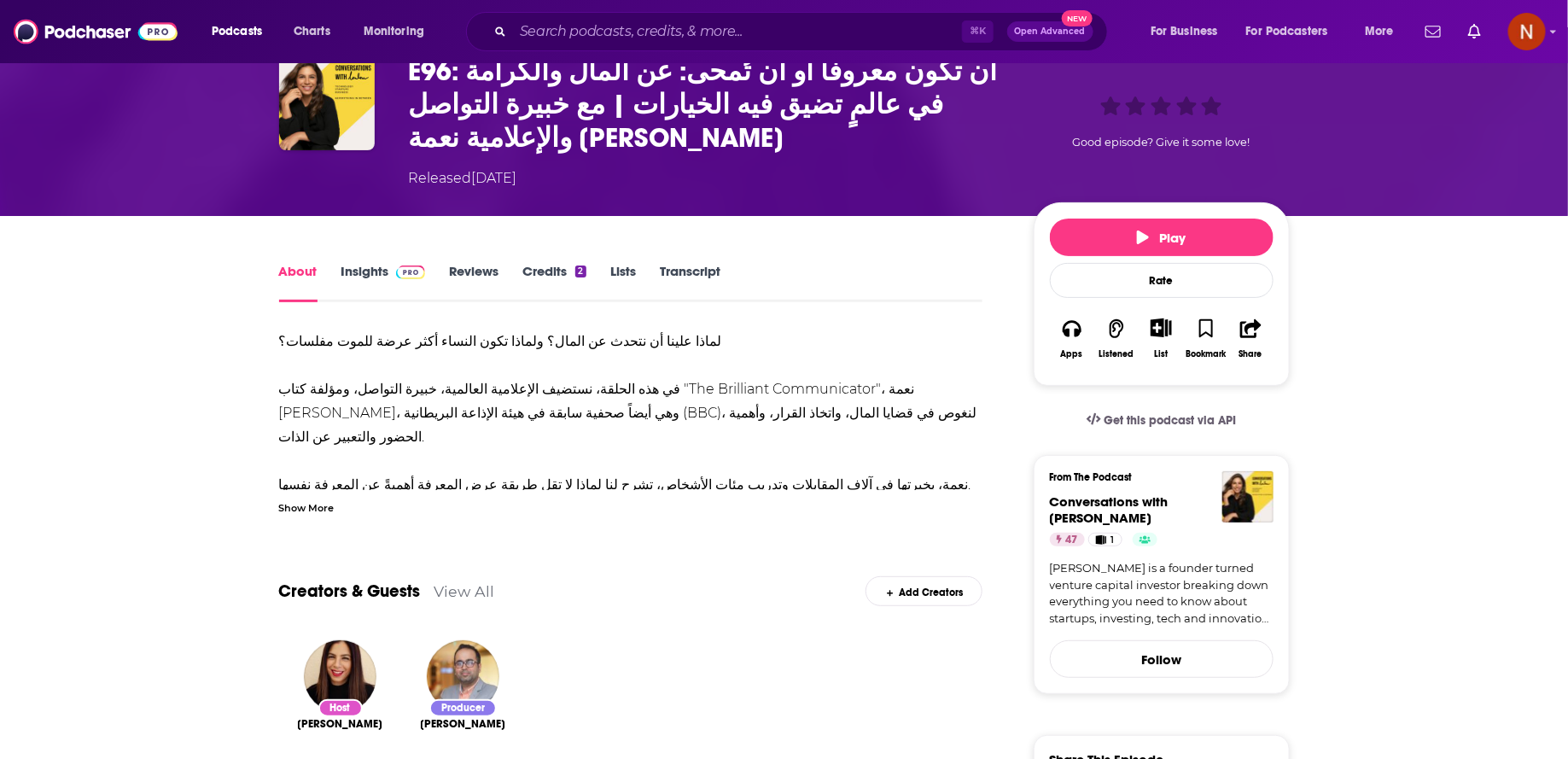
click at [320, 499] on div "Show More" at bounding box center [307, 507] width 56 height 17
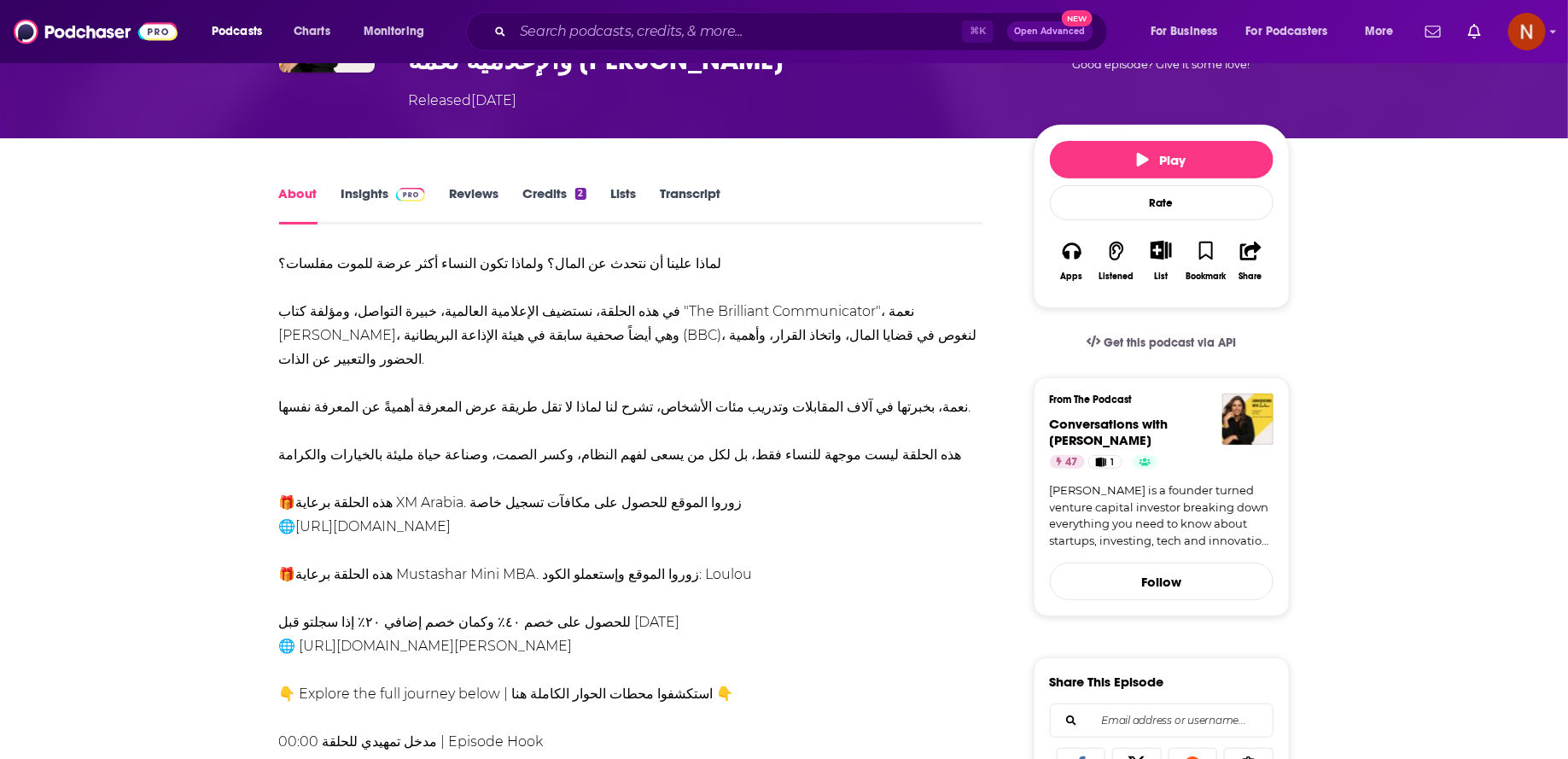
scroll to position [175, 0]
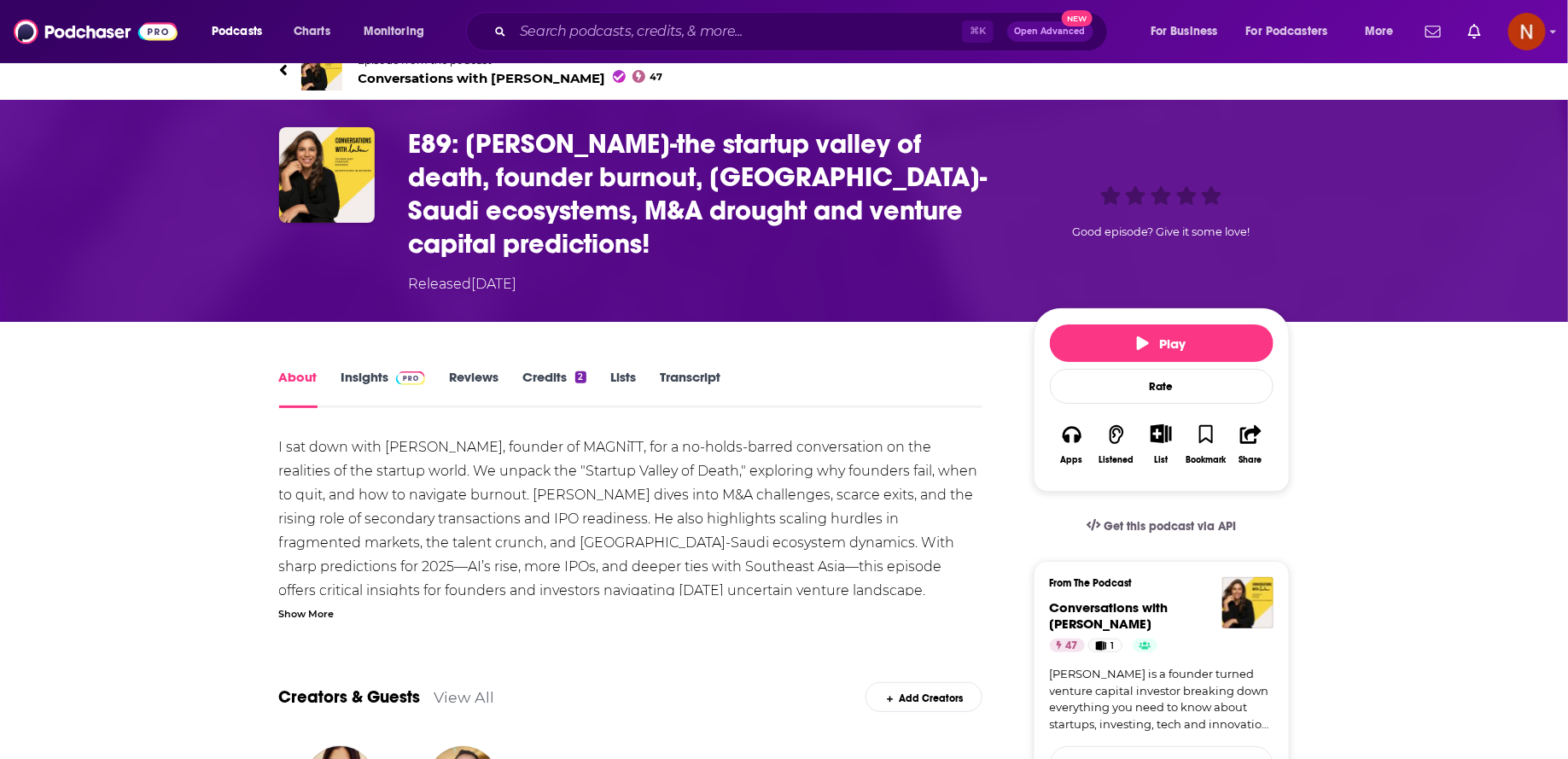
scroll to position [23, 0]
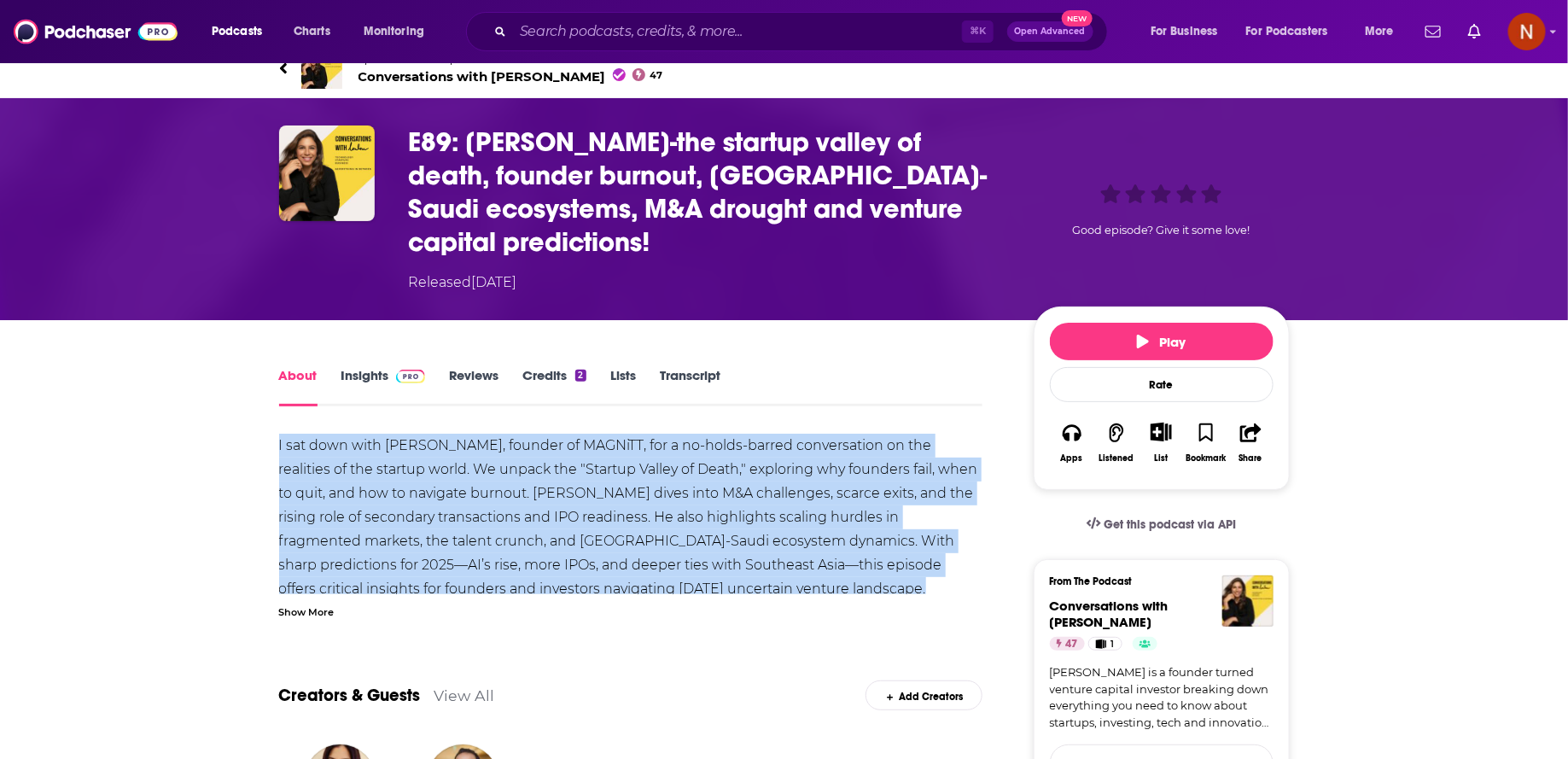
drag, startPoint x: 659, startPoint y: 565, endPoint x: 235, endPoint y: 416, distance: 449.4
copy div "I sat down with Philip Bahoshy, founder of MAGNiTT, for a no-holds-barred conve…"
click at [712, 563] on div "I sat down with Philip Bahoshy, founder of MAGNiTT, for a no-holds-barred conve…" at bounding box center [632, 527] width 705 height 186
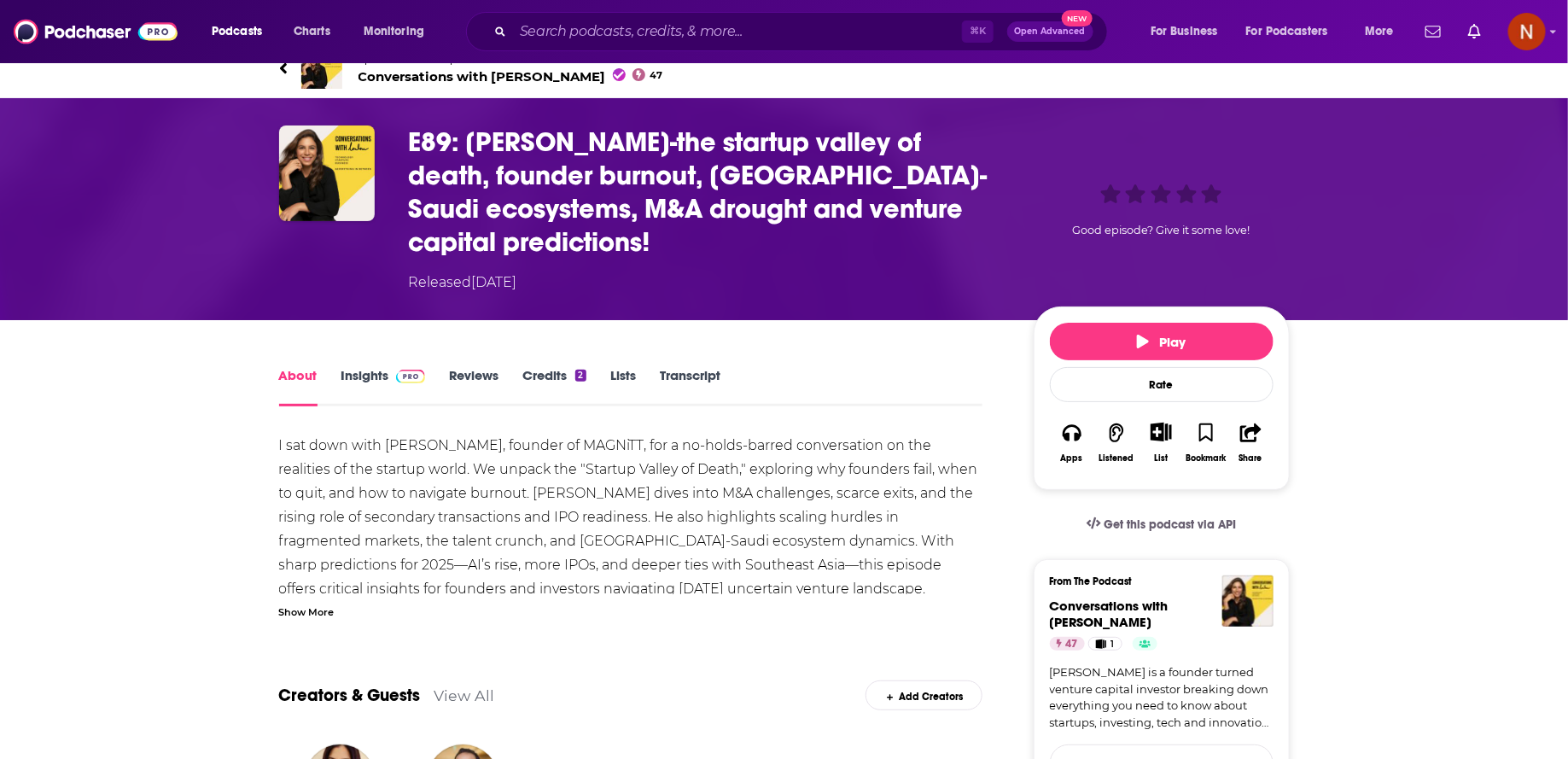
click at [304, 603] on div "Show More" at bounding box center [307, 611] width 56 height 17
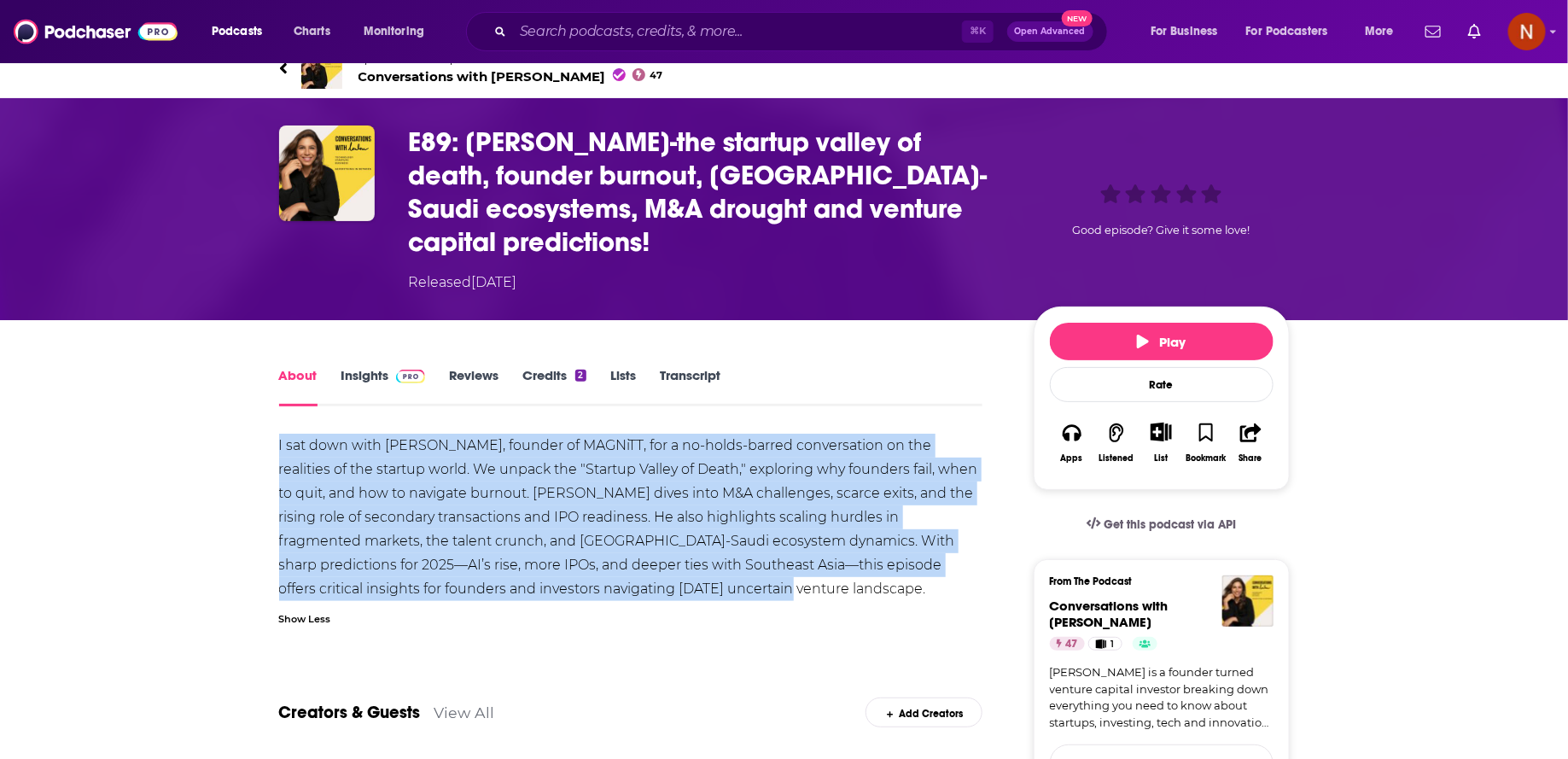
drag, startPoint x: 650, startPoint y: 558, endPoint x: 249, endPoint y: 390, distance: 434.8
copy div "I sat down with Philip Bahoshy, founder of MAGNiTT, for a no-holds-barred conve…"
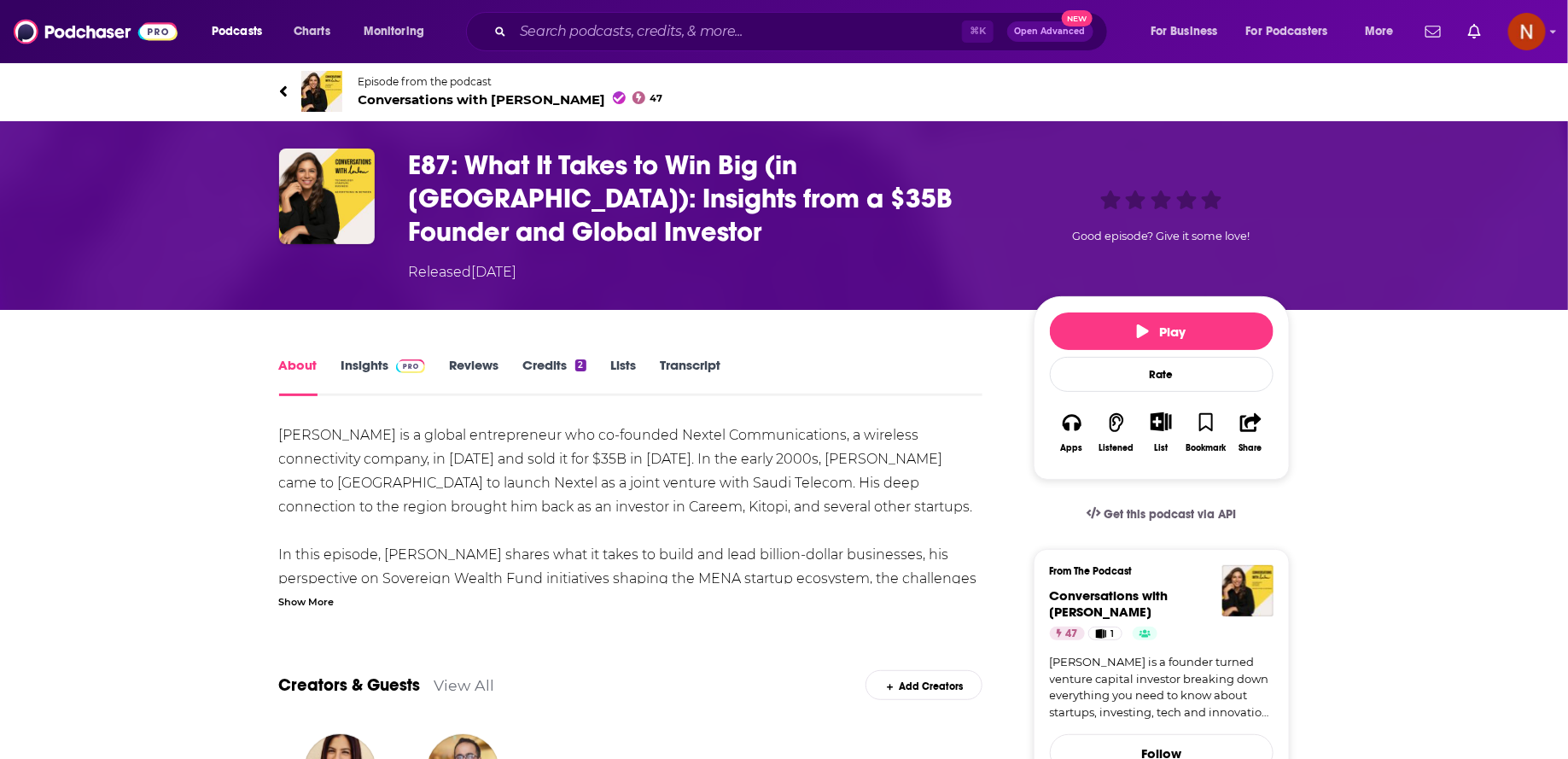
click at [315, 593] on div "Show More" at bounding box center [307, 601] width 56 height 17
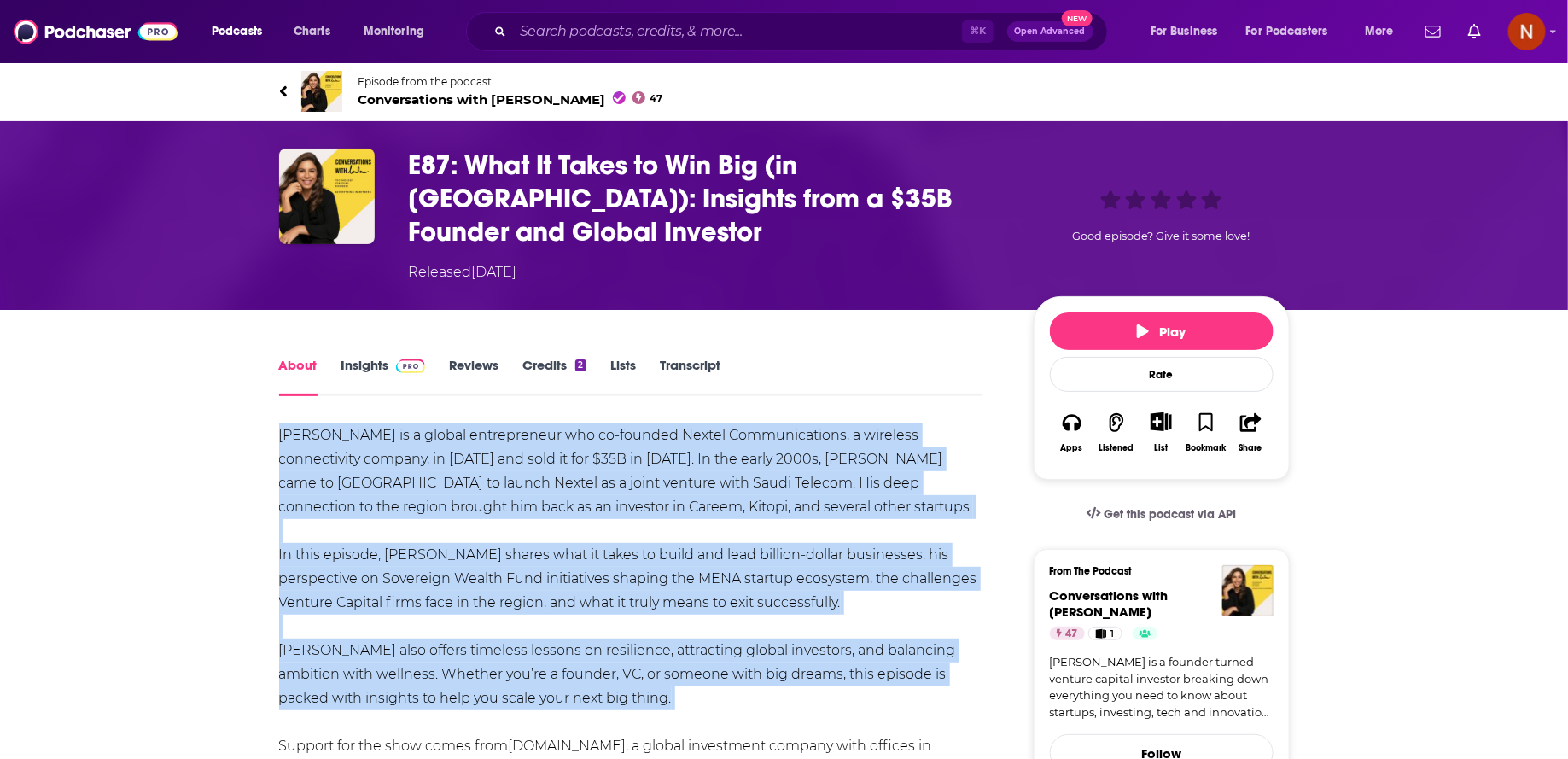
drag, startPoint x: 275, startPoint y: 401, endPoint x: 600, endPoint y: 692, distance: 436.2
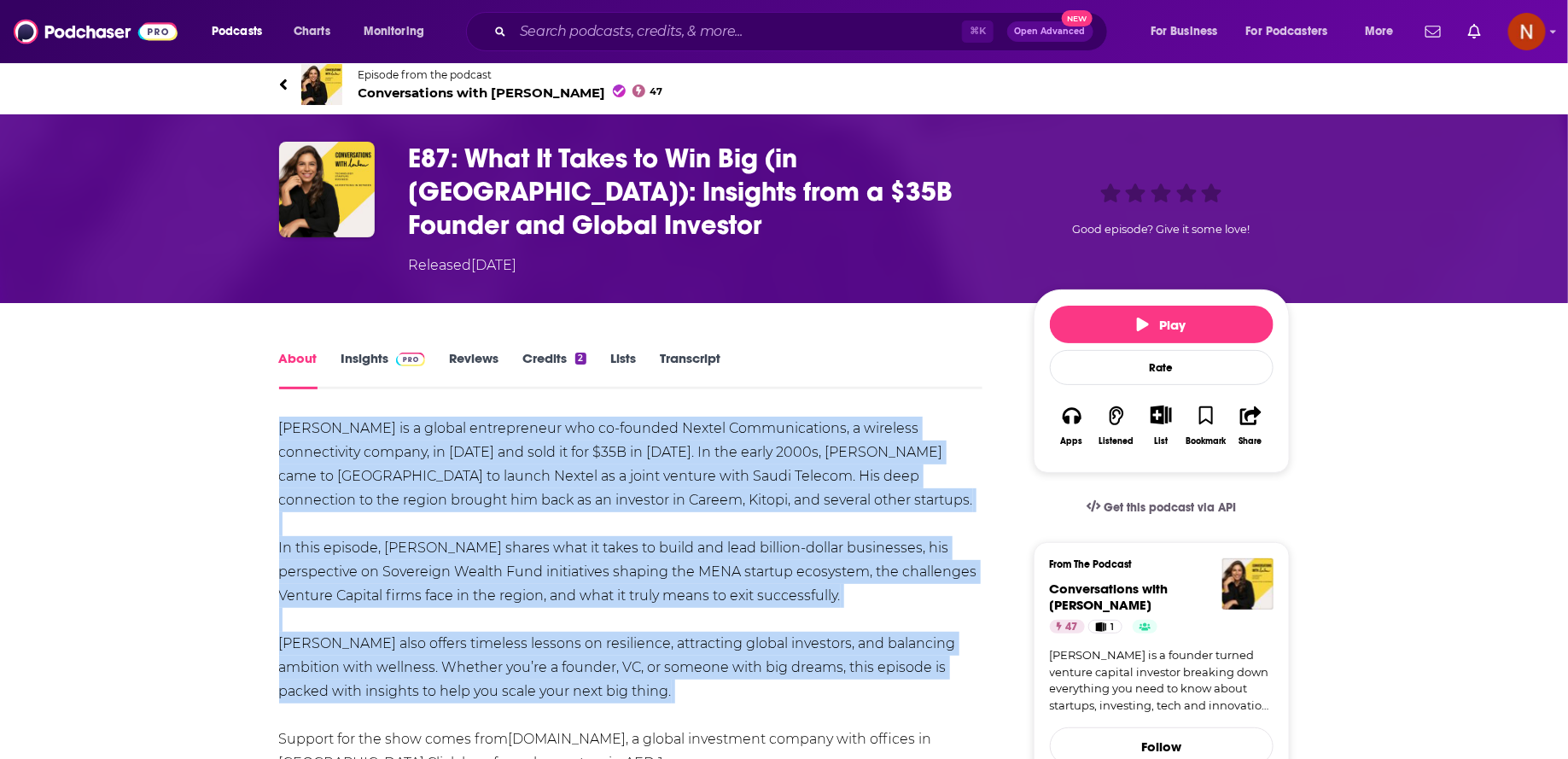
scroll to position [9, 0]
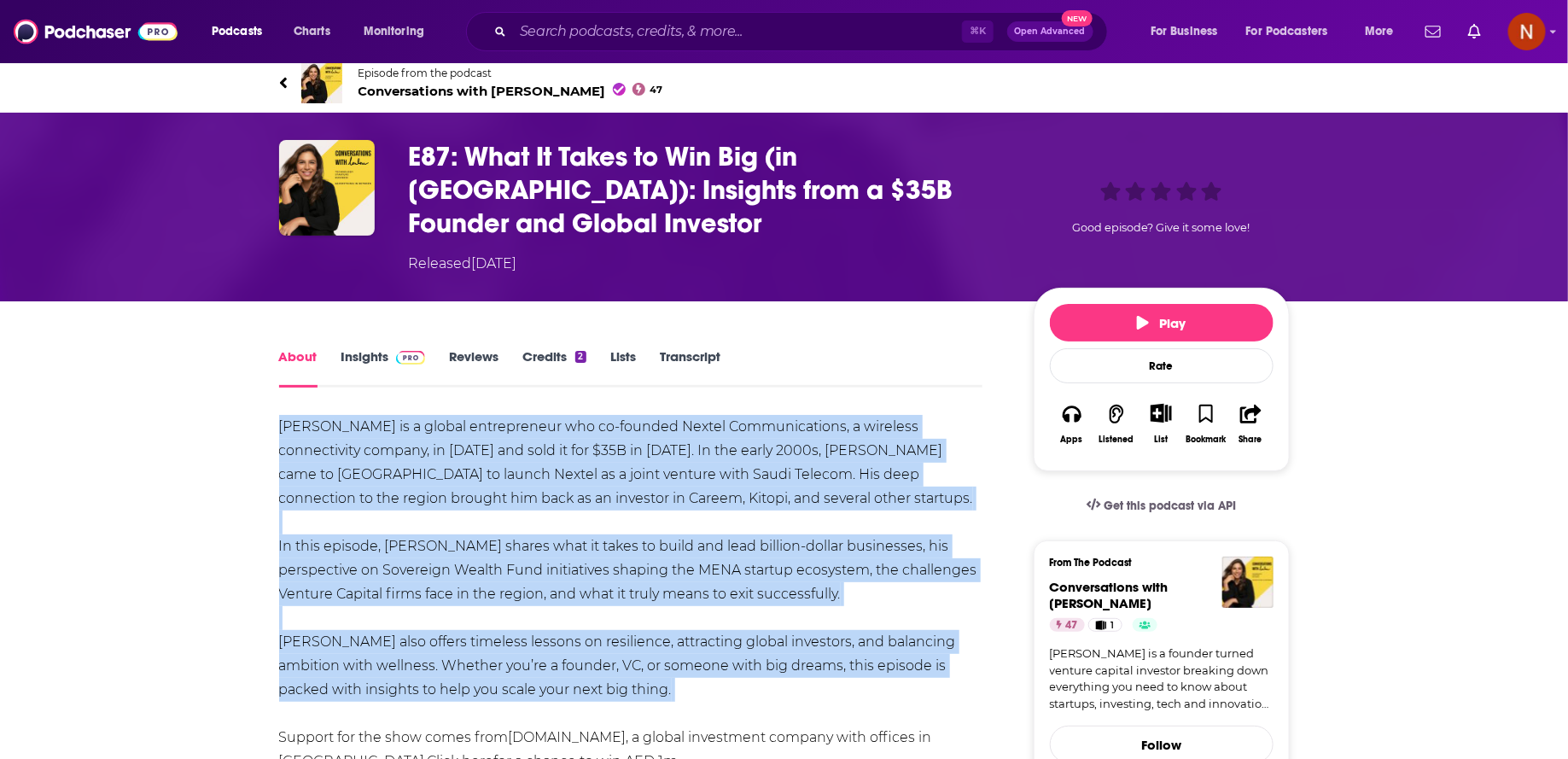
copy div "[PERSON_NAME] is a global entrepreneur who co-founded Nextel Communications, a …"
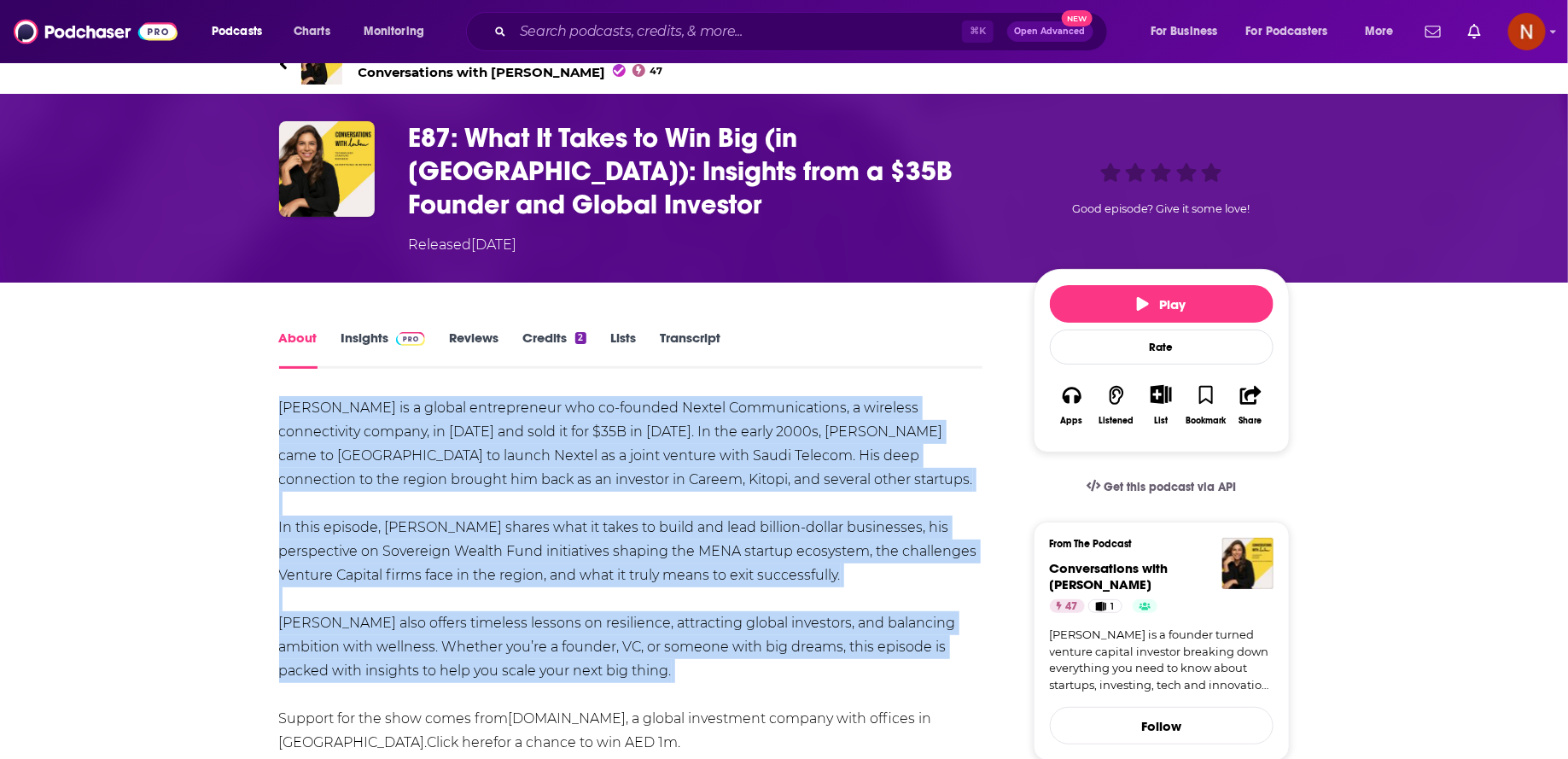
scroll to position [30, 0]
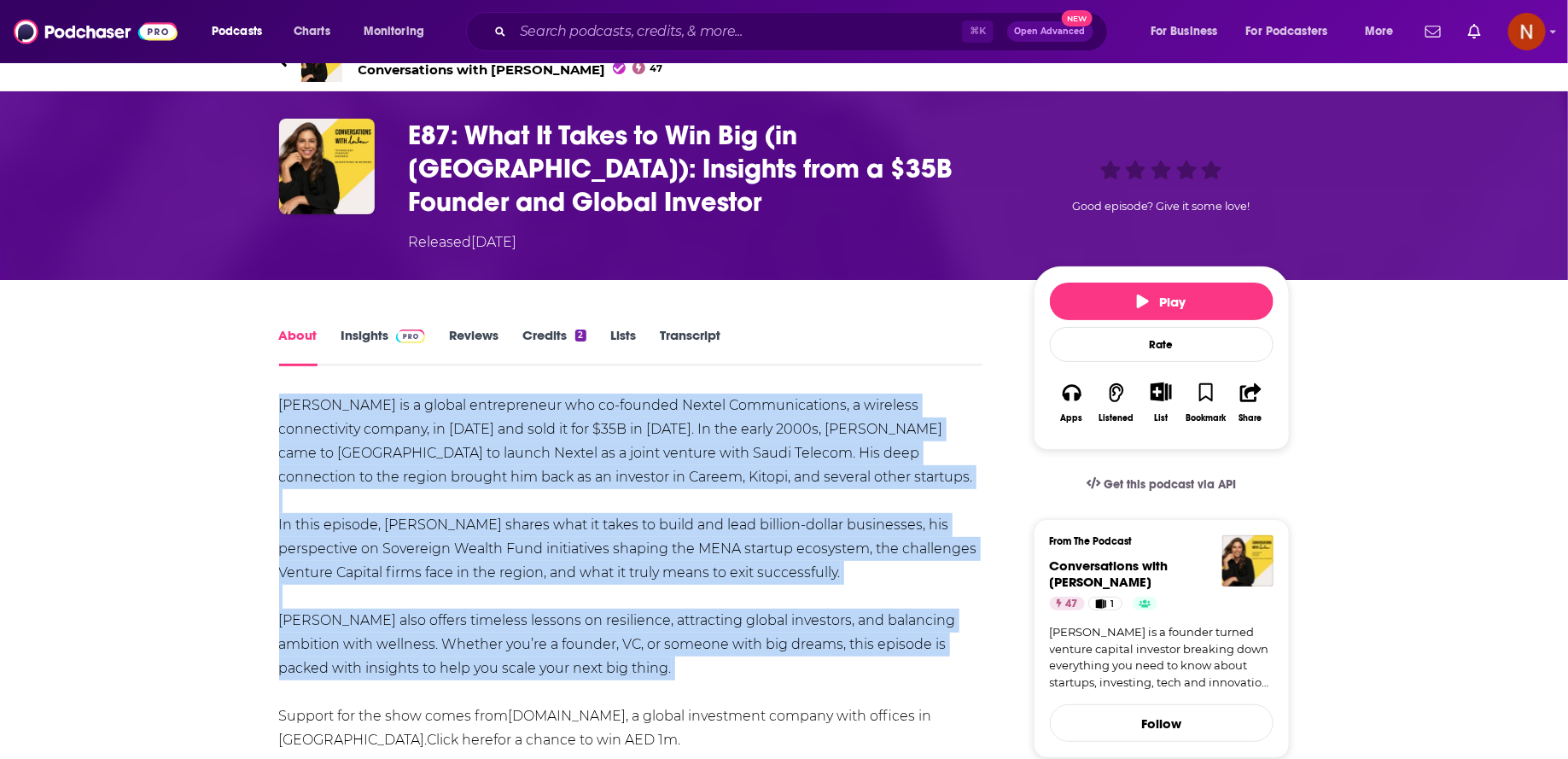
click at [637, 491] on div "[PERSON_NAME] is a global entrepreneur who co-founded Nextel Communications, a …" at bounding box center [632, 573] width 705 height 359
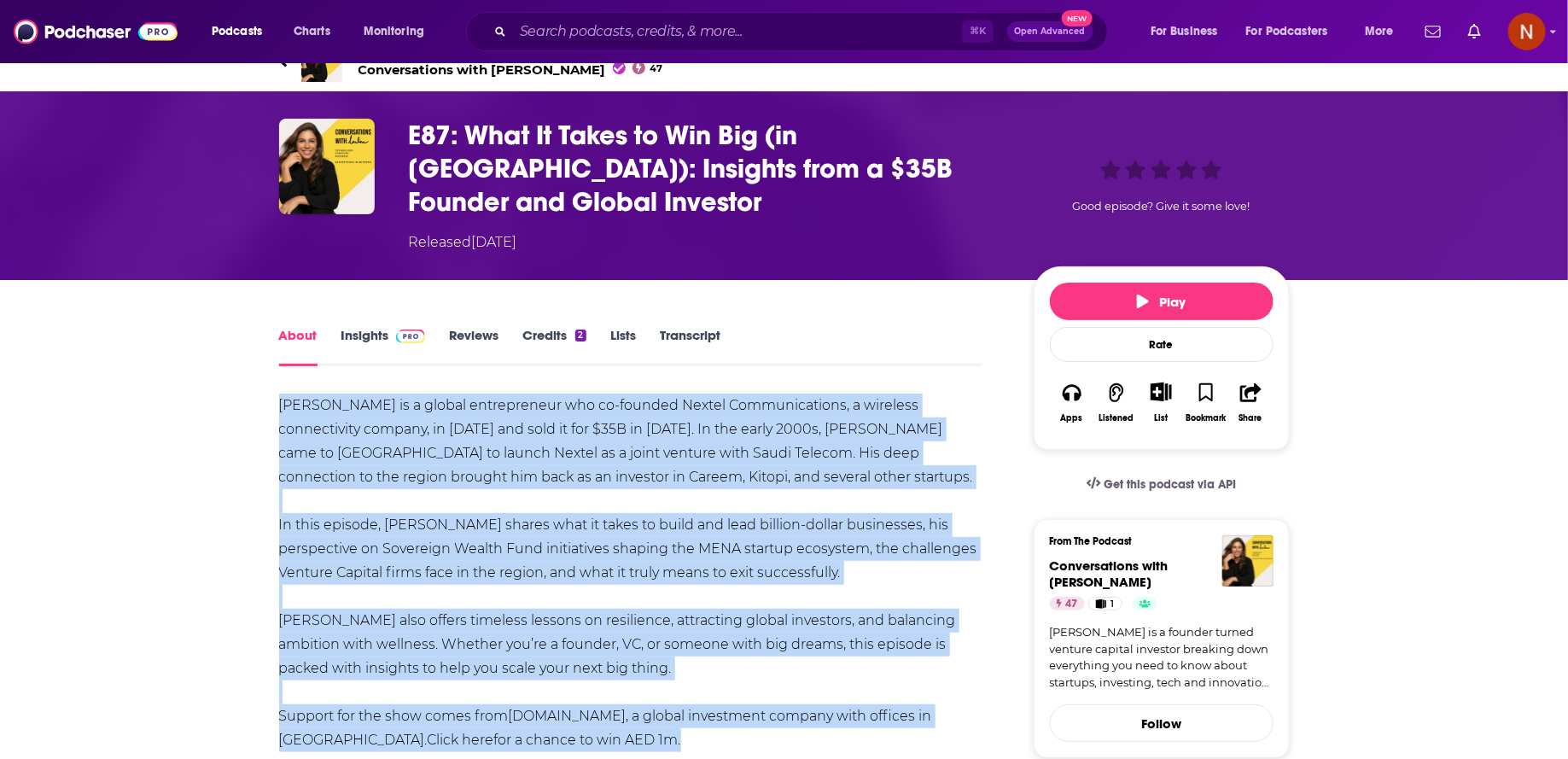
drag, startPoint x: 513, startPoint y: 714, endPoint x: 278, endPoint y: 375, distance: 412.5
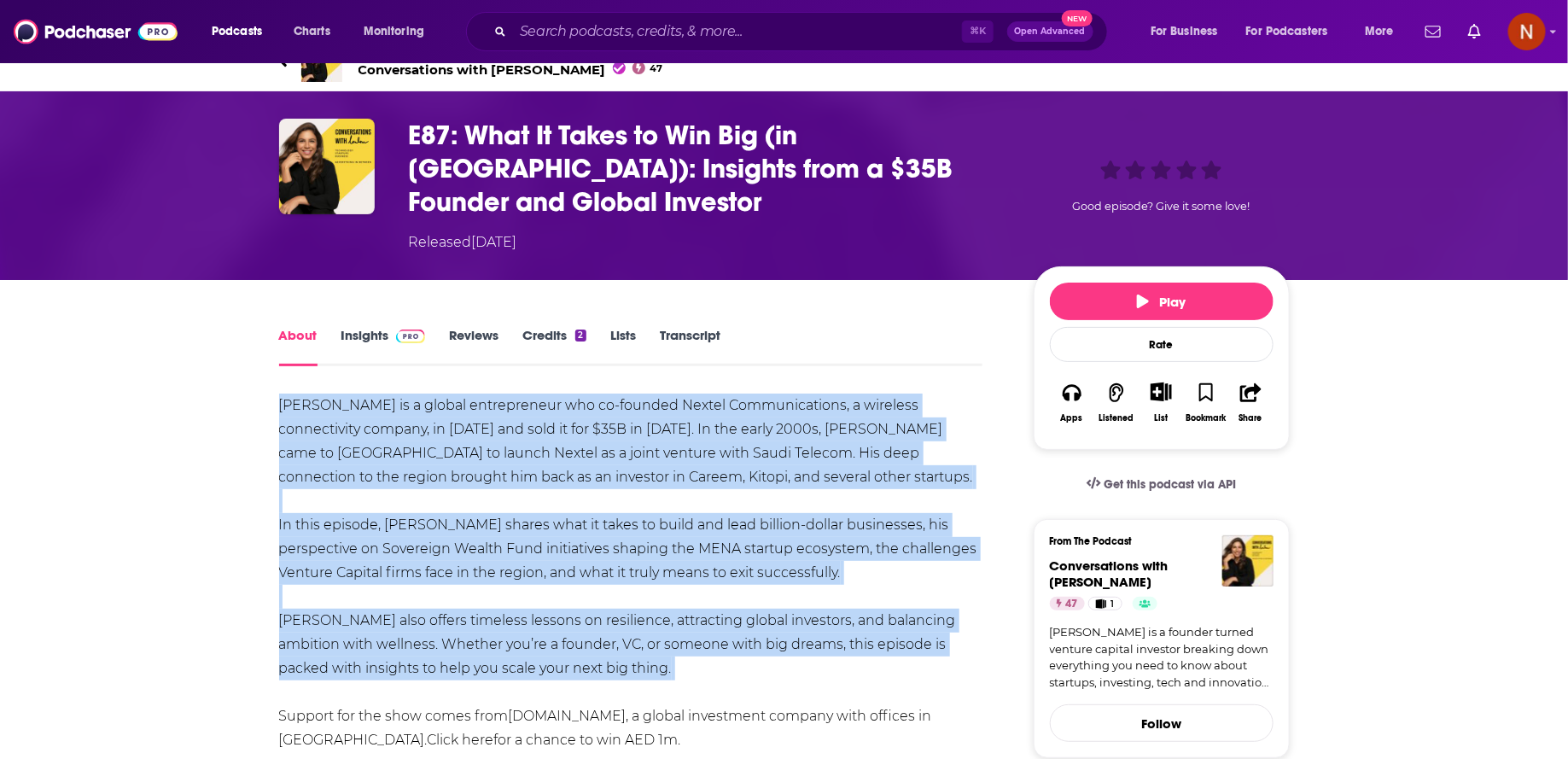
drag, startPoint x: 276, startPoint y: 373, endPoint x: 645, endPoint y: 659, distance: 466.9
copy div "Chris Rogers is a global entrepreneur who co-founded Nextel Communications, a w…"
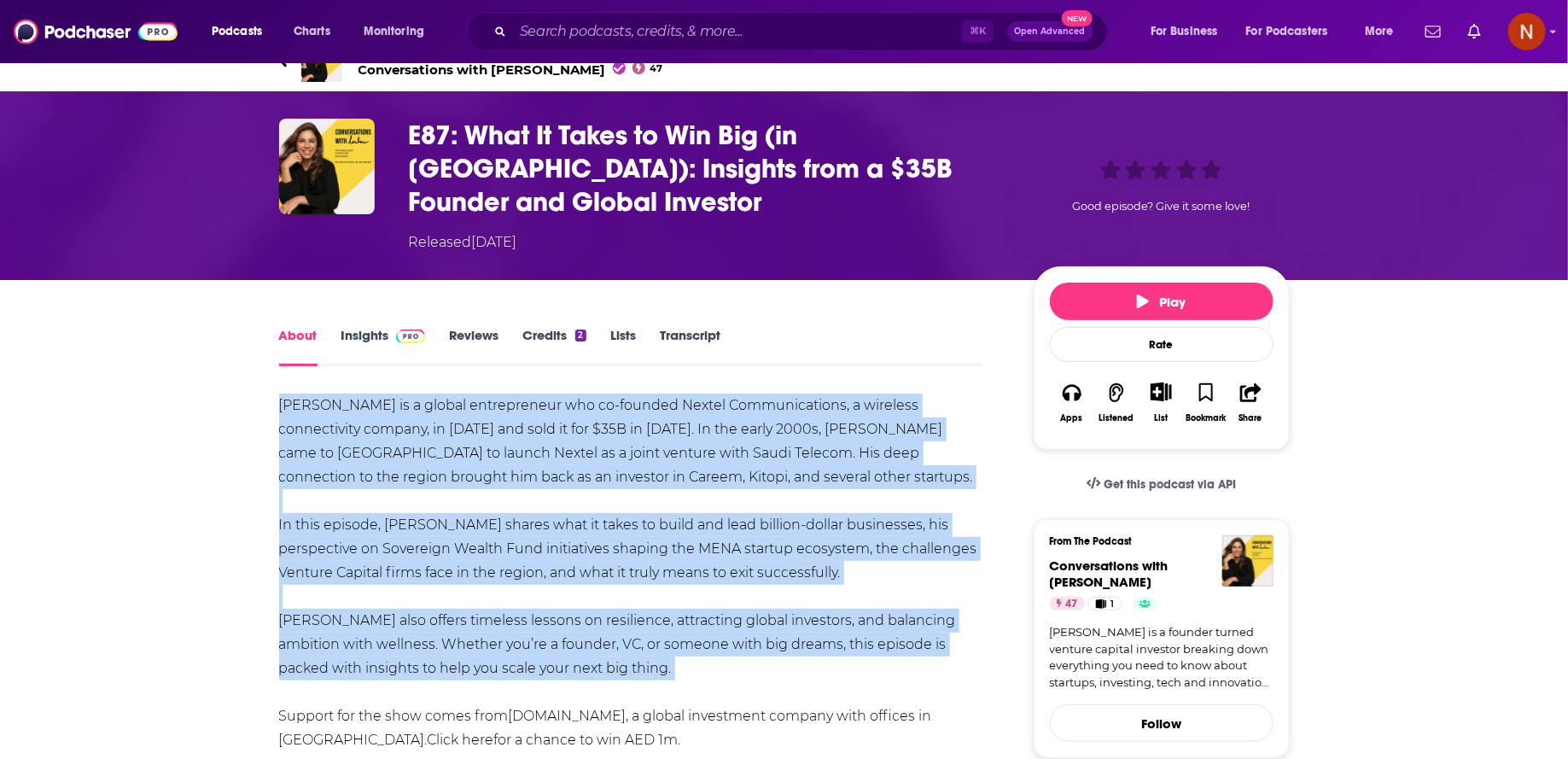
click at [701, 394] on div "Chris Rogers is a global entrepreneur who co-founded Nextel Communications, a w…" at bounding box center [632, 573] width 705 height 359
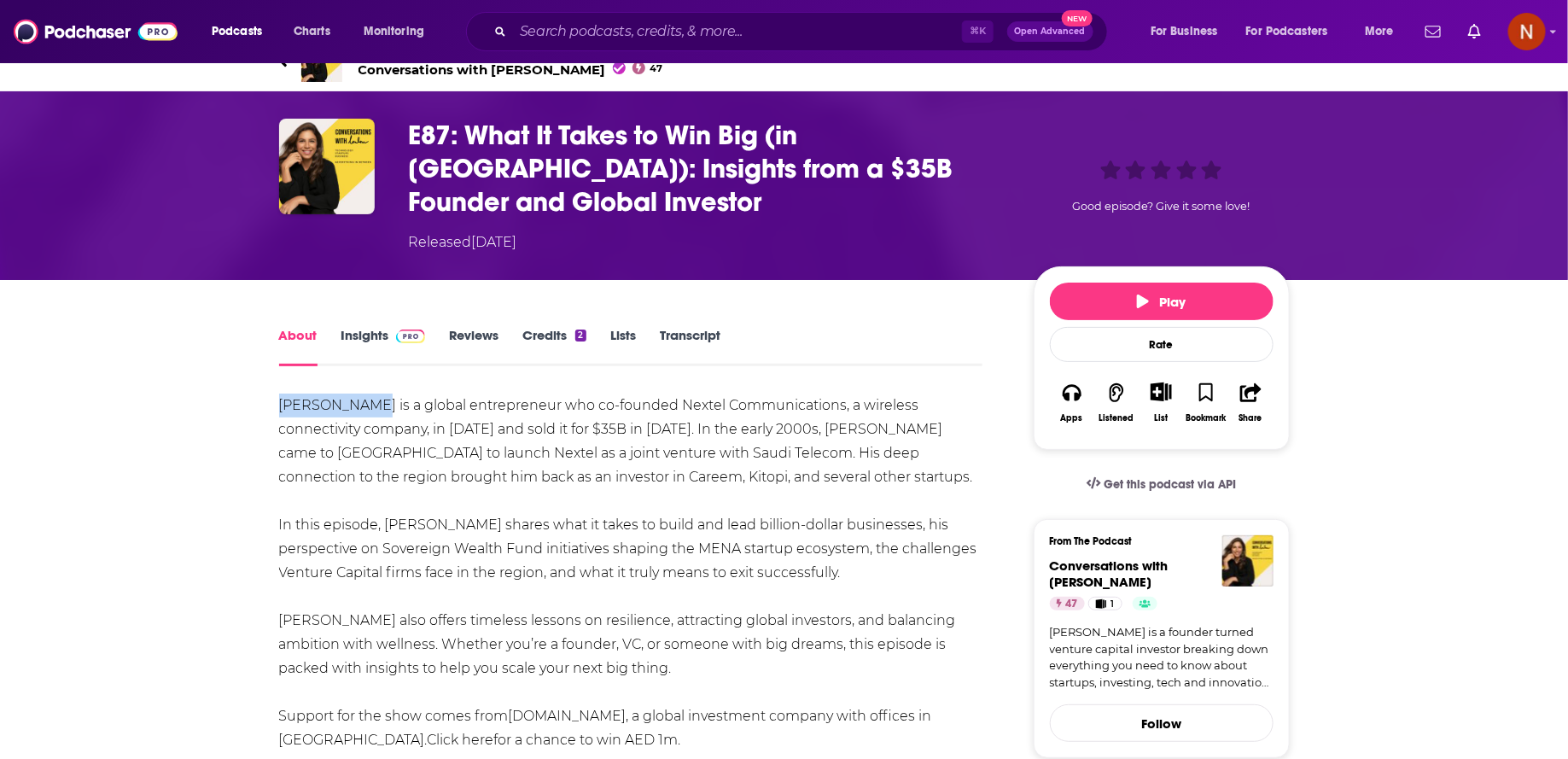
drag, startPoint x: 273, startPoint y: 375, endPoint x: 365, endPoint y: 373, distance: 92.0
copy div "Chris Rogers"
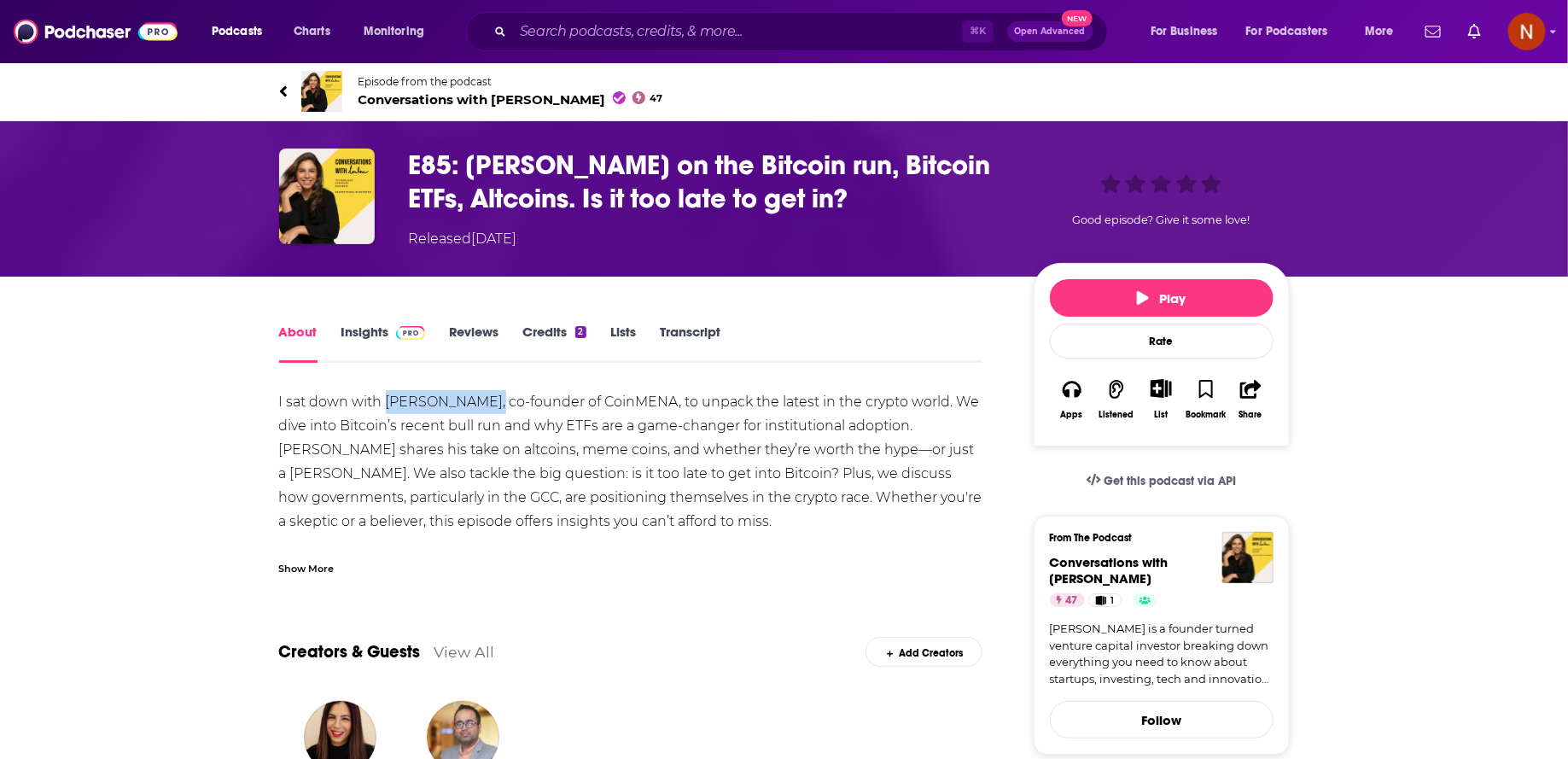
drag, startPoint x: 383, startPoint y: 407, endPoint x: 475, endPoint y: 415, distance: 92.3
click at [475, 409] on div "I sat down with [PERSON_NAME], co-founder of CoinMENA, to unpack the latest in …" at bounding box center [632, 498] width 705 height 215
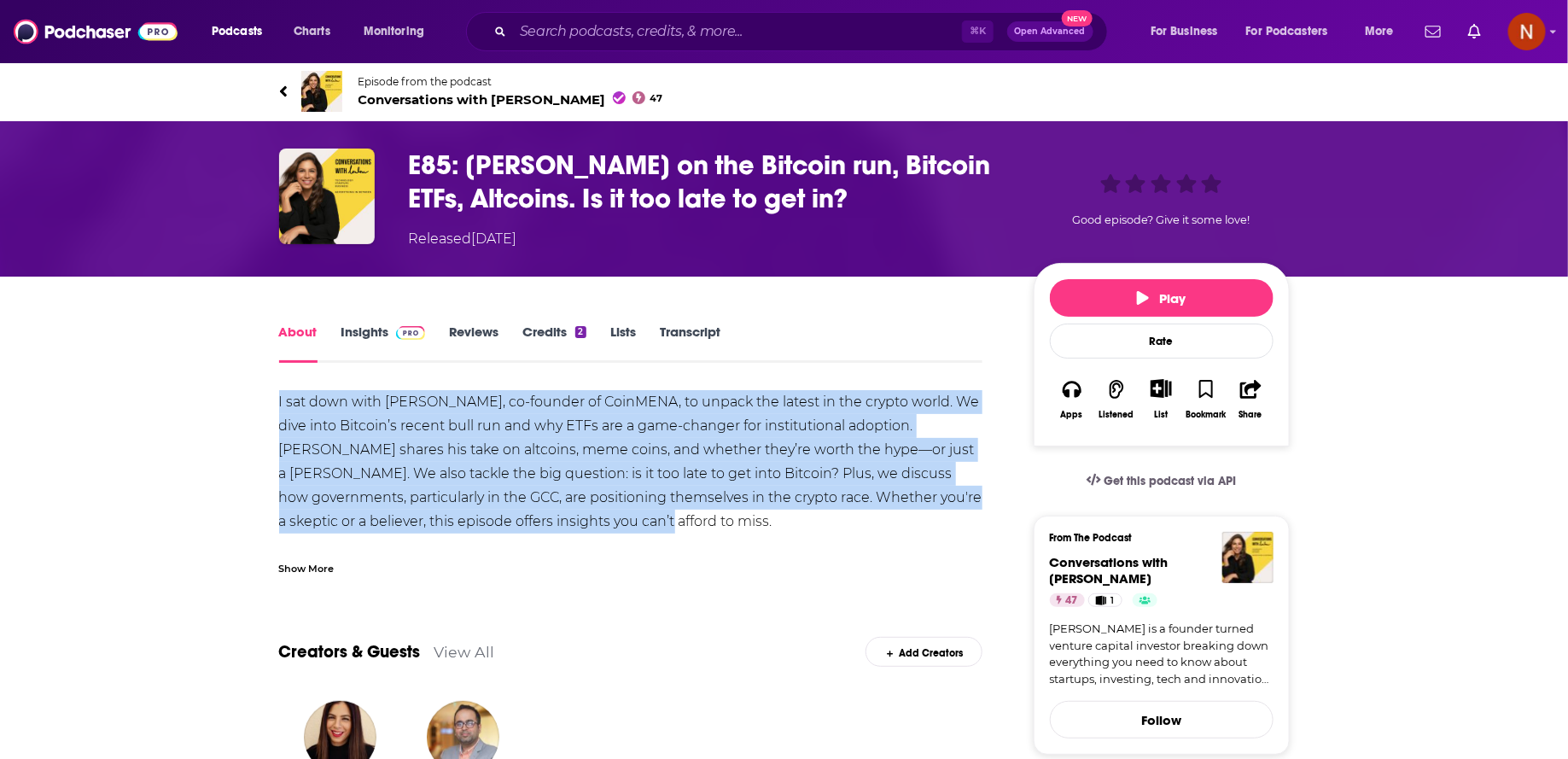
drag, startPoint x: 568, startPoint y: 523, endPoint x: 187, endPoint y: 387, distance: 404.5
copy div "I sat down with [PERSON_NAME], co-founder of CoinMENA, to unpack the latest in …"
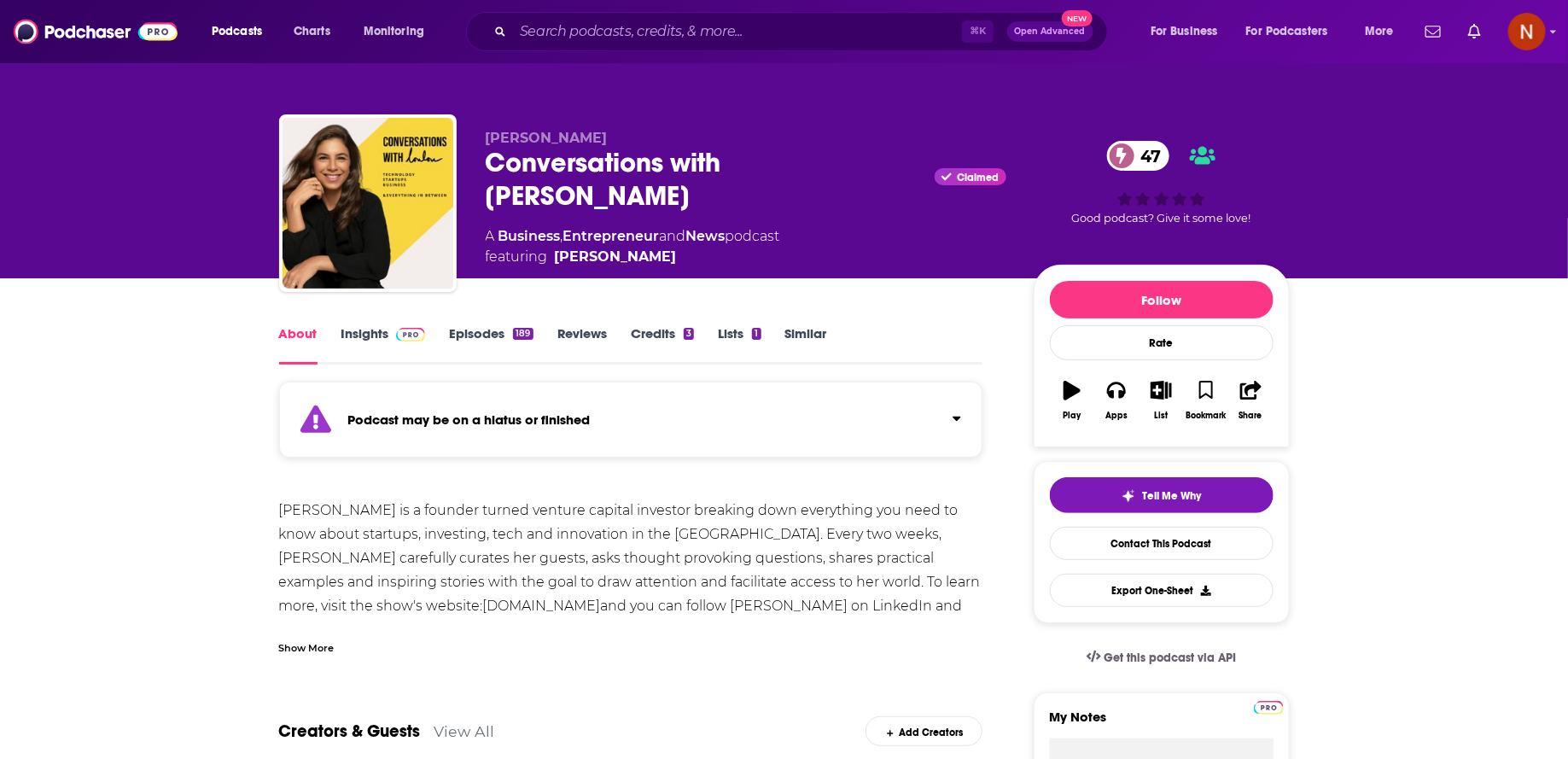
click at [630, 15] on div "⌘ K Open Advanced New" at bounding box center [787, 31] width 642 height 39
click at [630, 44] on input "Search podcasts, credits, & more..." at bounding box center [737, 31] width 449 height 27
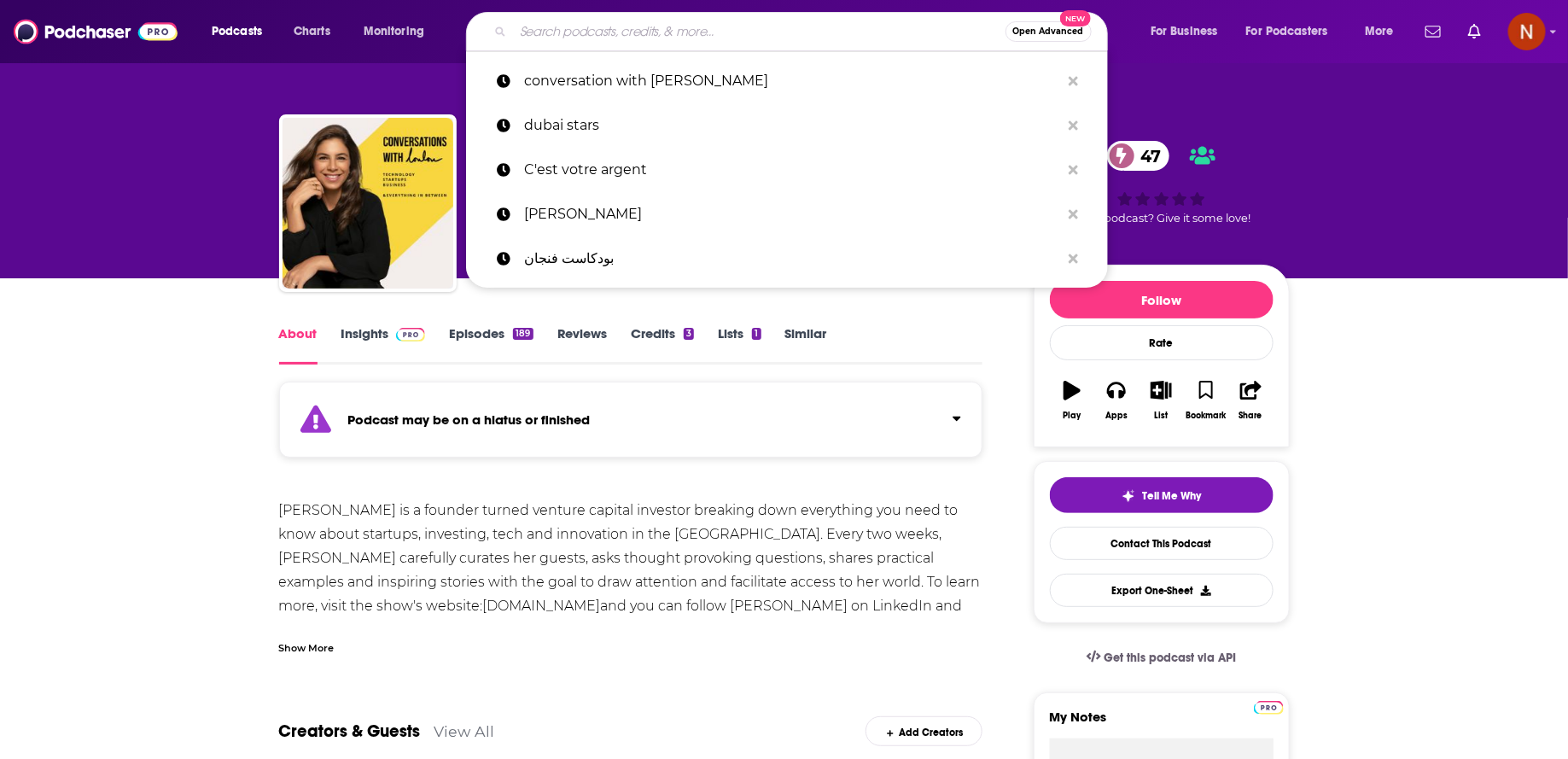
paste input "LIT- [PERSON_NAME]'s Insight Track"
type input "LIT- [PERSON_NAME]'s Insight Track"
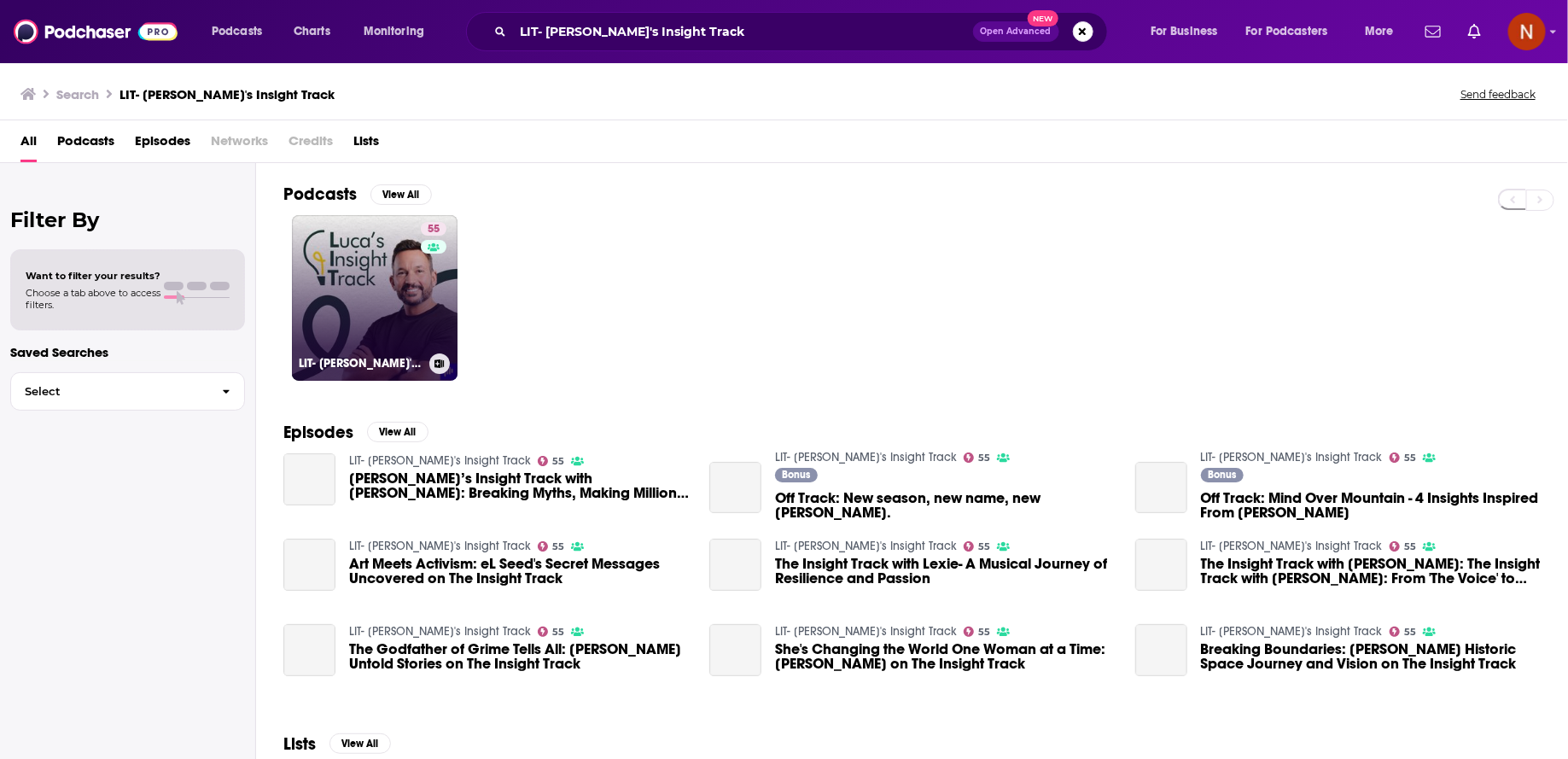
click at [387, 310] on link "55 LIT- [PERSON_NAME]'s Insight Track" at bounding box center [374, 297] width 165 height 165
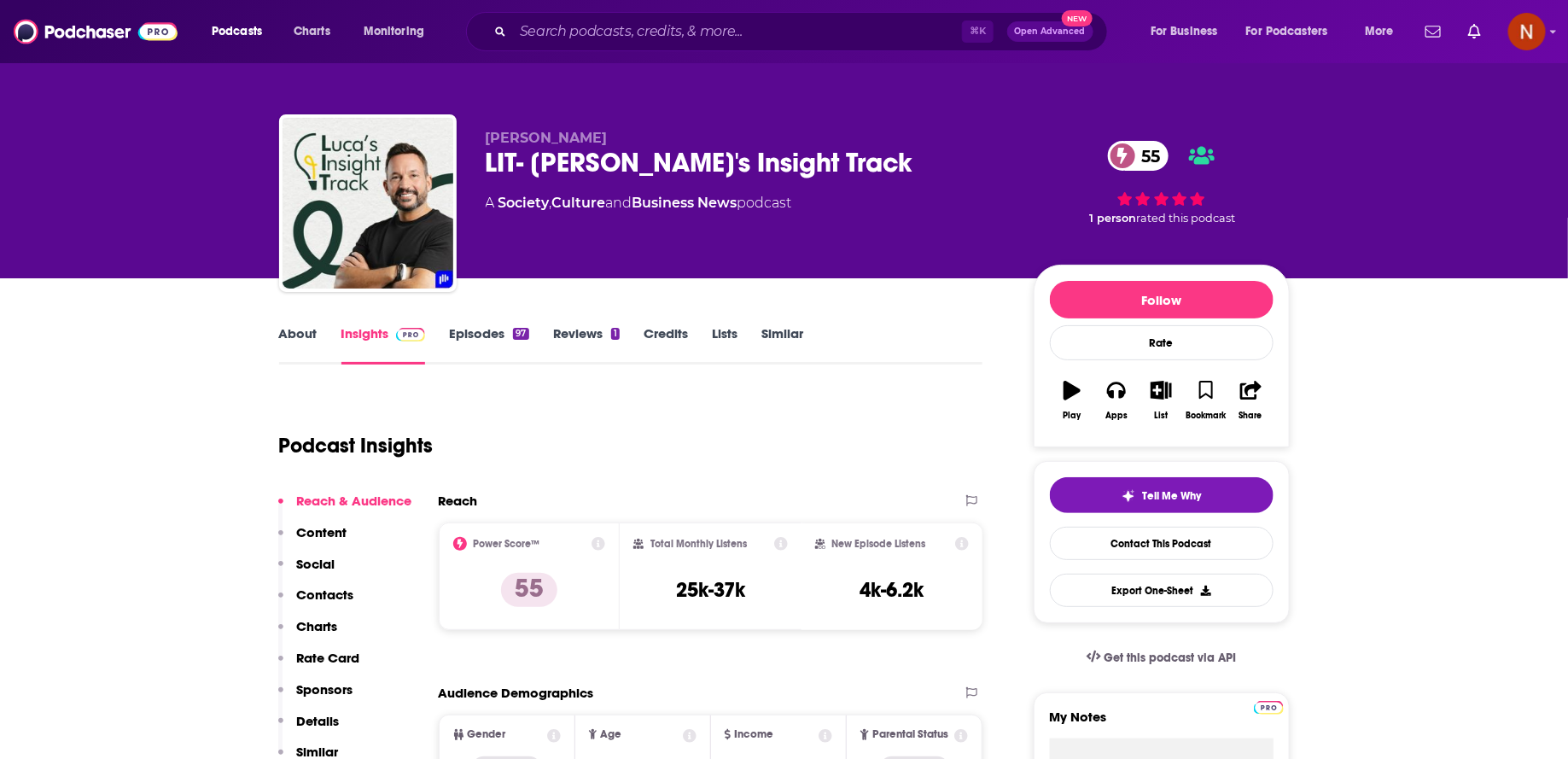
click at [578, 168] on div "LIT- [PERSON_NAME]'s Insight Track 55" at bounding box center [746, 162] width 521 height 33
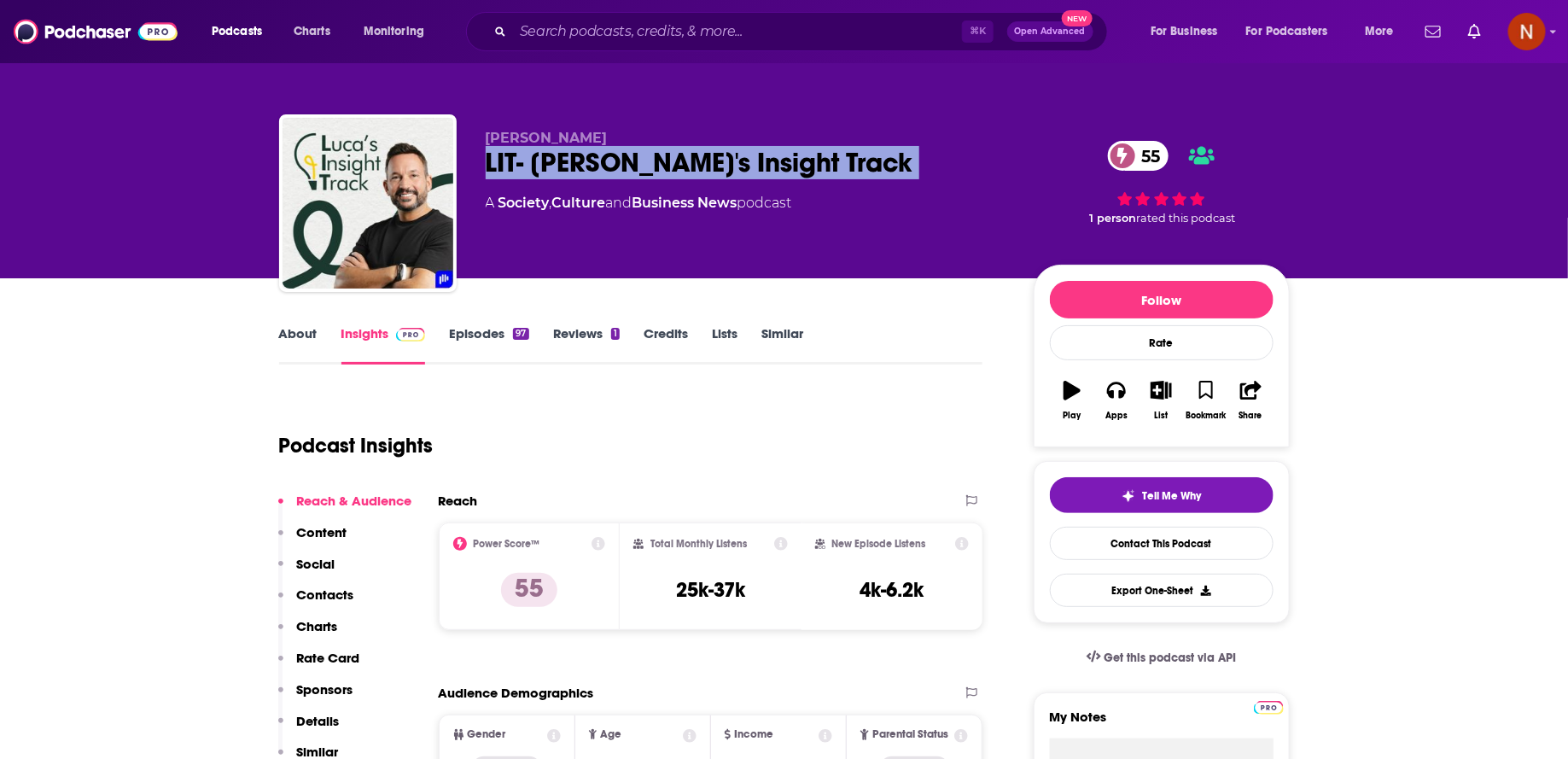
click at [578, 168] on div "LIT- [PERSON_NAME]'s Insight Track 55" at bounding box center [746, 162] width 521 height 33
copy div "LIT- [PERSON_NAME]'s Insight Track 55"
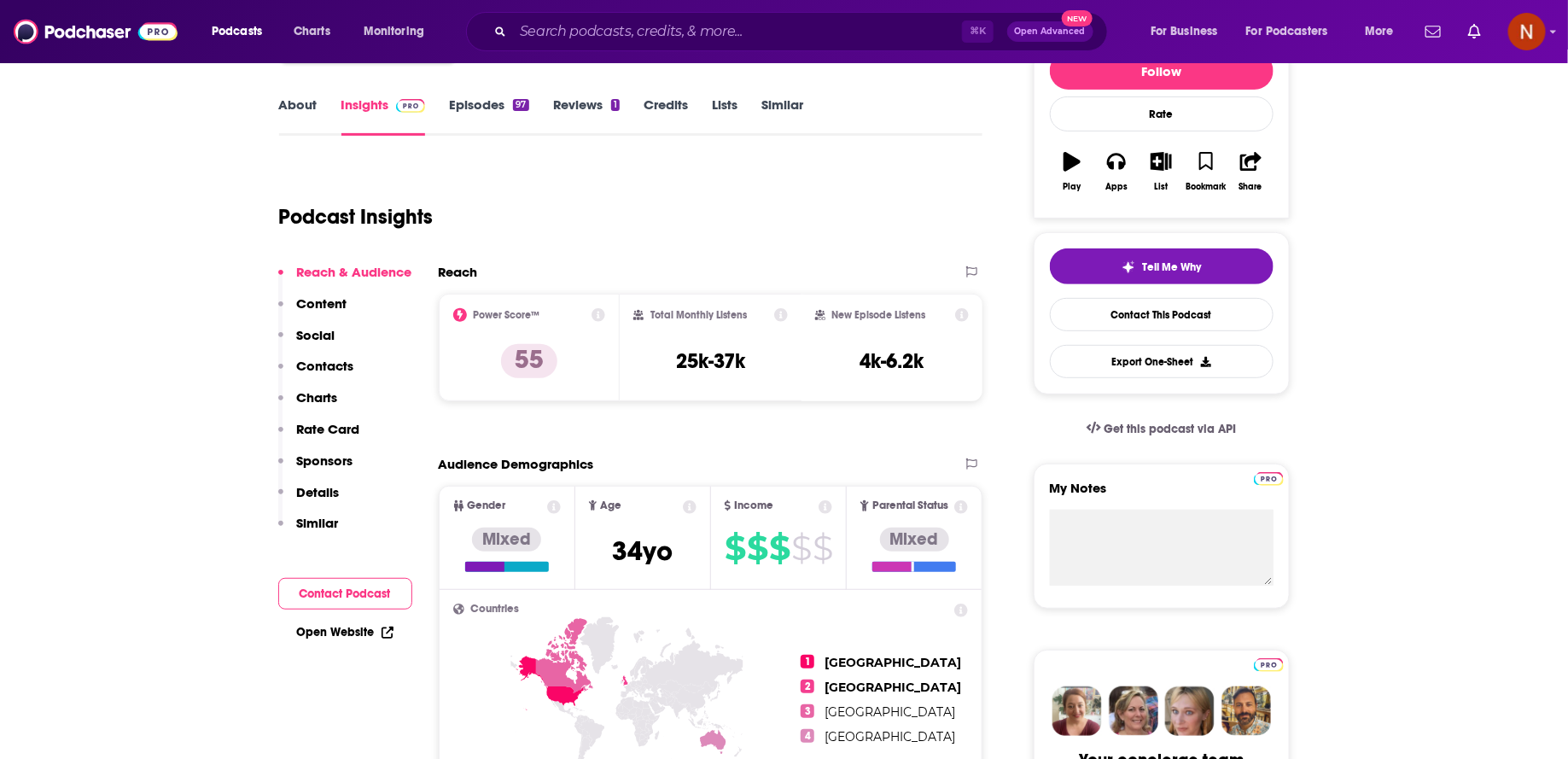
scroll to position [202, 0]
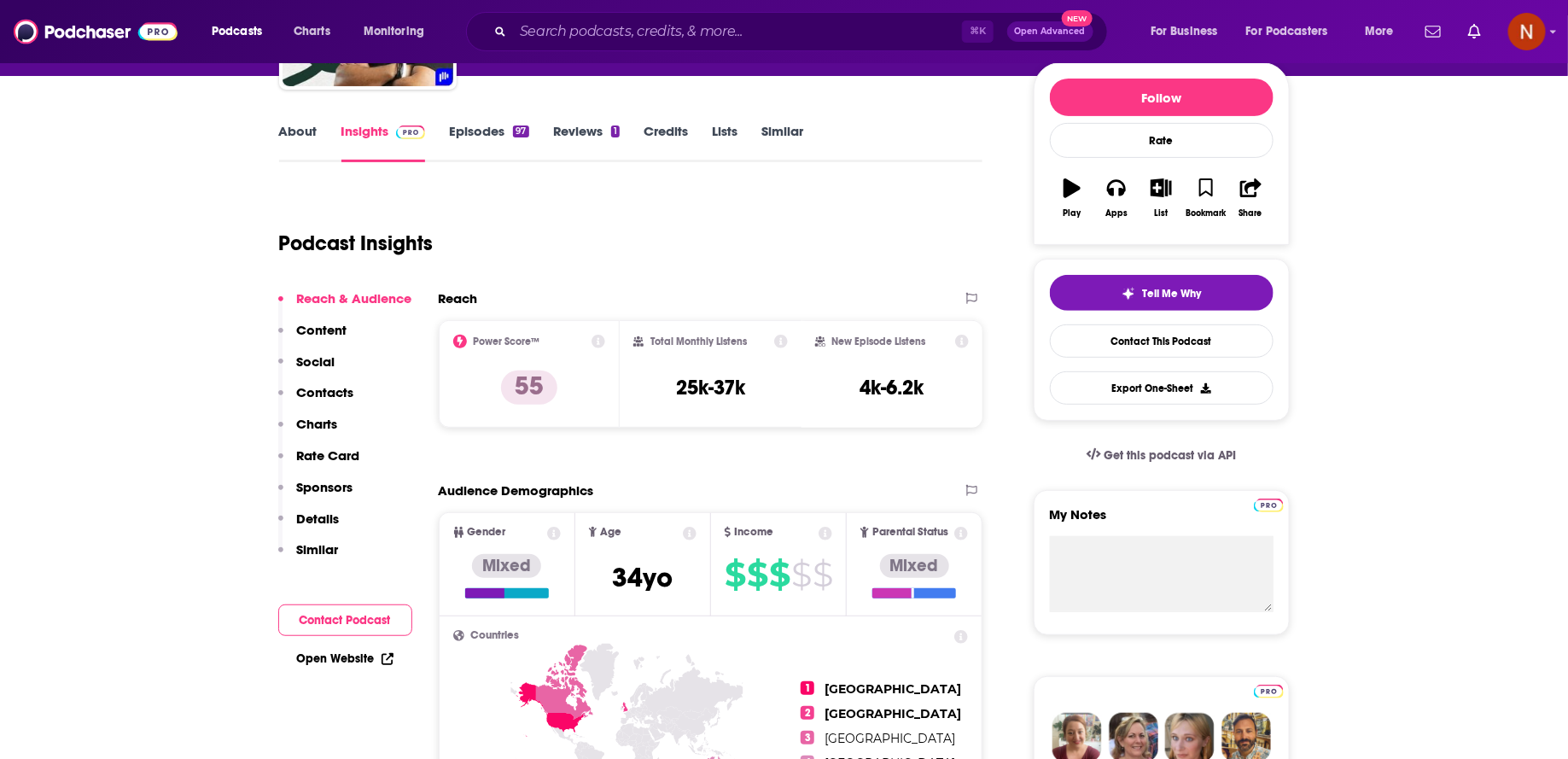
click at [469, 133] on link "Episodes 97" at bounding box center [488, 143] width 79 height 39
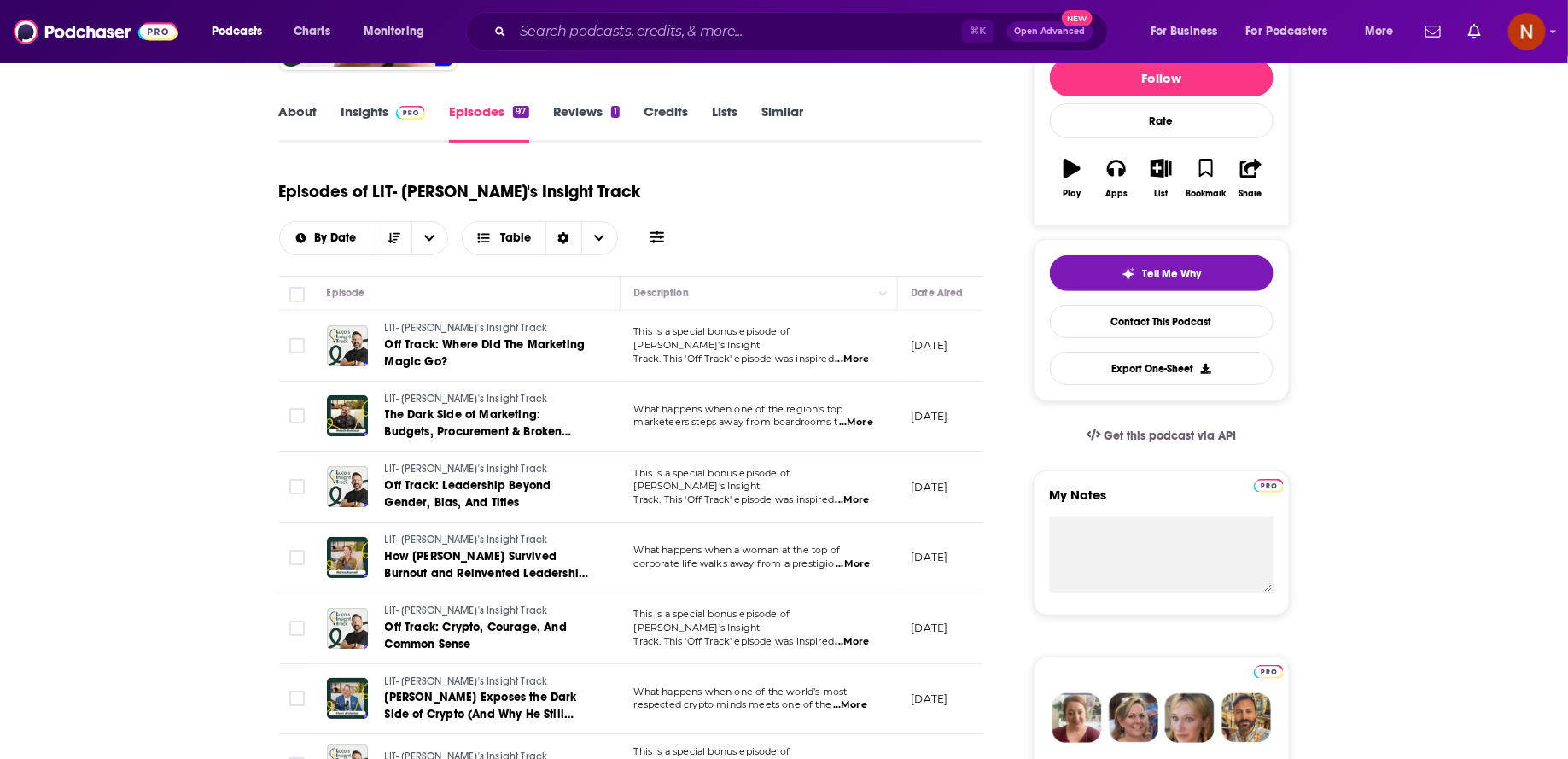
scroll to position [233, 0]
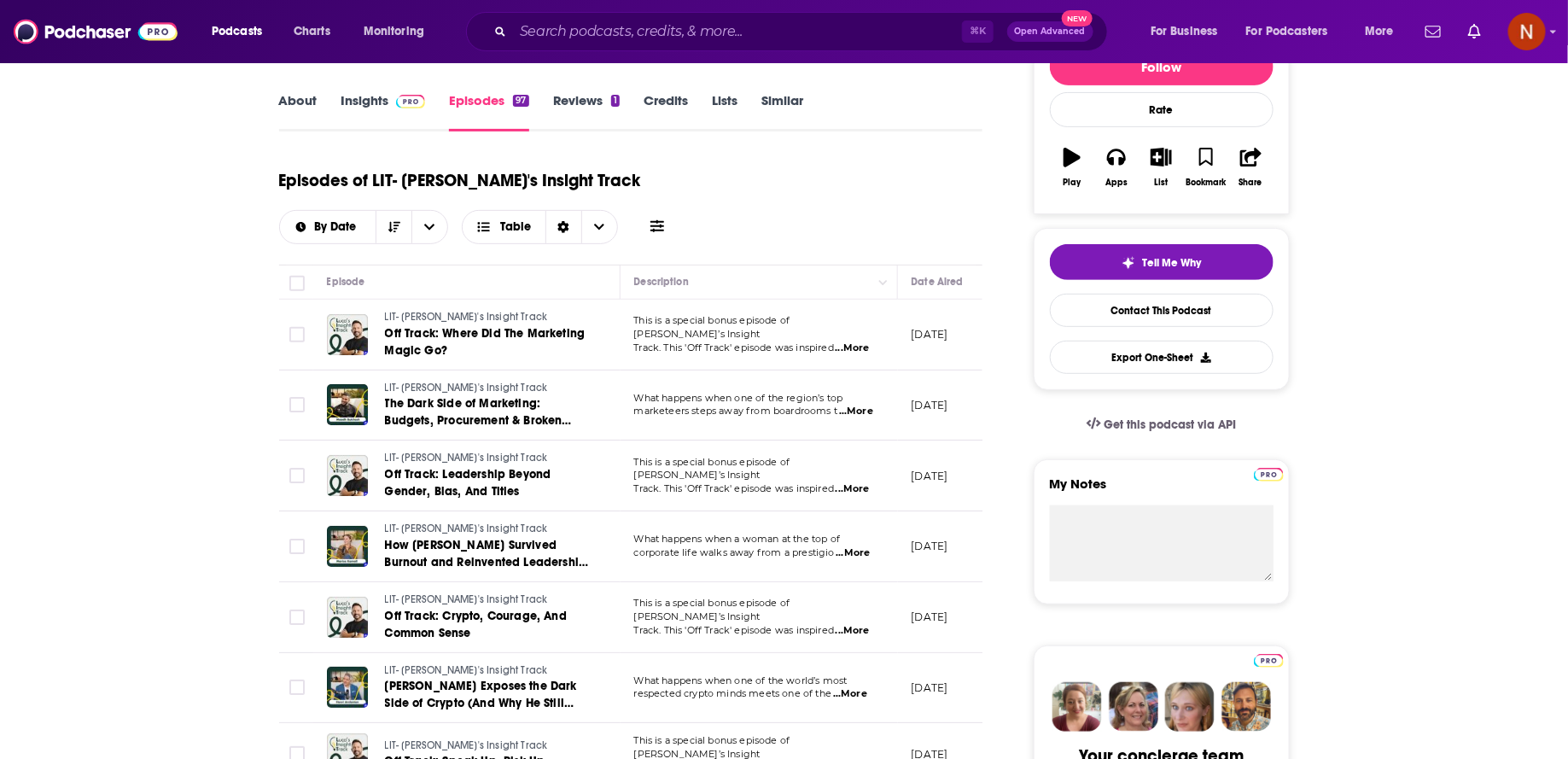
click at [862, 624] on span "...More" at bounding box center [852, 631] width 34 height 14
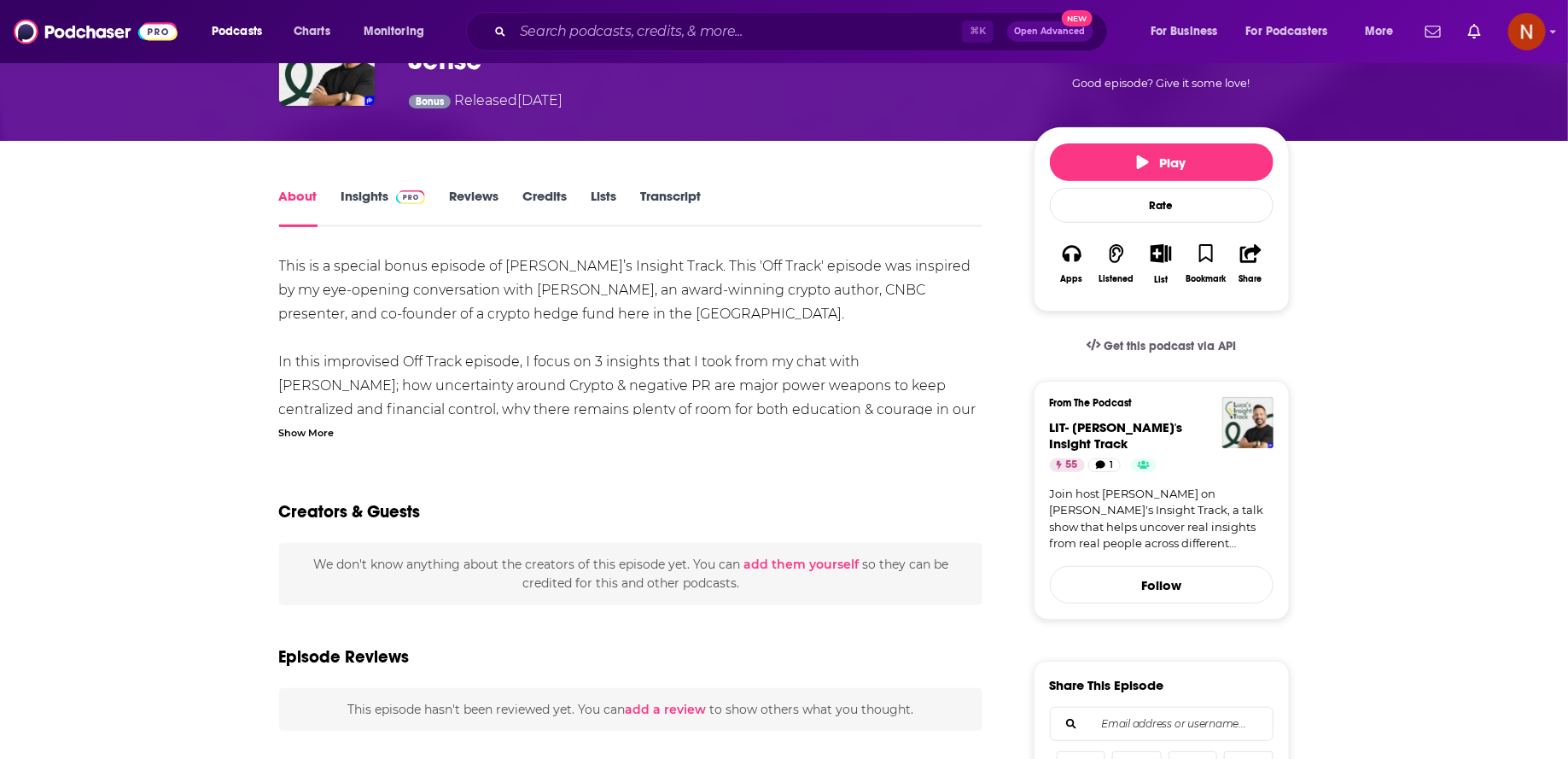
scroll to position [138, 0]
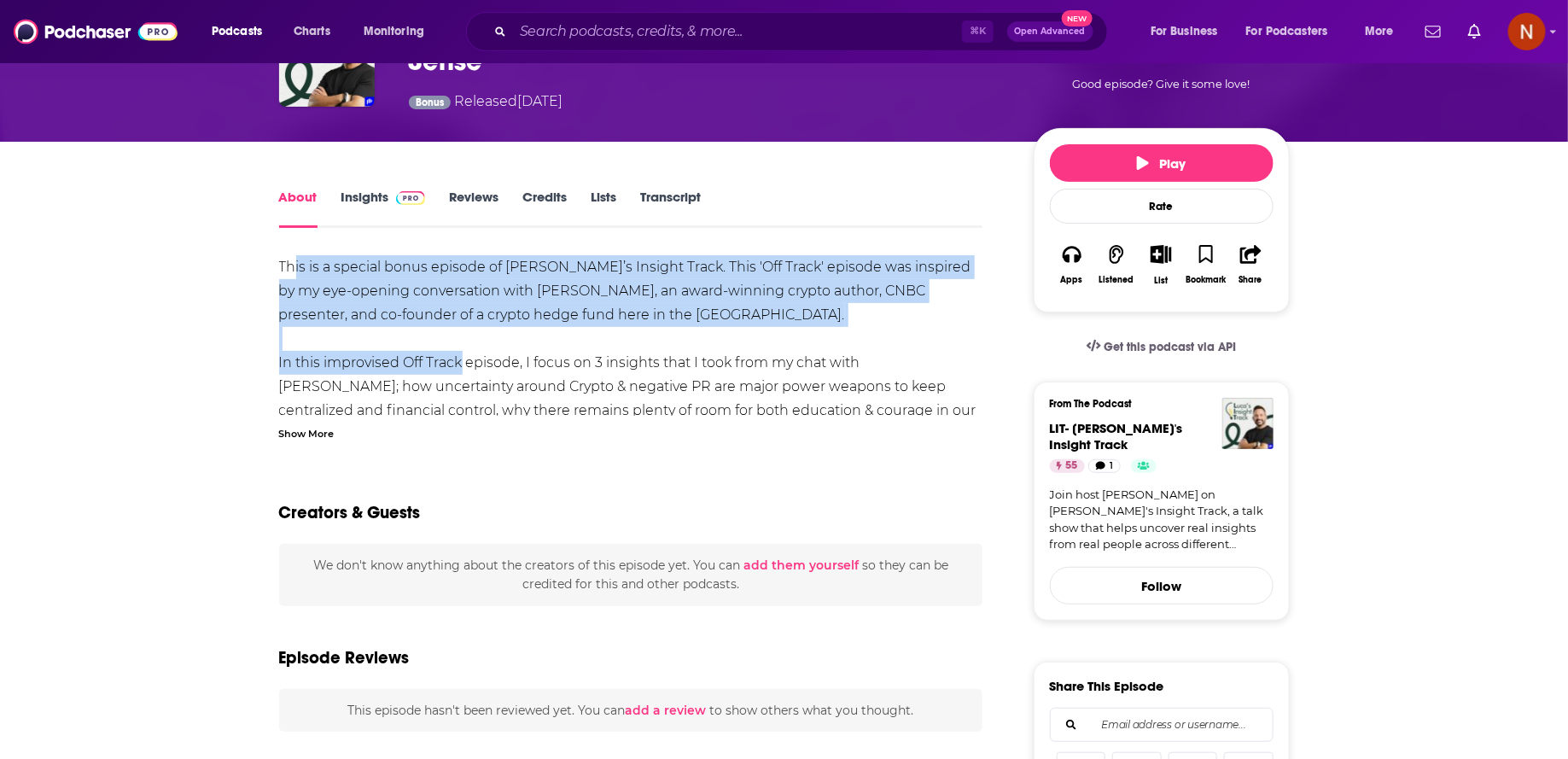
drag, startPoint x: 291, startPoint y: 264, endPoint x: 453, endPoint y: 357, distance: 186.8
click at [453, 362] on div "This is a special bonus episode of [PERSON_NAME]’s Insight Track. This 'Off Tra…" at bounding box center [632, 398] width 705 height 287
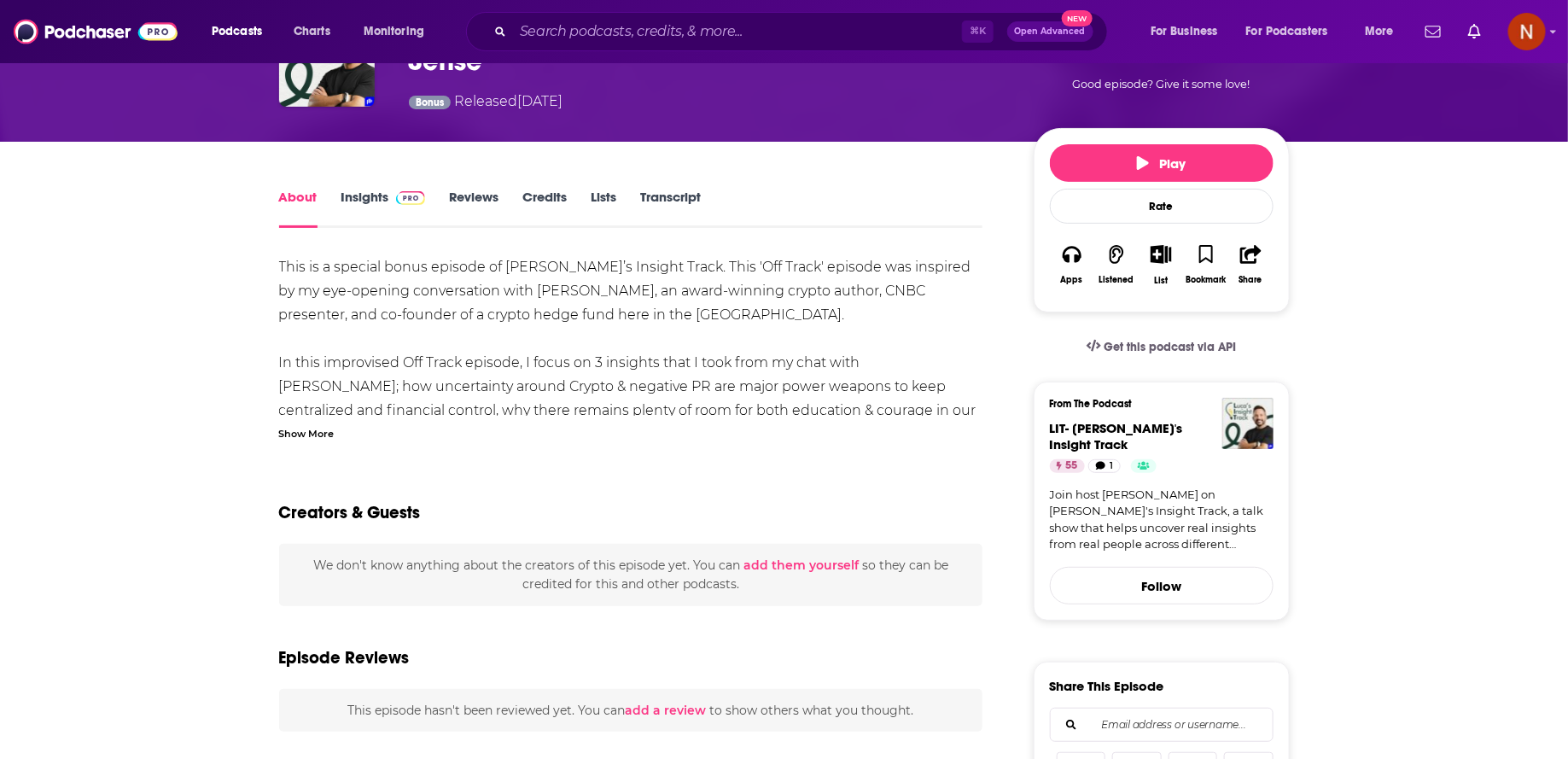
click at [455, 439] on div "Show More" at bounding box center [632, 432] width 705 height 17
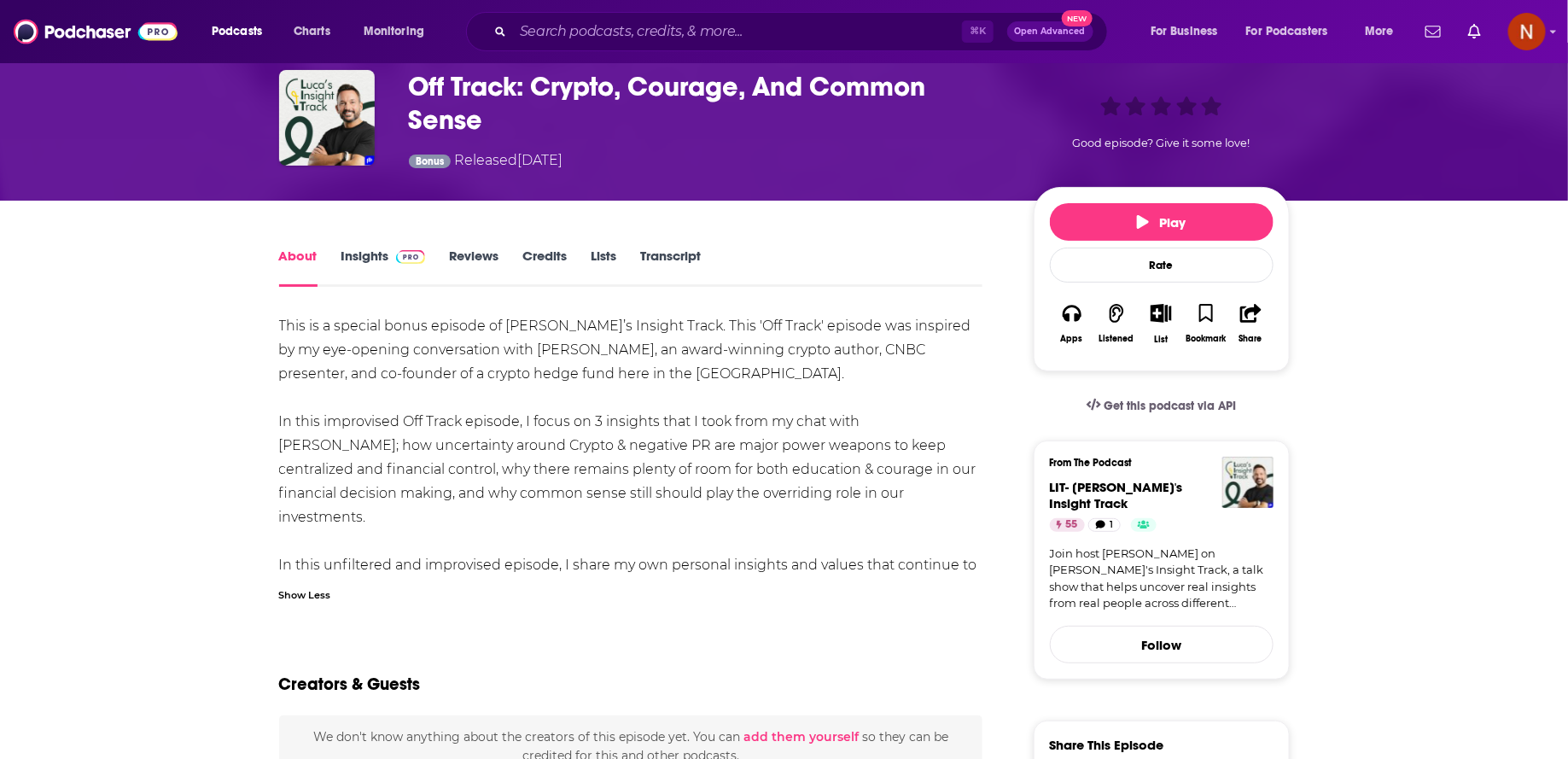
scroll to position [0, 0]
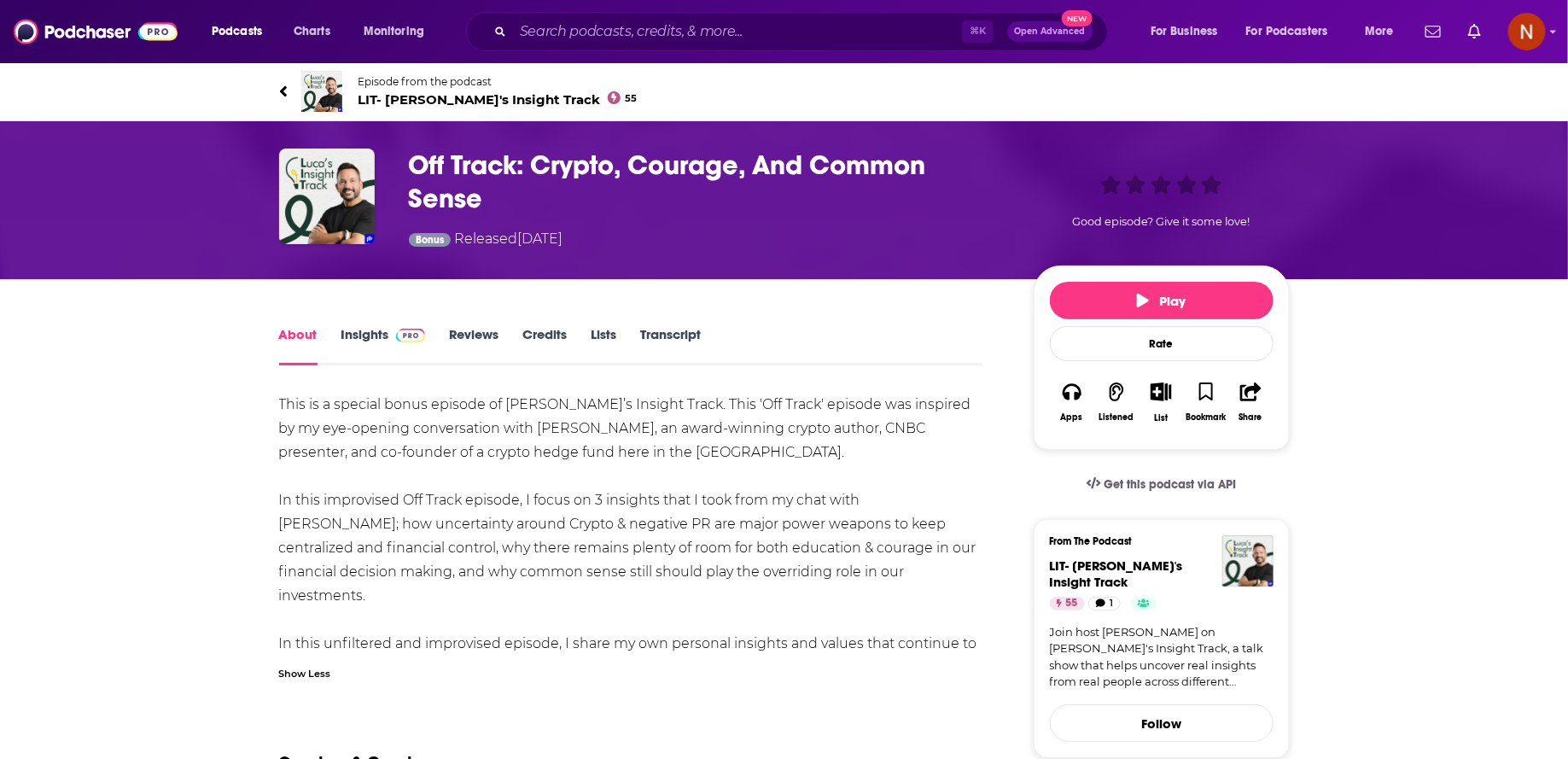
click at [280, 86] on icon at bounding box center [283, 91] width 9 height 17
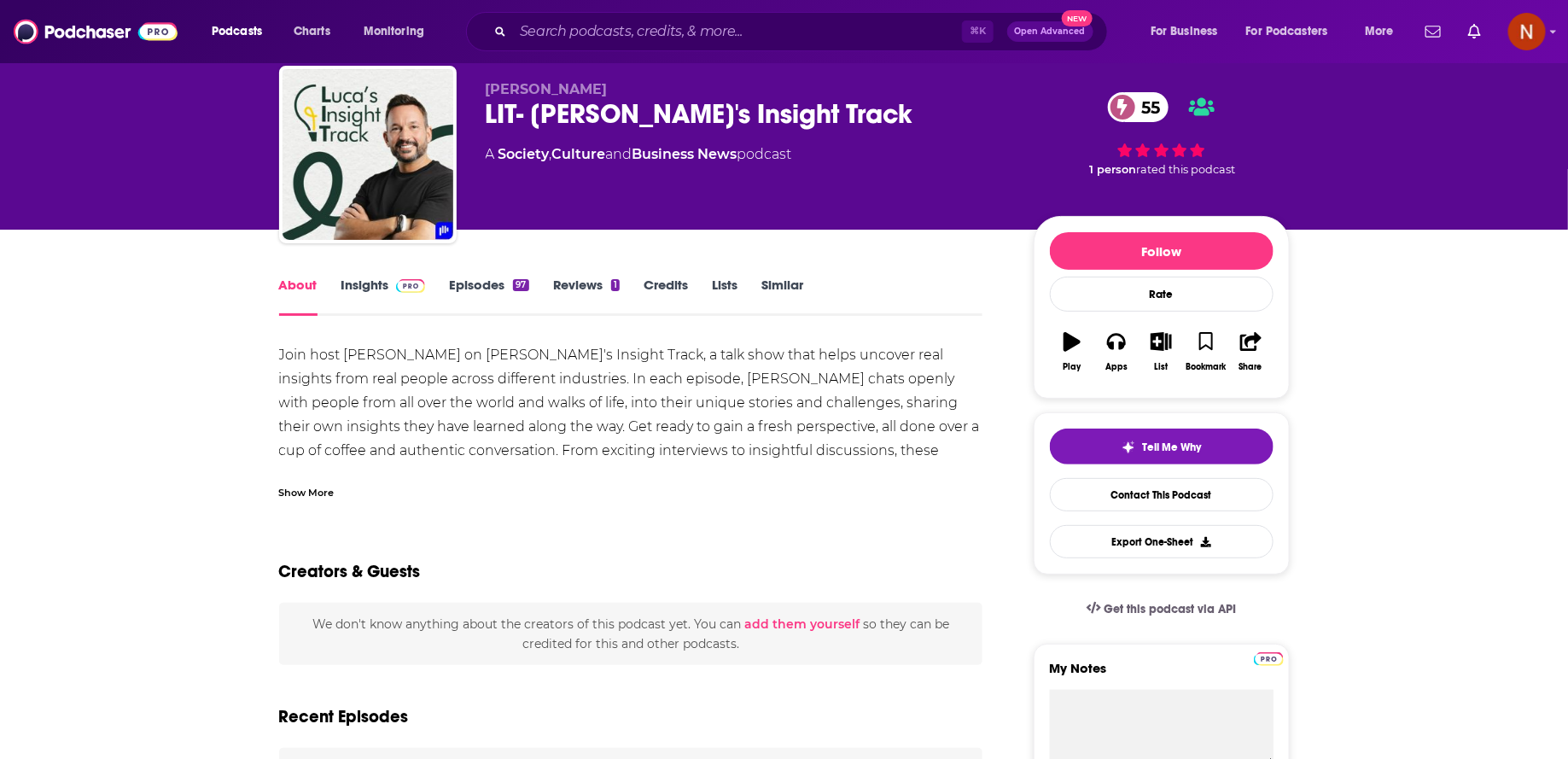
scroll to position [63, 0]
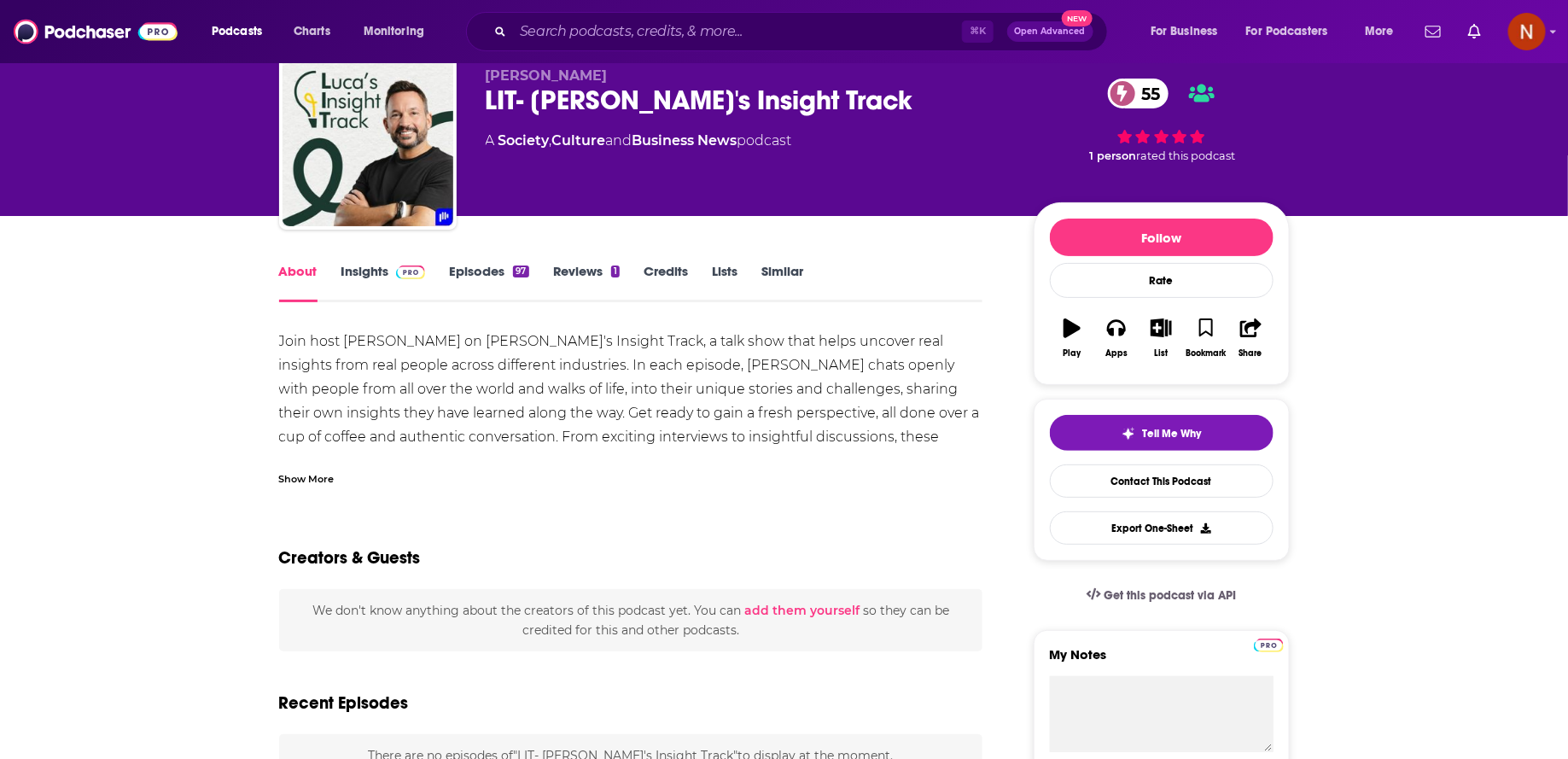
click at [497, 267] on link "Episodes 97" at bounding box center [488, 283] width 79 height 39
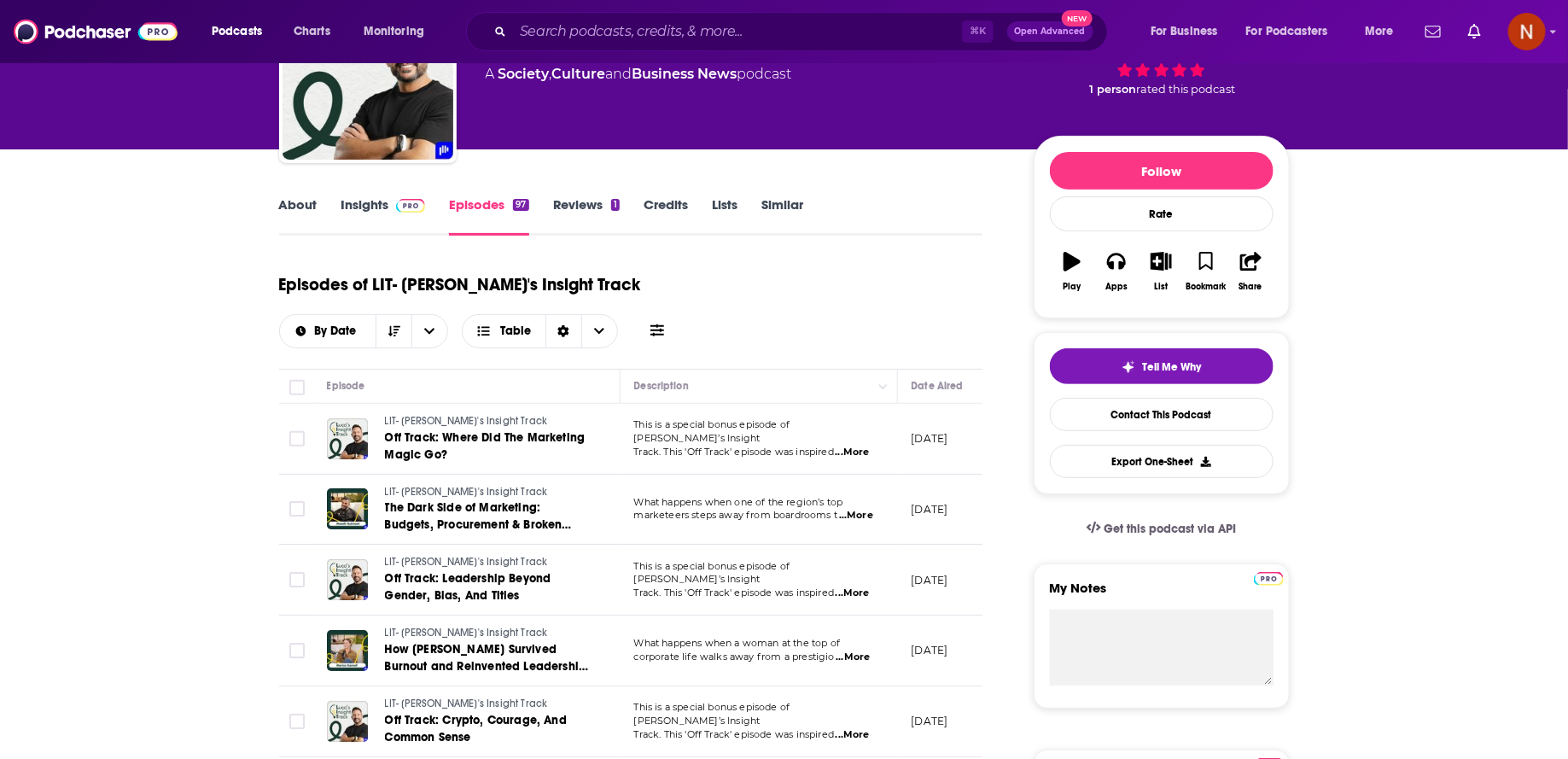
scroll to position [141, 0]
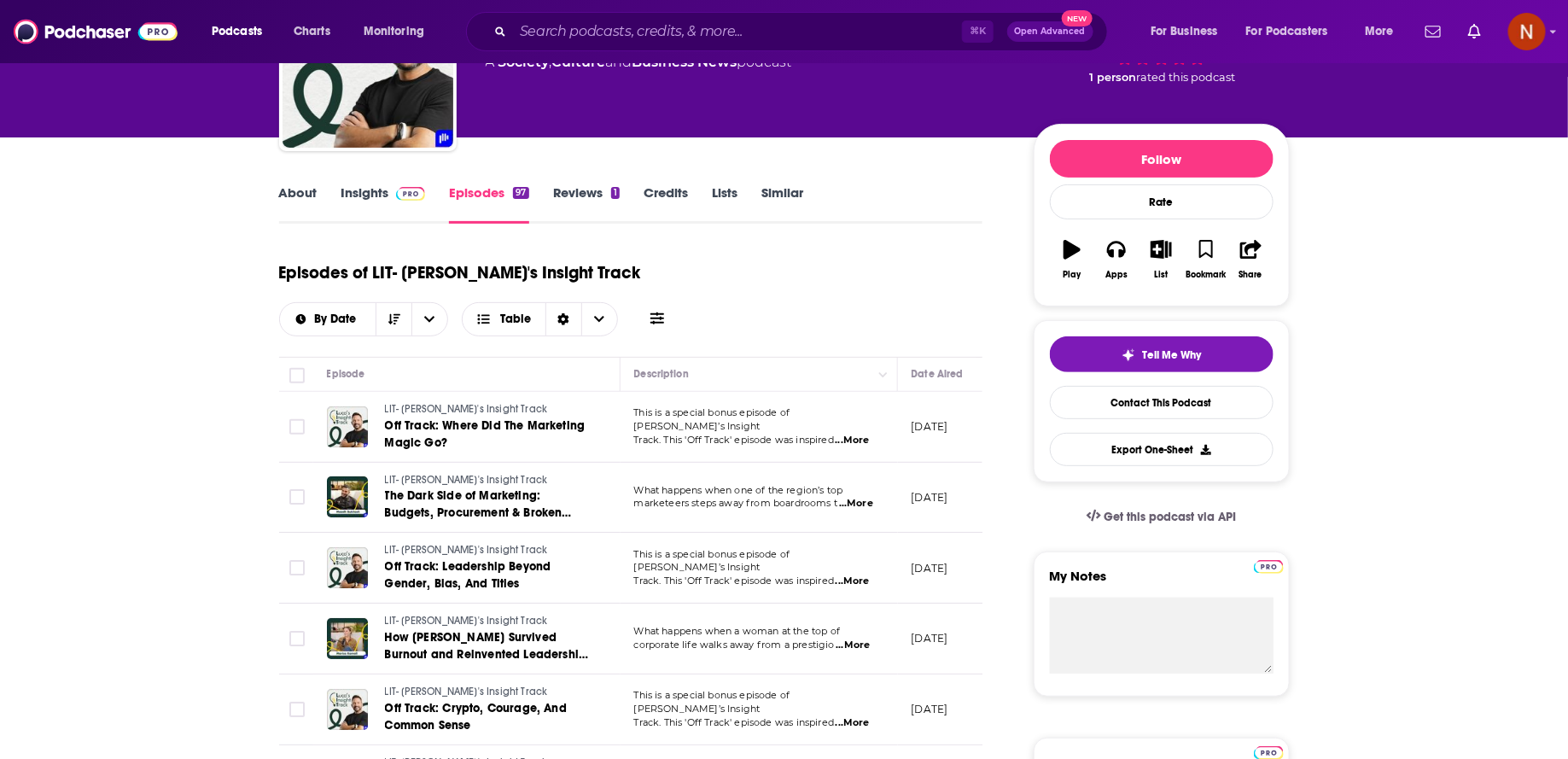
click at [859, 639] on span "...More" at bounding box center [852, 646] width 34 height 14
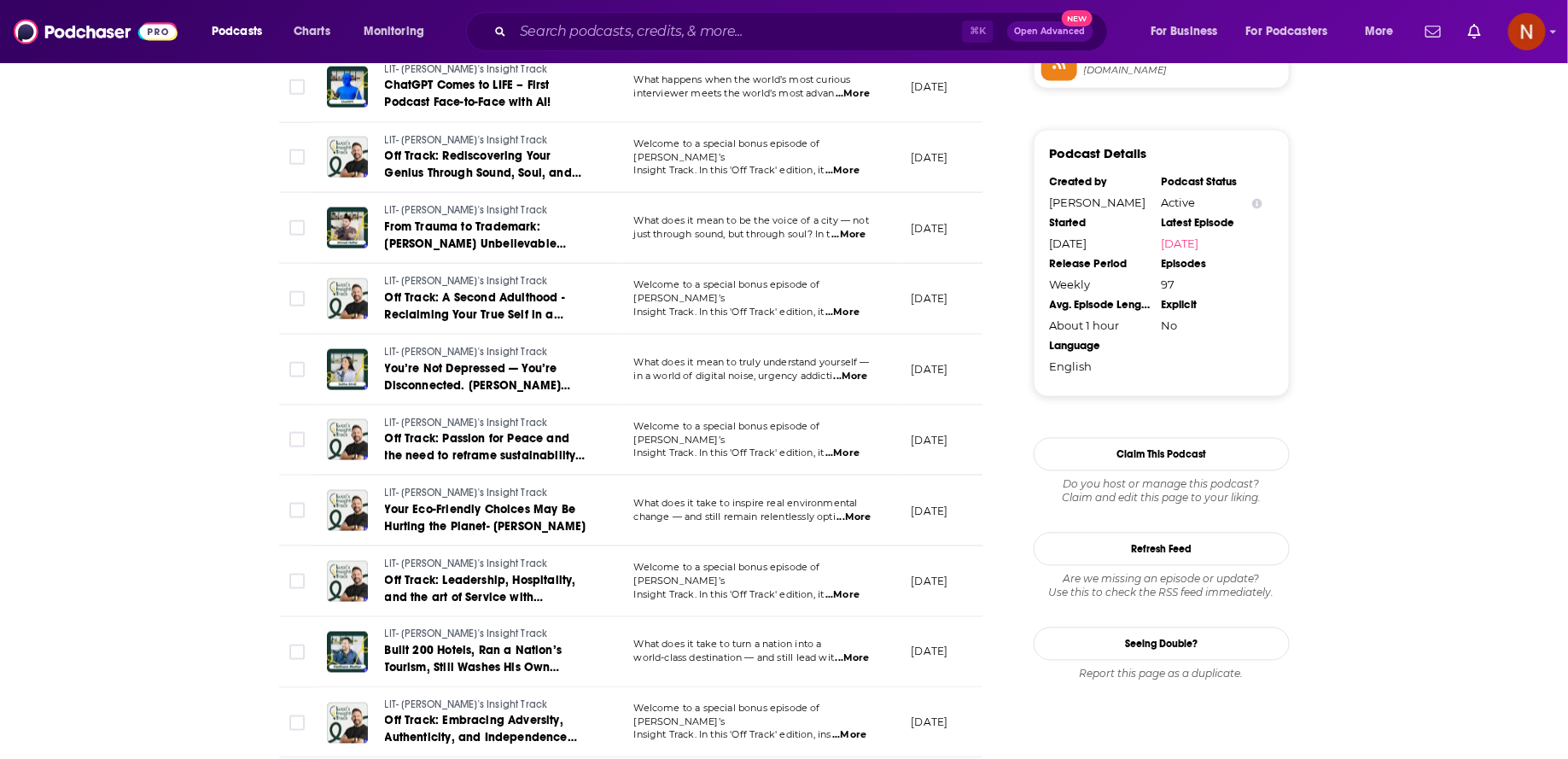
scroll to position [1471, 0]
